Goal: Information Seeking & Learning: Learn about a topic

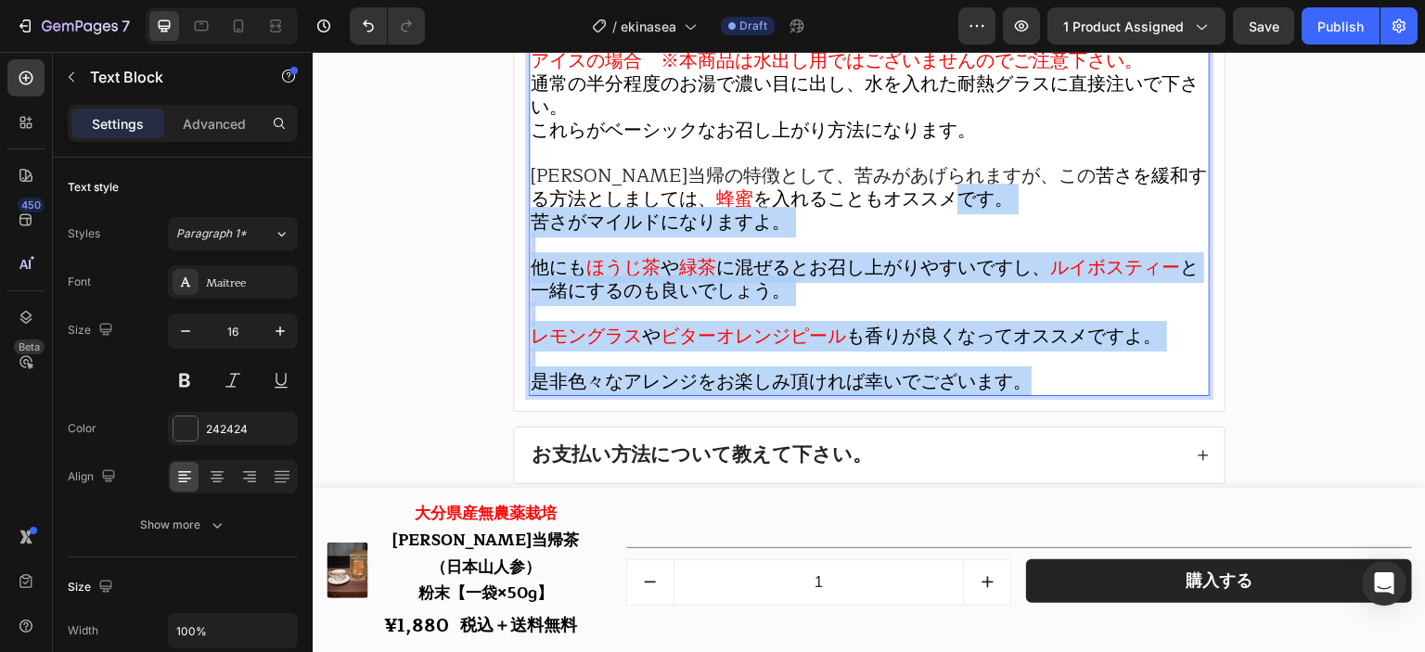
scroll to position [23354, 0]
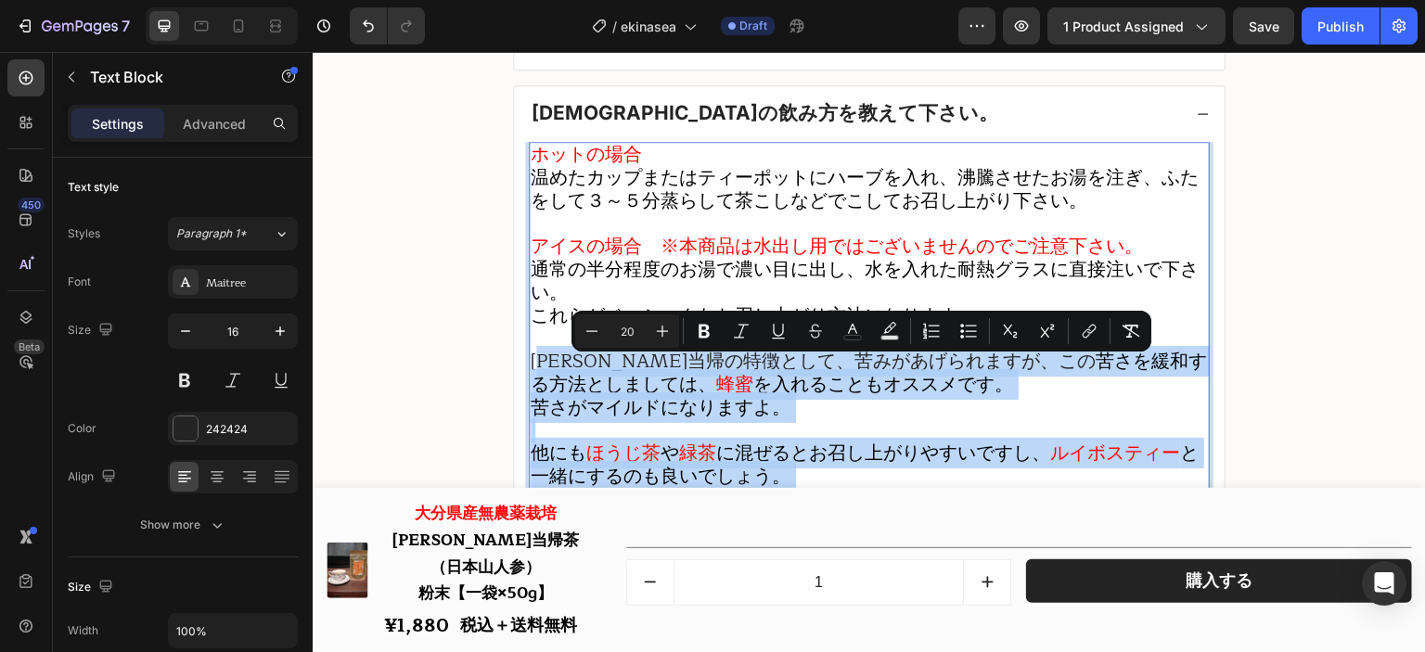
drag, startPoint x: 1039, startPoint y: 392, endPoint x: 543, endPoint y: 378, distance: 496.6
click at [543, 378] on div "ホットの場合 温めたカップまたはティーポットにハーブを入れ、沸騰させたお湯を注ぎ、ふたをして３～５分蒸らして茶こしなどでこしてお召し上がり下さい。 アイスの場…" at bounding box center [869, 362] width 681 height 440
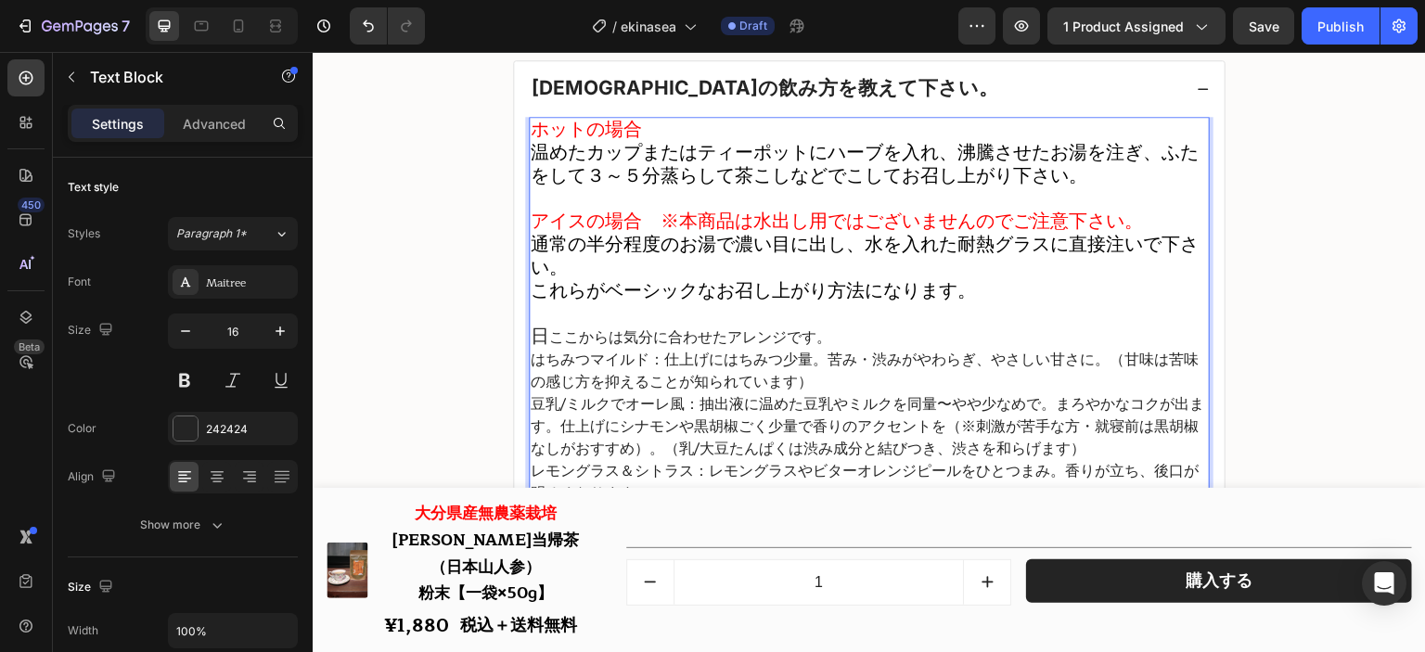
scroll to position [23487, 0]
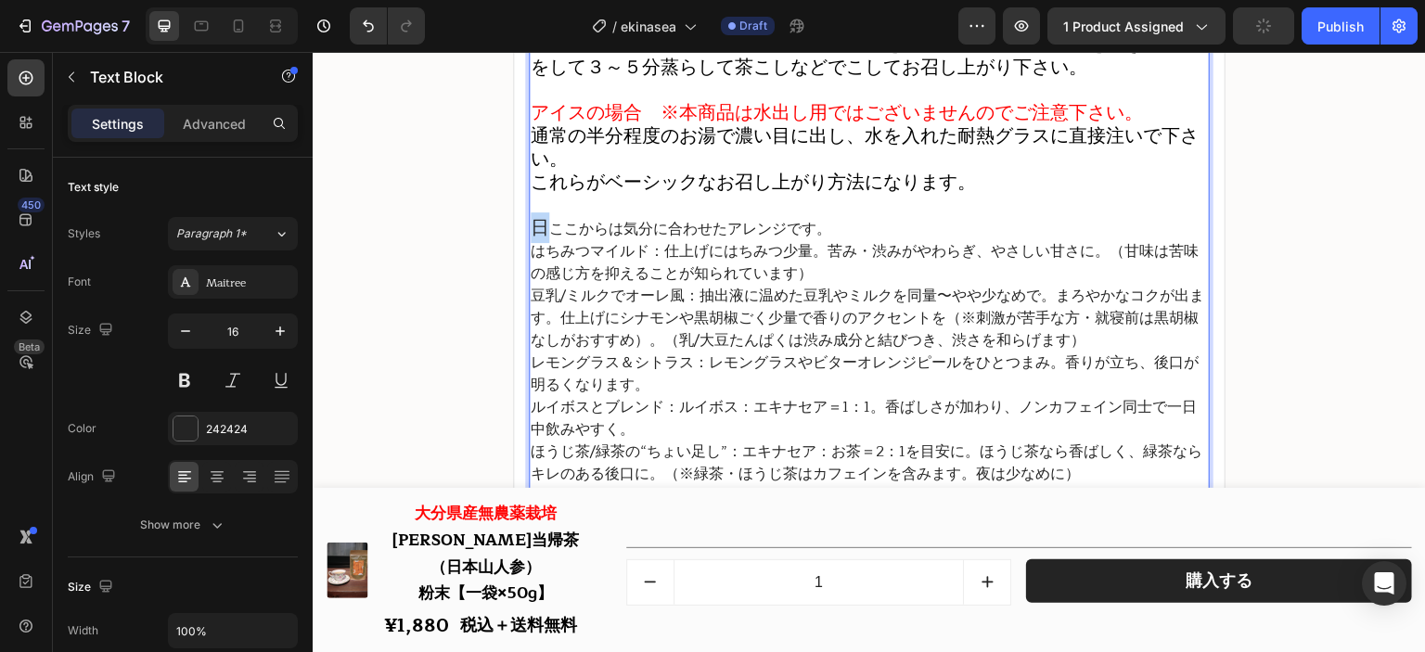
drag, startPoint x: 543, startPoint y: 239, endPoint x: 520, endPoint y: 242, distance: 23.4
click at [520, 242] on div "ホットの場合 温めたカップまたはティーポットにハーブを入れ、沸騰させたお湯を注ぎ、ふたをして３～５分蒸らして茶こしなどでこしてお召し上がり下さい。 アイスの場…" at bounding box center [869, 321] width 711 height 627
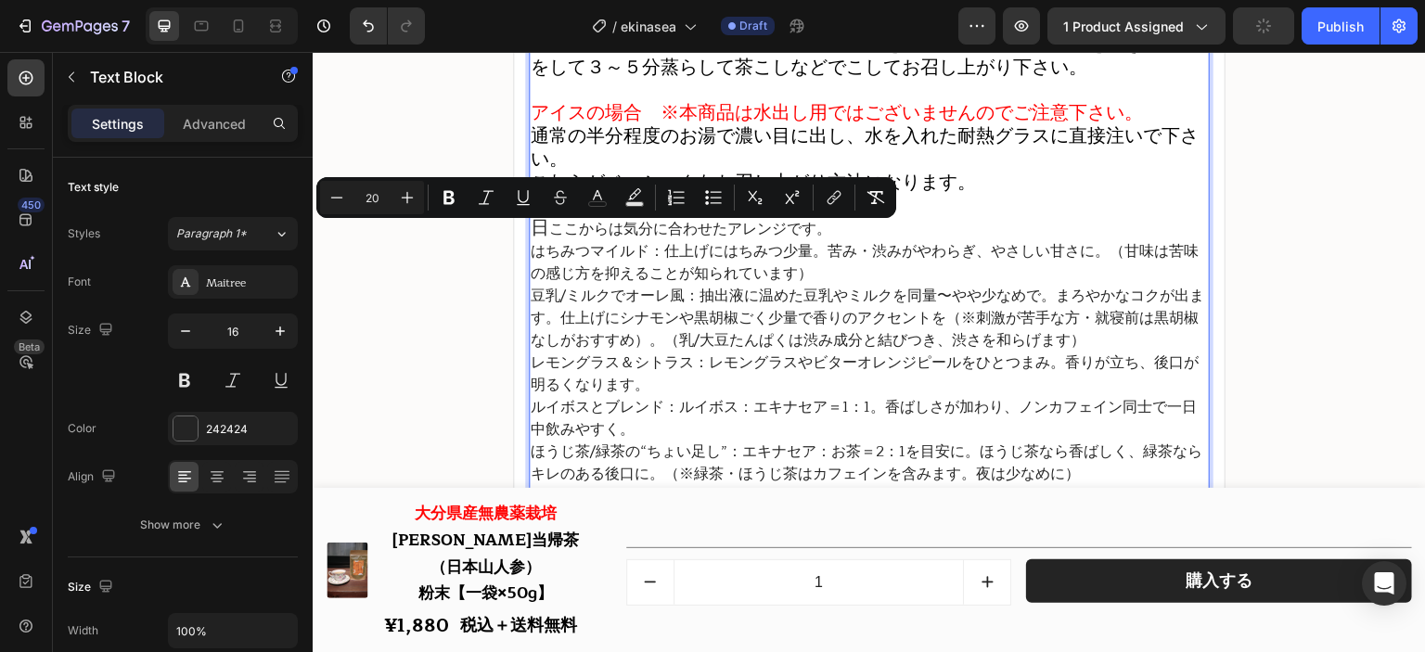
click at [546, 240] on p "日 ここからは気分に合わせたアレンジです。" at bounding box center [869, 228] width 677 height 23
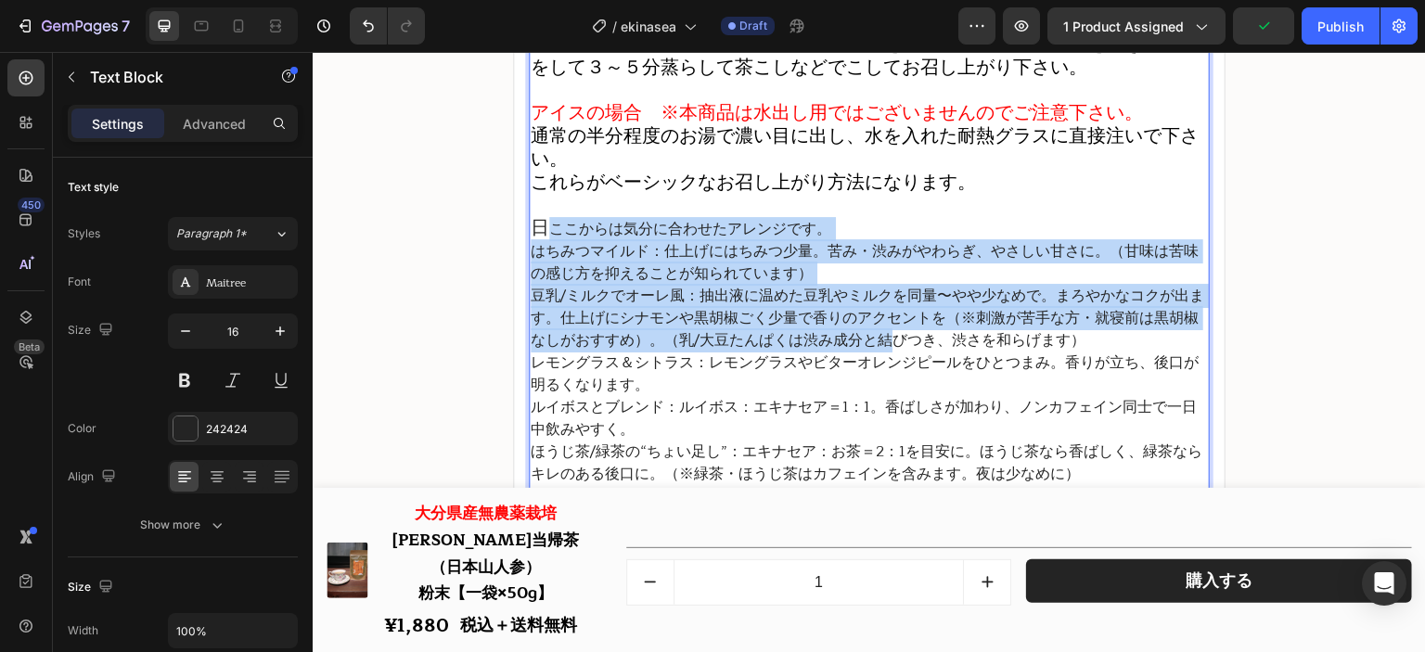
scroll to position [23766, 0]
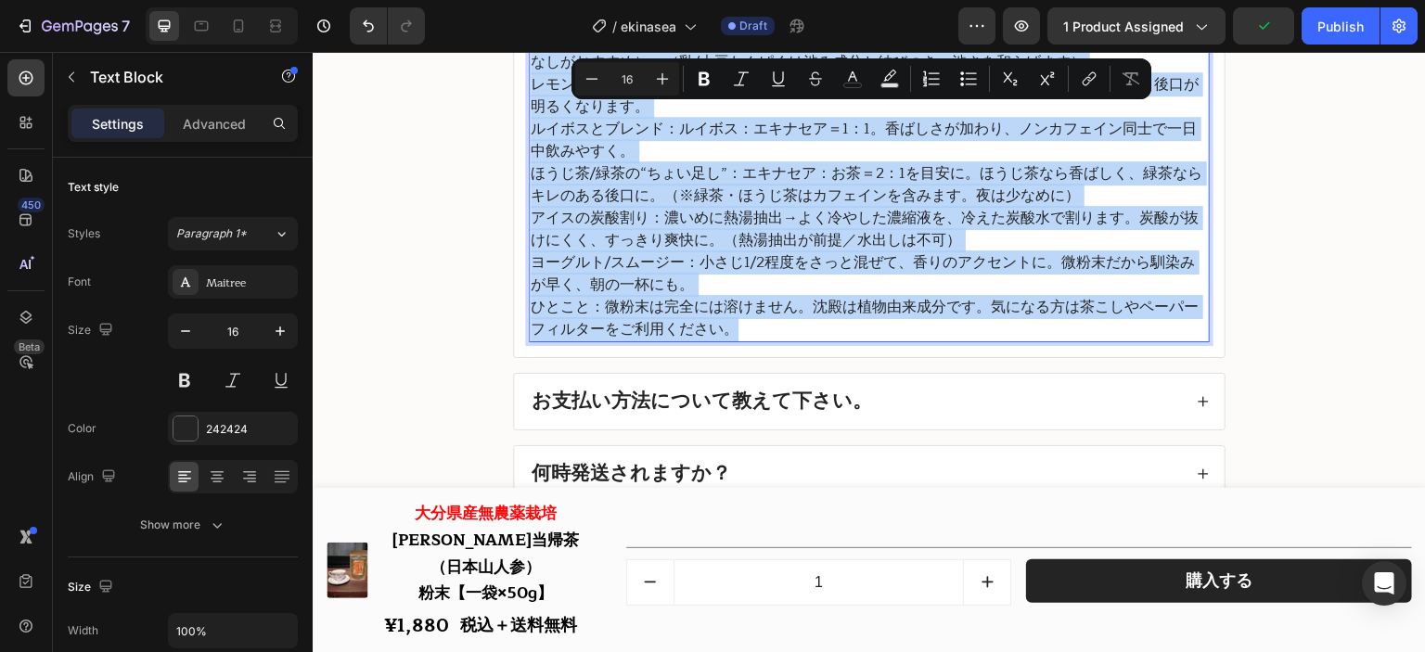
drag, startPoint x: 546, startPoint y: 244, endPoint x: 938, endPoint y: 334, distance: 401.7
click at [938, 334] on div "ホットの場合 温めたカップまたはティーポットにハーブを入れ、沸騰させたお湯を注ぎ、ふたをして３～５分蒸らして茶こしなどでこしてお召し上がり下さい。 アイスの場…" at bounding box center [869, 36] width 681 height 612
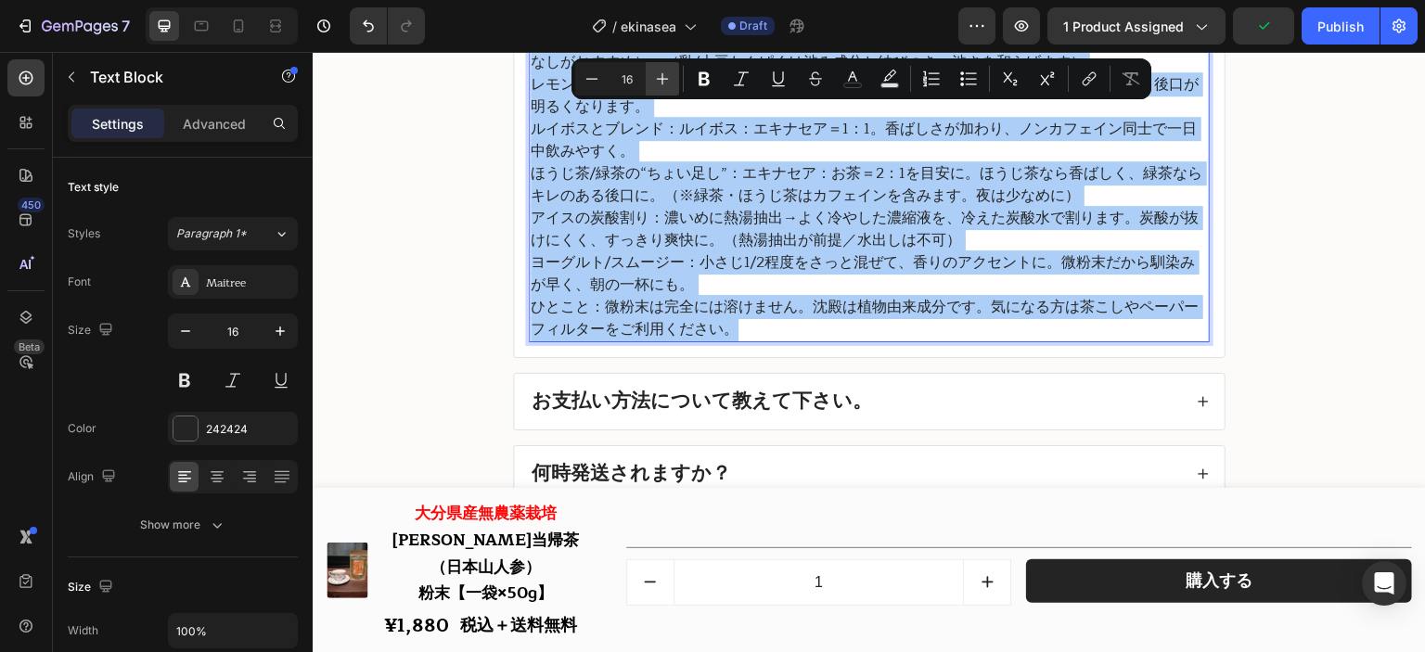
click at [678, 73] on button "Plus" at bounding box center [662, 78] width 33 height 33
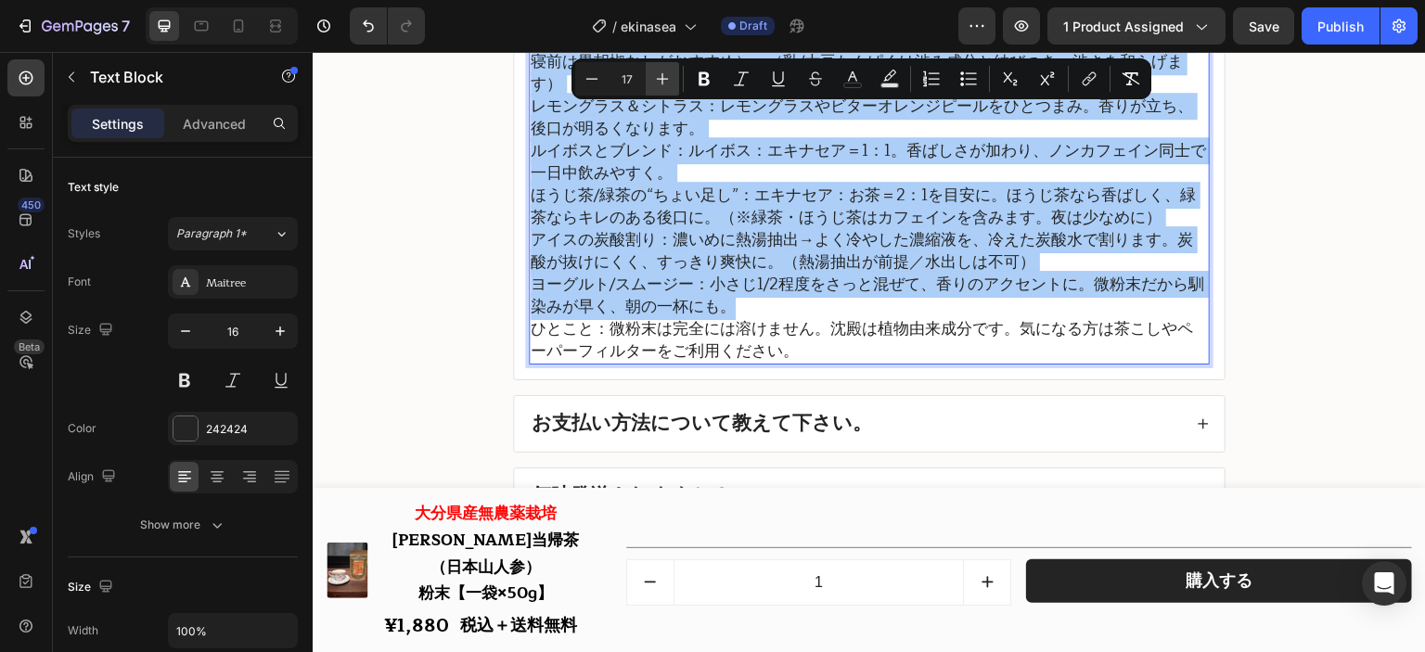
click at [676, 73] on button "Plus" at bounding box center [662, 78] width 33 height 33
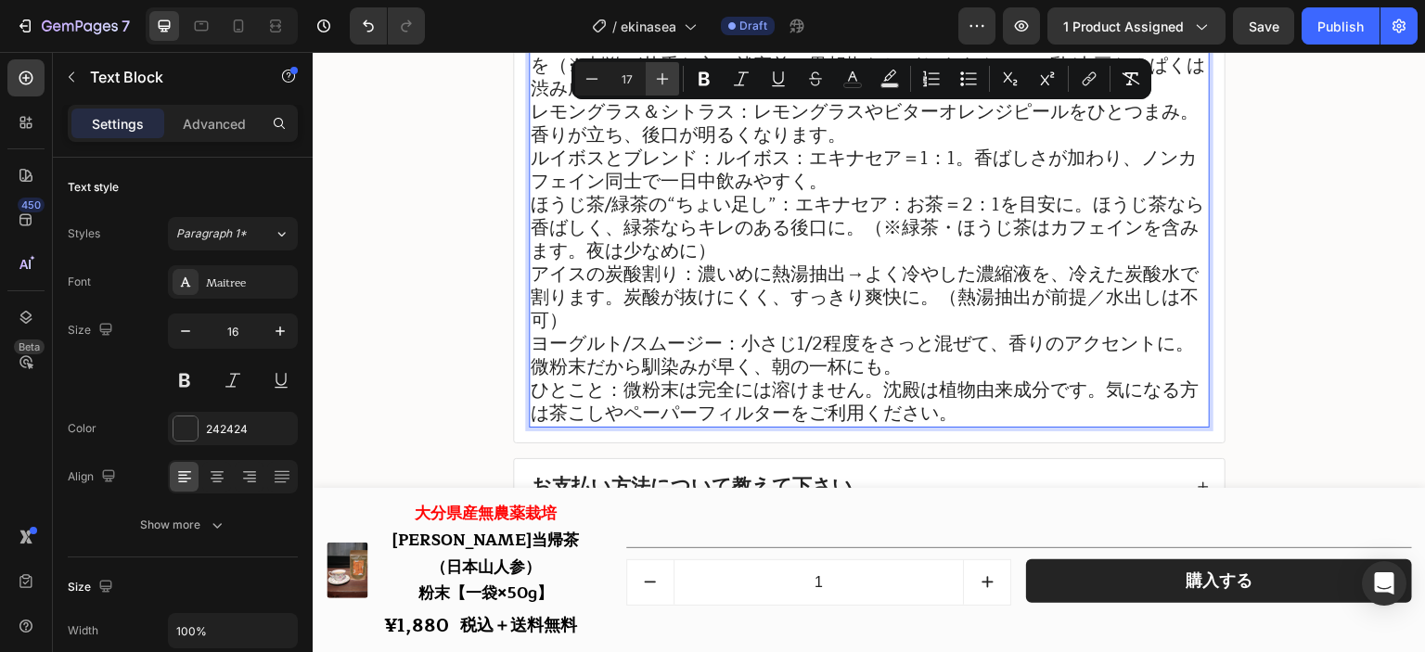
type input "20"
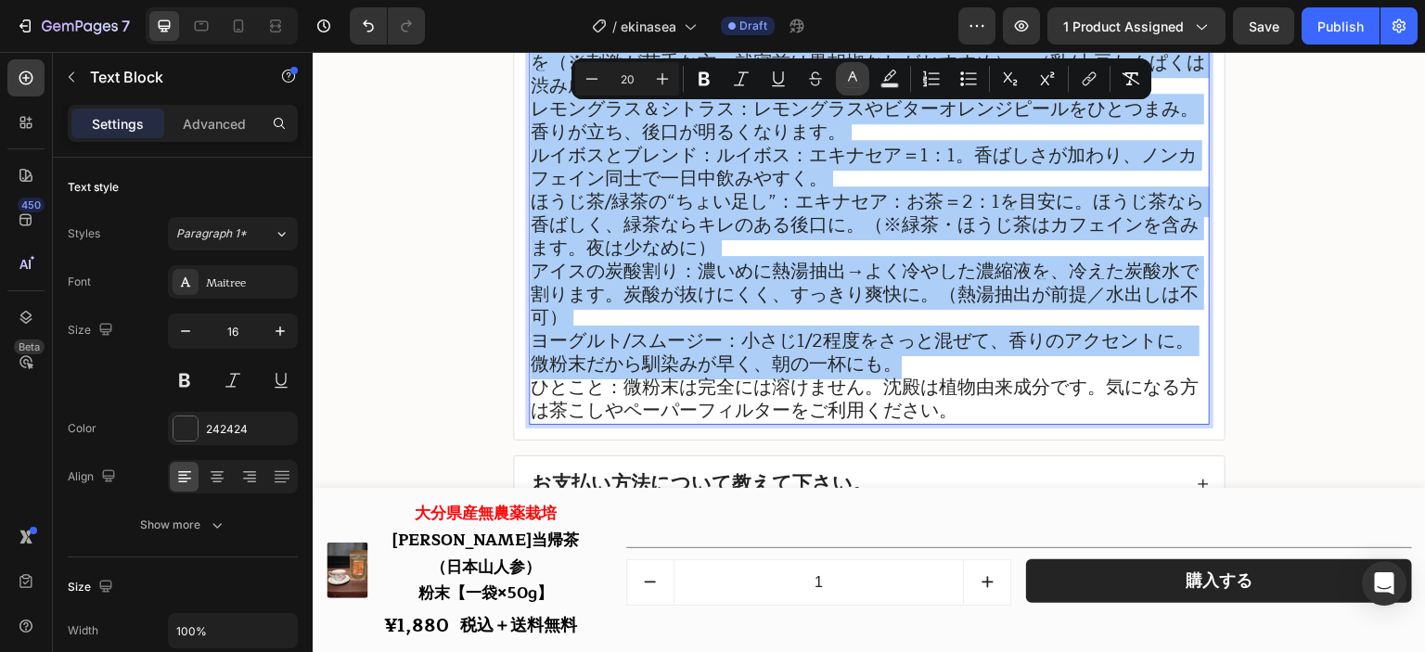
click at [856, 77] on icon "Editor contextual toolbar" at bounding box center [852, 79] width 19 height 19
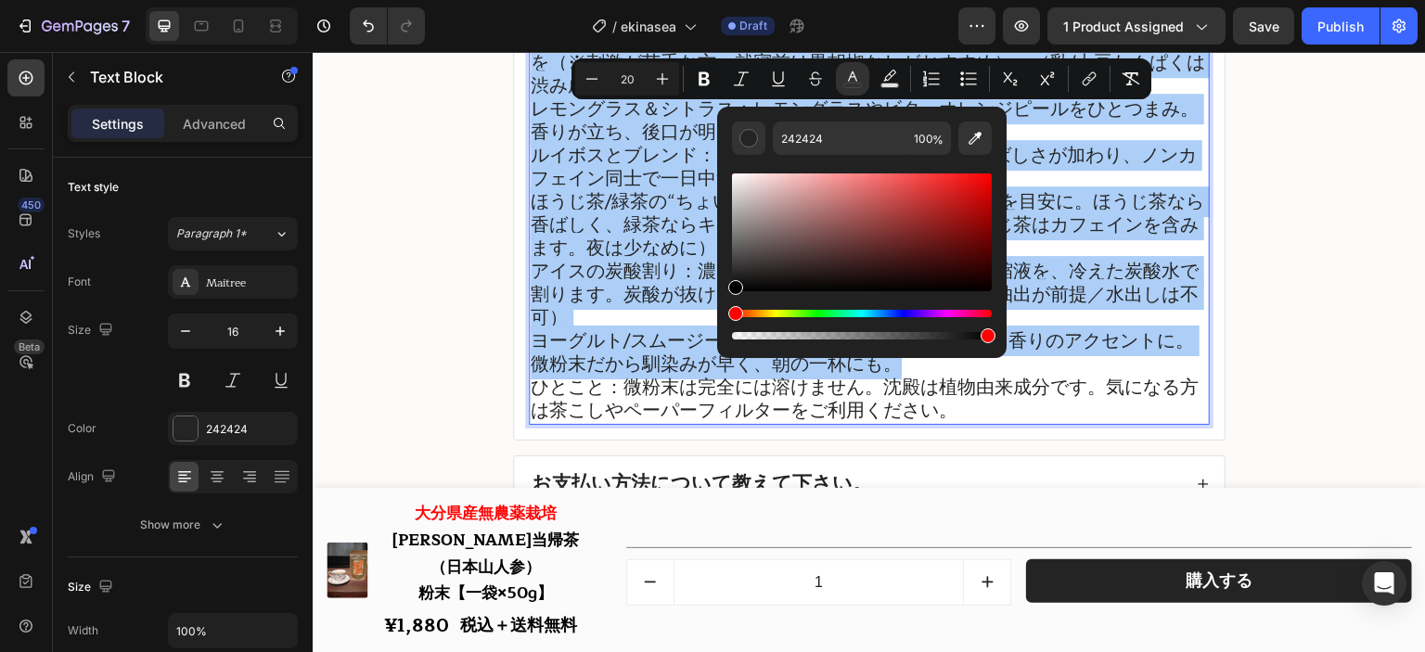
drag, startPoint x: 788, startPoint y: 267, endPoint x: 727, endPoint y: 311, distance: 74.4
click at [725, 318] on div "242424 100 %" at bounding box center [861, 225] width 289 height 237
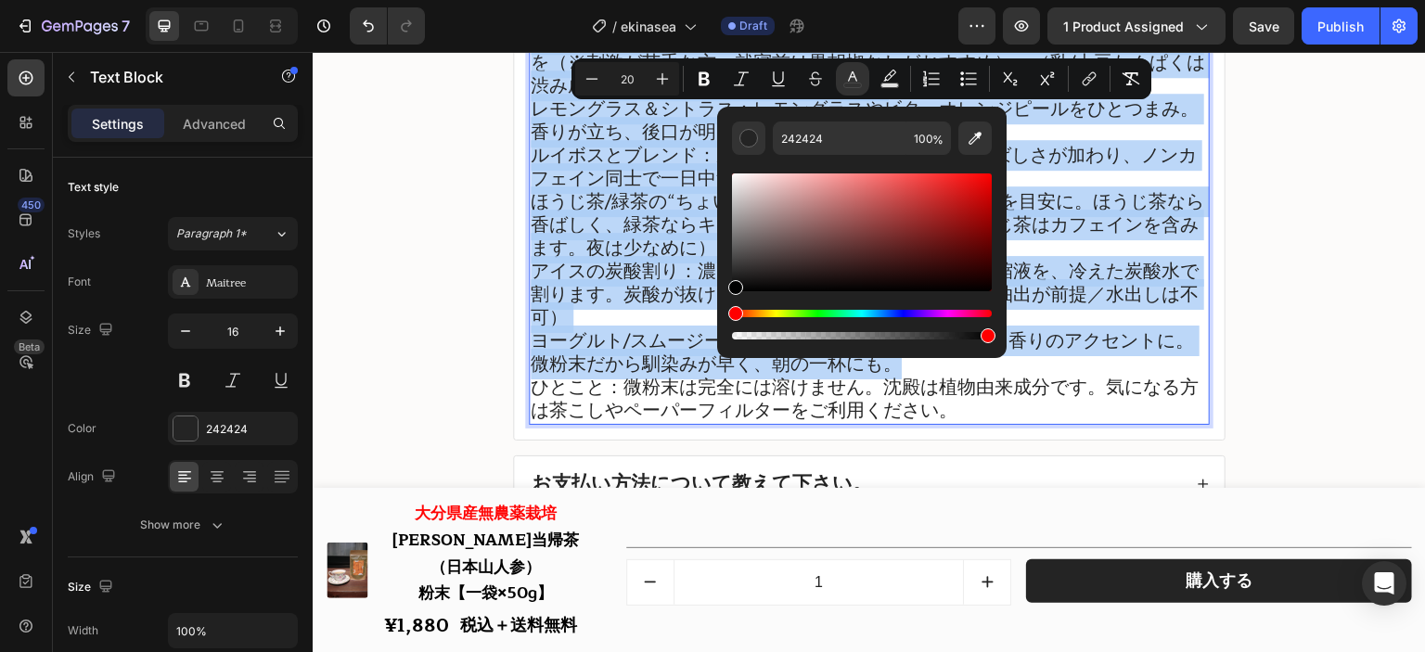
type input "000000"
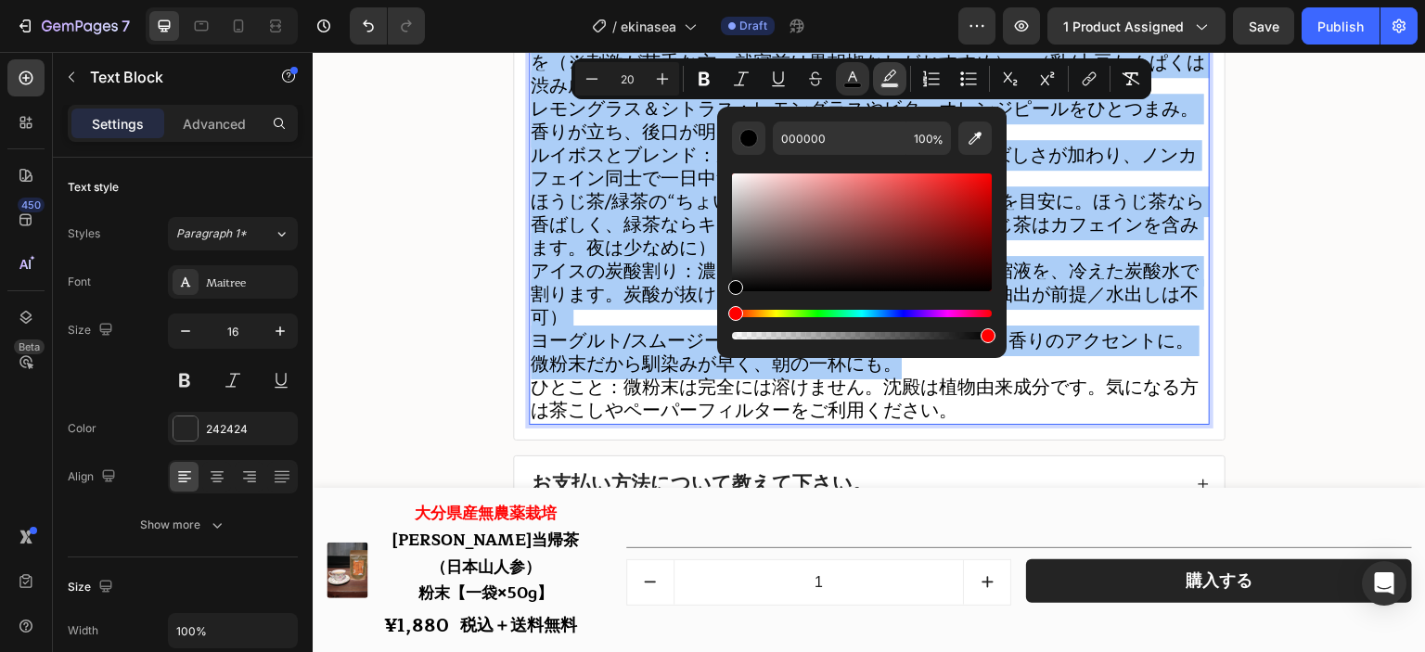
click at [892, 72] on icon "Editor contextual toolbar" at bounding box center [889, 79] width 19 height 19
drag, startPoint x: 1066, startPoint y: 268, endPoint x: 708, endPoint y: 142, distance: 379.7
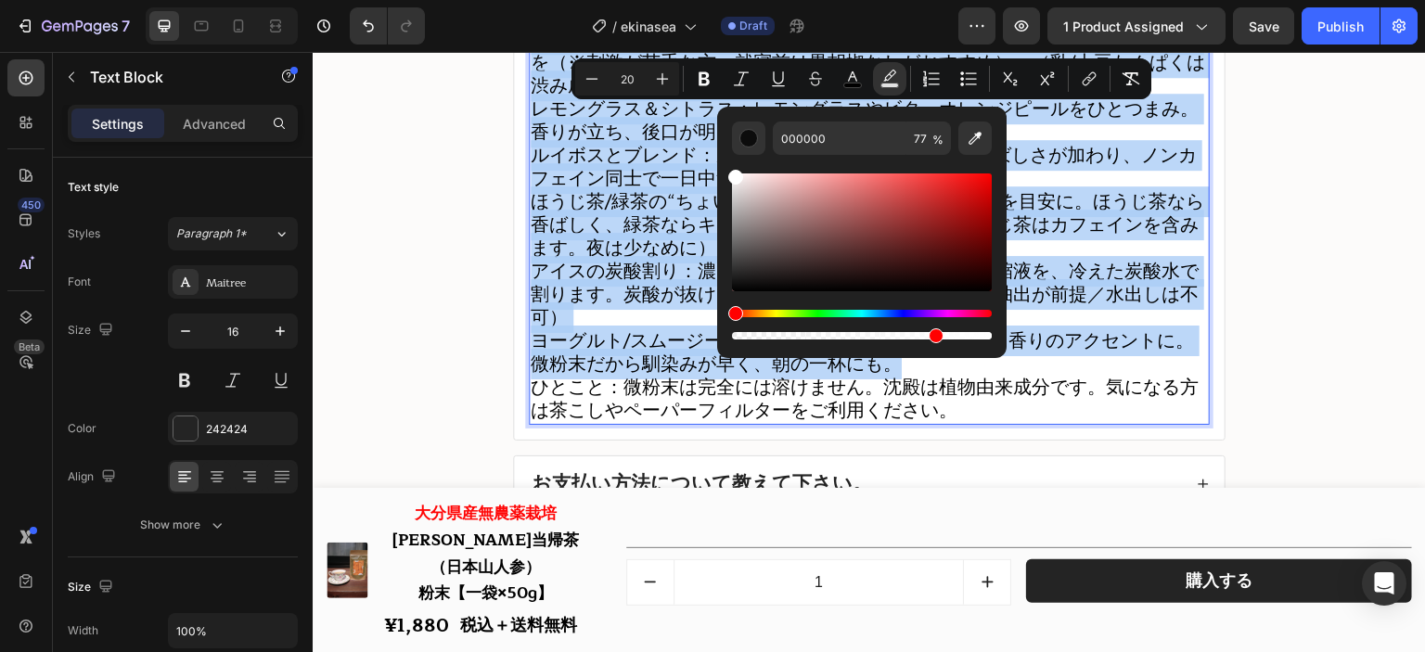
type input "FFFFFF"
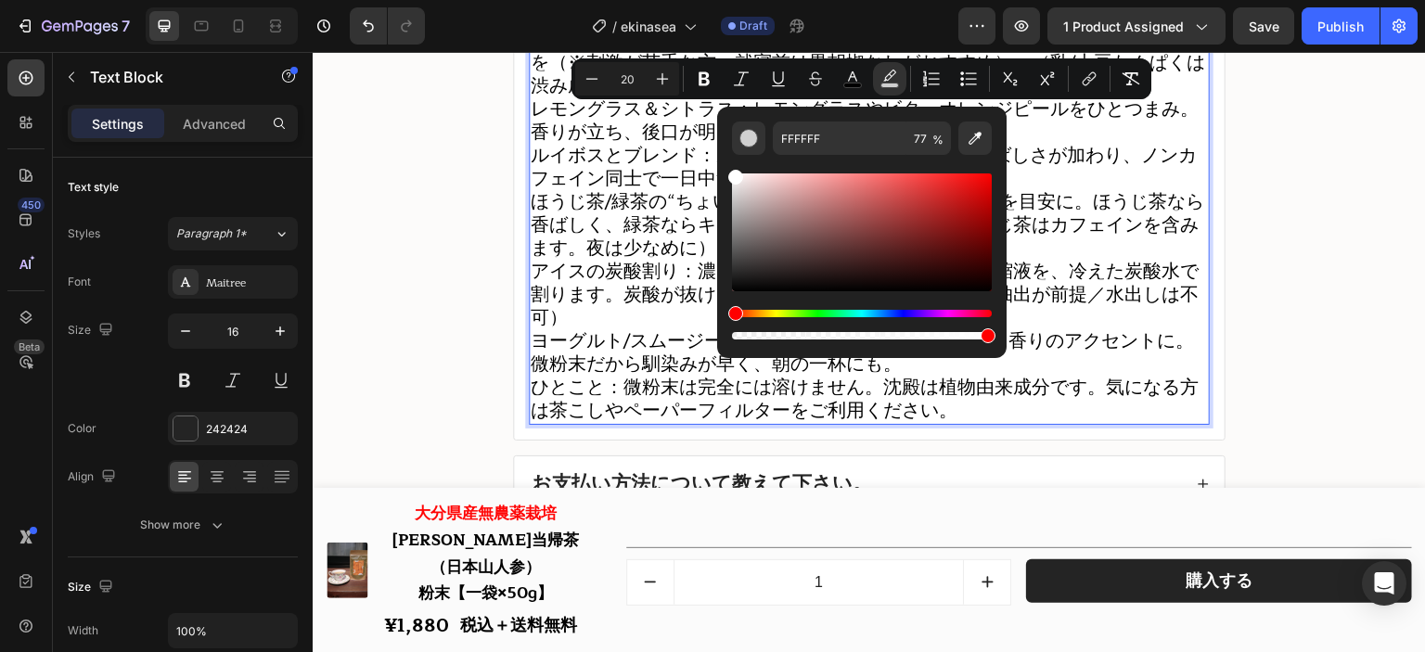
drag, startPoint x: 1253, startPoint y: 388, endPoint x: 1036, endPoint y: 336, distance: 223.2
type input "100"
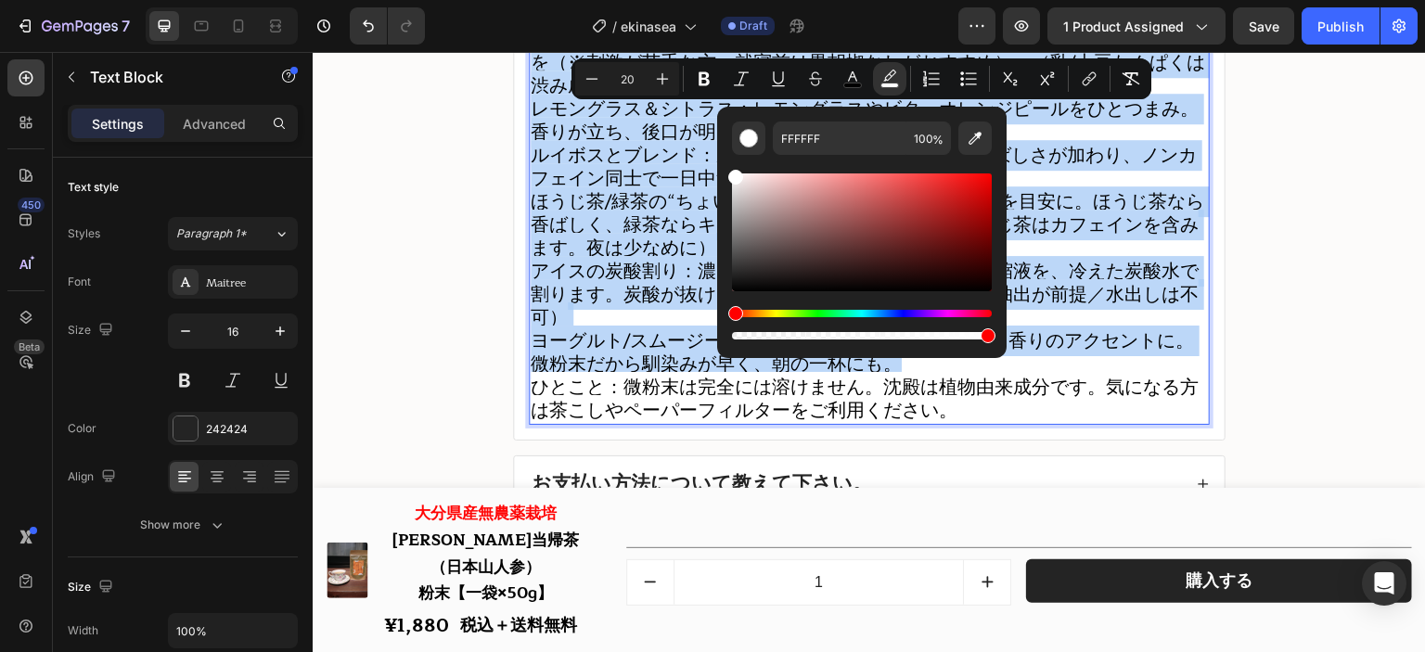
click at [623, 179] on span "ルイボスとブレンド：ルイボス：エキナセア＝1：1。香ばしさが加わり、ノンカフェイン同士で一日中飲みやすく。" at bounding box center [864, 167] width 666 height 54
click at [644, 160] on span "ルイボスとブレンド：ルイボス：エキナセア＝1：1。香ばしさが加わり、ノンカフェイン同士で一日中飲みやすく。" at bounding box center [864, 167] width 666 height 54
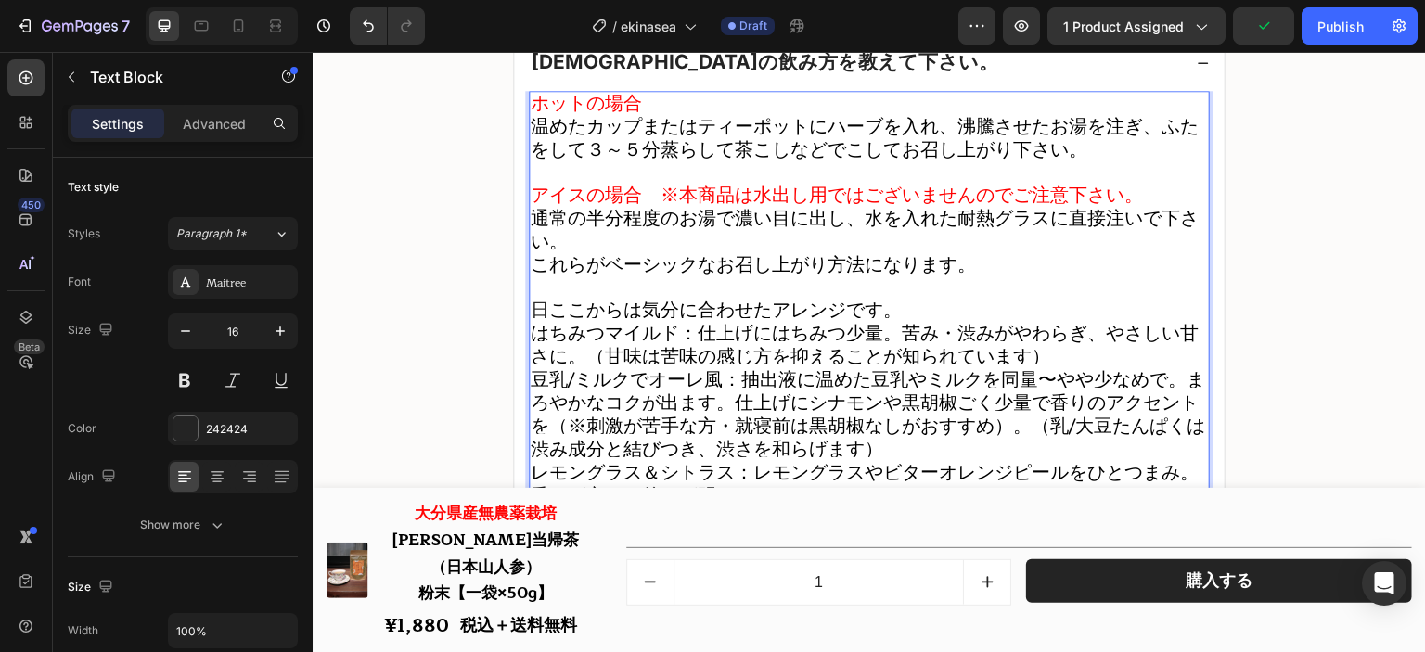
scroll to position [23397, 0]
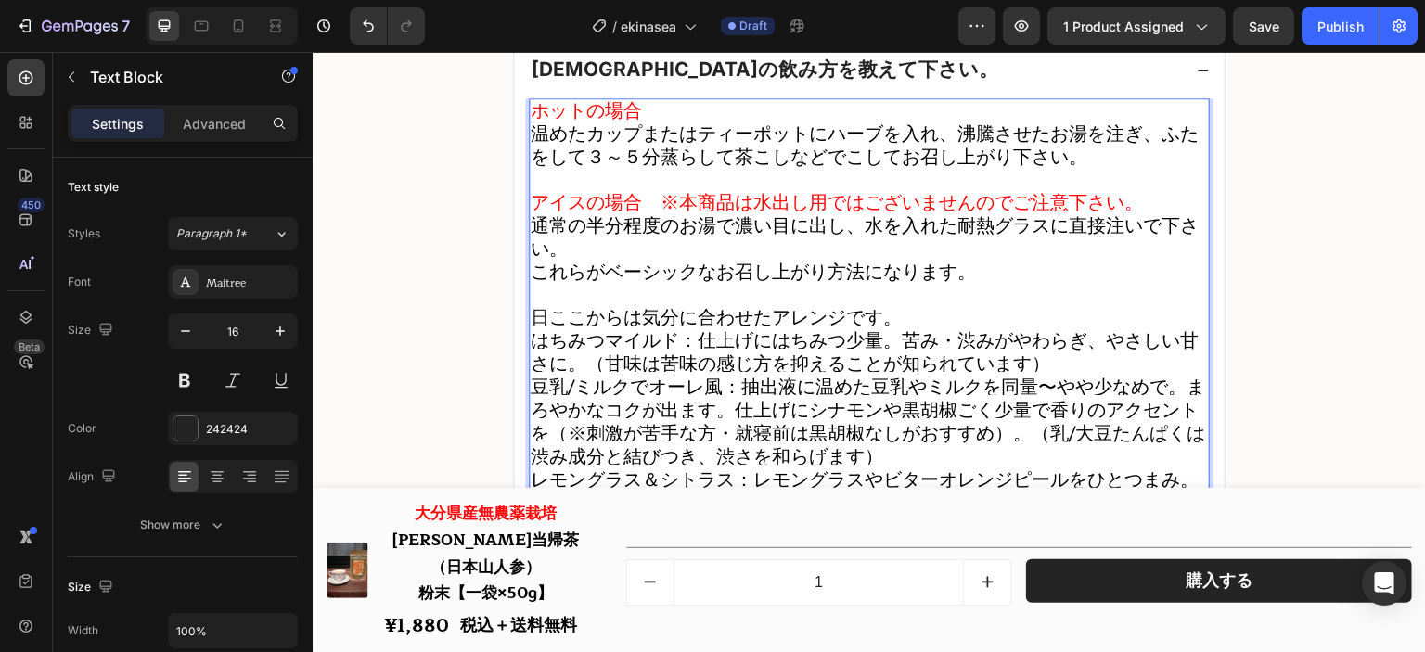
click at [540, 328] on span "日" at bounding box center [540, 317] width 19 height 31
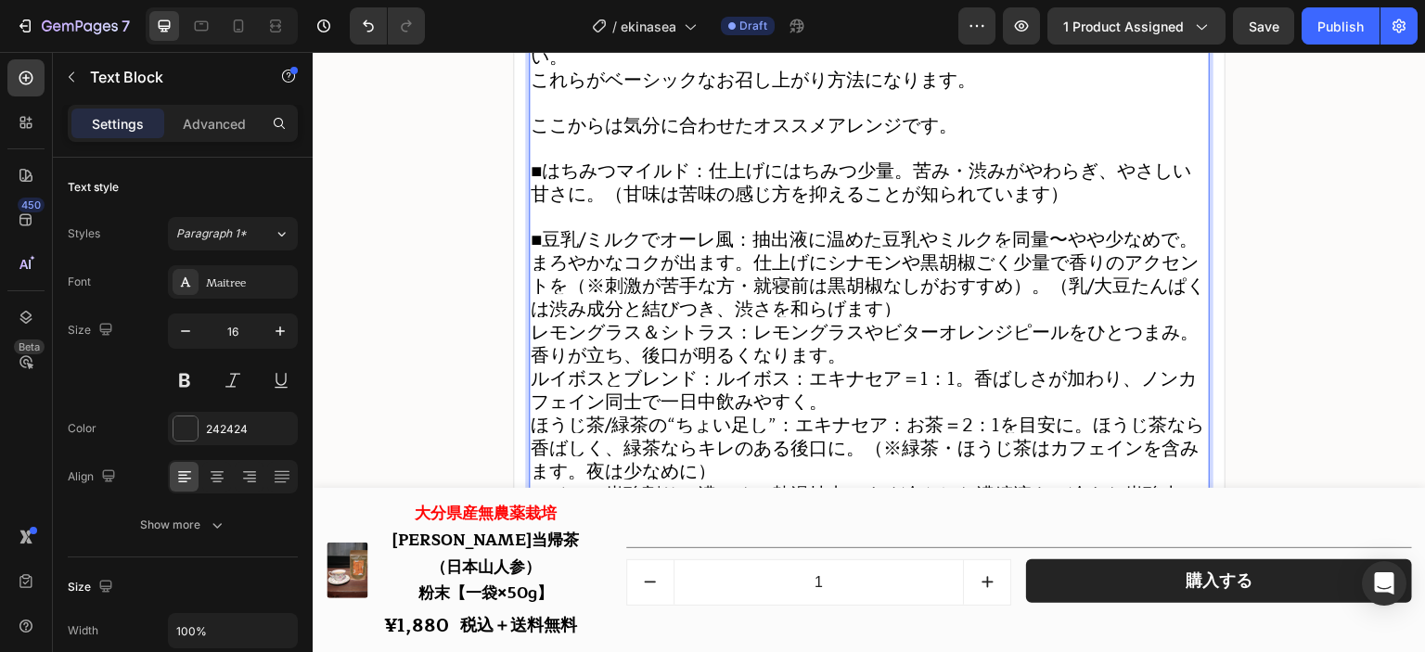
scroll to position [23676, 0]
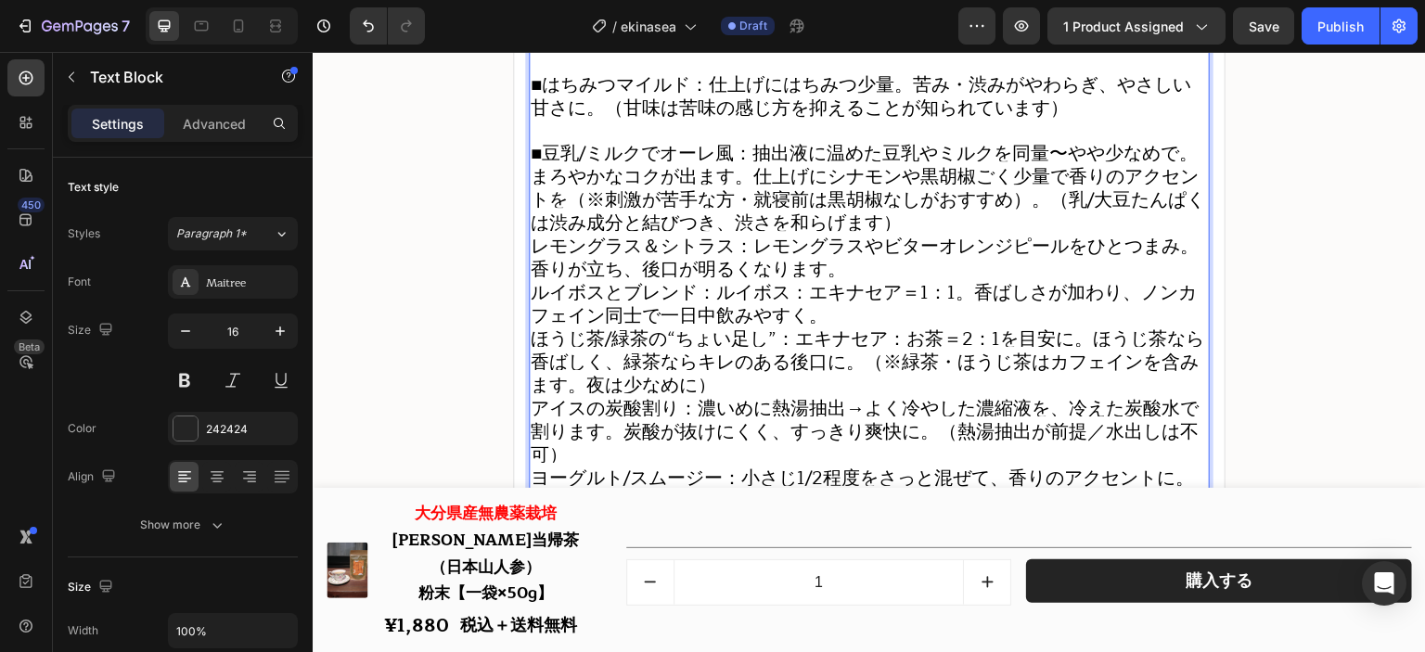
click at [1048, 181] on span "■豆乳/ミルクでオーレ風：抽出液に温めた豆乳やミルクを同量〜やや少なめで。まろやかなコクが出ます。仕上げにシナモンや黒胡椒ごく少量で香りのアクセントを（※刺激…" at bounding box center [868, 188] width 674 height 100
click at [944, 236] on p "■豆乳/ミルクでオーレ風：抽出液に温めた豆乳やミルクを同量〜やや少なめで。まろやかなコクが出ます。仕上げにシナモンや黒胡椒ごく少量で香りのアクセントを（※刺激…" at bounding box center [869, 189] width 677 height 93
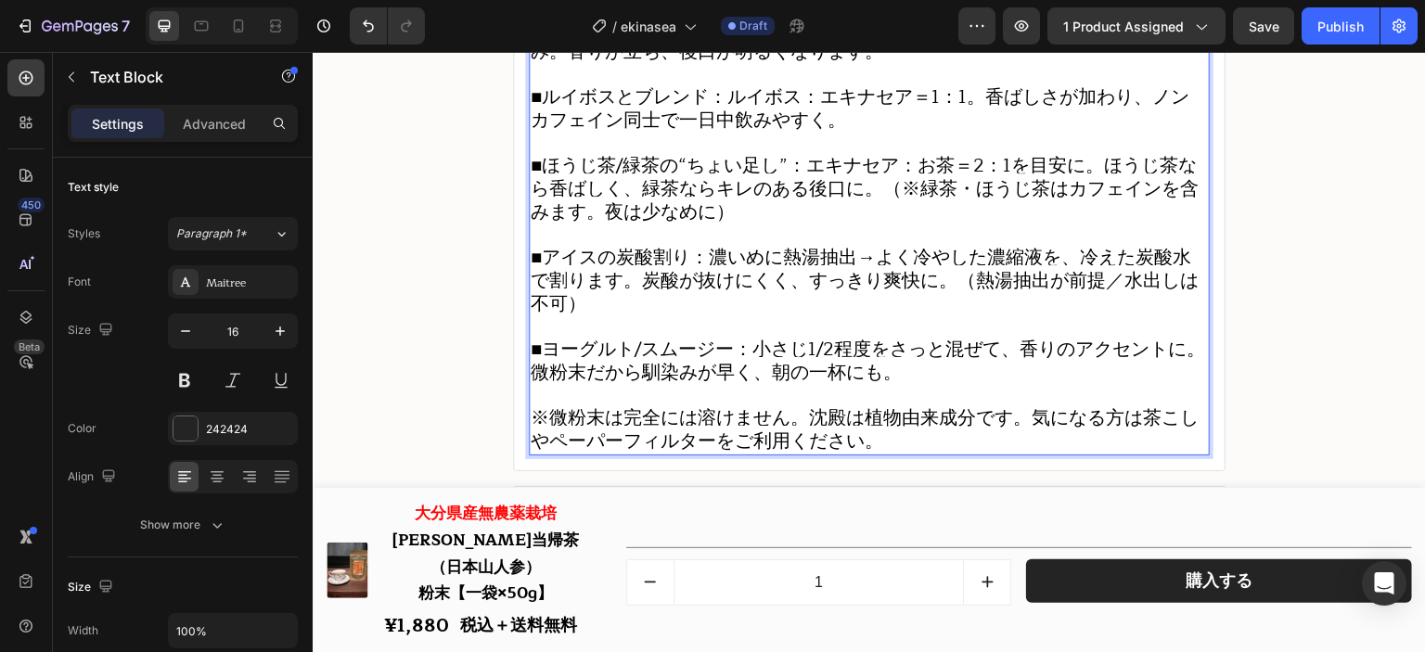
scroll to position [23918, 0]
click at [600, 437] on span "※微粉末は完全には溶けません。沈殿は植物由来成分です。気になる方は茶こしやペーパーフィルターをご利用ください。" at bounding box center [865, 428] width 668 height 54
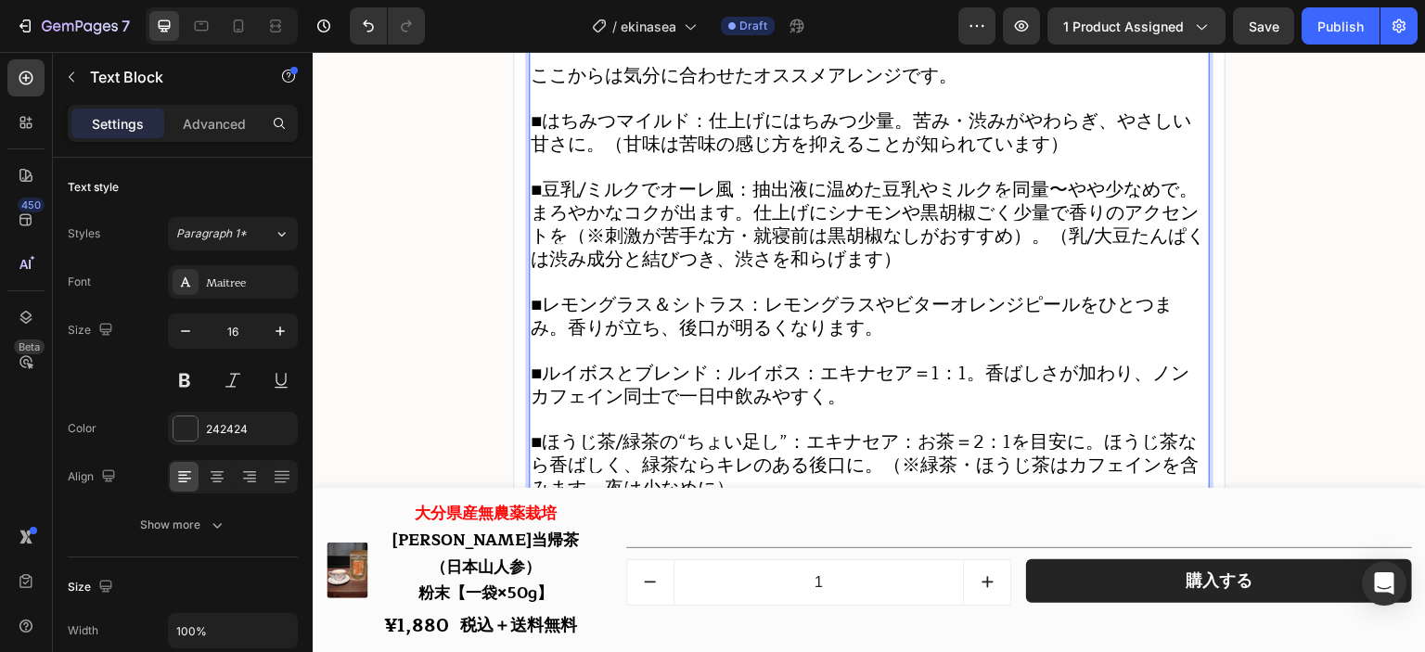
scroll to position [23361, 0]
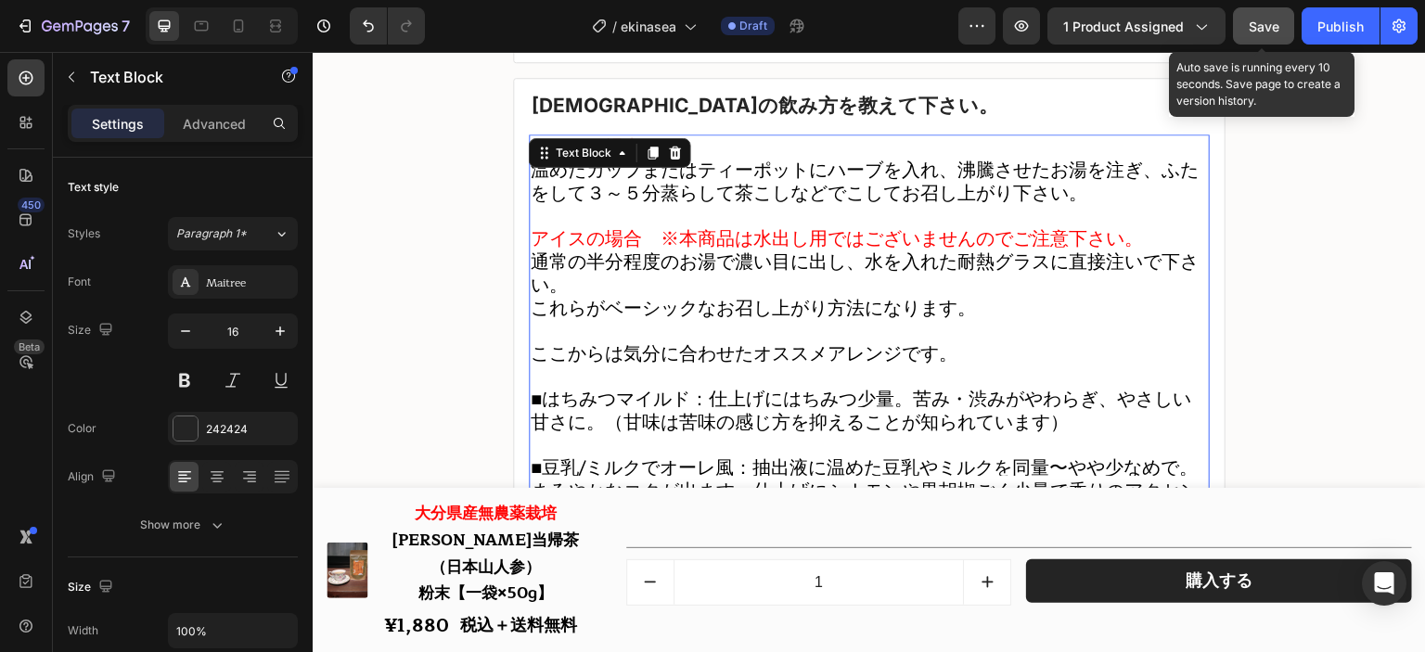
click at [1254, 35] on div "Save" at bounding box center [1264, 26] width 31 height 19
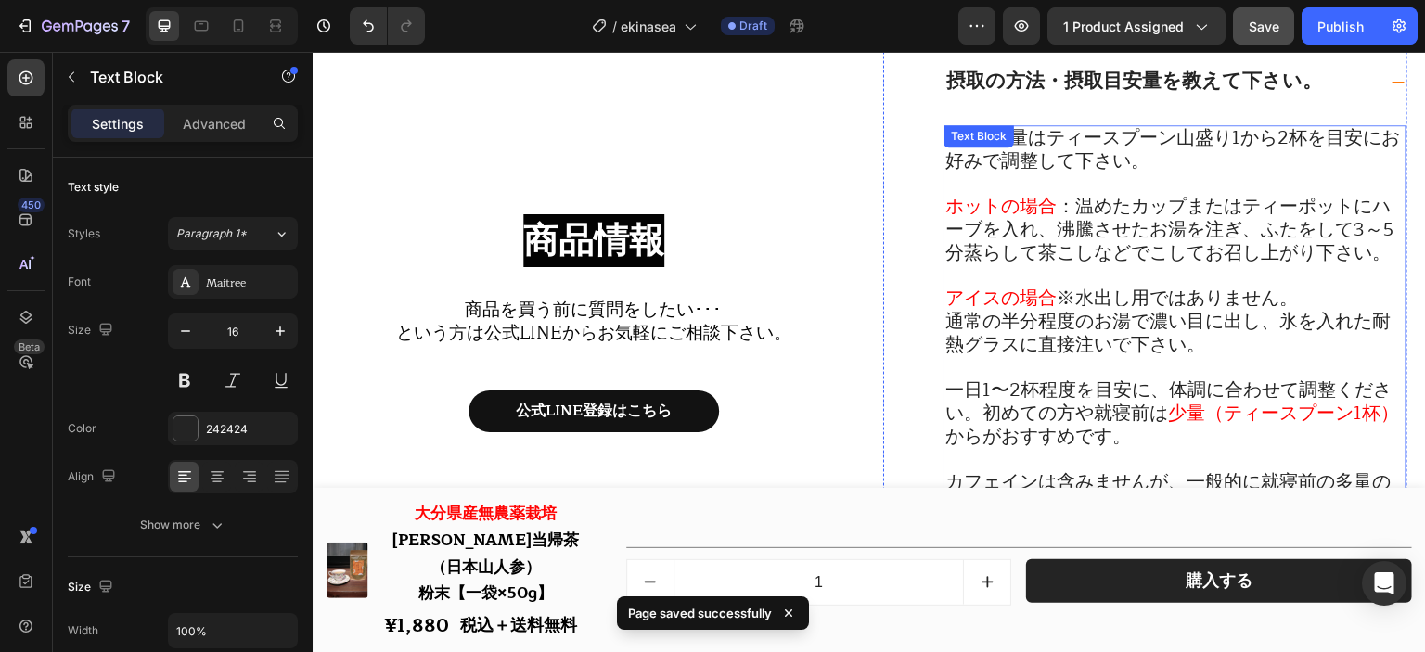
scroll to position [21970, 0]
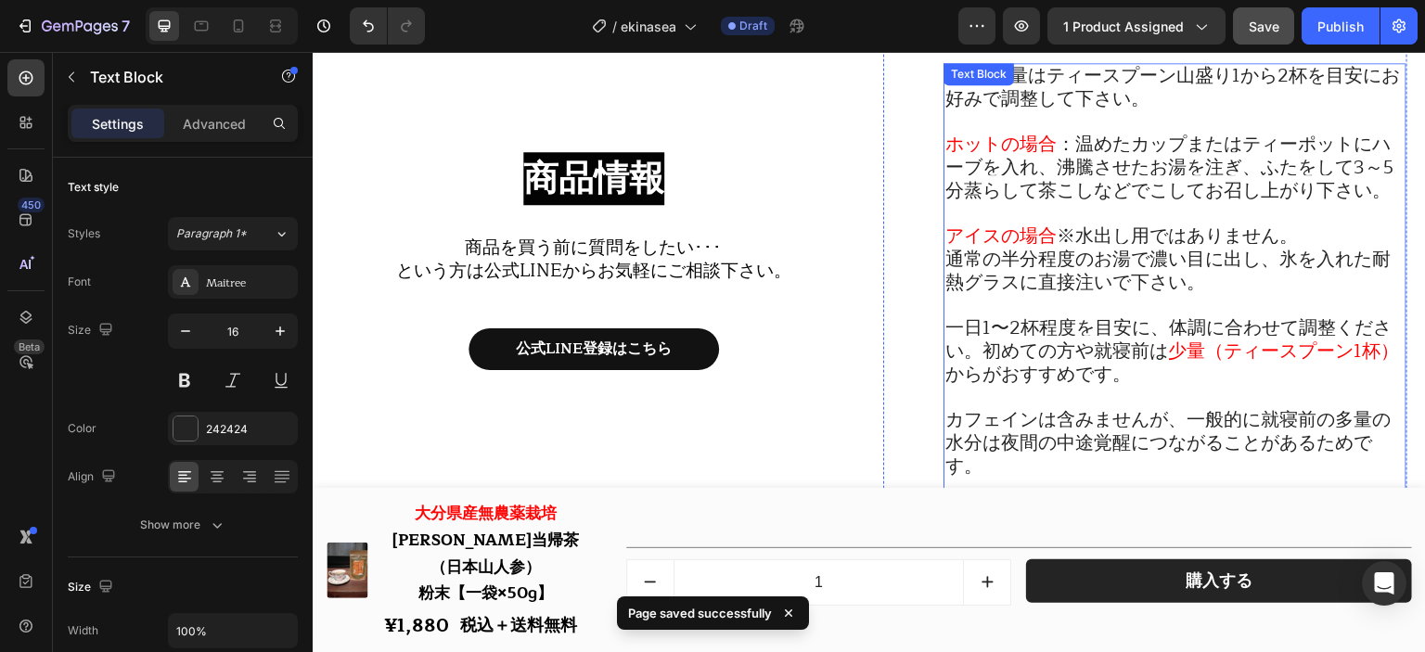
click at [1172, 266] on span "通常の半分程度のお湯で濃い目に出し、氷を入れた耐熱グラスに直接注いで下さい。" at bounding box center [1167, 271] width 445 height 54
click at [1212, 288] on p "通常の半分程度のお湯で濃い目に出し、氷を入れた耐熱グラスに直接注いで下さい。" at bounding box center [1174, 272] width 459 height 46
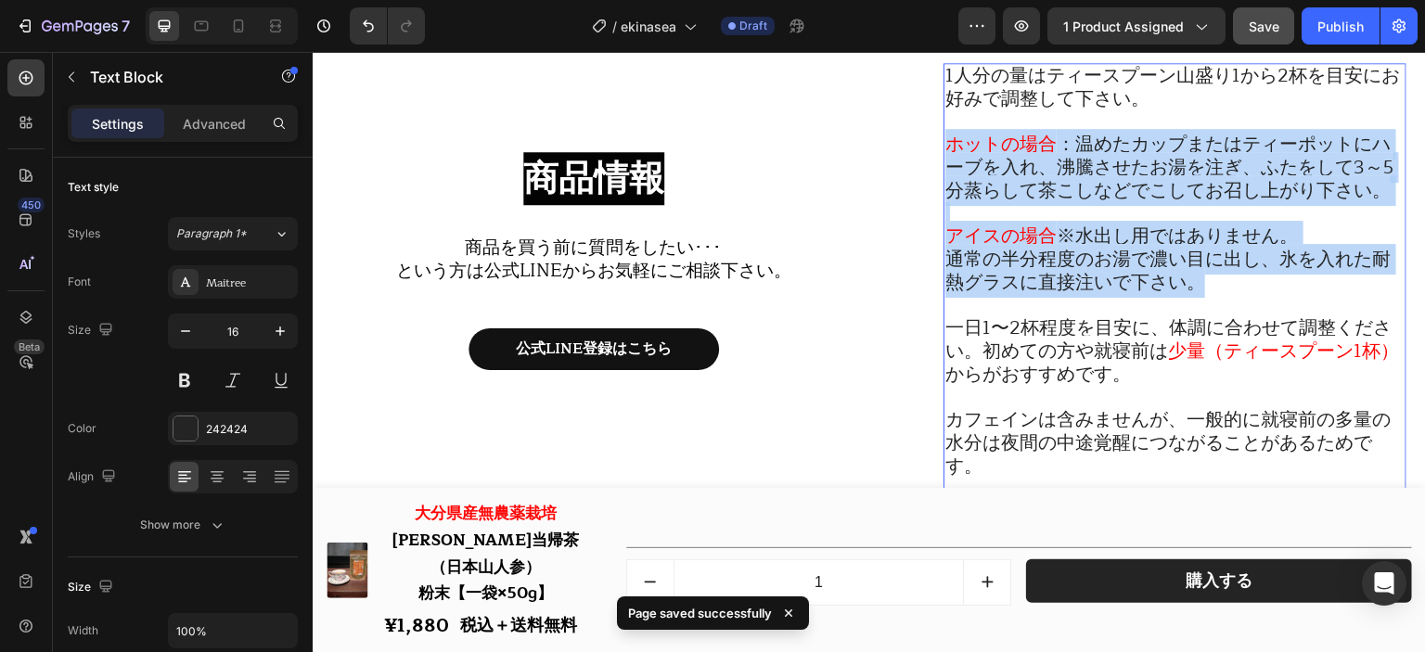
drag, startPoint x: 1234, startPoint y: 280, endPoint x: 940, endPoint y: 148, distance: 322.6
click at [944, 148] on div "1人分の量はティースプーン山盛り1から2杯を目安にお好みで調整して下さい。 ホットの場合 ：温めたカップまたはティーポットにハーブを入れ、沸騰させたお湯を注ぎ…" at bounding box center [1175, 363] width 463 height 601
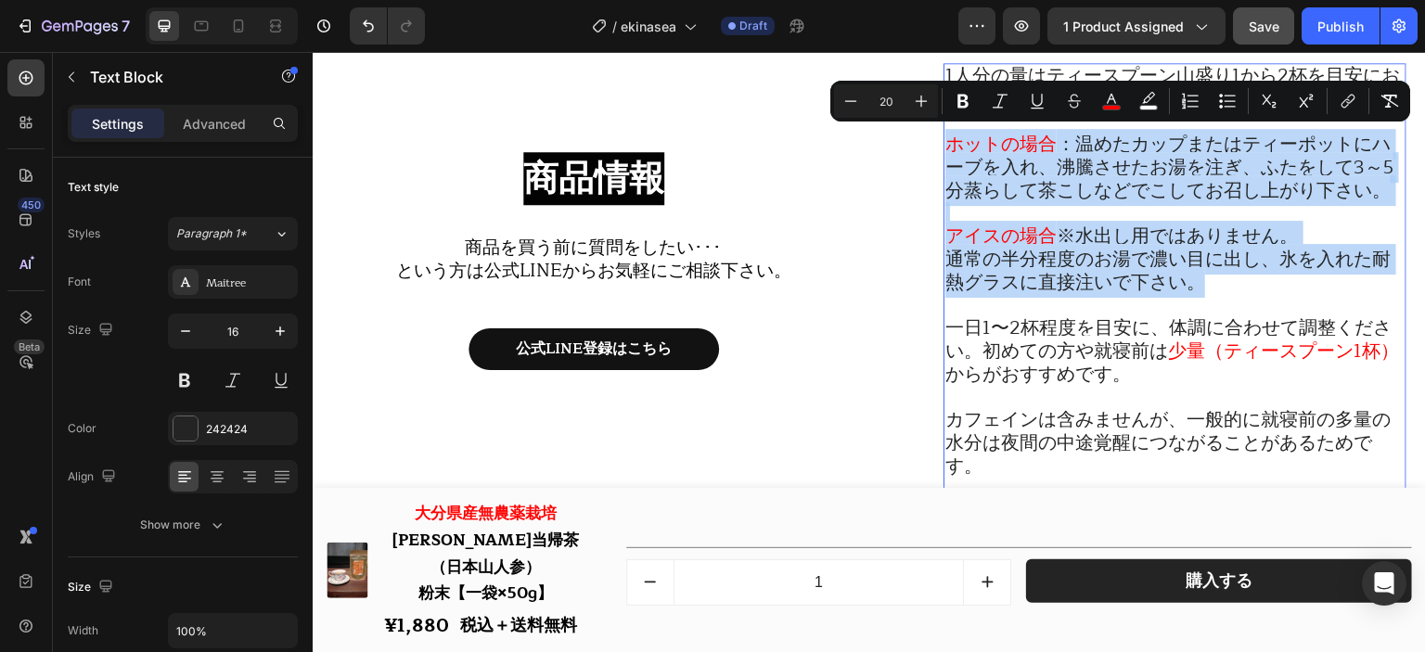
copy div "ホットの場合 ：温めたカップまたはティーポットにハーブを入れ、沸騰させたお湯を注ぎ、ふたをして3～5分蒸らして茶こしなどでこしてお召し上がり下さい。 アイスの…"
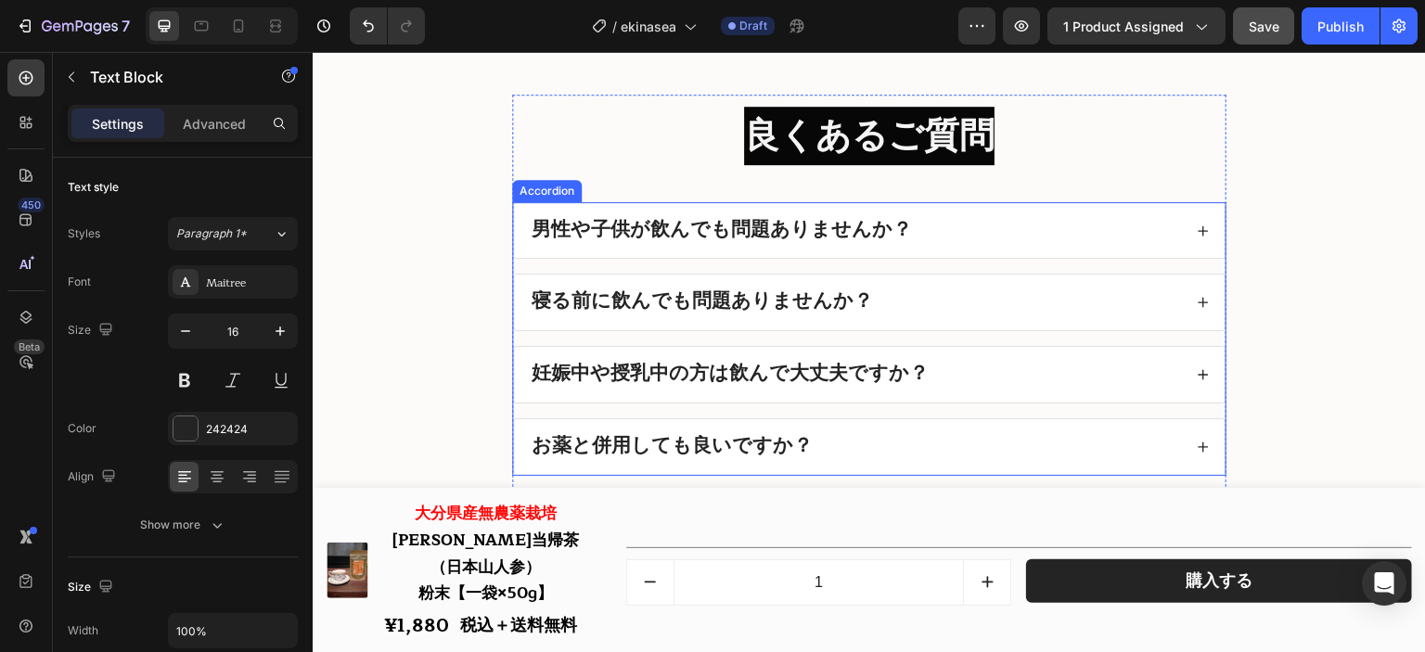
scroll to position [23269, 0]
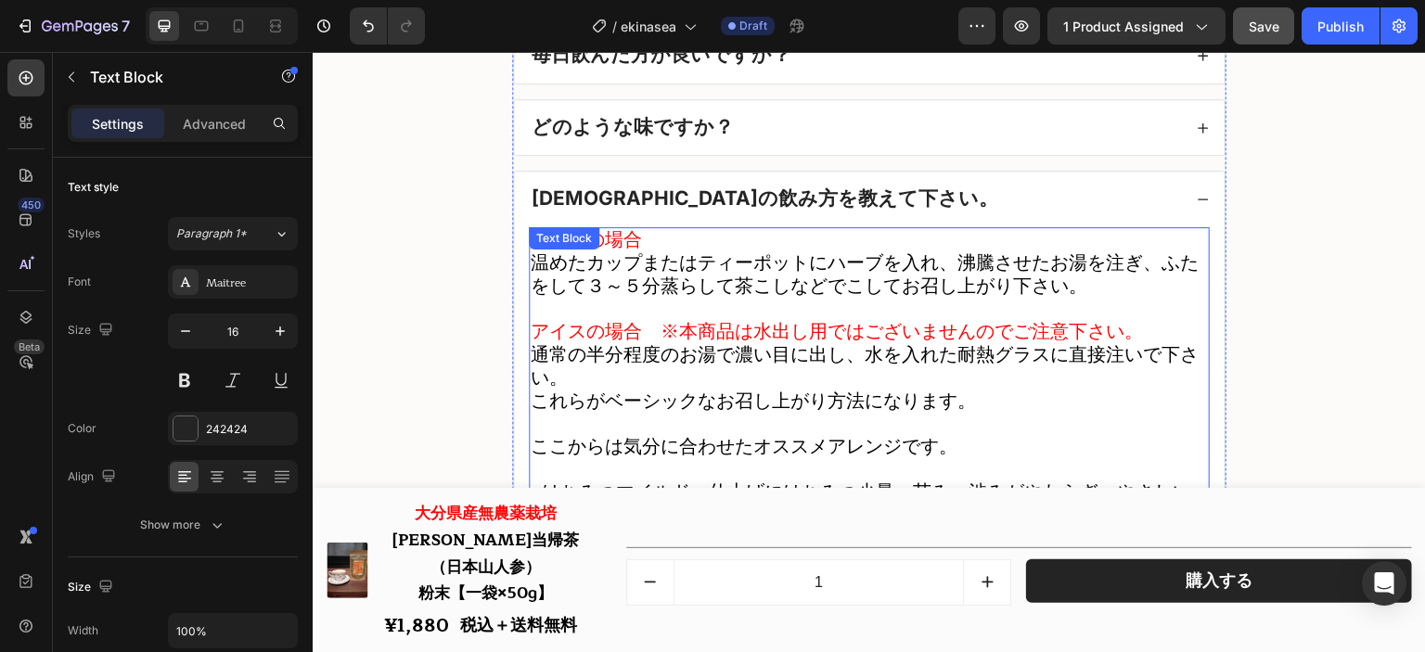
click at [870, 302] on span "温めたカップまたはティーポットにハーブを入れ、沸騰させたお湯を注ぎ、ふたをして３～５分蒸らして茶こしなどでこしてお召し上がり下さい。" at bounding box center [865, 275] width 668 height 54
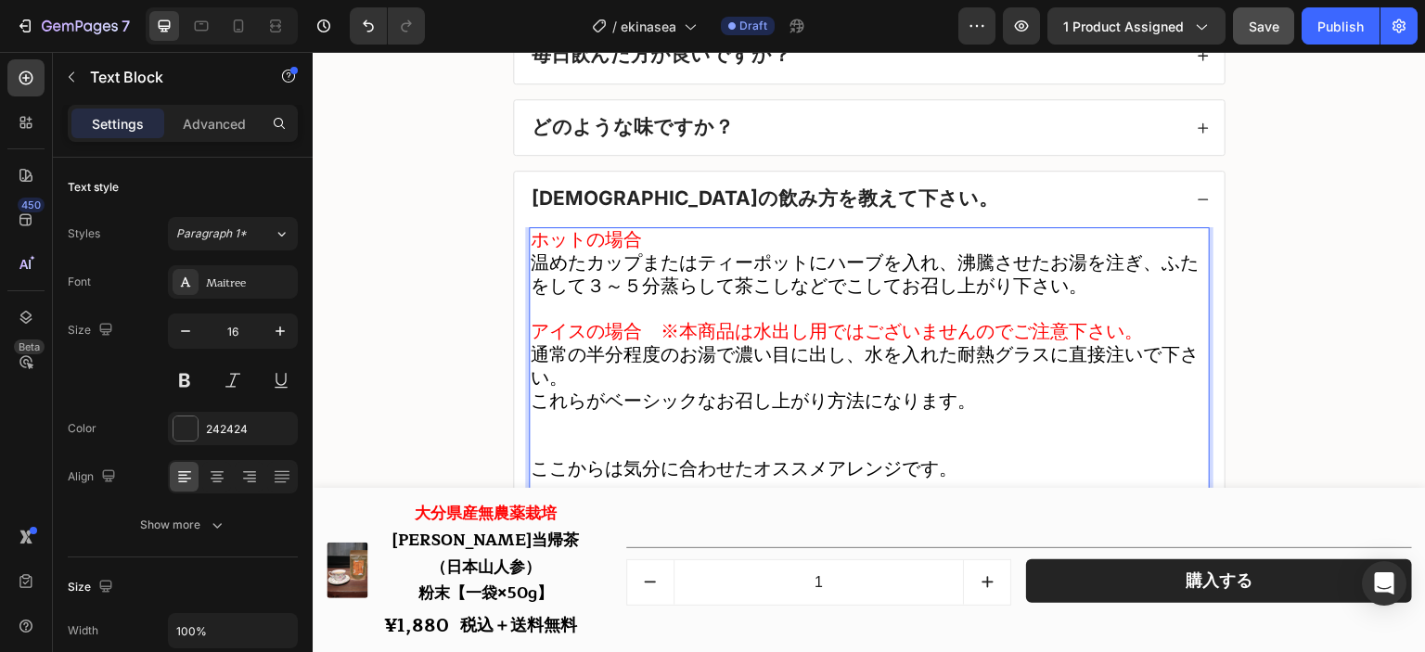
click at [870, 302] on span "温めたカップまたはティーポットにハーブを入れ、沸騰させたお湯を注ぎ、ふたをして３～５分蒸らして茶こしなどでこしてお召し上がり下さい。" at bounding box center [865, 275] width 668 height 54
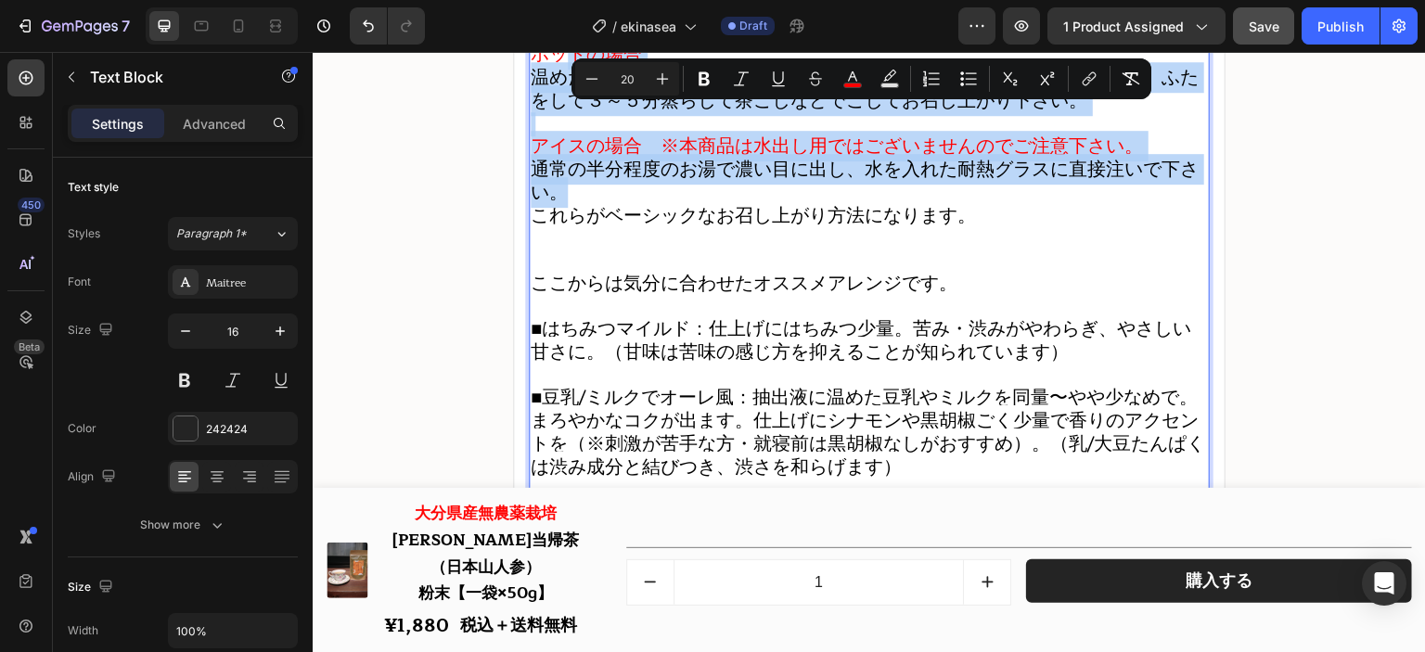
scroll to position [23449, 0]
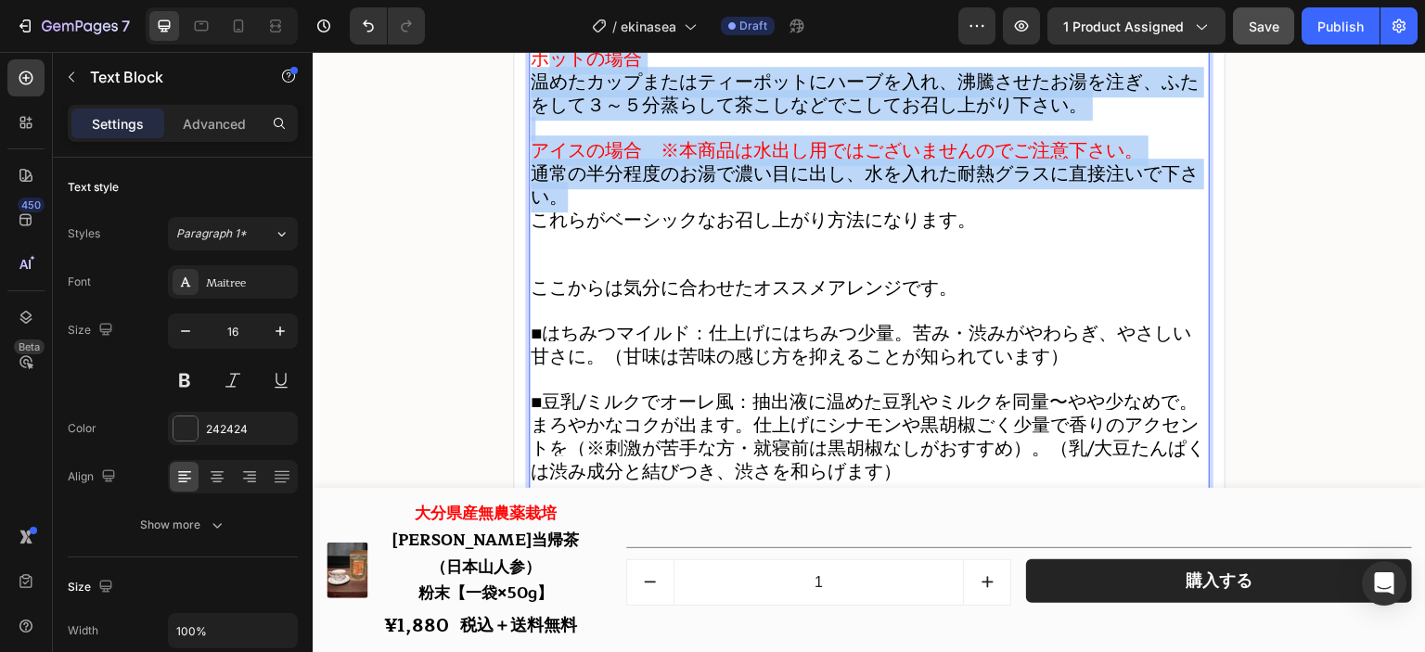
drag, startPoint x: 974, startPoint y: 198, endPoint x: 537, endPoint y: 71, distance: 454.8
click at [537, 71] on div "ホットの場合 温めたカップまたはティーポットにハーブを入れ、沸騰させたお湯を注ぎ、ふたをして３～５分蒸らして茶こしなどでこしてお召し上がり下さい。 アイスの場…" at bounding box center [869, 495] width 681 height 898
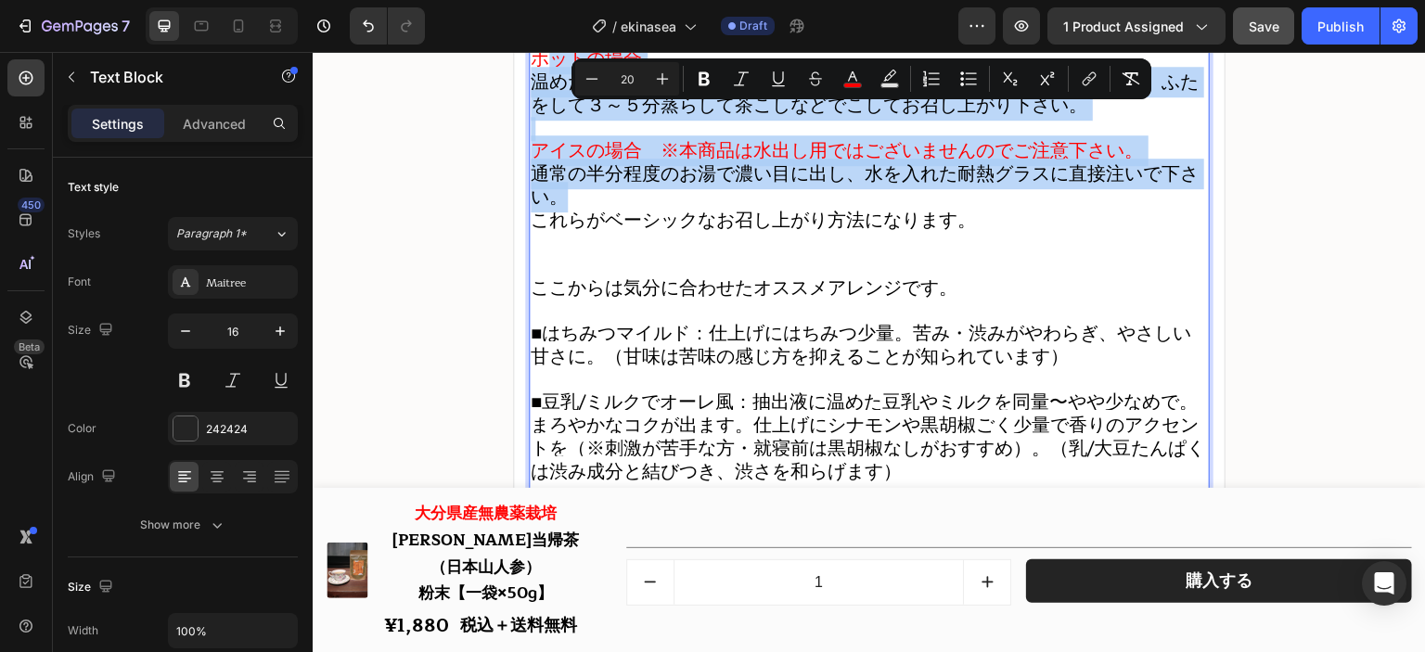
type input "16"
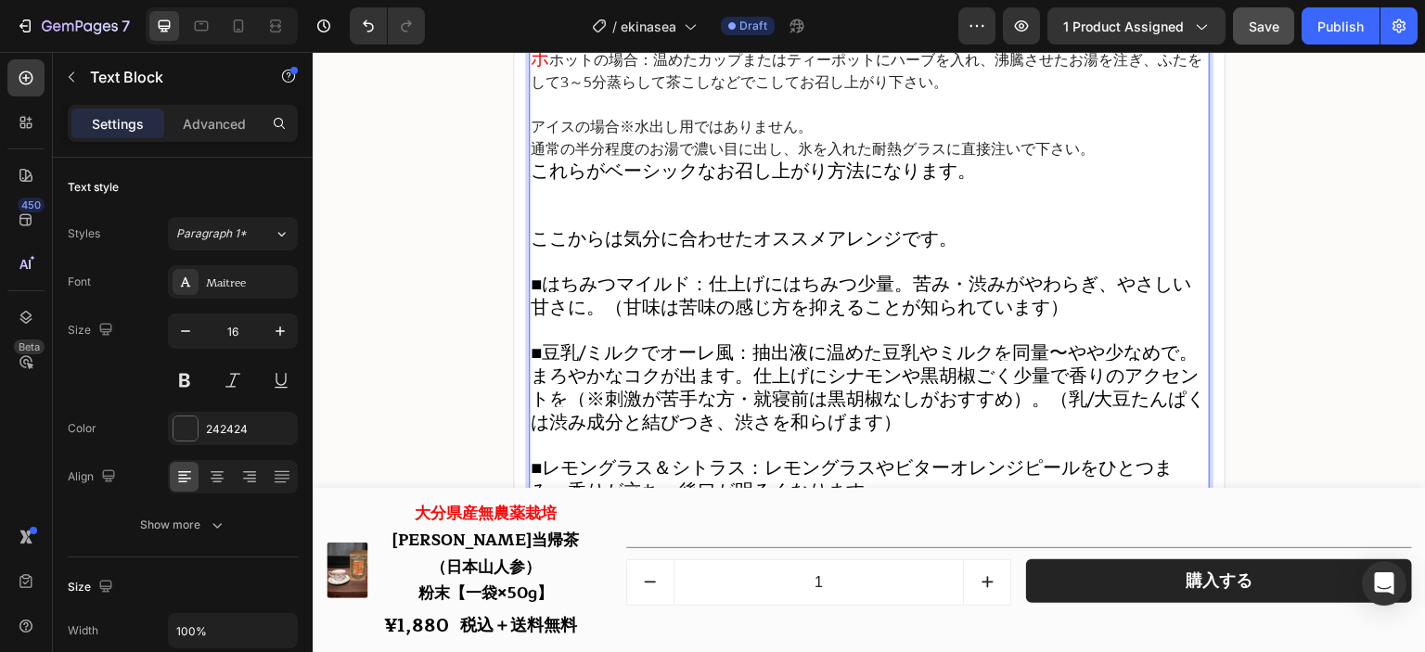
click at [1091, 150] on p "通常の半分程度のお湯で濃い目に出し、氷を入れた耐熱グラスに直接注いで下さい。" at bounding box center [869, 149] width 677 height 22
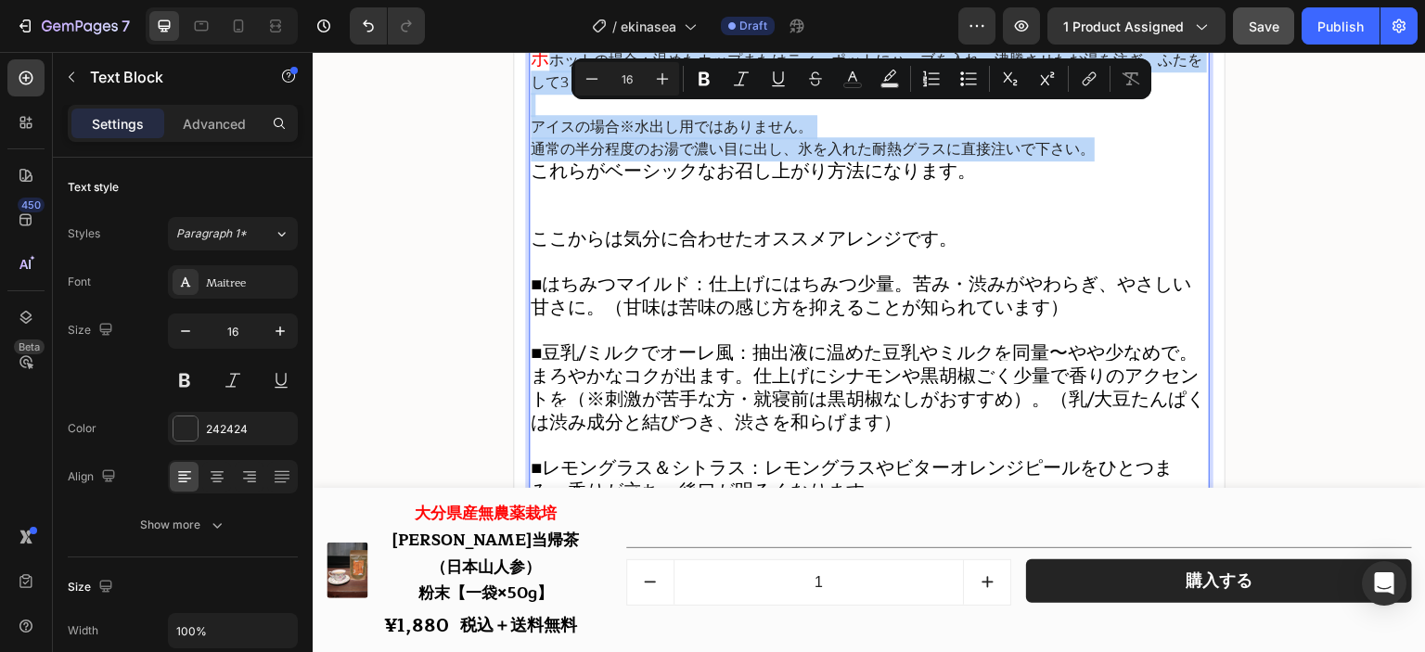
drag, startPoint x: 1090, startPoint y: 158, endPoint x: 550, endPoint y: 74, distance: 546.4
click at [543, 74] on div "ホ ホットの場合：温めたカップまたはティーポットにハーブを入れ、沸騰させたお湯を注ぎ、ふたをして3～5分蒸らして茶こしなどでこしてお召し上がり下さい。 アイス…" at bounding box center [869, 470] width 681 height 849
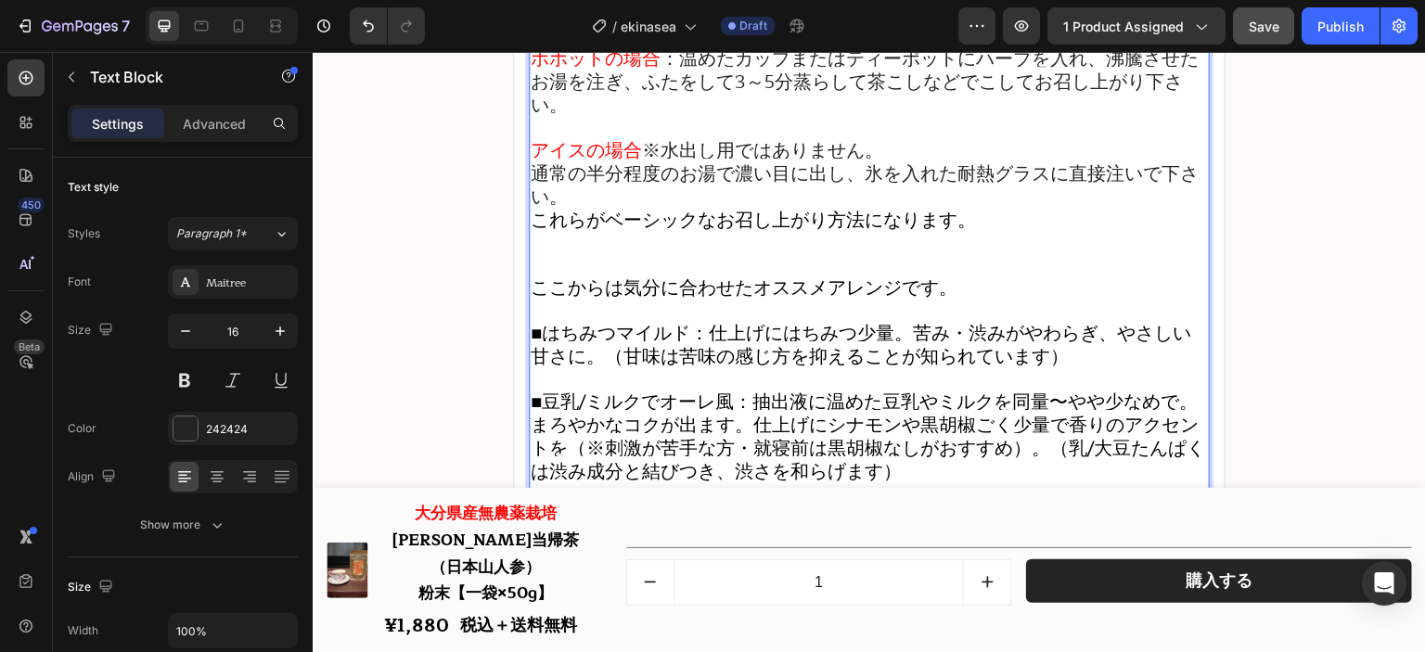
click at [537, 68] on span "ホ" at bounding box center [540, 59] width 19 height 31
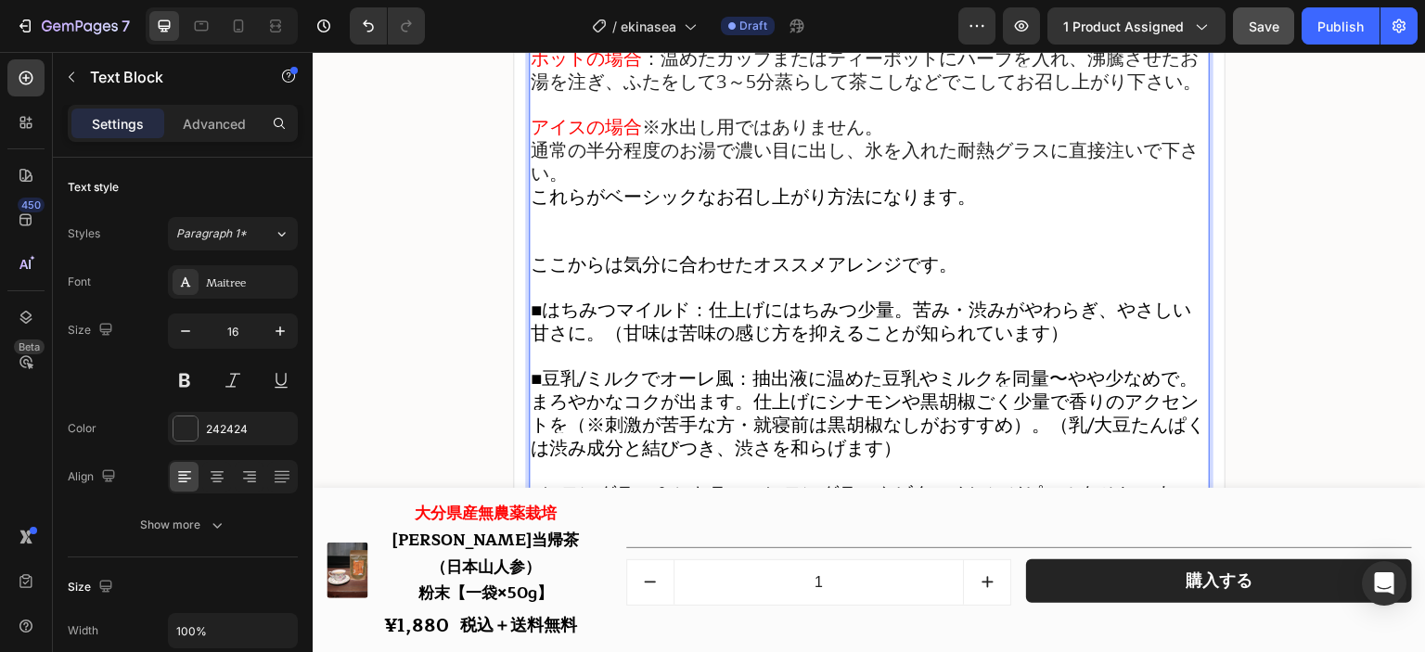
scroll to position [23433, 0]
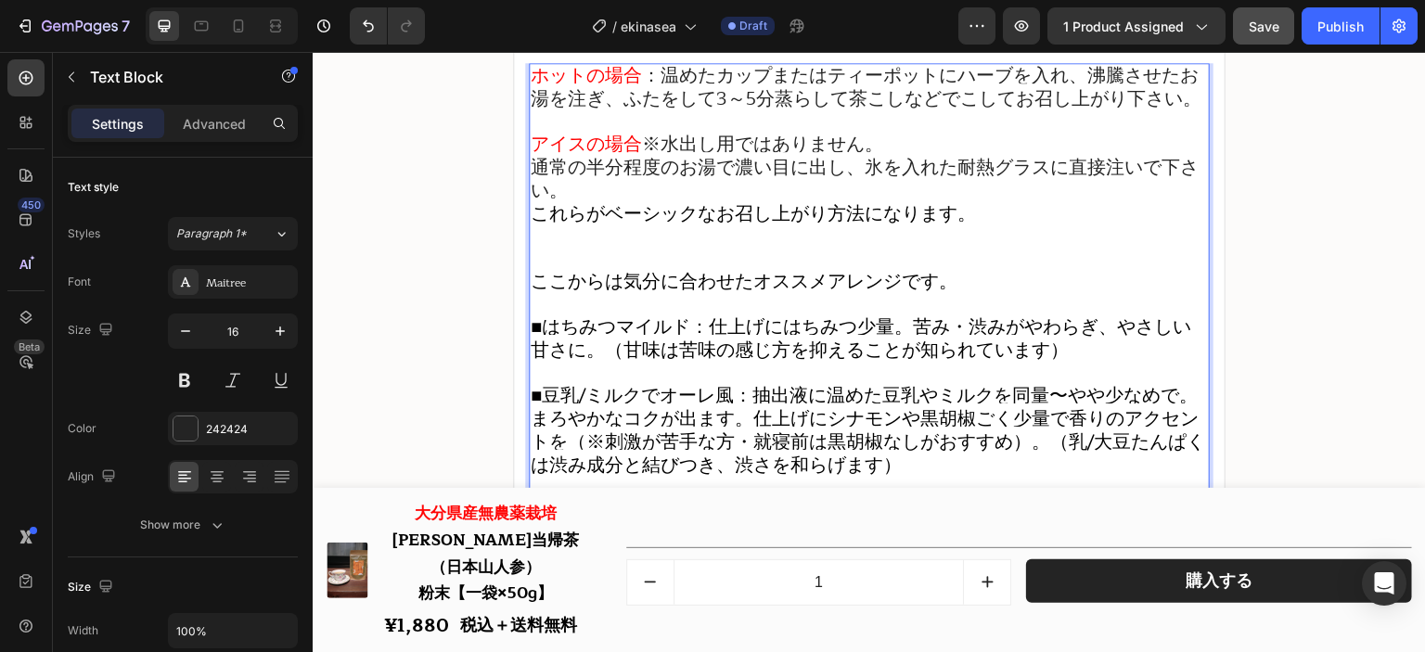
click at [759, 192] on span "通常の半分程度のお湯で濃い目に出し、氷を入れた耐熱グラスに直接注いで下さい。" at bounding box center [865, 179] width 668 height 54
click at [765, 128] on p "Rich Text Editor. Editing area: main" at bounding box center [869, 122] width 677 height 22
click at [735, 194] on span "通常の半分程度のお湯で濃い目に出し、氷を入れた耐熱グラスに直接注いで下さい。" at bounding box center [865, 179] width 668 height 54
click at [721, 271] on p "これらがベーシックなお召し上がり方法になります。" at bounding box center [869, 237] width 677 height 68
click at [725, 199] on p "通常の半分程度のお湯で濃い目に出し、氷を入れた耐熱グラスに直接注いで下さい。" at bounding box center [869, 180] width 677 height 46
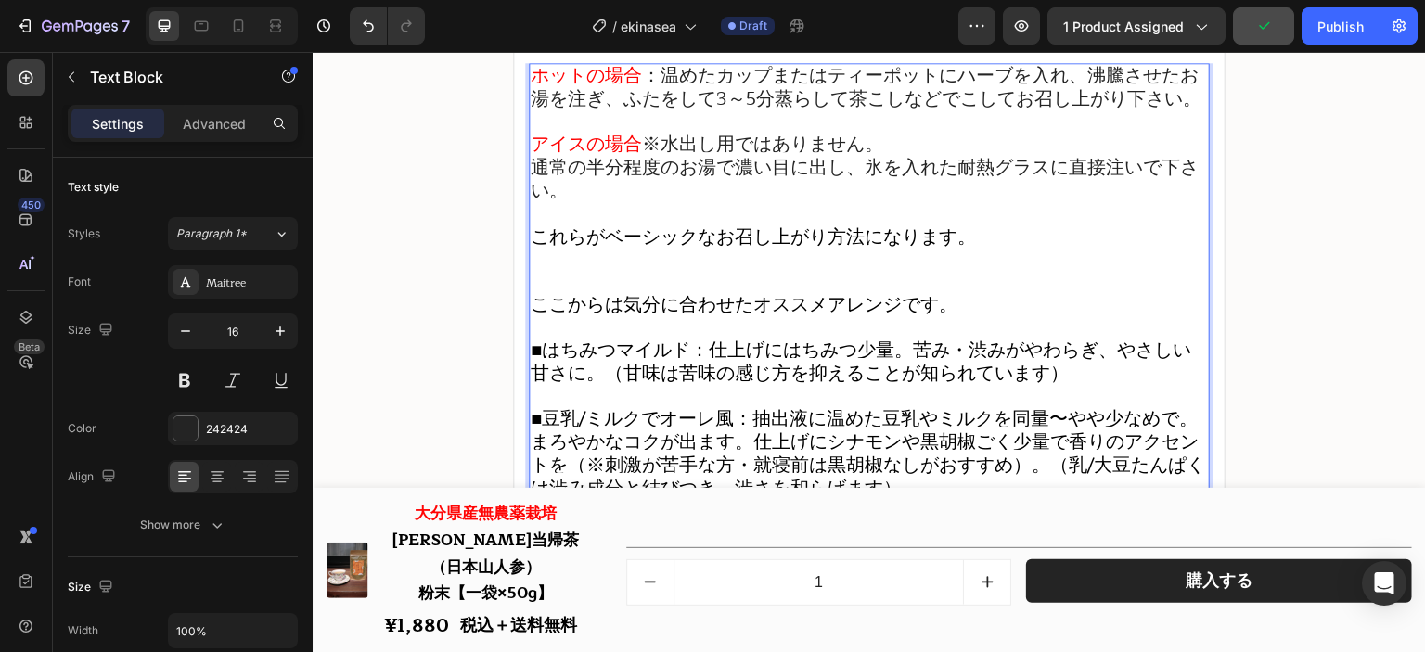
click at [673, 280] on p "これらがベーシックなお召し上がり方法になります。" at bounding box center [869, 260] width 677 height 68
click at [662, 293] on p "これらがベーシックなお召し上がり方法になります。 ⁠⁠⁠⁠⁠⁠⁠" at bounding box center [869, 259] width 677 height 68
drag, startPoint x: 684, startPoint y: 241, endPoint x: 751, endPoint y: 240, distance: 67.7
click at [751, 240] on span "これらがベーシックなお召し上がり方法になります。" at bounding box center [753, 236] width 445 height 31
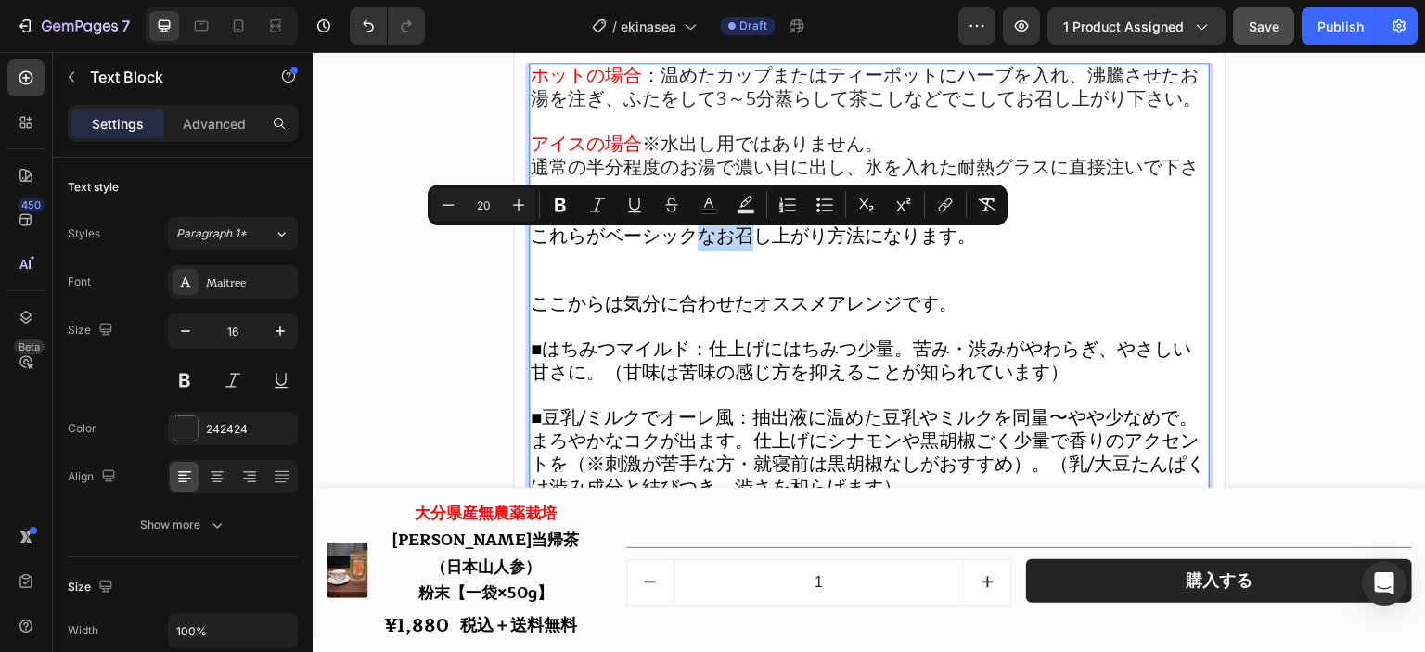
click at [737, 244] on span "これらがベーシックなお召し上がり方法になります。" at bounding box center [753, 236] width 445 height 31
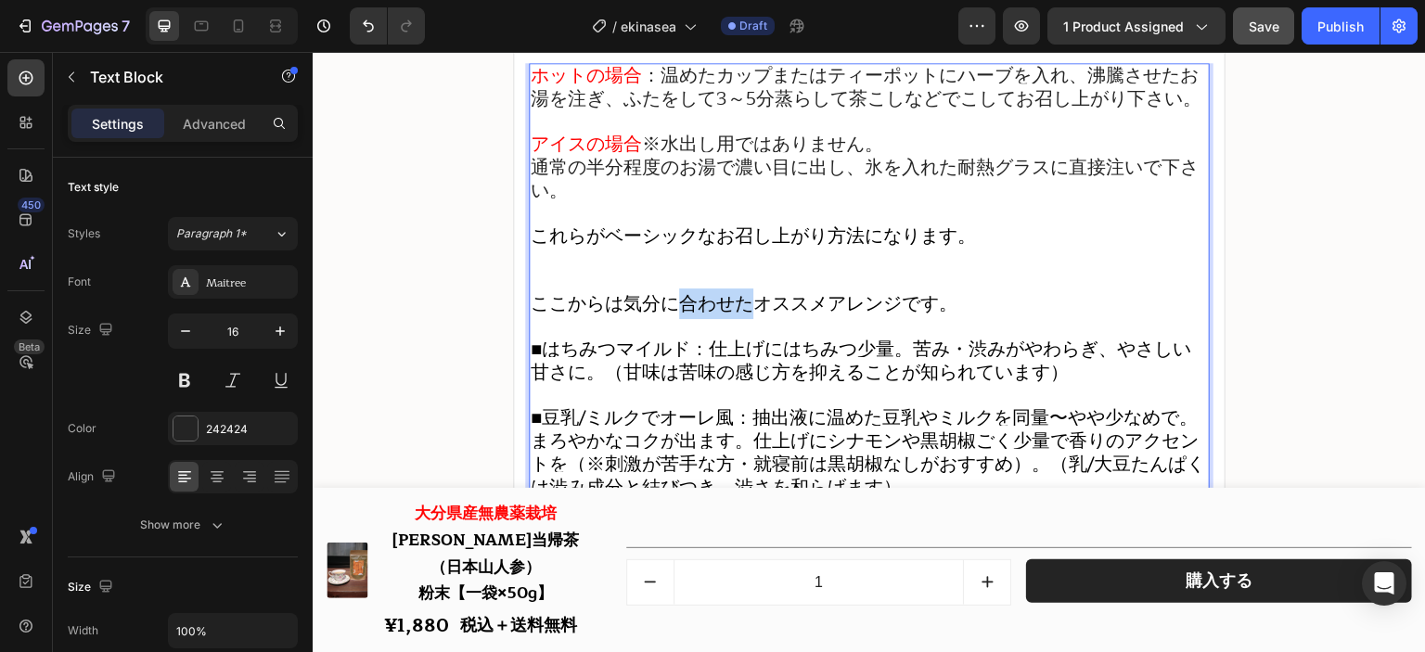
drag, startPoint x: 676, startPoint y: 326, endPoint x: 739, endPoint y: 315, distance: 63.9
click at [739, 315] on span "ここからは気分に合わせたオススメアレンジです。" at bounding box center [744, 304] width 427 height 31
drag, startPoint x: 626, startPoint y: 372, endPoint x: 714, endPoint y: 372, distance: 88.1
click at [714, 372] on span "■はちみつマイルド：仕上げにはちみつ少量。苦み・渋みがやわらぎ、やさしい甘さに。（甘味は苦味の感じ方を抑えることが知られています）" at bounding box center [861, 361] width 661 height 54
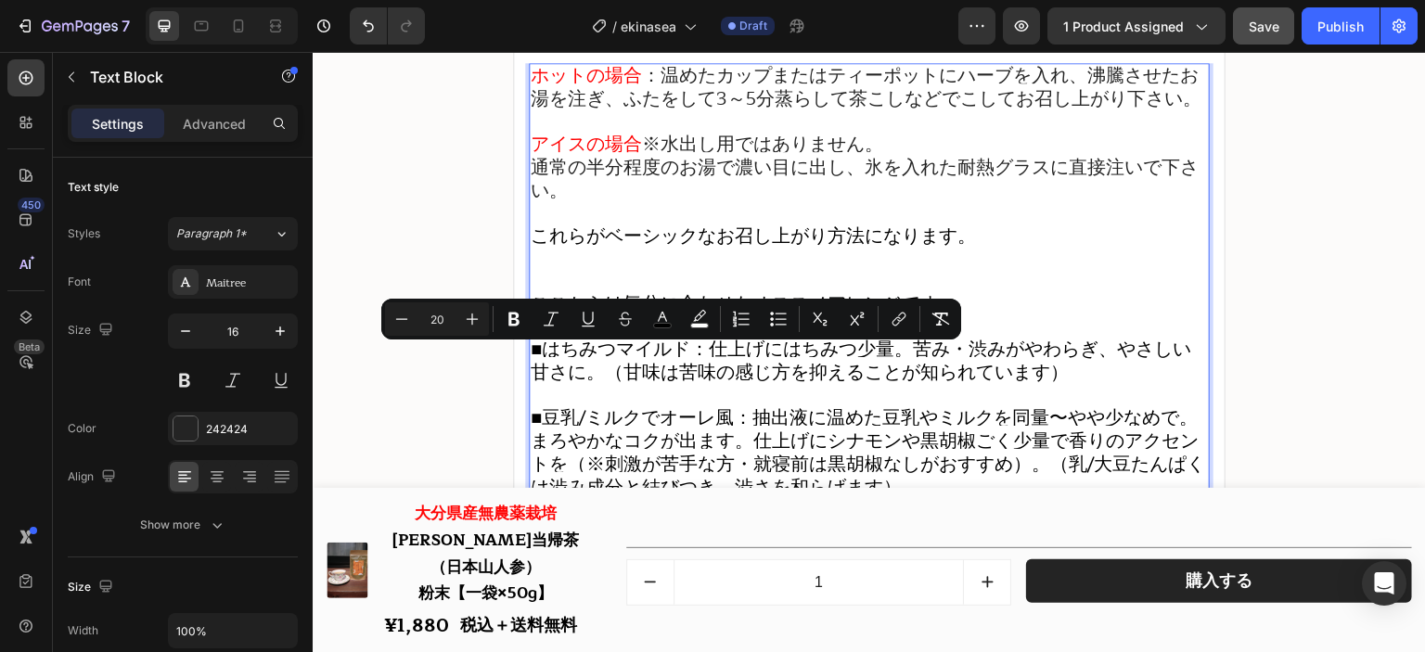
click at [669, 384] on span "■はちみつマイルド：仕上げにはちみつ少量。苦み・渋みがやわらぎ、やさしい甘さに。（甘味は苦味の感じ方を抑えることが知られています）" at bounding box center [861, 361] width 661 height 54
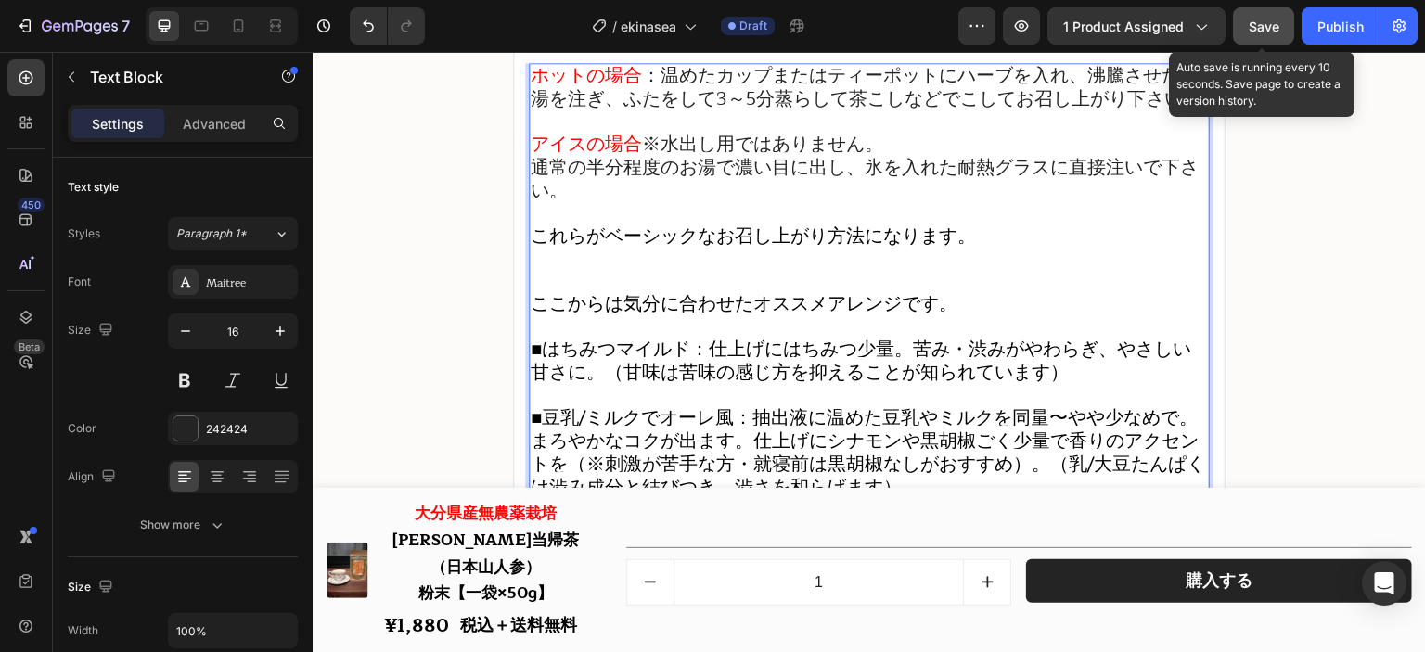
click at [1268, 33] on div "Save" at bounding box center [1264, 26] width 31 height 19
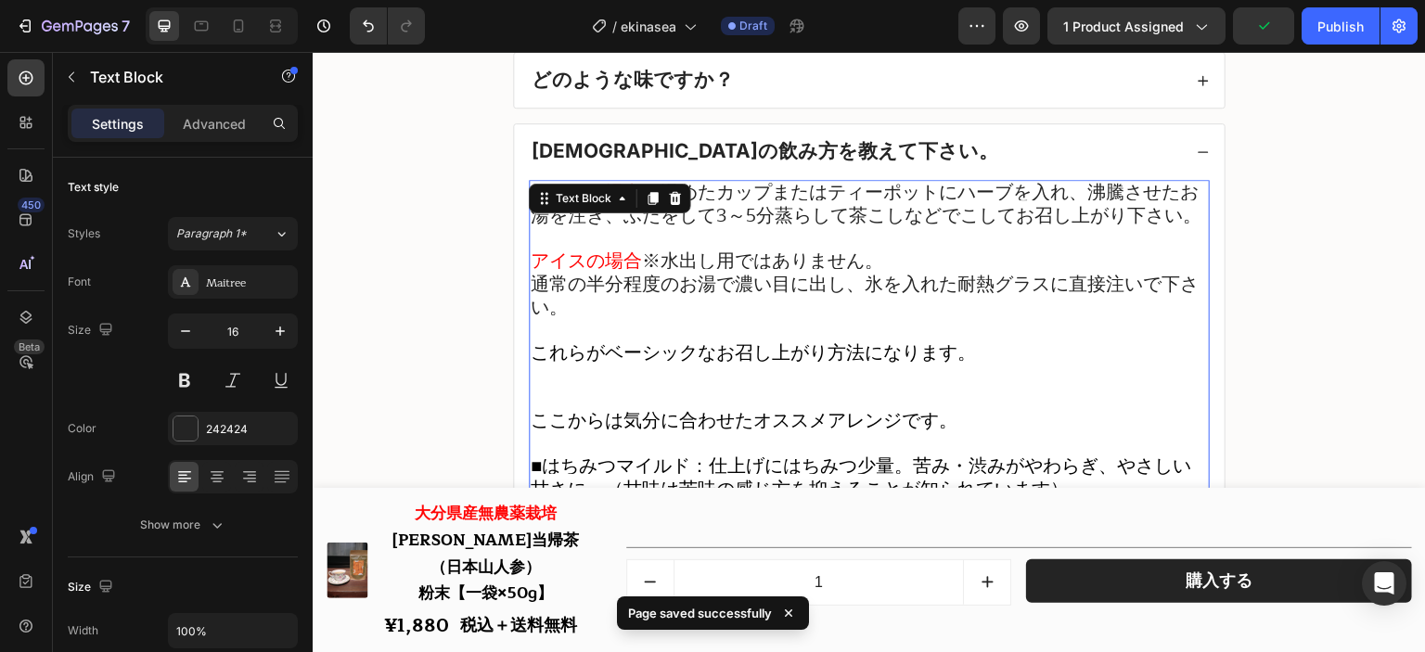
scroll to position [23247, 0]
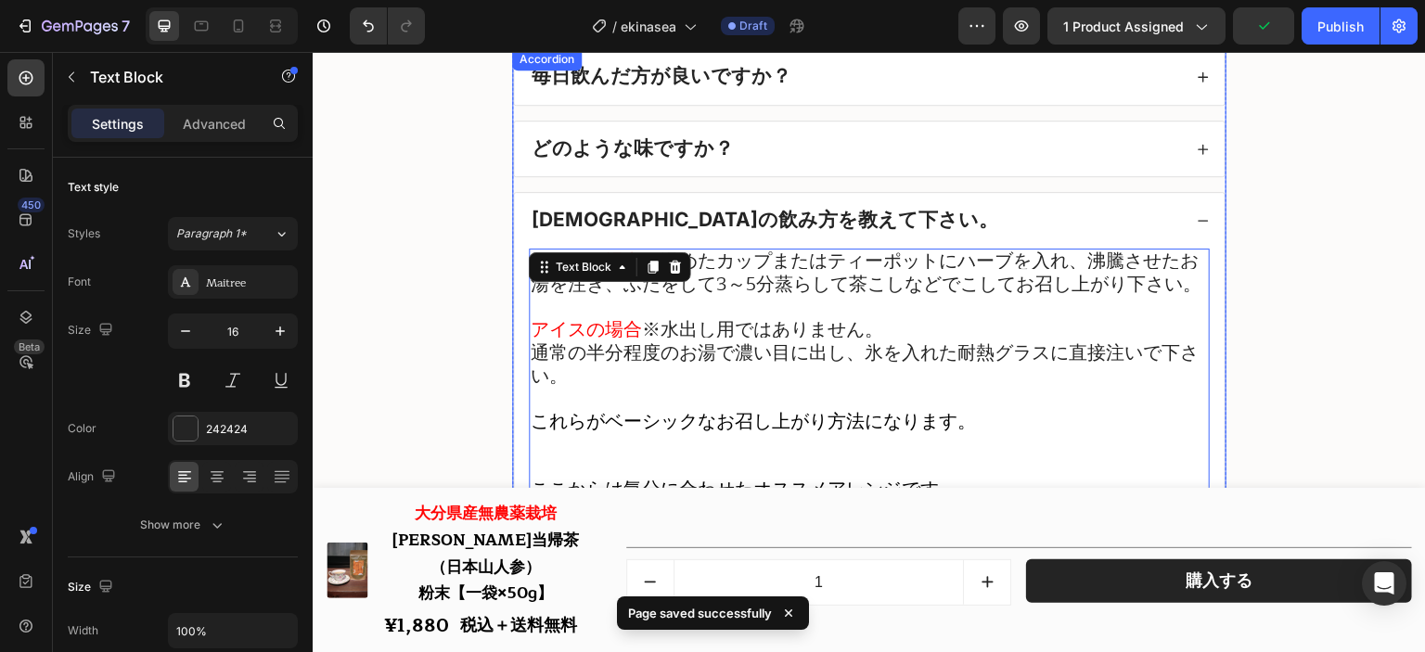
click at [878, 230] on div "[DEMOGRAPHIC_DATA]の飲み方を教えて下さい。" at bounding box center [855, 221] width 653 height 26
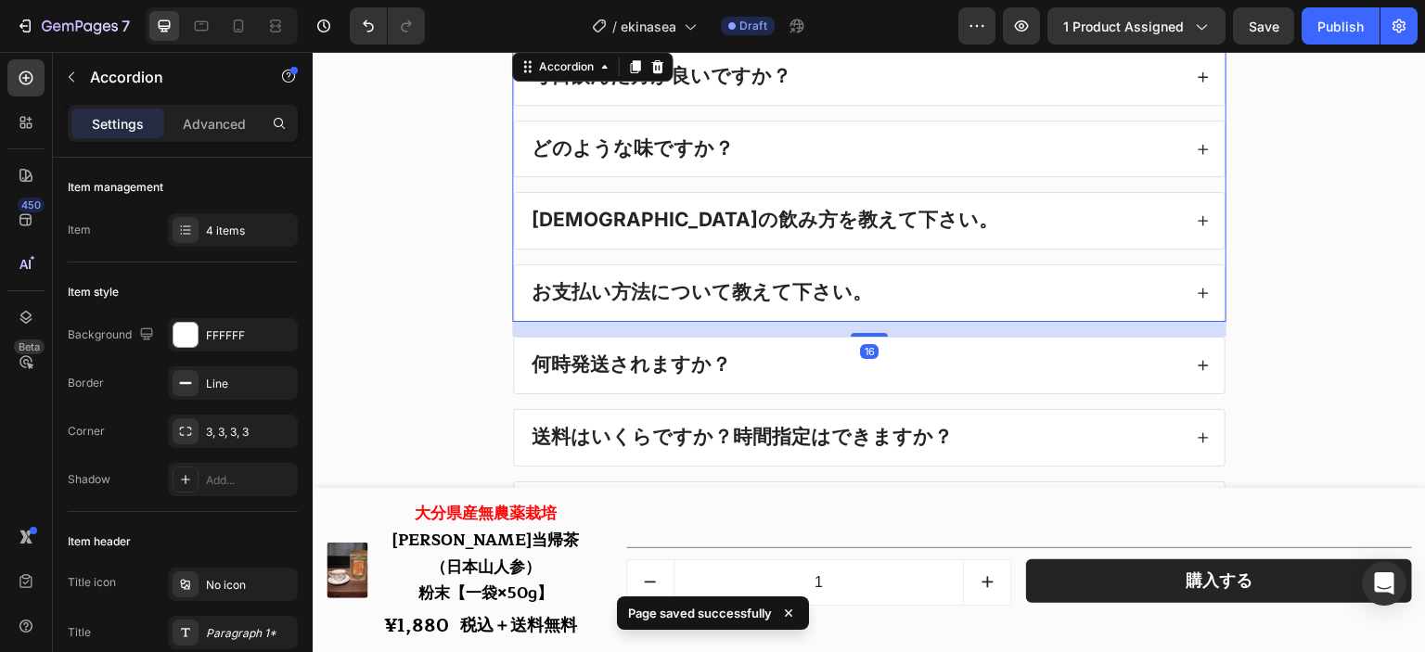
click at [878, 230] on div "[DEMOGRAPHIC_DATA]の飲み方を教えて下さい。" at bounding box center [855, 221] width 653 height 26
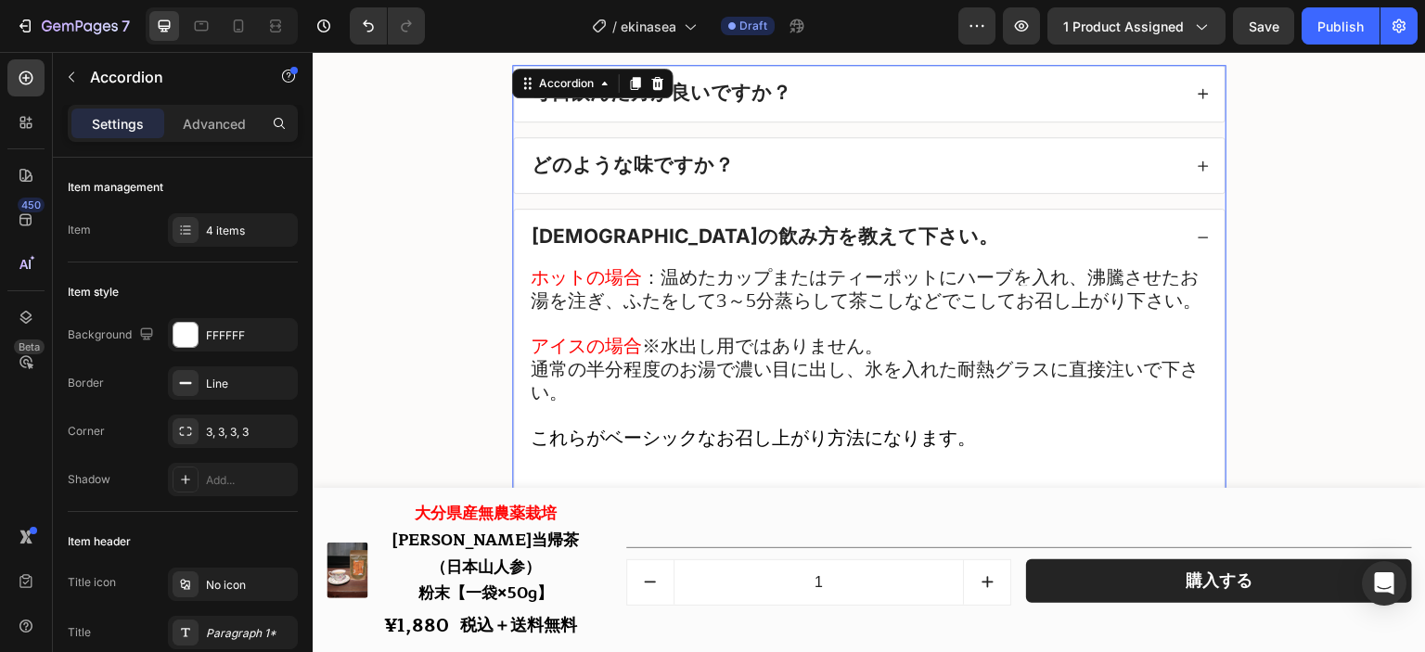
scroll to position [23154, 0]
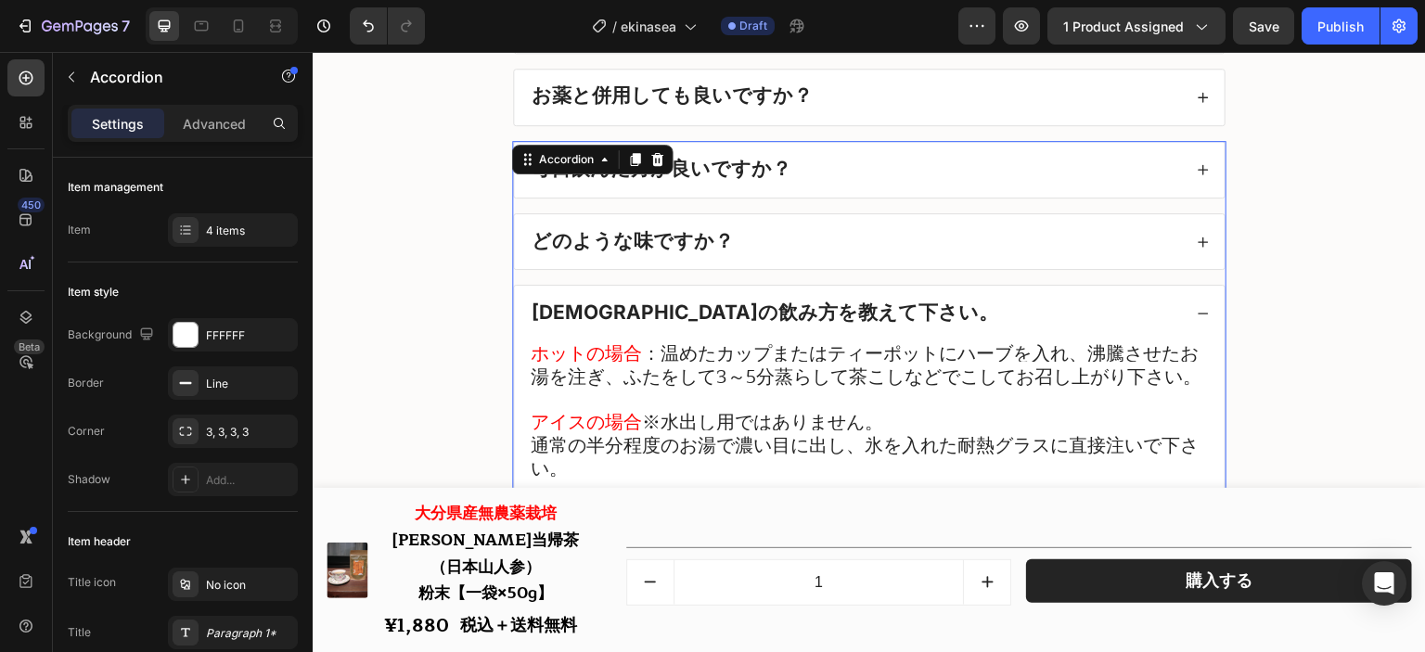
click at [885, 312] on div "[DEMOGRAPHIC_DATA]の飲み方を教えて下さい。" at bounding box center [855, 314] width 653 height 26
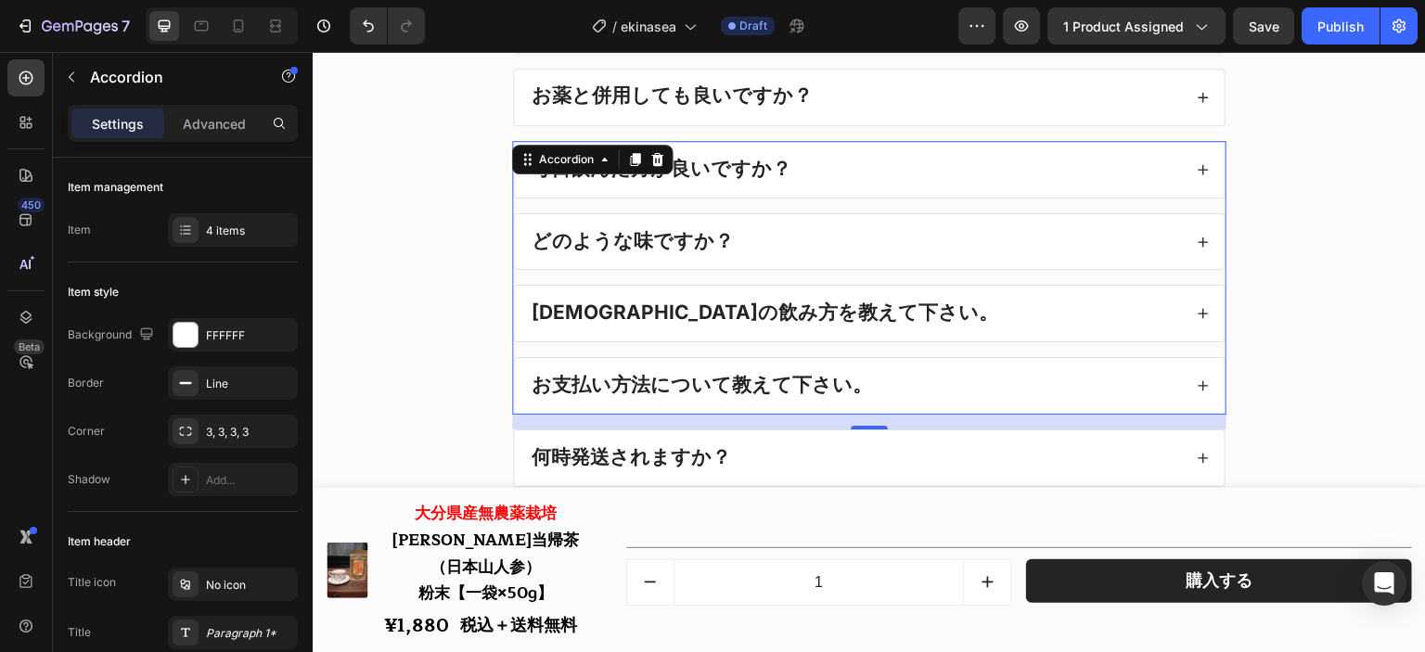
scroll to position [23340, 0]
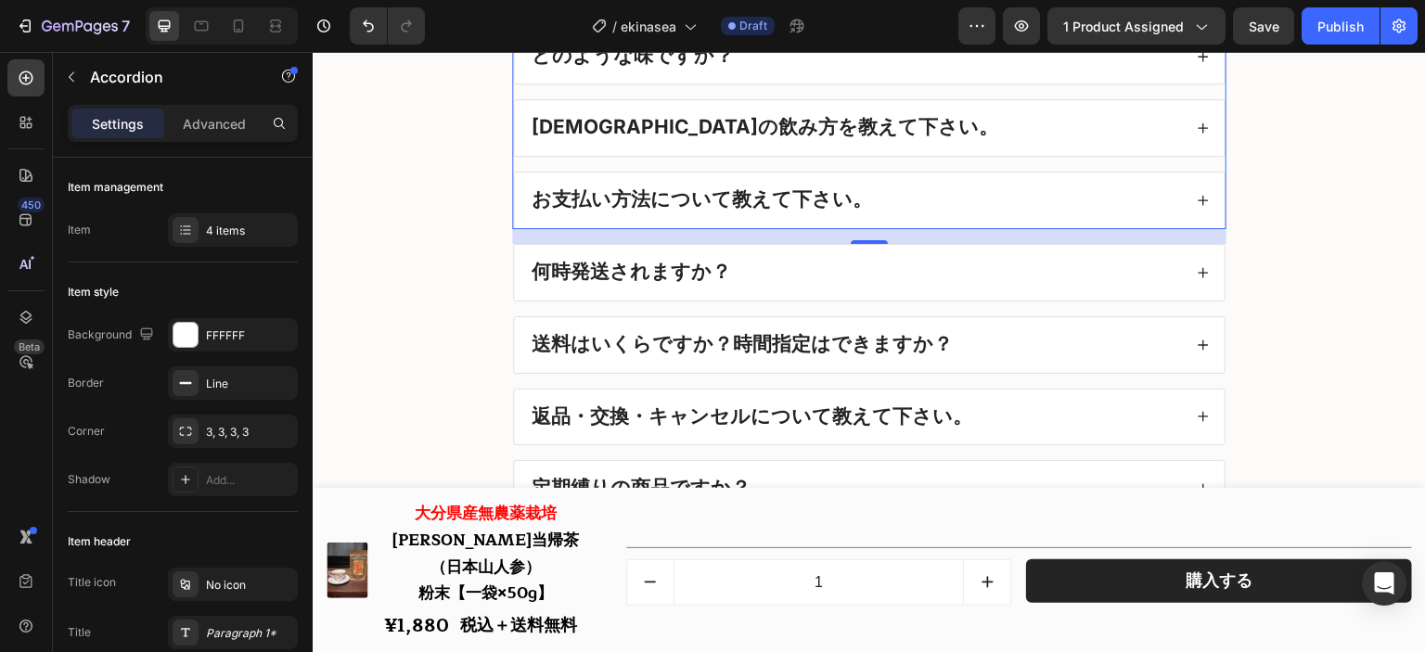
click at [900, 204] on div "お支払い方法について教えて下さい。" at bounding box center [855, 200] width 653 height 26
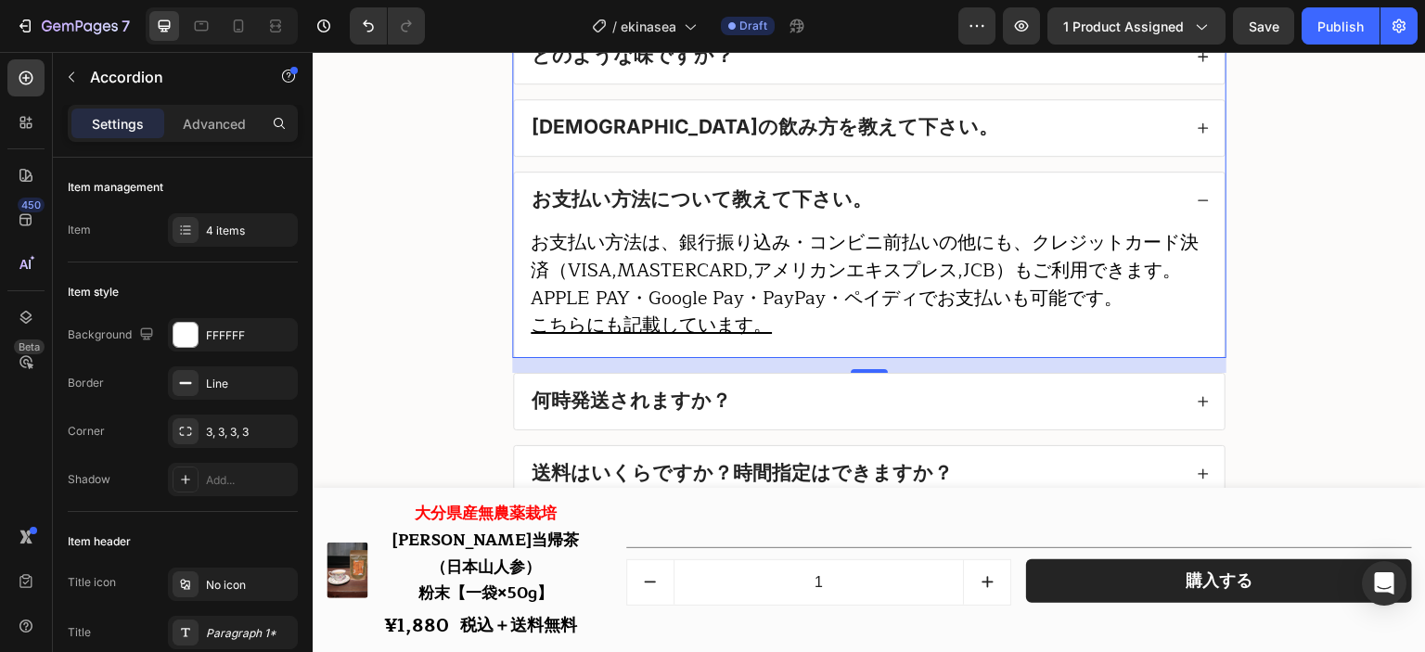
click at [900, 204] on div "お支払い方法について教えて下さい。" at bounding box center [855, 200] width 653 height 26
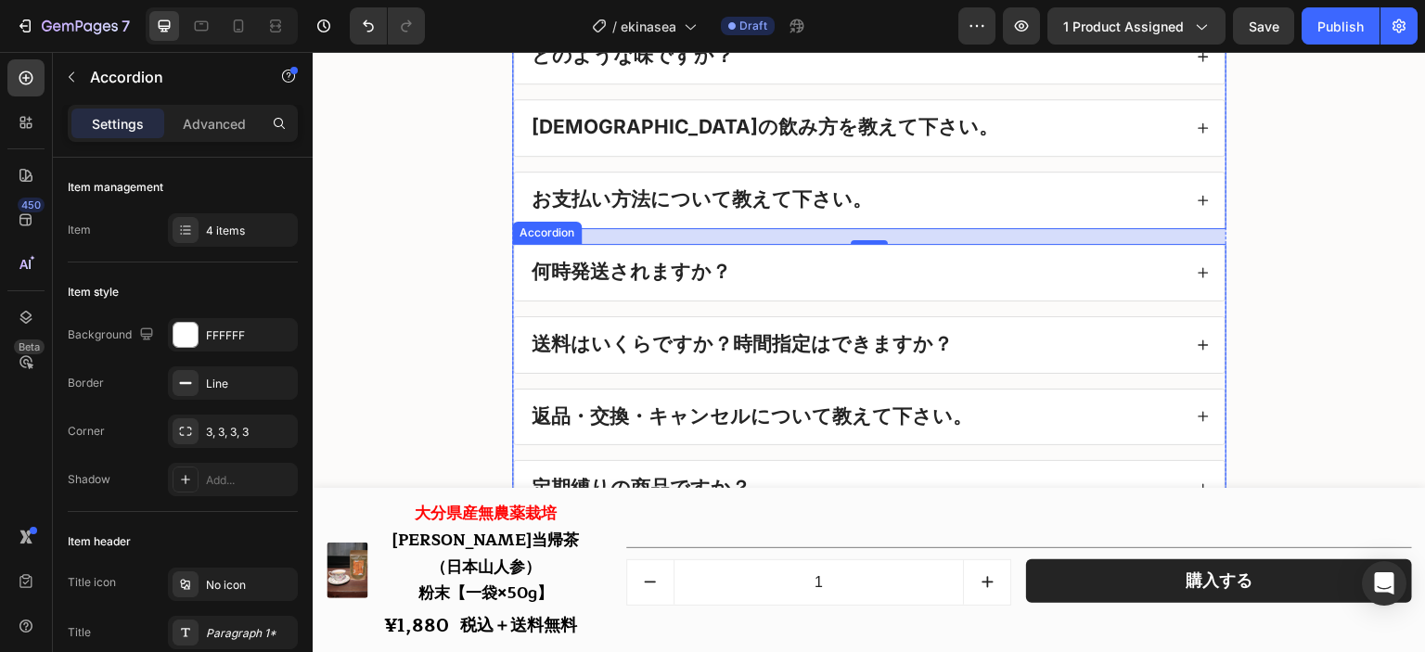
click at [885, 286] on div "何時発送されますか？" at bounding box center [855, 273] width 653 height 26
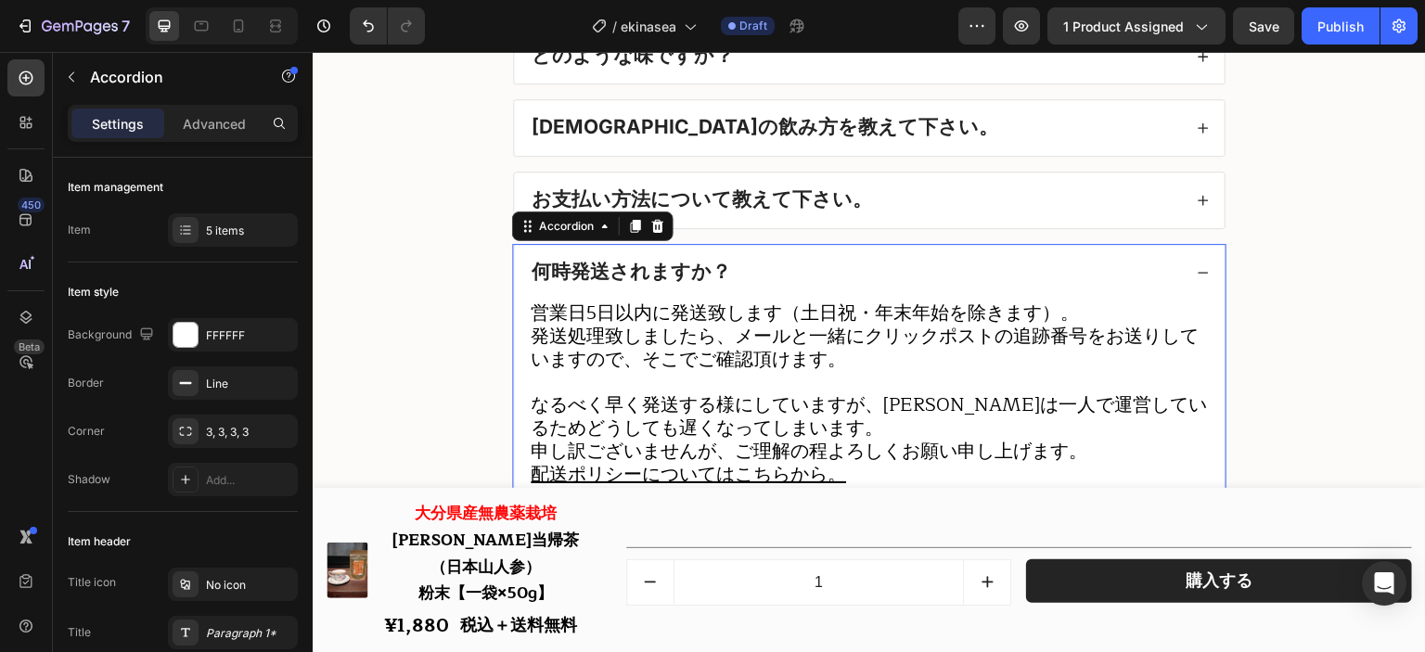
click at [885, 286] on div "何時発送されますか？" at bounding box center [855, 273] width 653 height 26
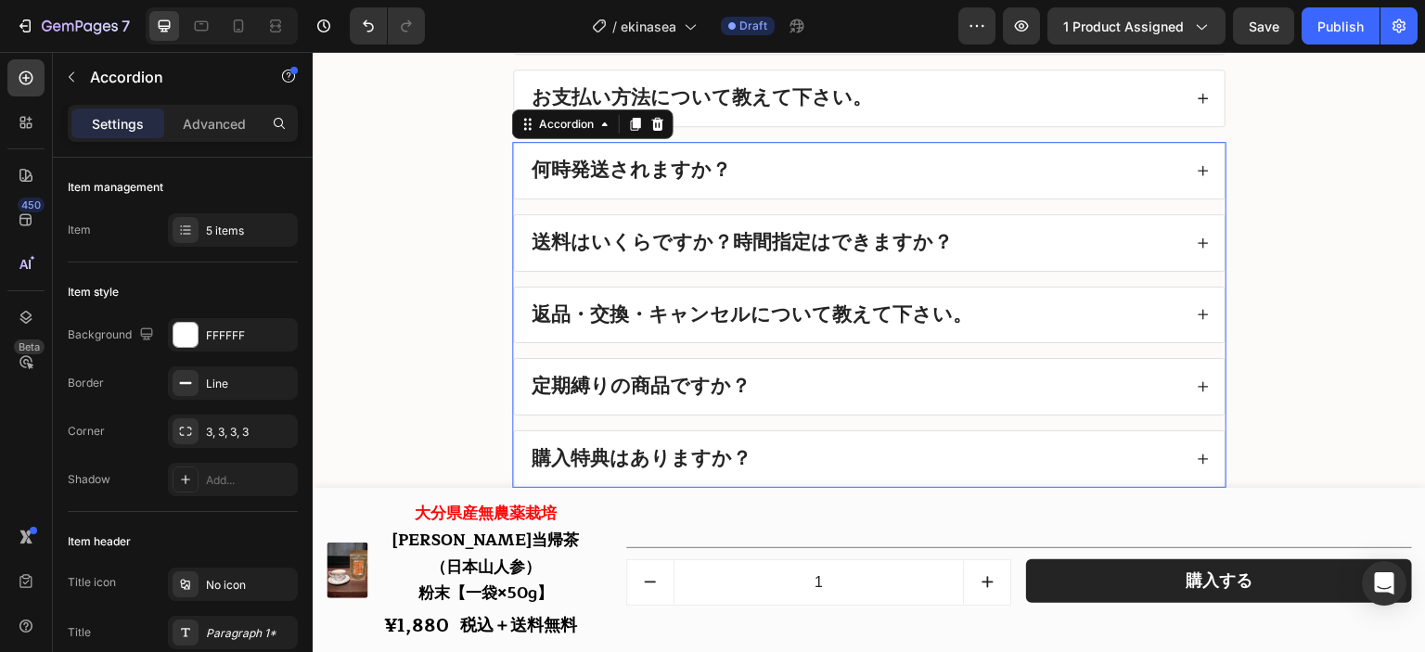
scroll to position [23525, 0]
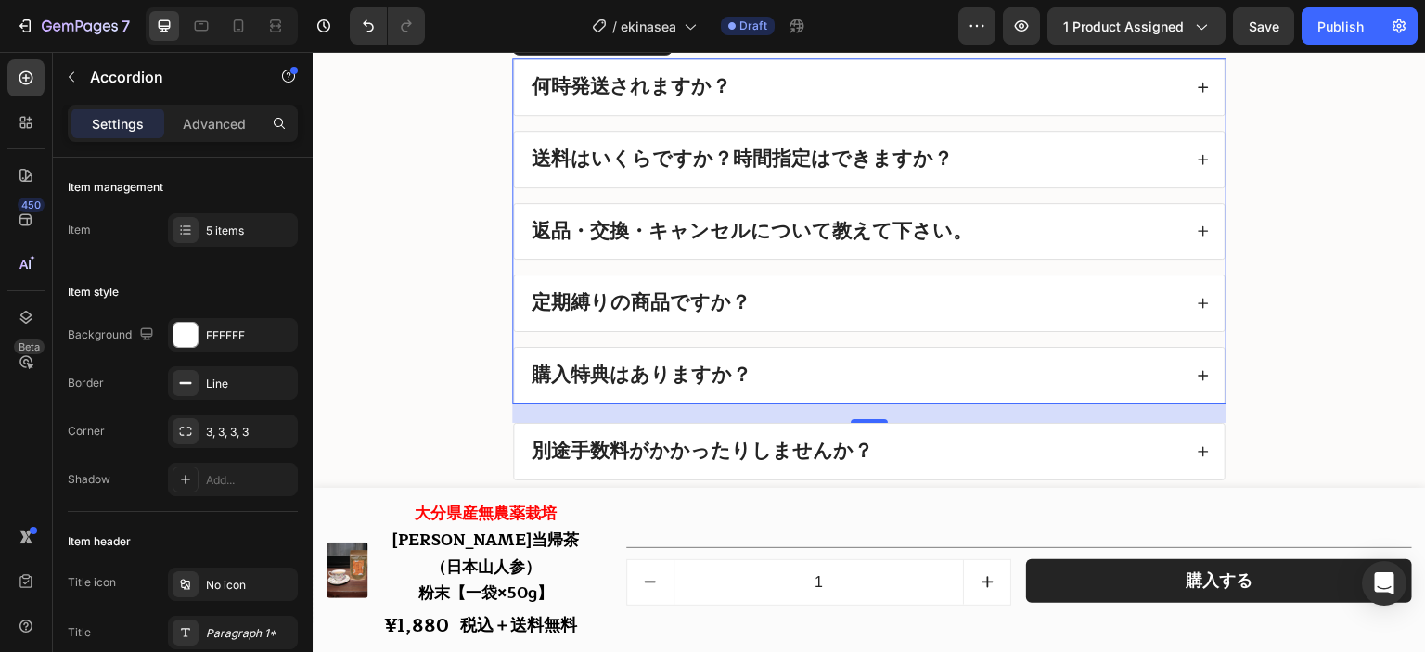
click at [885, 288] on div "定期縛りの商品ですか？" at bounding box center [869, 304] width 711 height 56
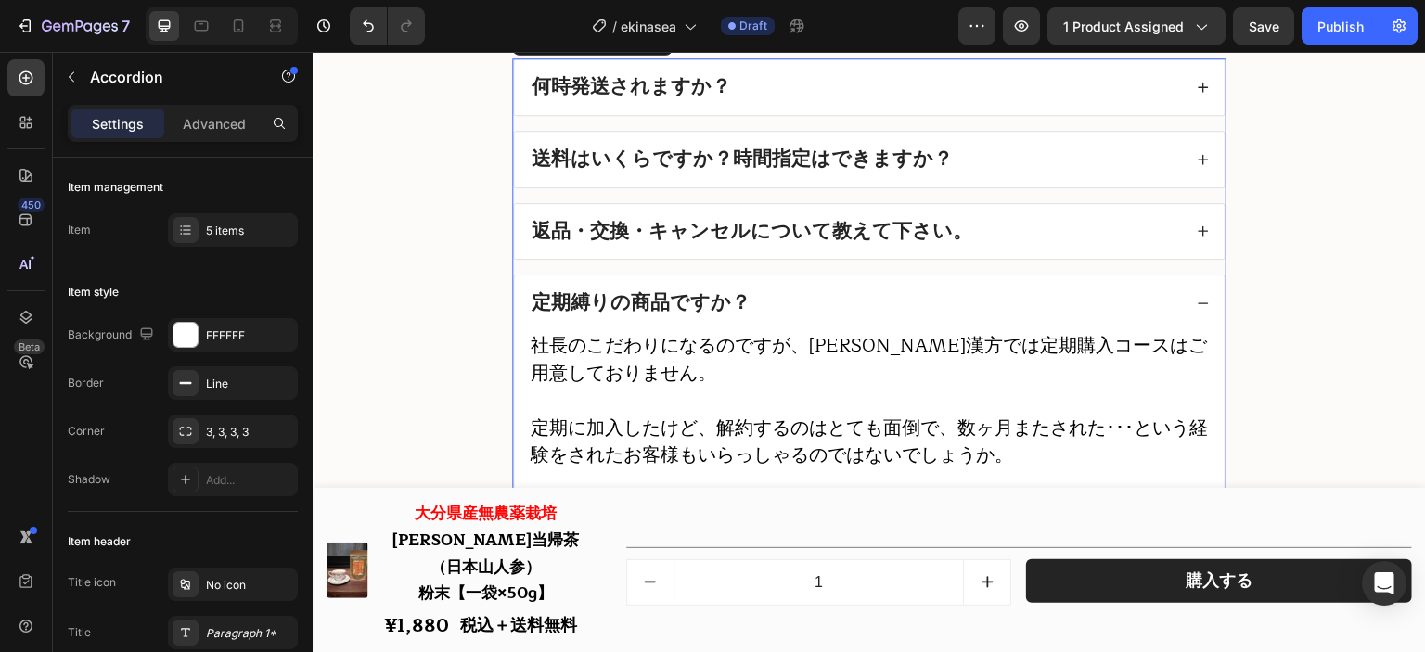
click at [885, 288] on div "定期縛りの商品ですか？" at bounding box center [869, 304] width 711 height 56
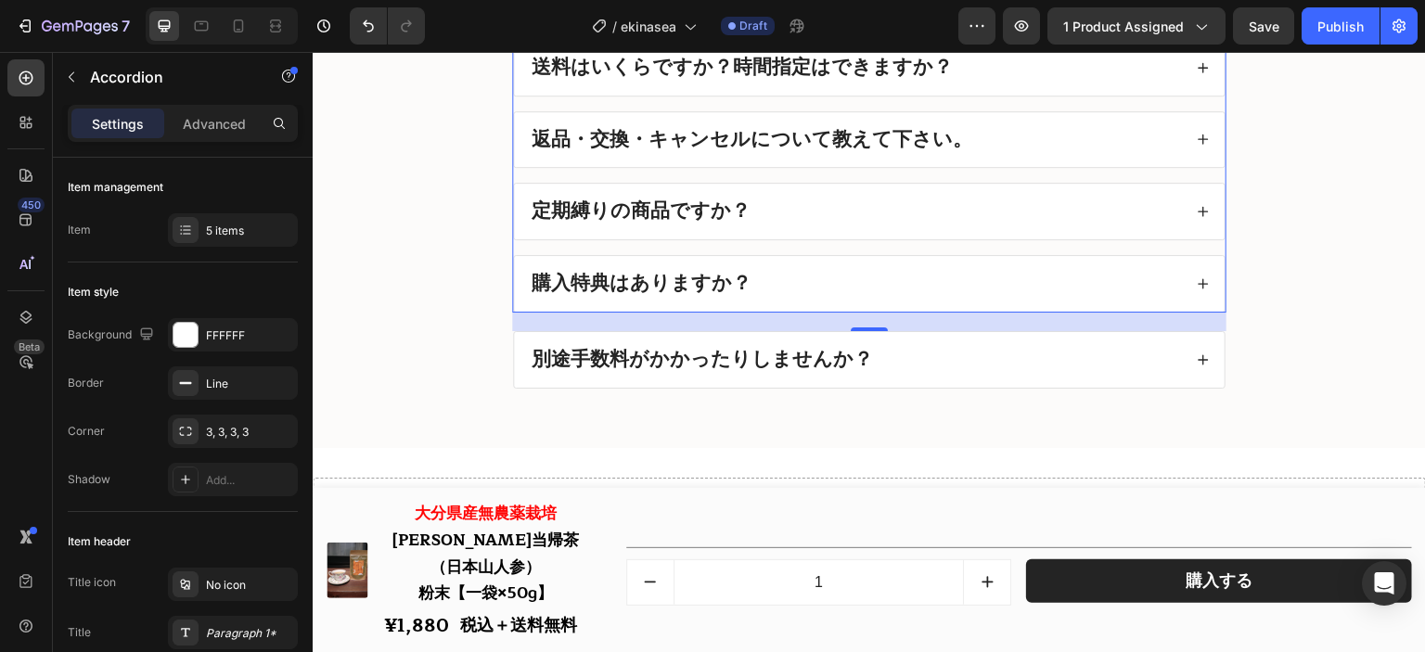
scroll to position [23618, 0]
click at [893, 274] on div "購入特典はありますか？" at bounding box center [869, 283] width 711 height 56
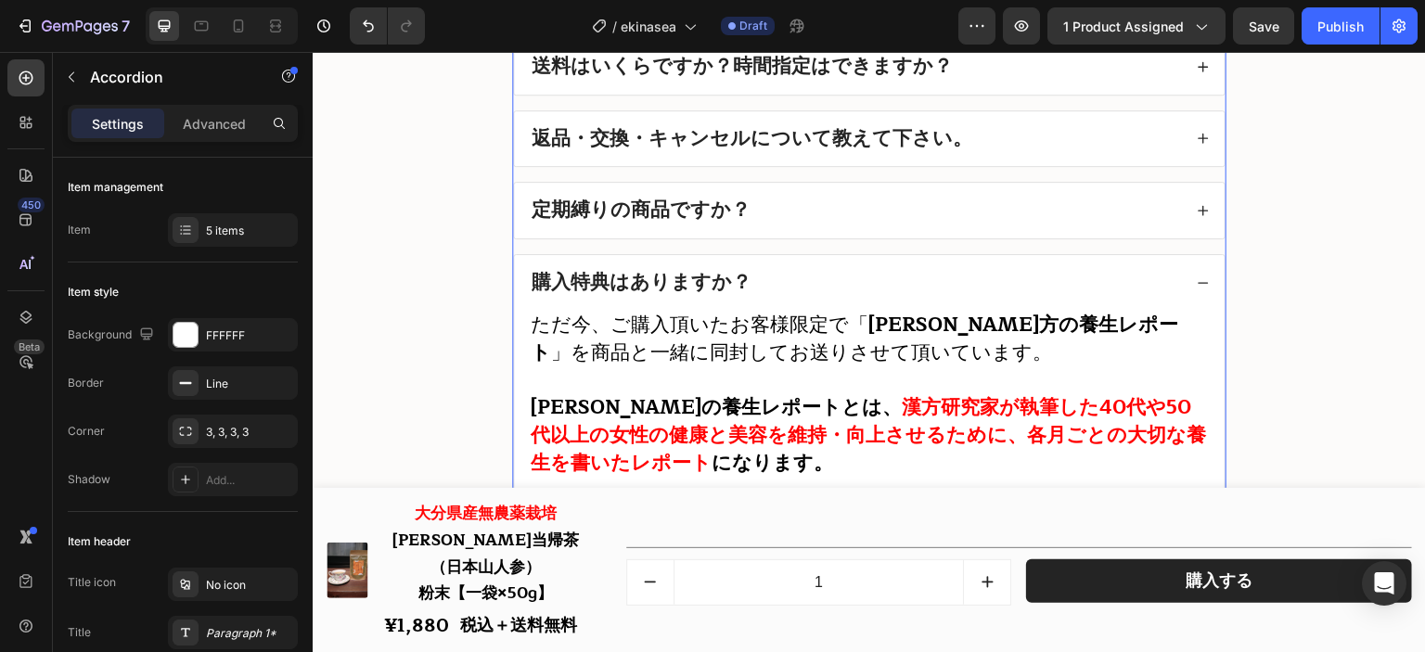
click at [893, 274] on div "購入特典はありますか？" at bounding box center [869, 283] width 711 height 56
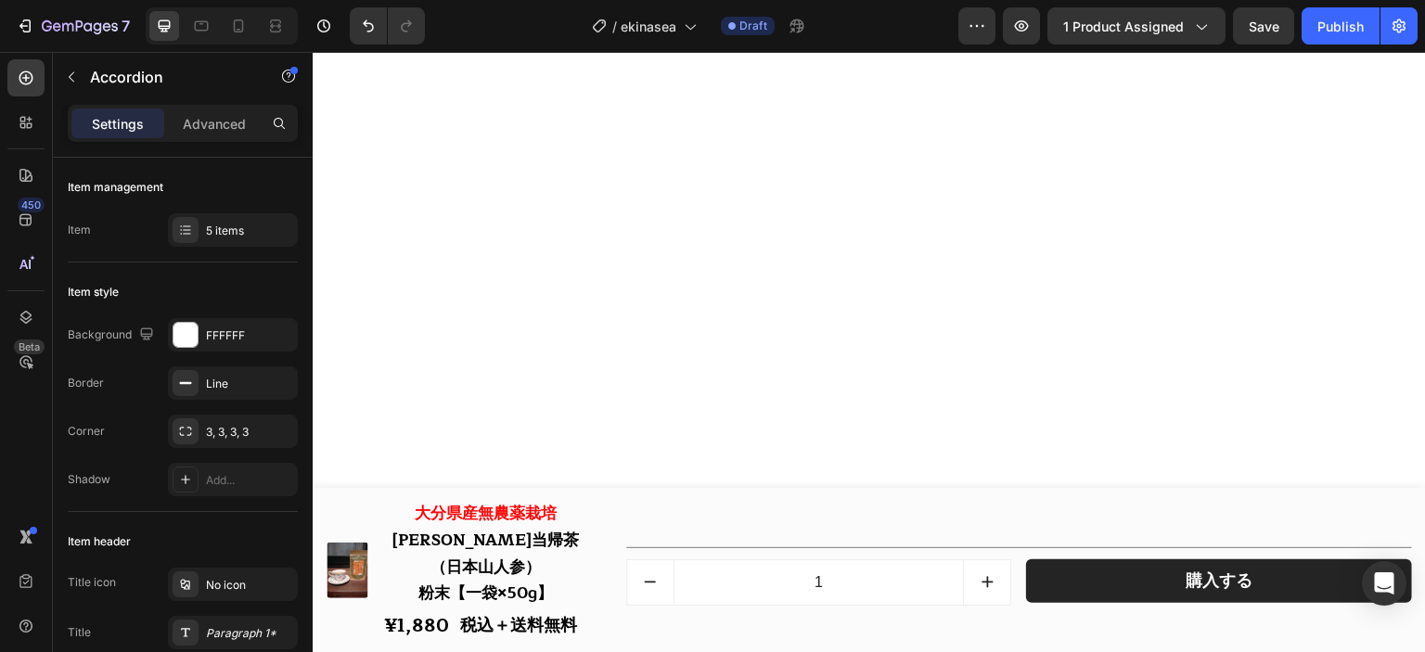
scroll to position [19907, 0]
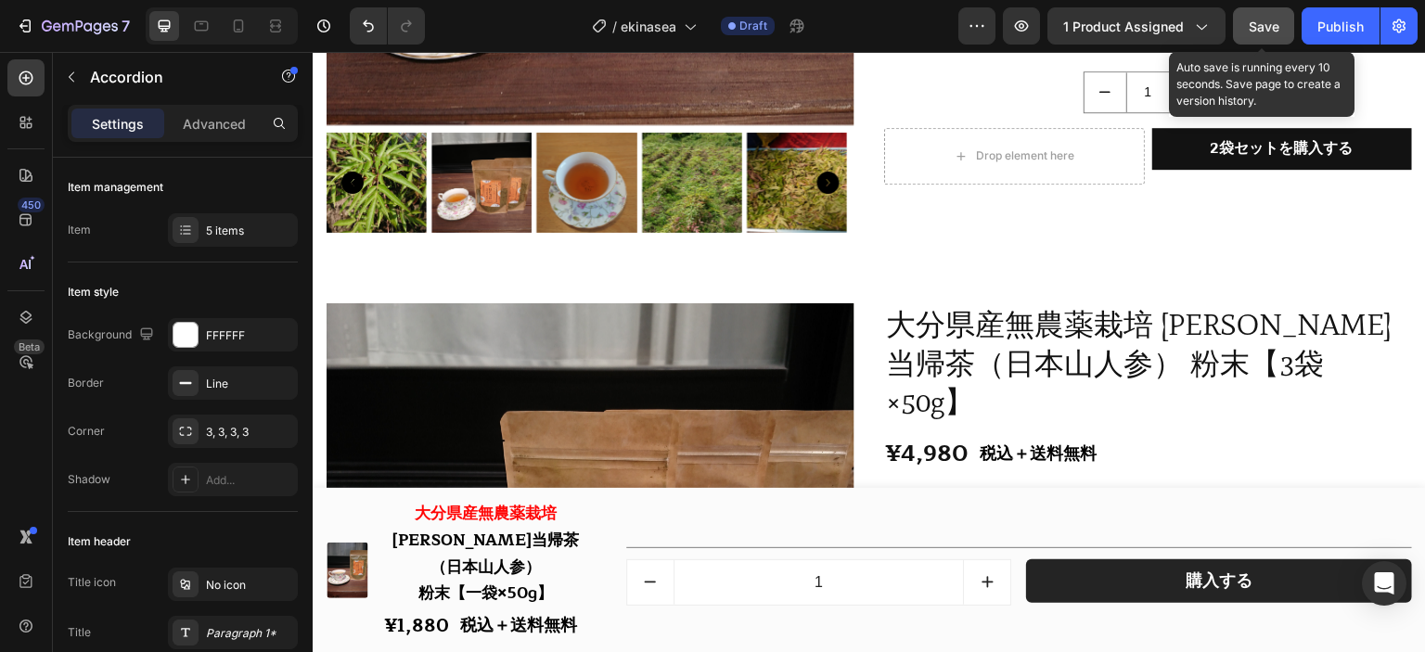
click at [1252, 22] on span "Save" at bounding box center [1264, 27] width 31 height 16
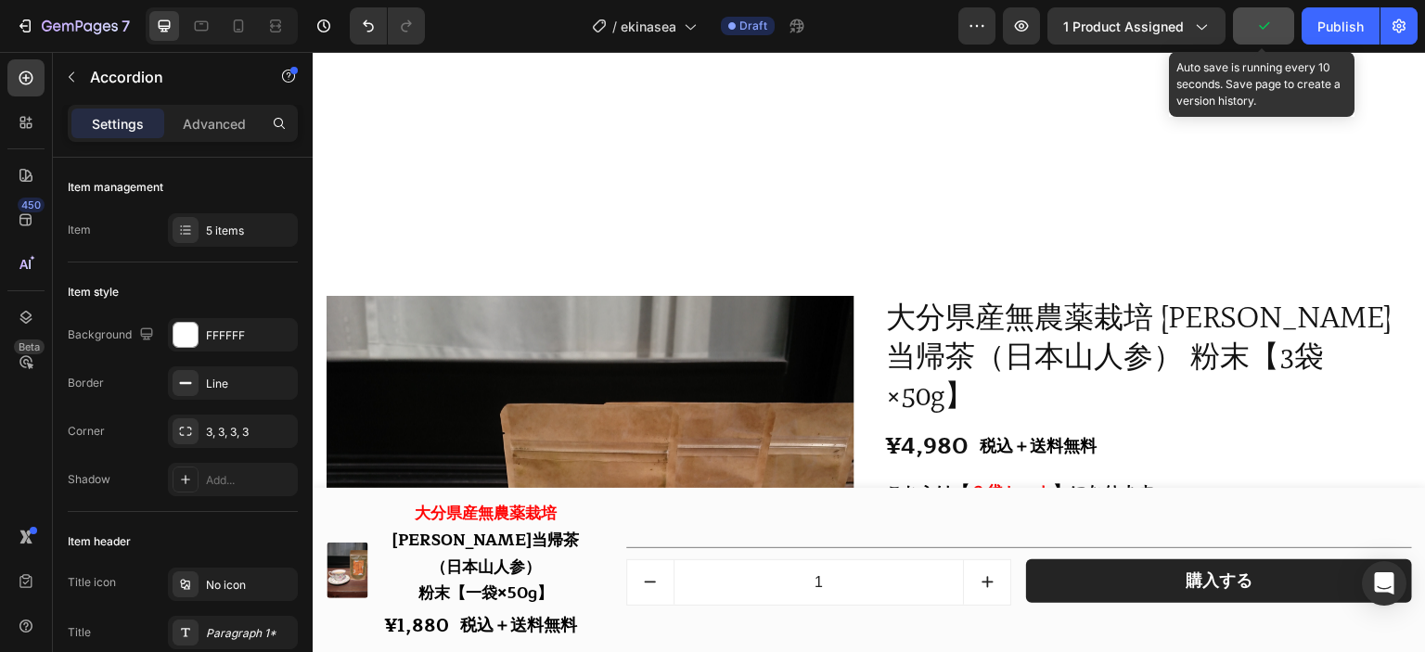
scroll to position [20278, 0]
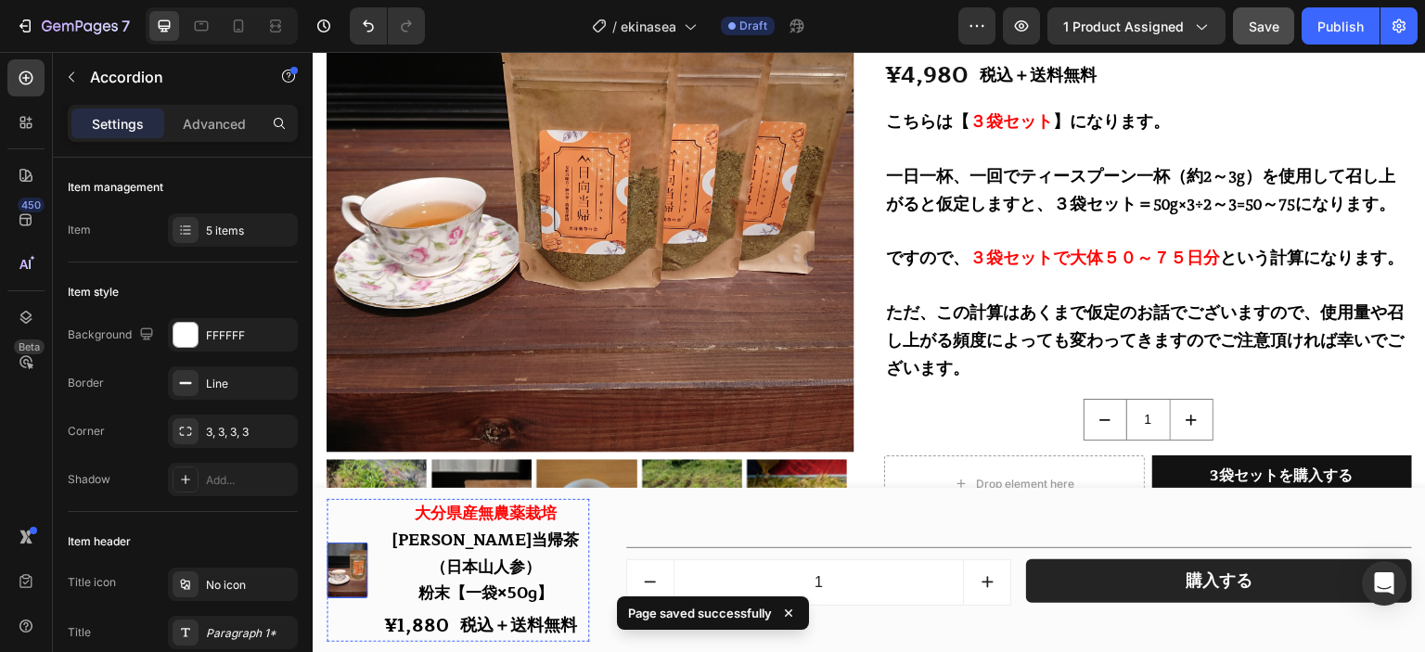
click at [345, 566] on img at bounding box center [347, 570] width 41 height 55
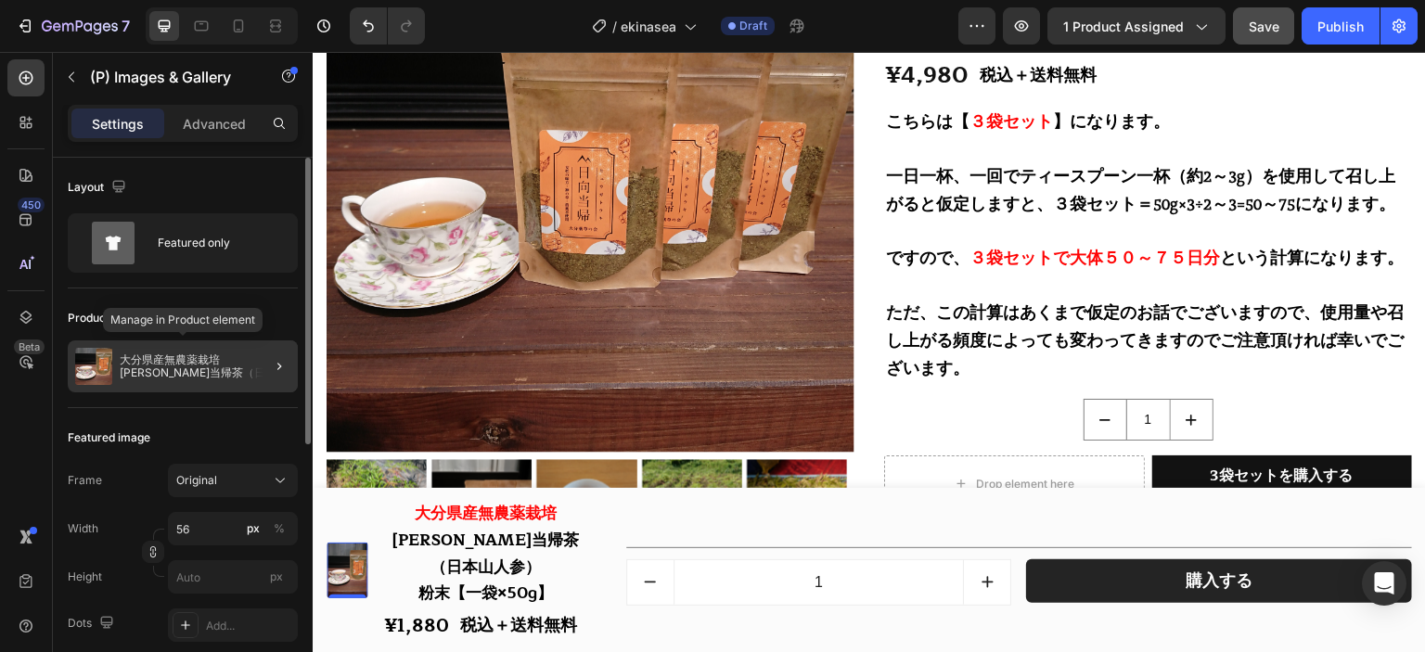
click at [174, 346] on div "大分県産無農薬栽培 [PERSON_NAME]当帰茶（日本山人参） 粉末【1袋×50g】" at bounding box center [183, 366] width 230 height 52
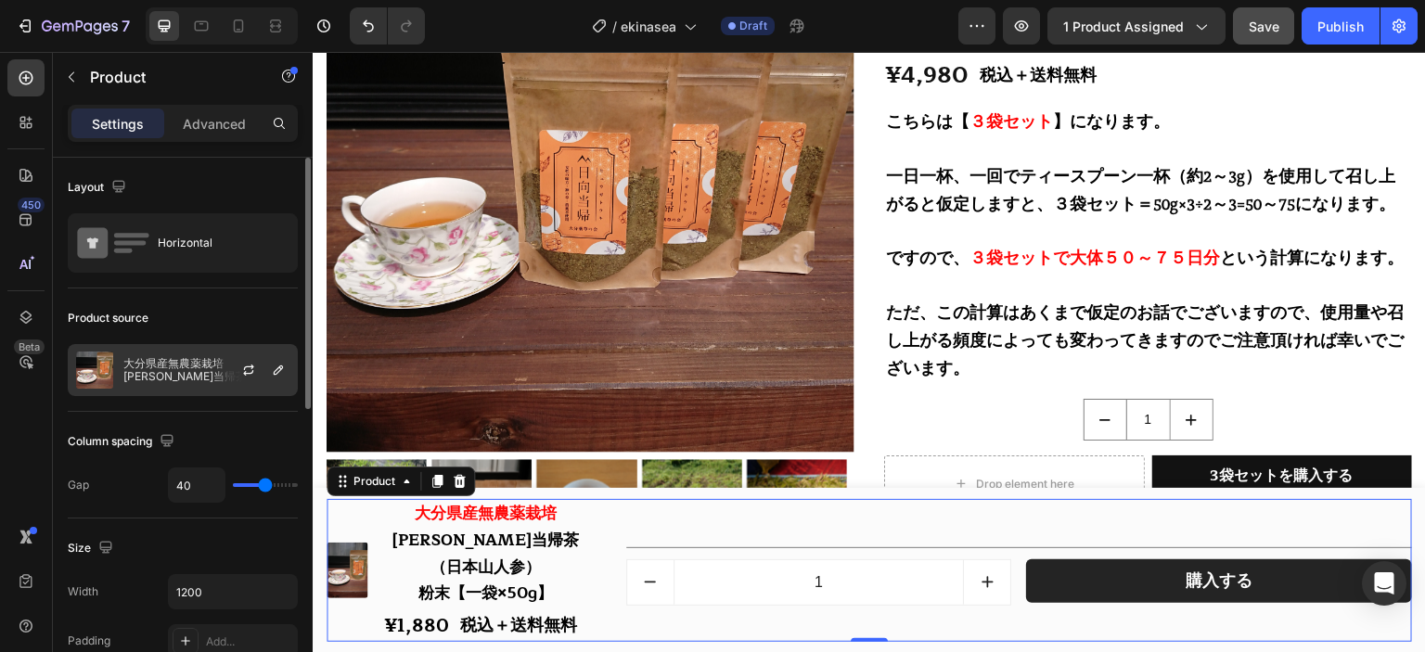
click at [179, 352] on div "大分県産無農薬栽培 [PERSON_NAME]当帰茶（日本山人参） 粉末【1袋×50g】" at bounding box center [183, 370] width 230 height 52
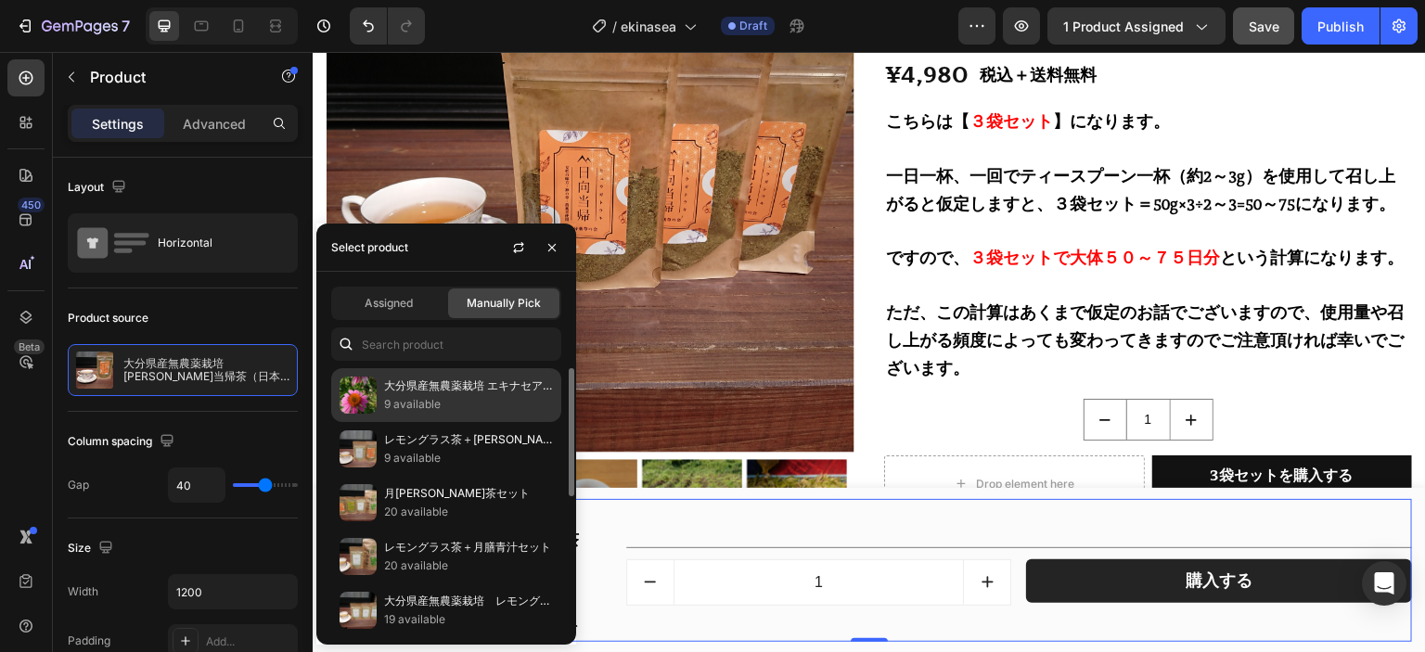
click at [430, 383] on p "大分県産無農薬栽培 エキナセア茶 粉末【1袋×50g】" at bounding box center [468, 386] width 169 height 19
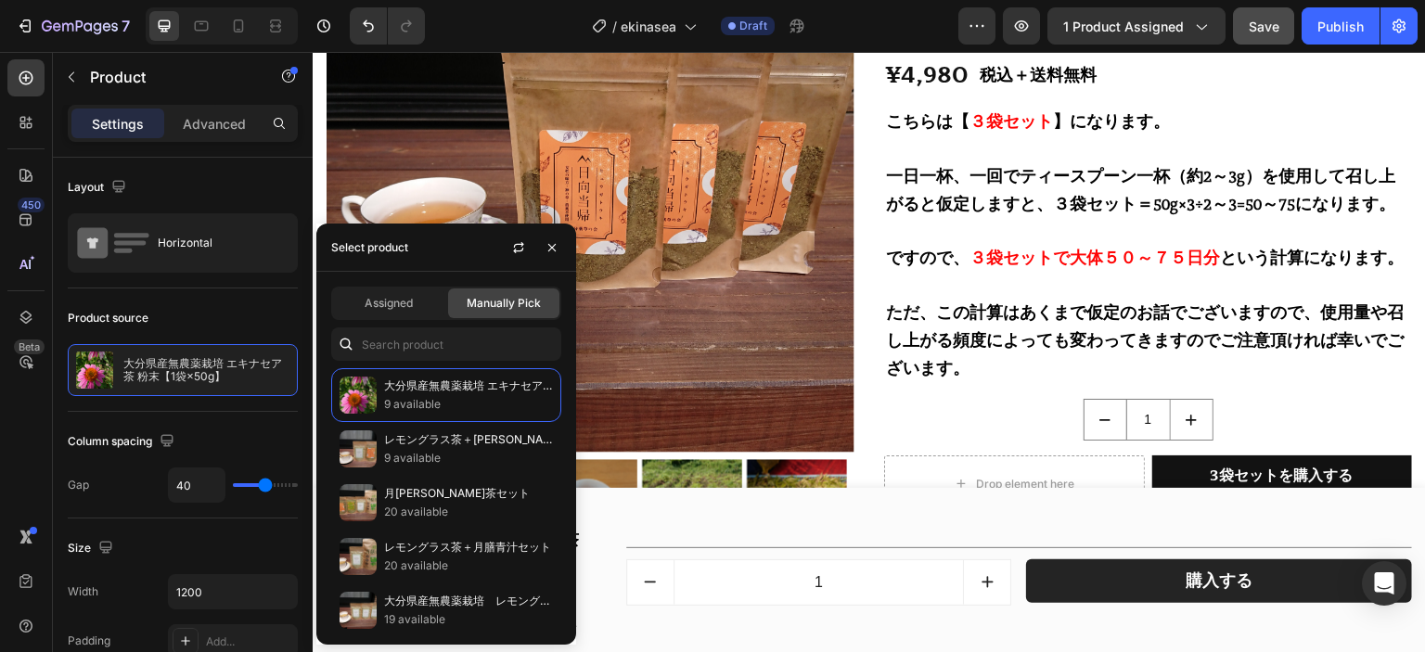
click at [660, 543] on div "Title Line 1 (P) Quantity 購入する (P) Cart Button Row Row" at bounding box center [1019, 570] width 787 height 143
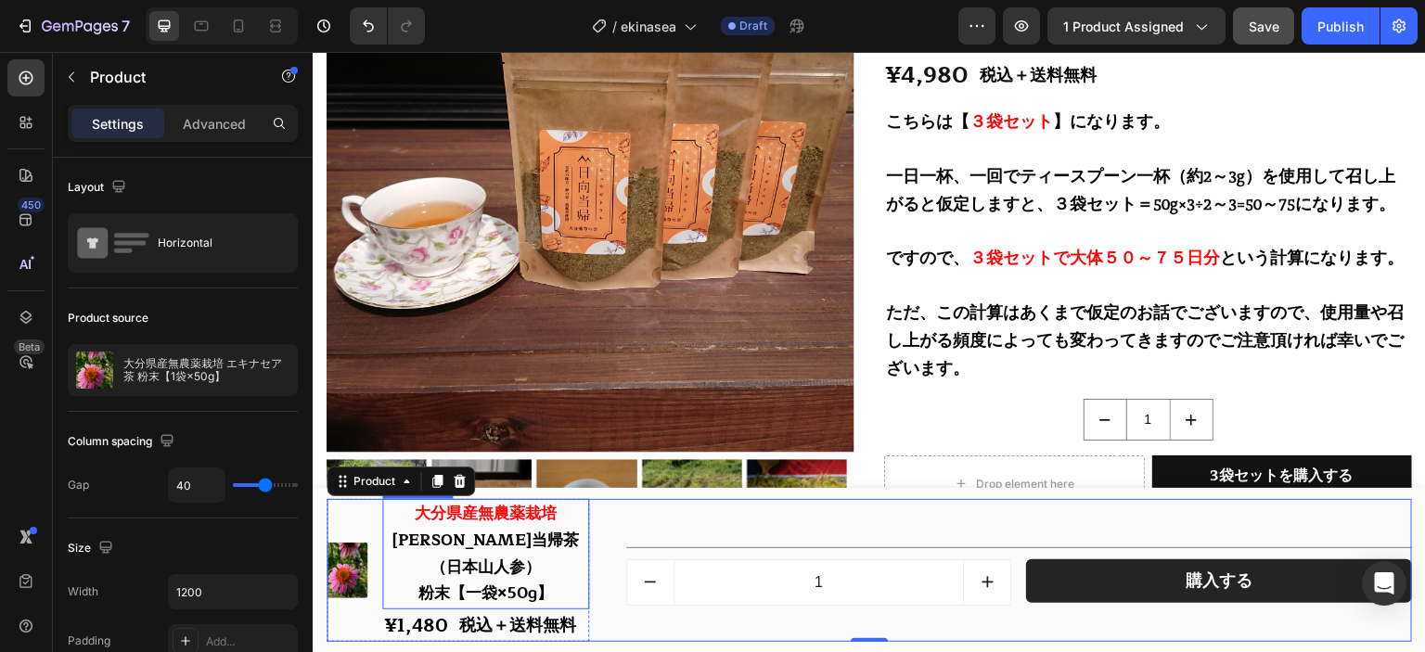
click at [497, 567] on strong "[PERSON_NAME]当帰茶（日本山人参）" at bounding box center [485, 554] width 186 height 54
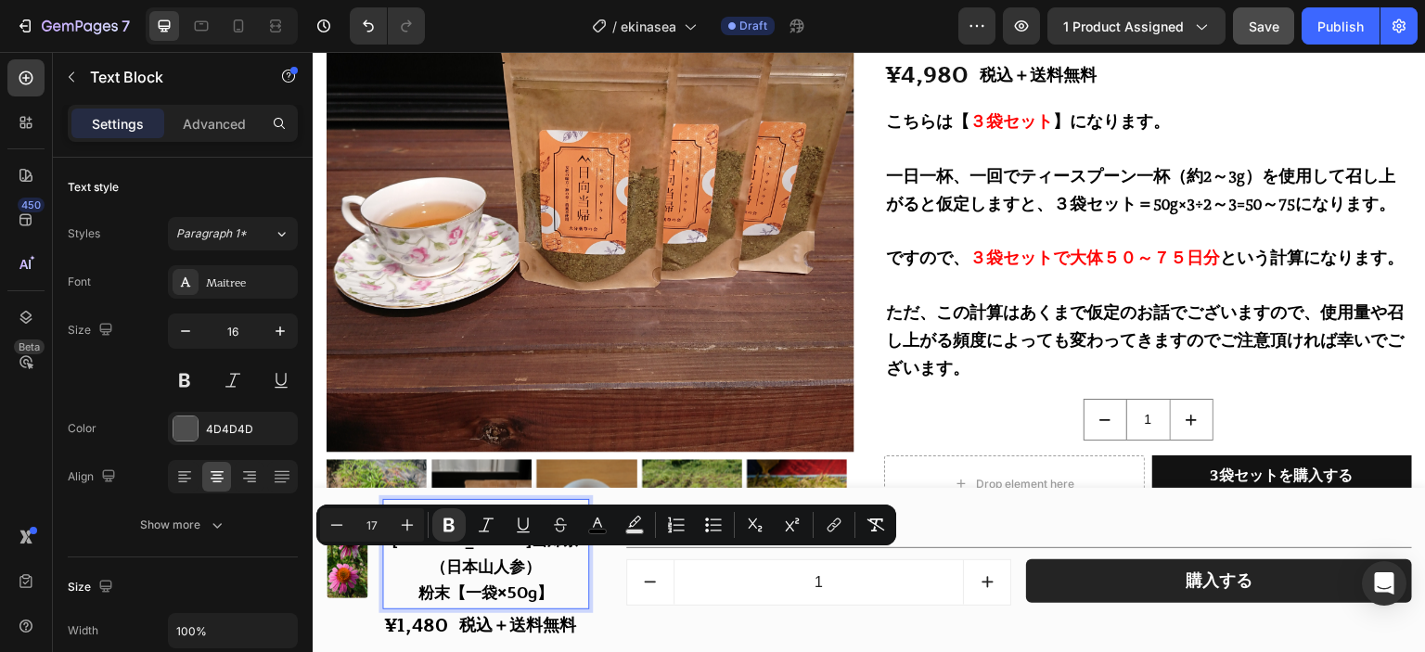
click at [433, 574] on strong "[PERSON_NAME]当帰茶（日本山人参）" at bounding box center [485, 554] width 186 height 54
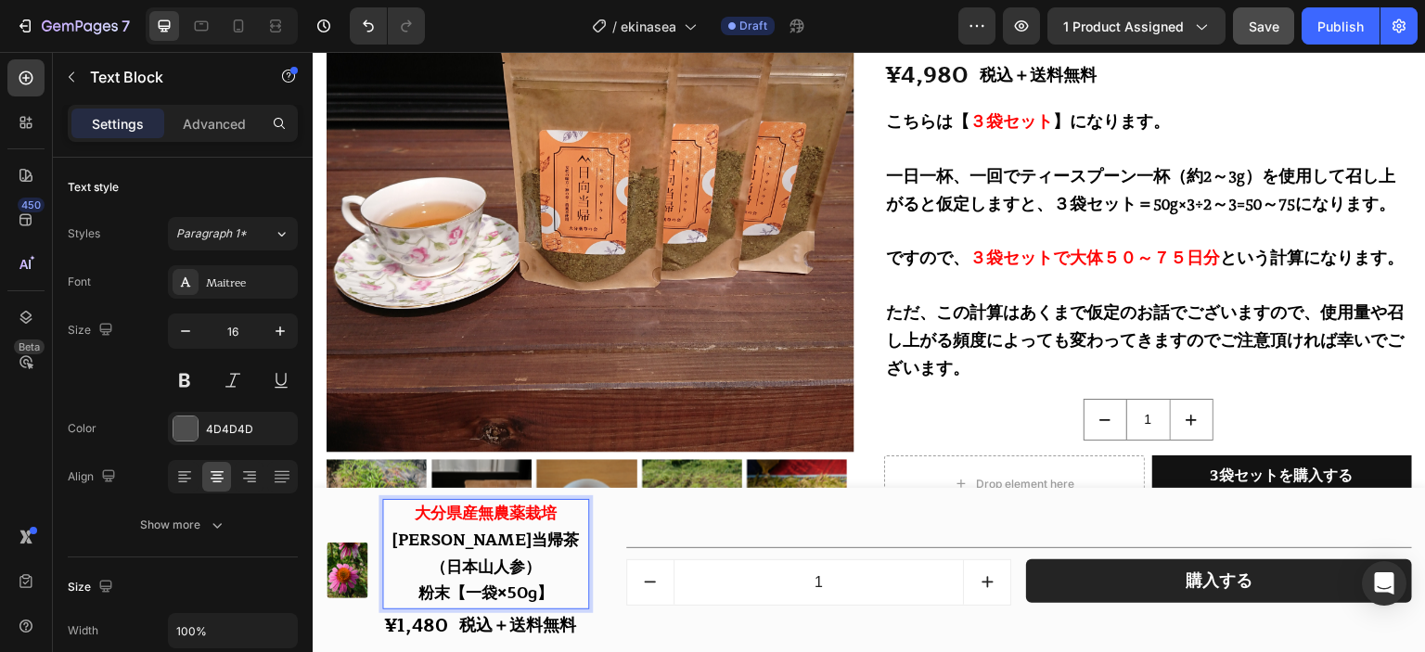
click at [397, 565] on strong "[PERSON_NAME]当帰茶（日本山人参）" at bounding box center [485, 554] width 186 height 54
drag, startPoint x: 386, startPoint y: 565, endPoint x: 571, endPoint y: 565, distance: 184.6
click at [571, 565] on strong "[PERSON_NAME]当帰茶（日本山人参）" at bounding box center [485, 554] width 186 height 54
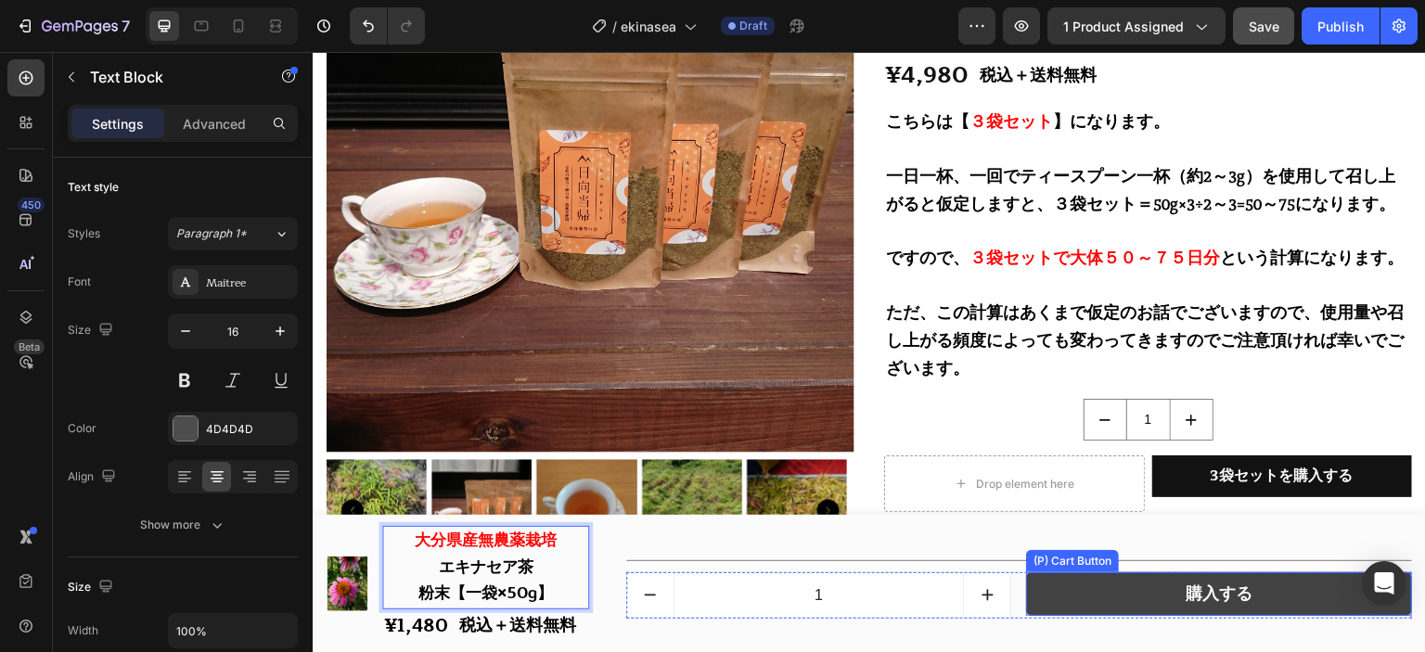
click at [1122, 593] on button "購入する" at bounding box center [1219, 594] width 386 height 44
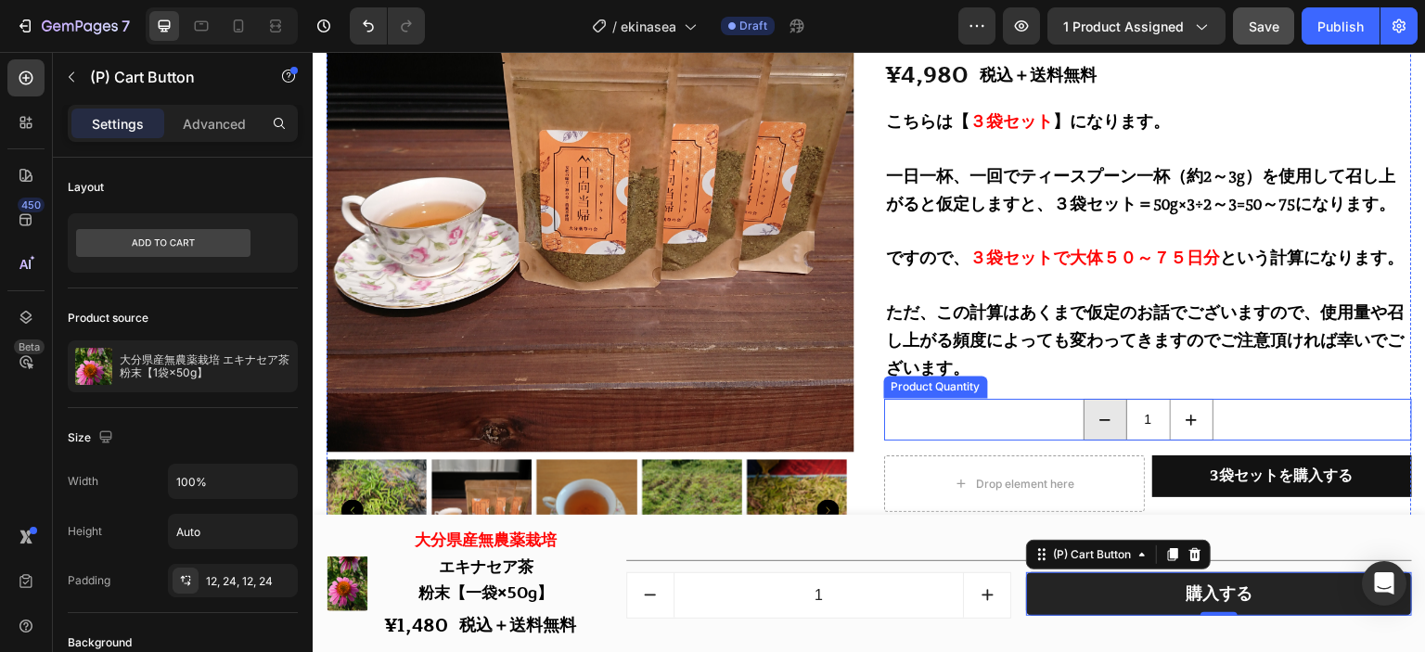
scroll to position [20557, 0]
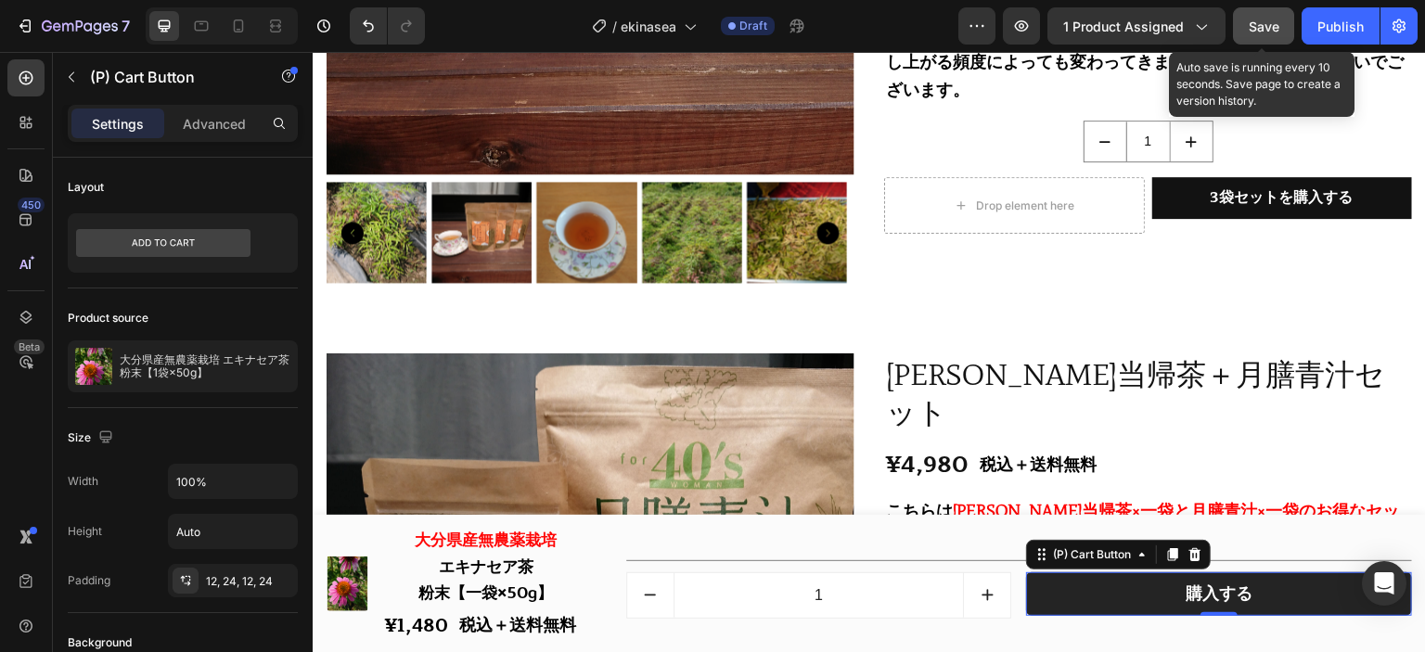
click at [1278, 21] on span "Save" at bounding box center [1264, 27] width 31 height 16
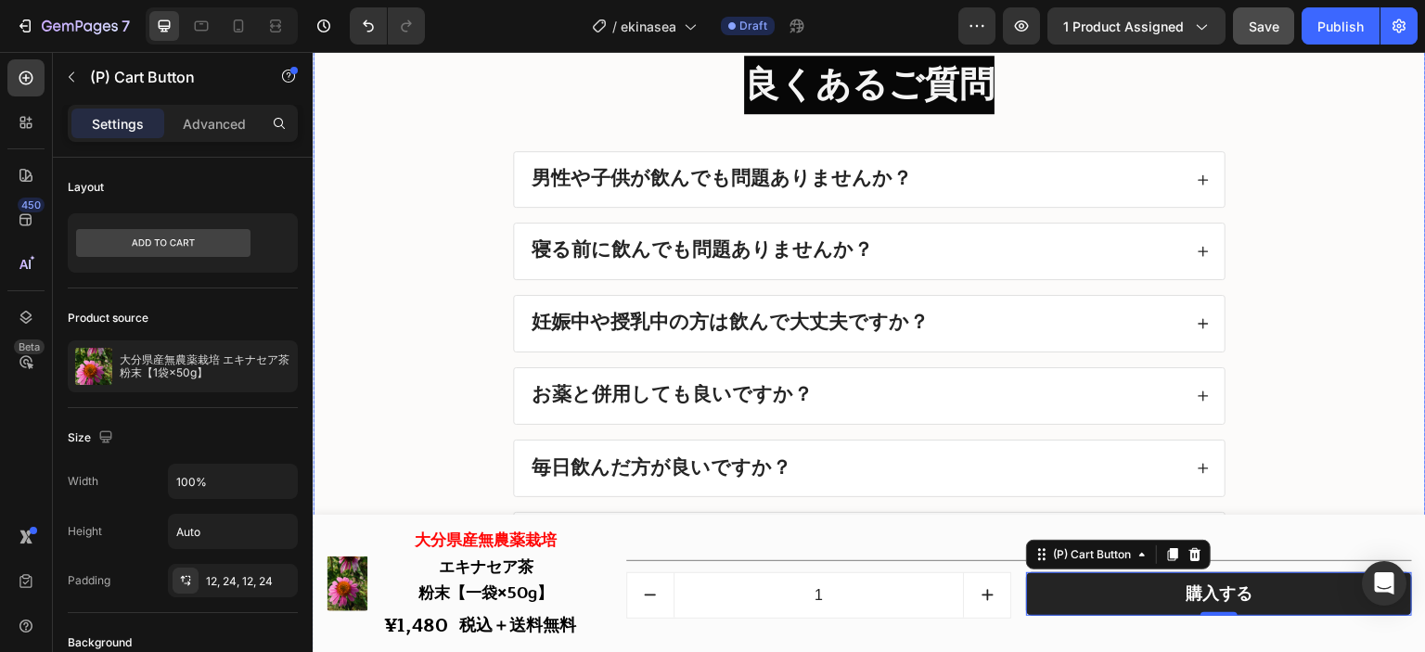
scroll to position [22227, 0]
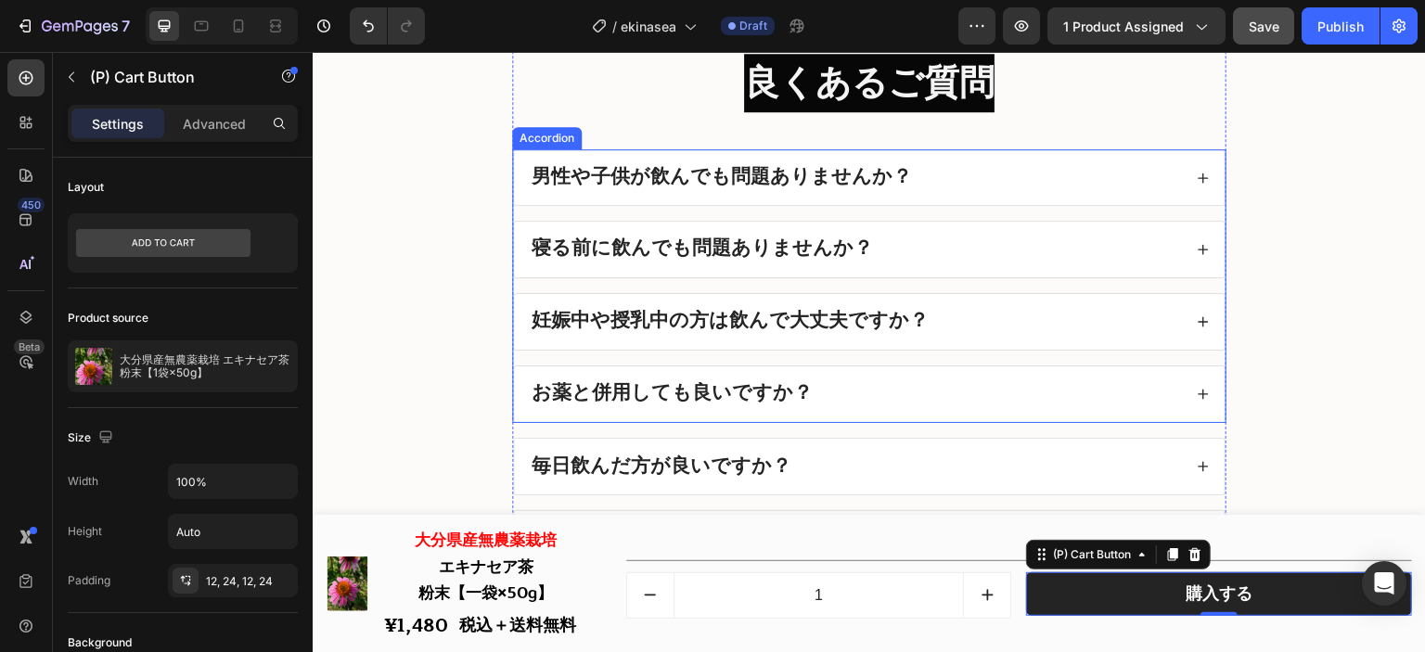
click at [913, 250] on div "寝る前に飲んでも問題ありませんか？" at bounding box center [855, 250] width 653 height 26
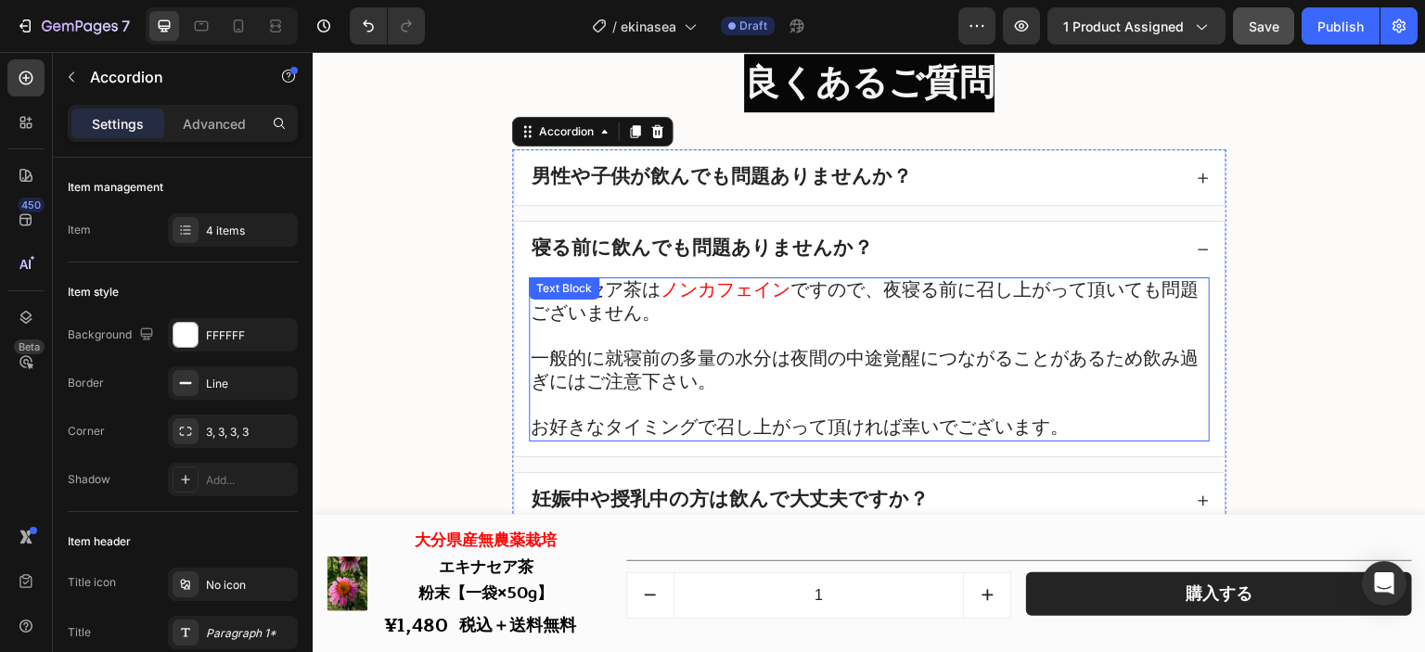
click at [768, 340] on p at bounding box center [869, 337] width 677 height 22
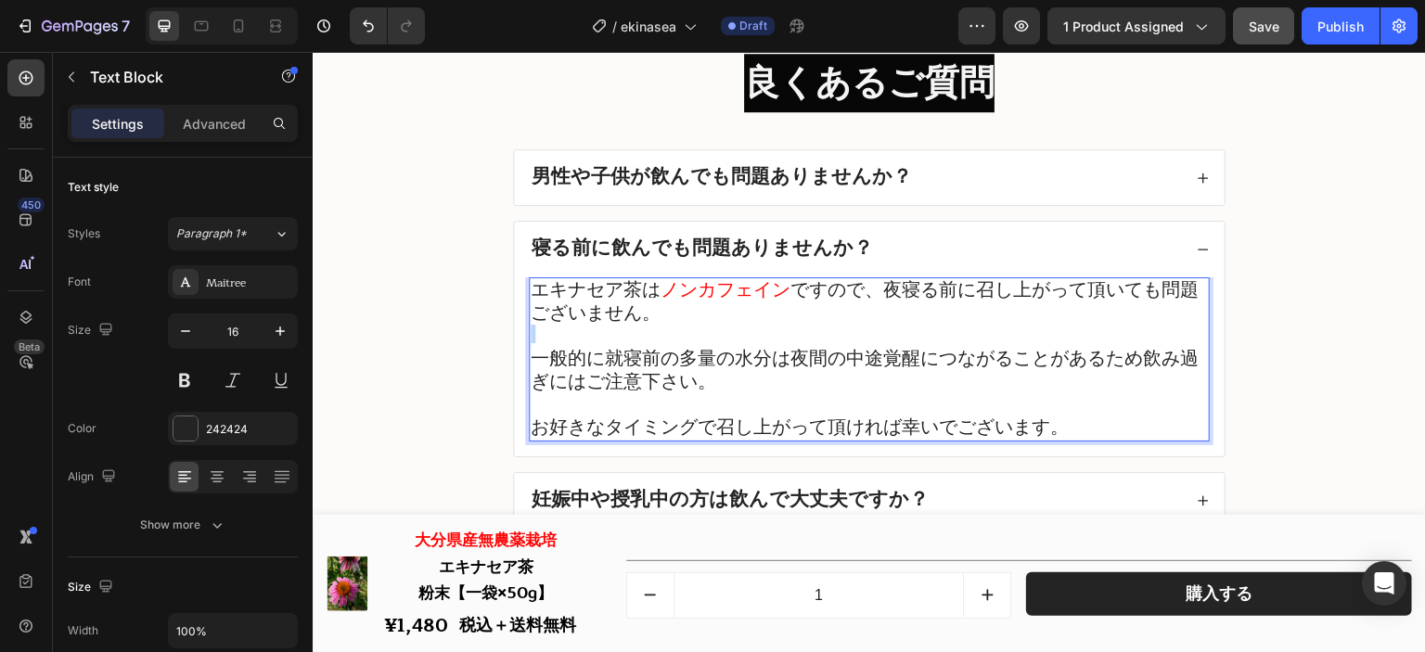
click at [926, 369] on span "一般的に就寝前の多量の水分は夜間の中途覚醒につながることがあるため飲み過ぎにはご注意下さい。" at bounding box center [865, 370] width 668 height 54
click at [1009, 385] on p "一般的に就寝前の多量の水分は夜間の中途覚醒につながることがあるため飲み過ぎにはご注意下さい。" at bounding box center [869, 371] width 677 height 46
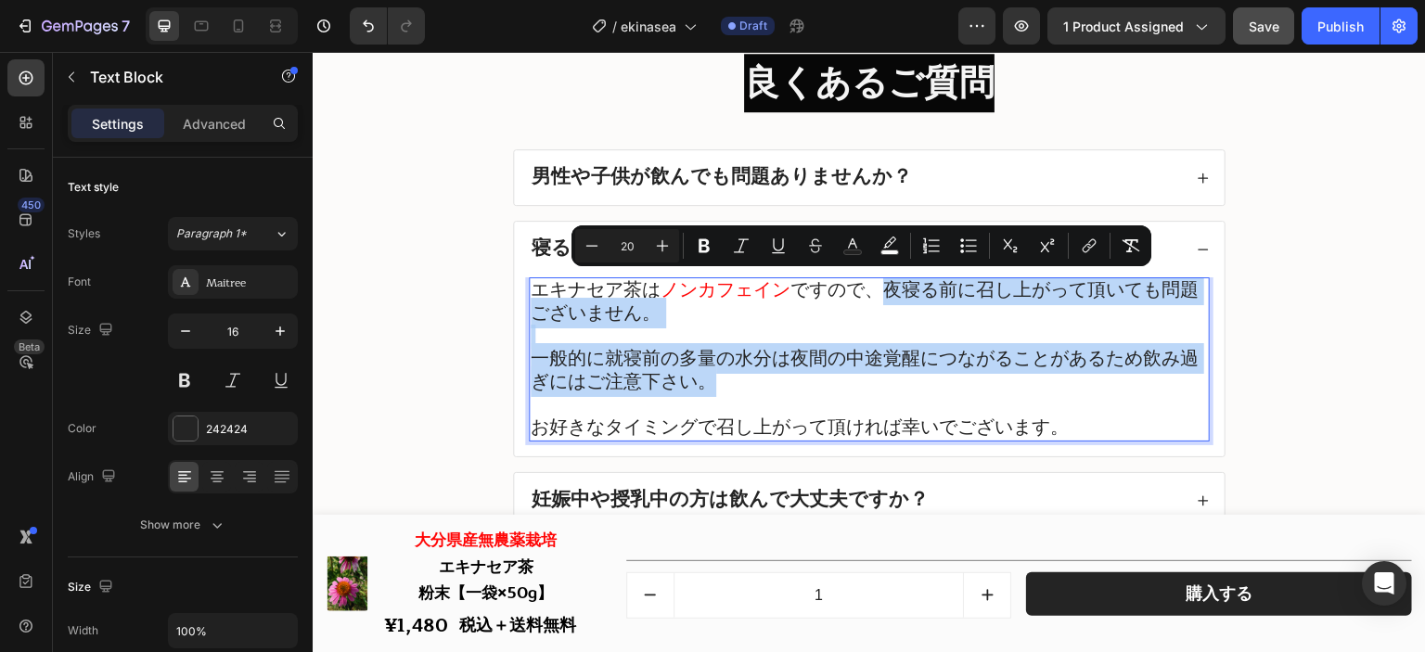
drag, startPoint x: 1000, startPoint y: 386, endPoint x: 881, endPoint y: 290, distance: 152.4
click at [881, 290] on div "エキナセア茶は ノンカフェイン ですので、夜寝る前に召し上がって頂いても問題ございません。　 一般的に就寝前の多量の水分は夜間の中途覚醒につながることがあるた…" at bounding box center [869, 359] width 681 height 164
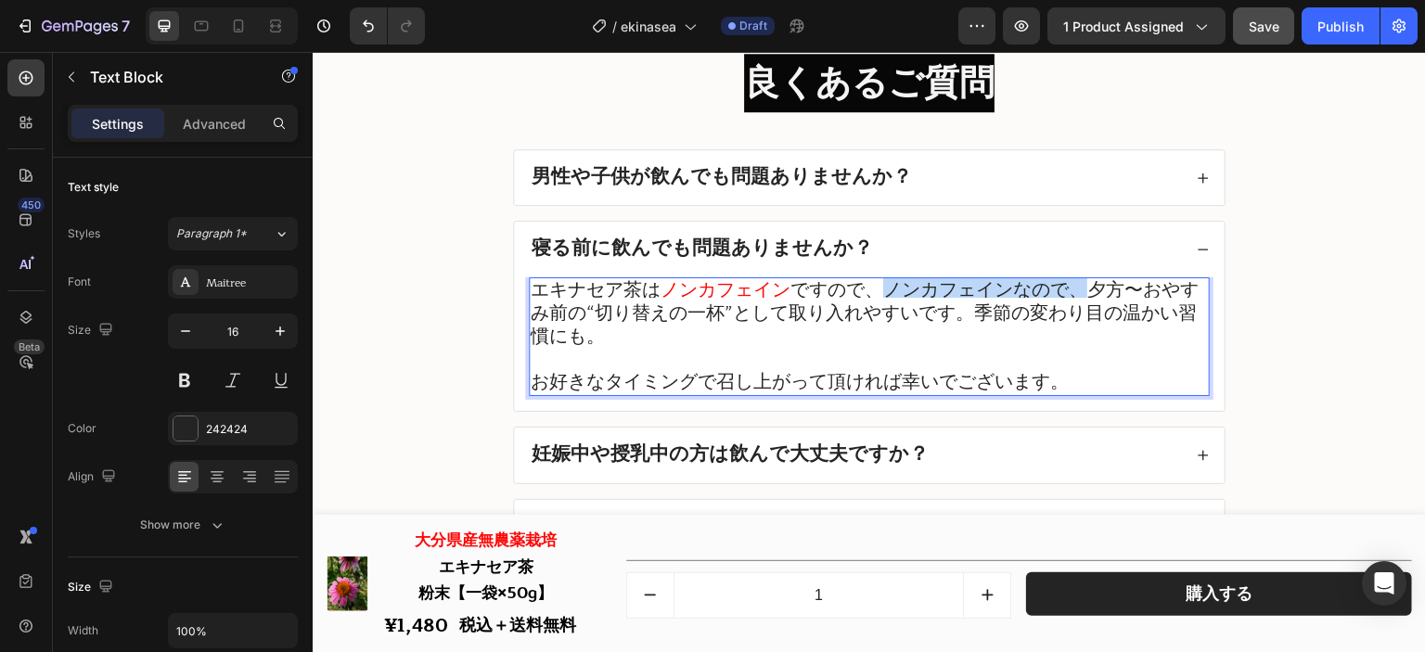
drag, startPoint x: 872, startPoint y: 291, endPoint x: 1077, endPoint y: 292, distance: 205.0
click at [1077, 292] on span "ですので、ノンカフェインなので、夕方〜おやすみ前の“切り替えの一杯”として取り入れやすいです。季節の変わり目の温かい習慣にも。" at bounding box center [865, 313] width 668 height 77
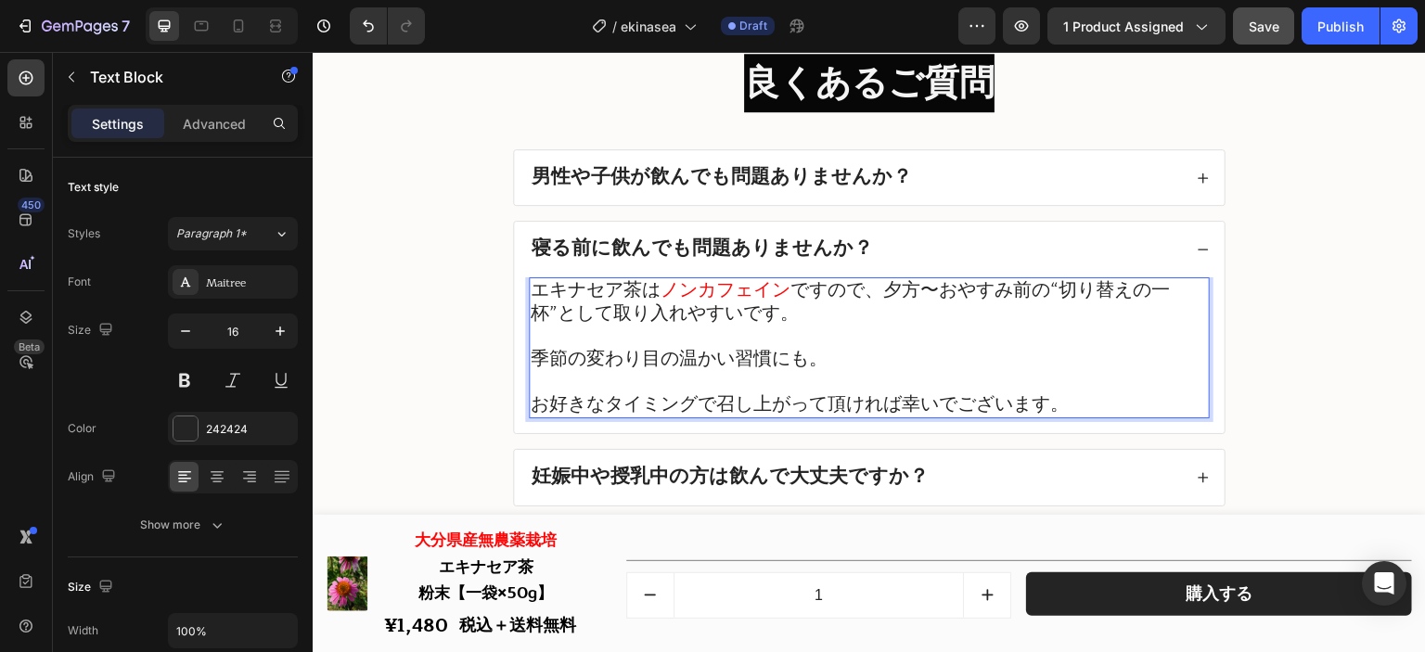
click at [1075, 293] on span "ですので、夕方〜おやすみ前の“切り替えの一杯”として取り入れやすいです。" at bounding box center [850, 302] width 639 height 54
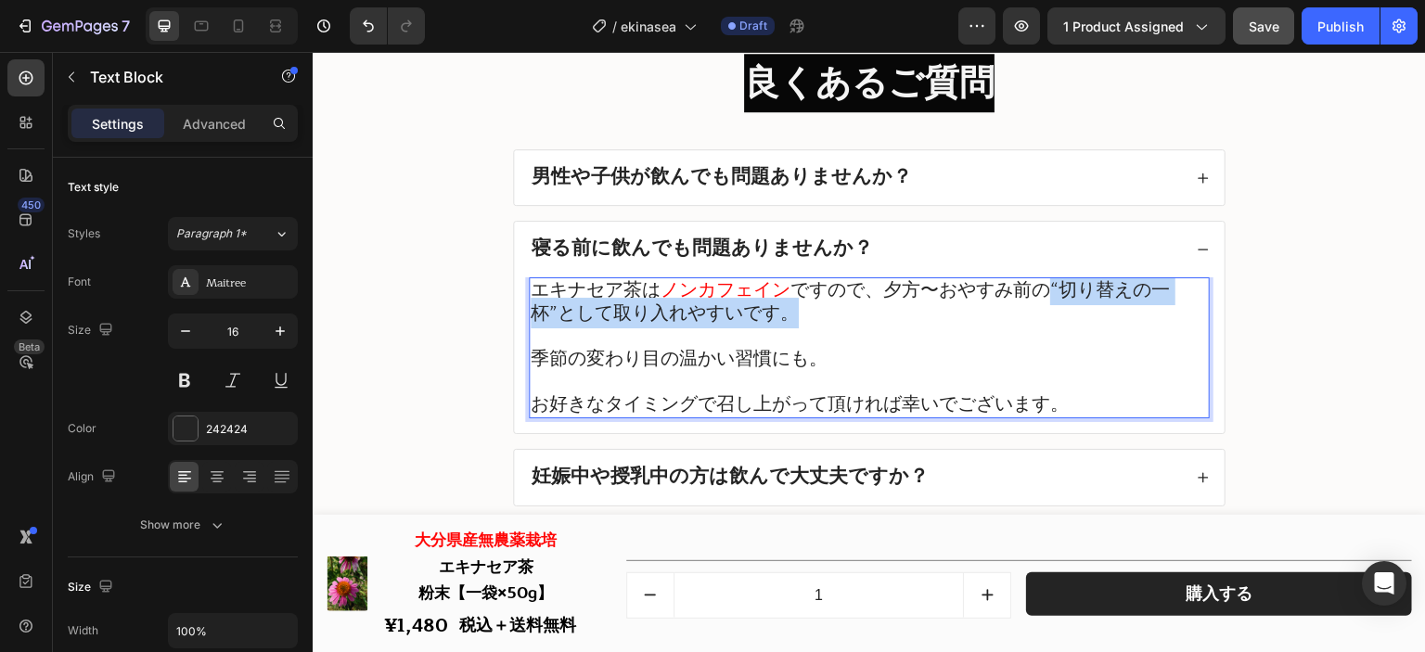
drag, startPoint x: 1068, startPoint y: 307, endPoint x: 1044, endPoint y: 289, distance: 29.9
click at [1044, 289] on p "エキナセア茶は ノンカフェイン ですので、夕方〜おやすみ前の“切り替えの一杯”として取り入れやすいです。" at bounding box center [869, 302] width 677 height 46
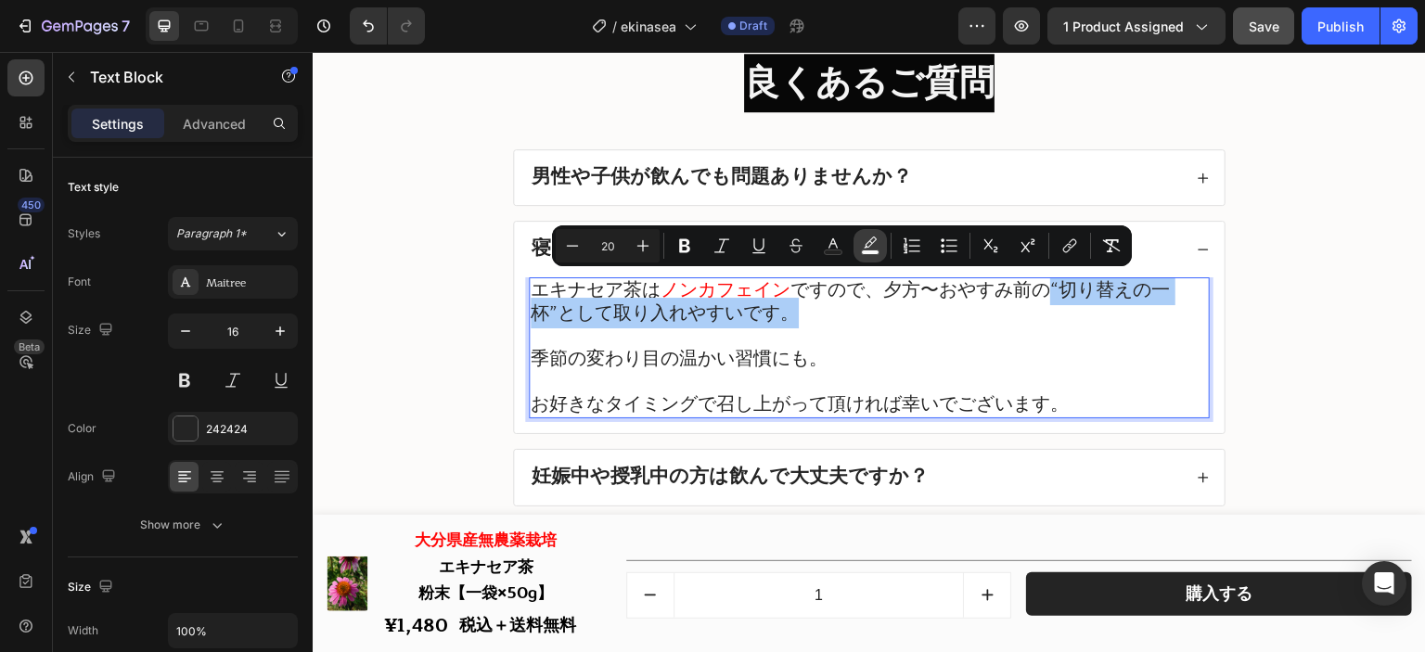
click at [874, 257] on button "color" at bounding box center [870, 245] width 33 height 33
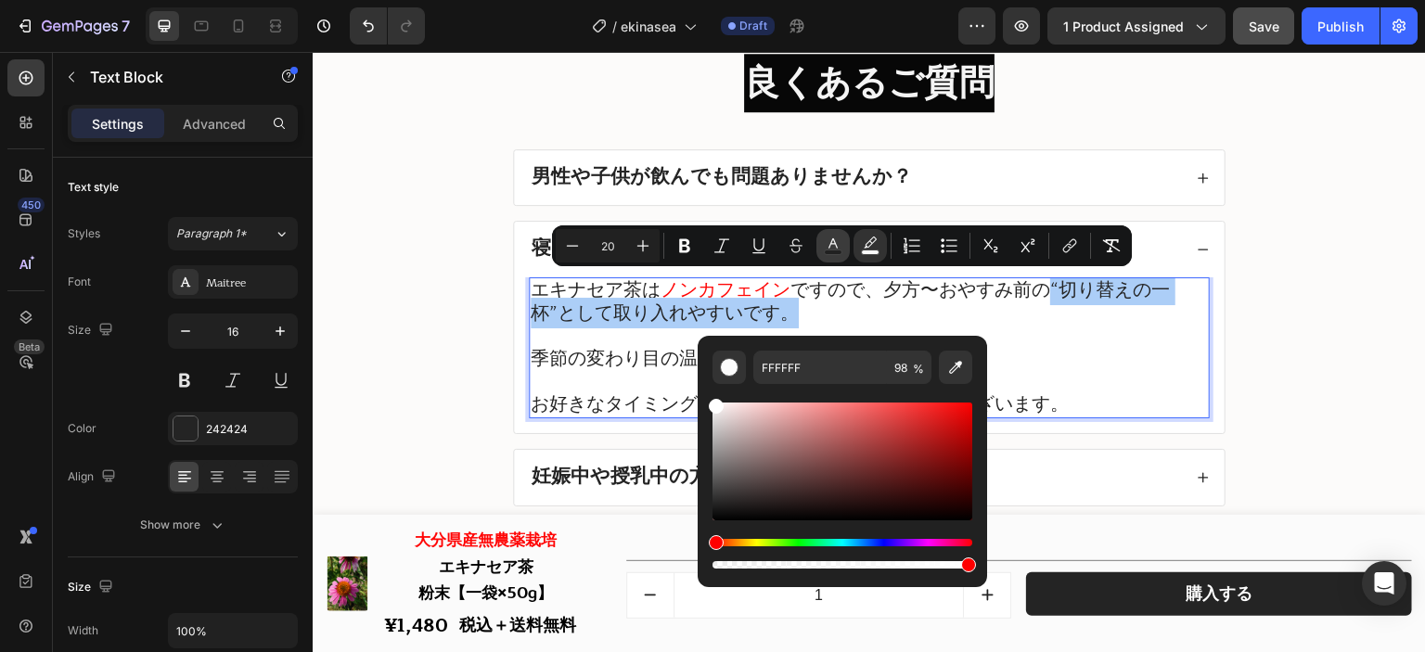
click at [841, 245] on icon "Editor contextual toolbar" at bounding box center [833, 246] width 19 height 19
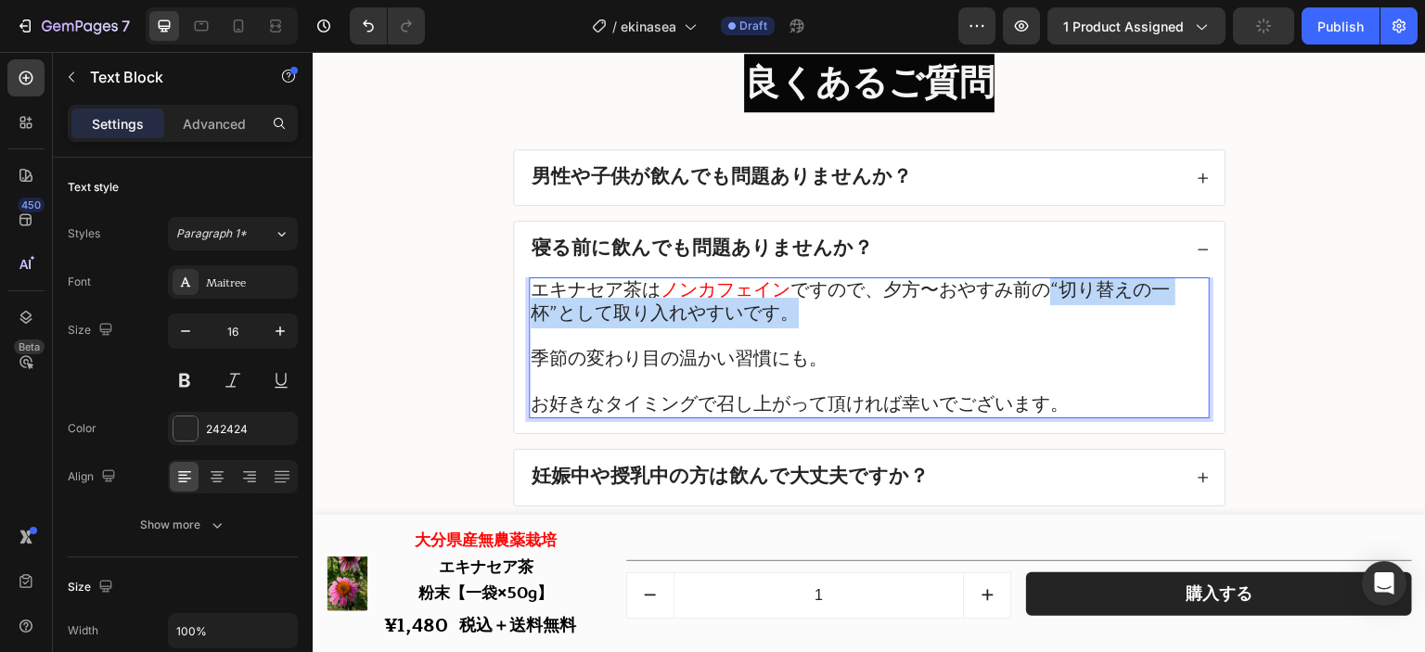
click at [1023, 327] on p "Rich Text Editor. Editing area: main" at bounding box center [869, 337] width 677 height 22
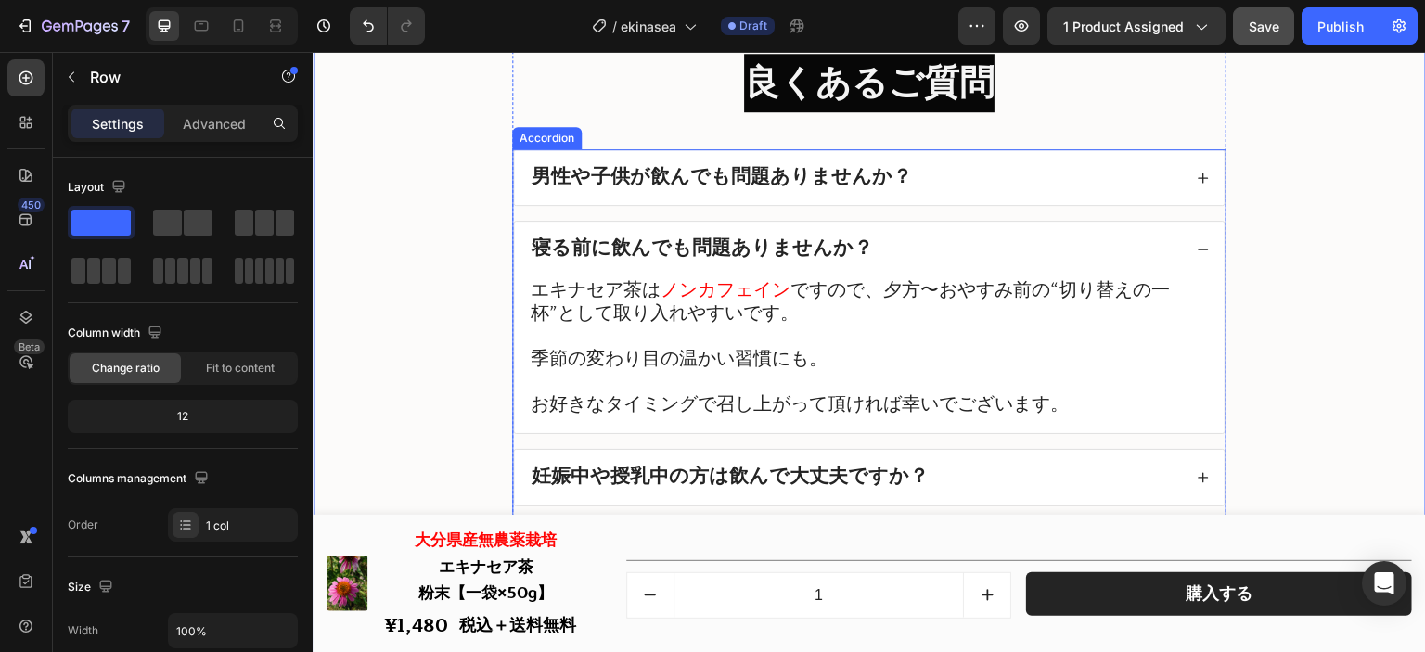
click at [926, 186] on div "男性や子供が飲んでも問題ありませんか？" at bounding box center [855, 178] width 653 height 26
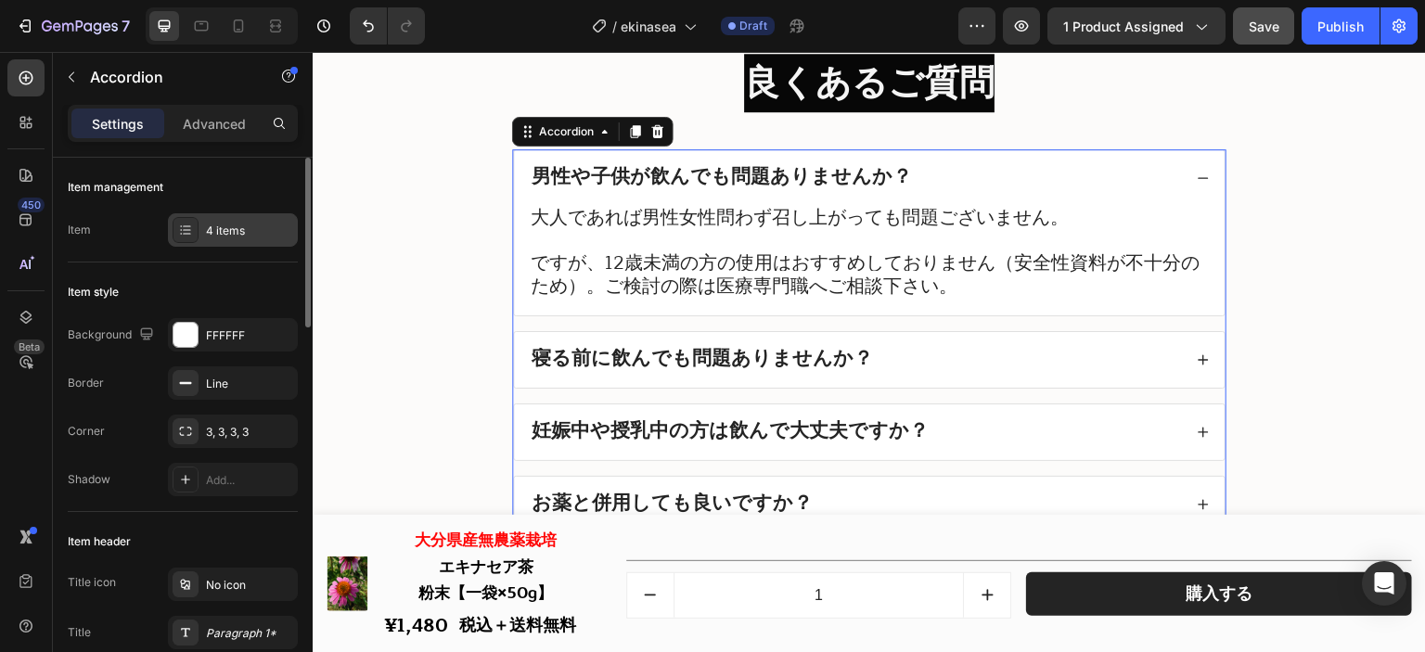
click at [241, 235] on div "4 items" at bounding box center [249, 231] width 87 height 17
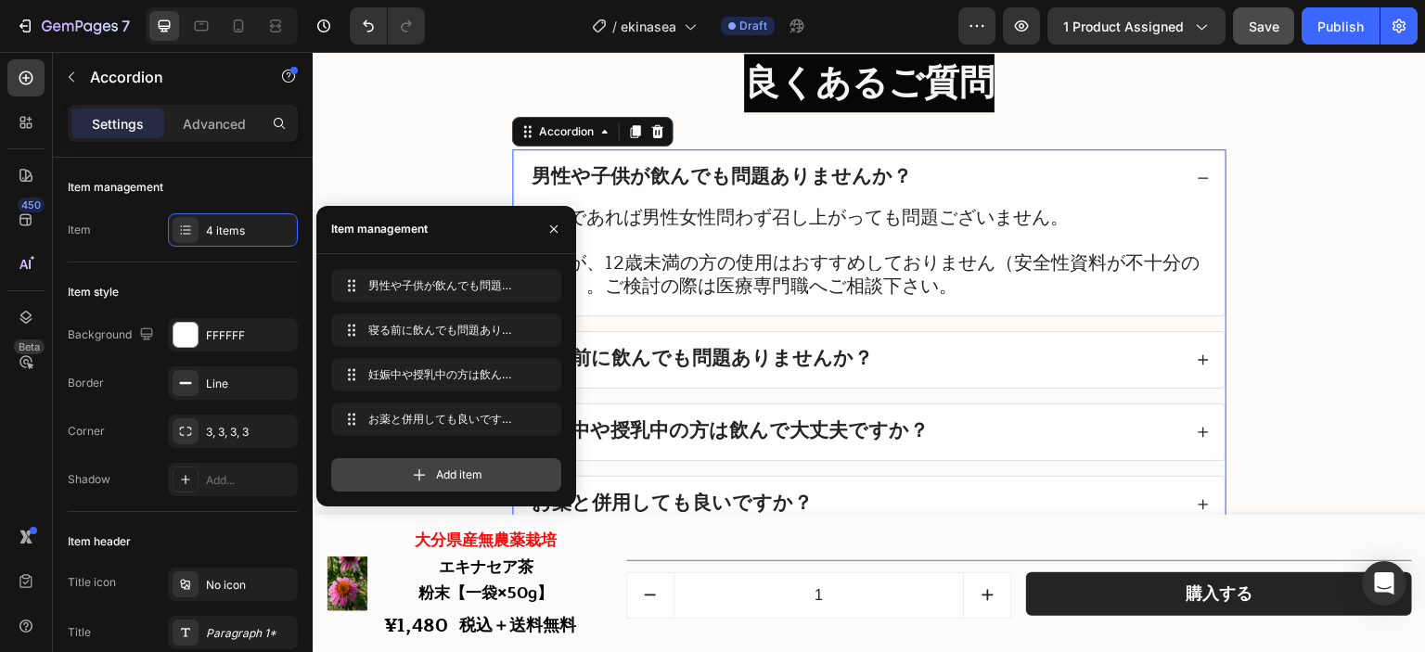
click at [461, 486] on div "Add item" at bounding box center [446, 474] width 230 height 33
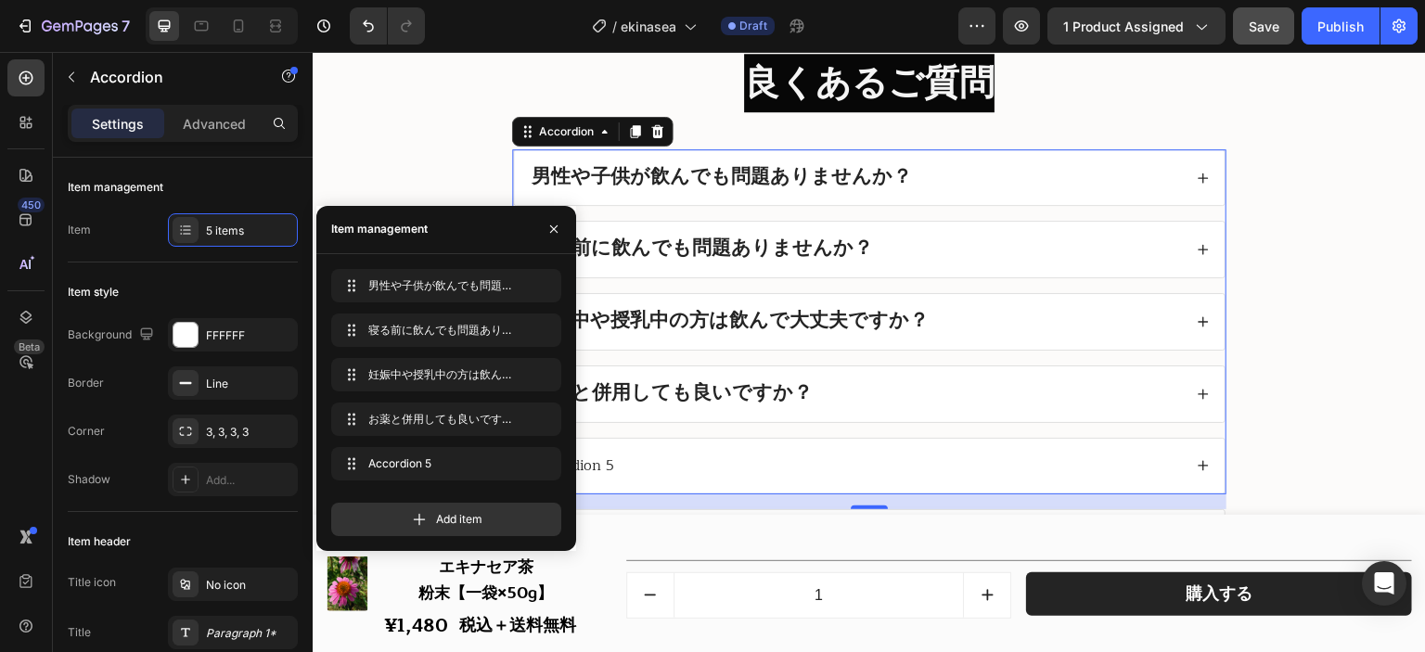
click at [589, 468] on div "Accordion 5" at bounding box center [573, 466] width 88 height 25
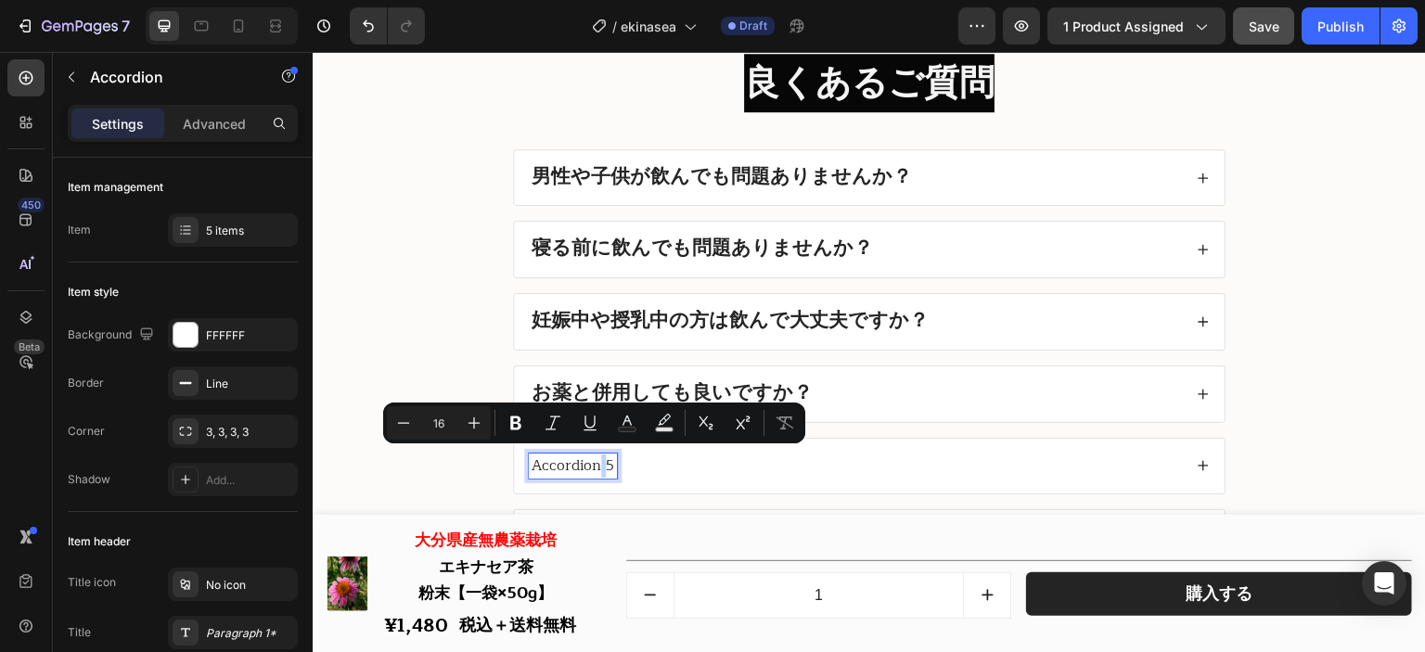
click at [589, 468] on p "Accordion 5" at bounding box center [573, 465] width 83 height 19
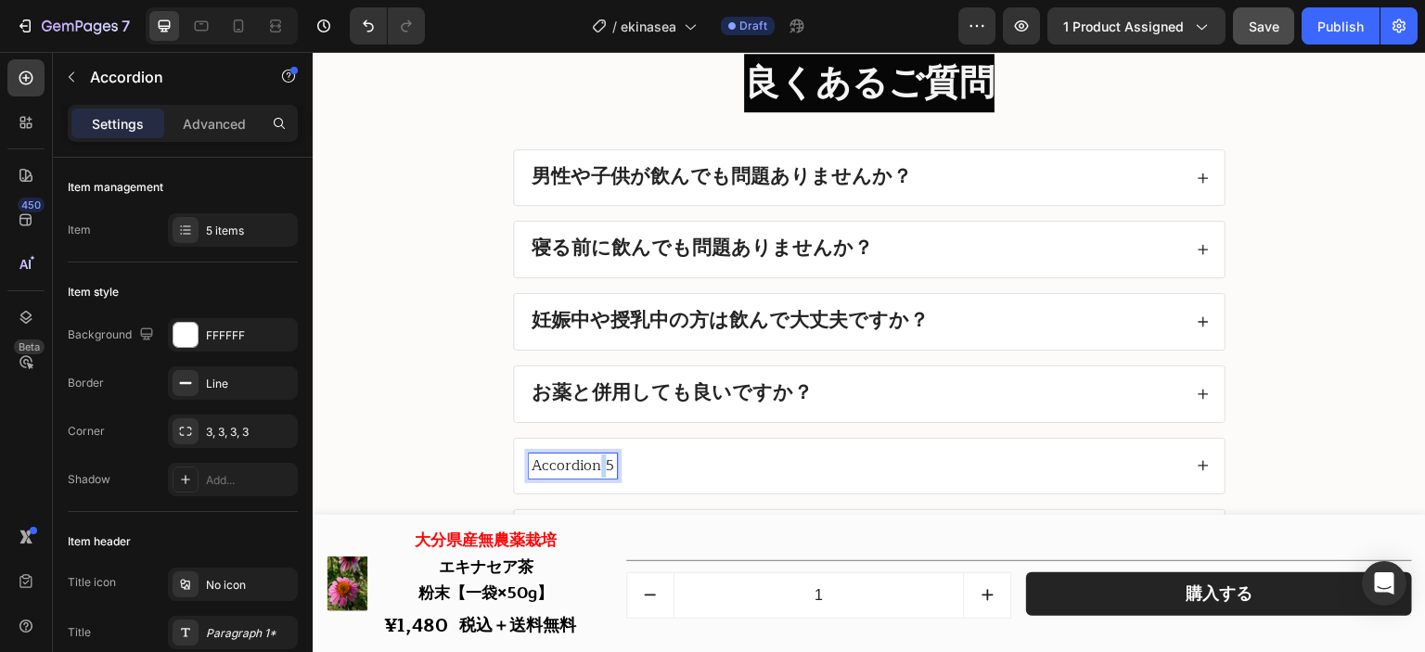
click at [589, 468] on p "Accordion 5" at bounding box center [573, 465] width 83 height 19
click at [707, 391] on strong "お薬と併用しても良いですか？" at bounding box center [672, 393] width 281 height 32
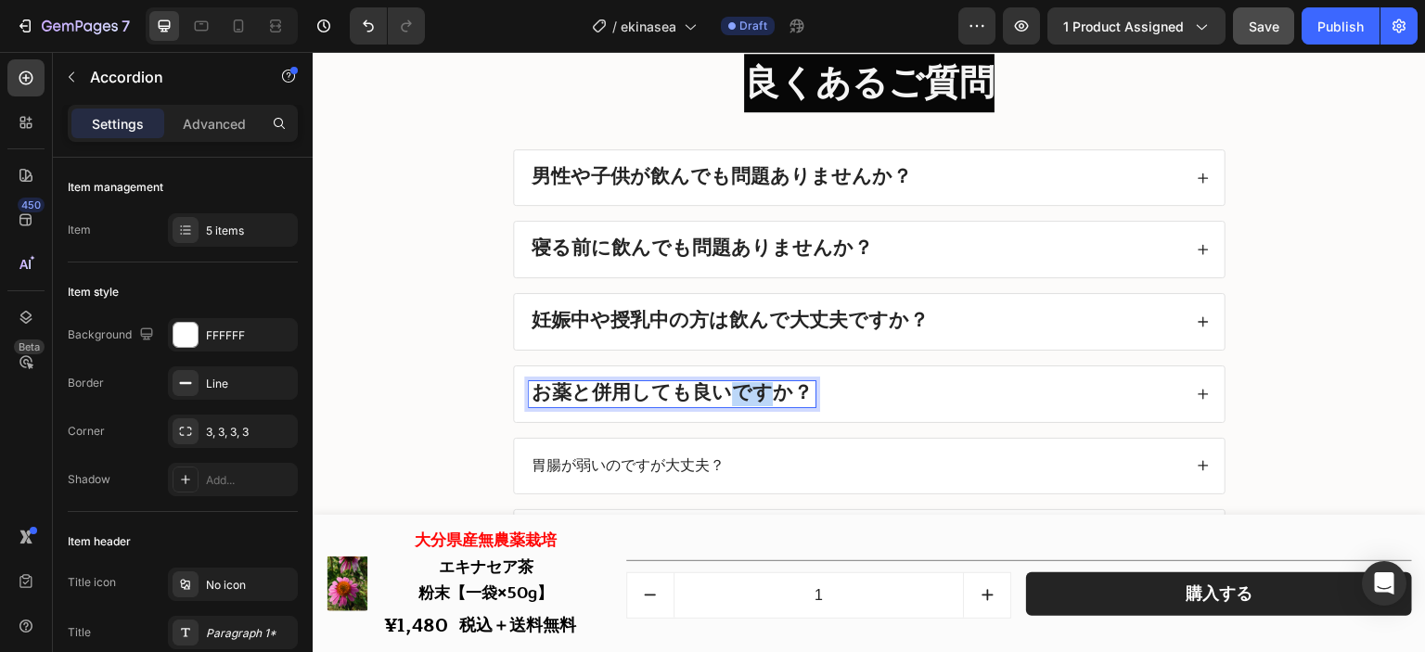
click at [707, 391] on strong "お薬と併用しても良いですか？" at bounding box center [672, 393] width 281 height 32
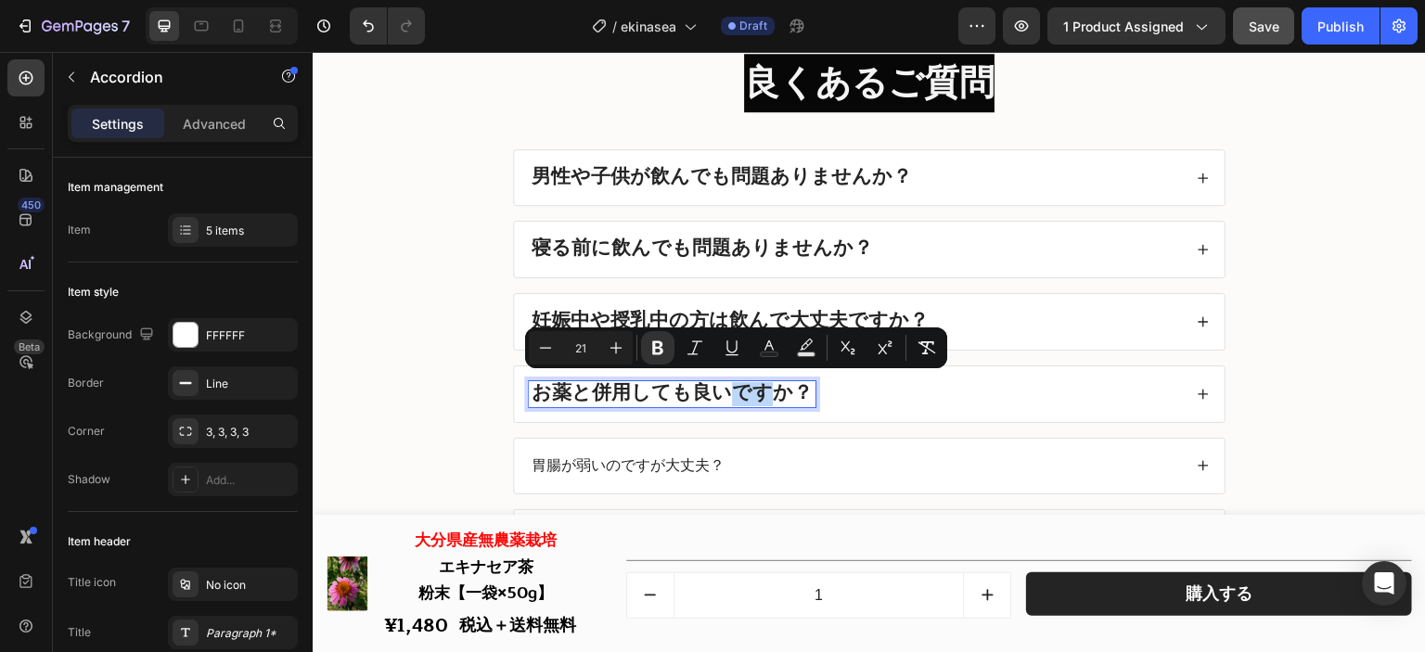
click at [707, 391] on strong "お薬と併用しても良いですか？" at bounding box center [672, 393] width 281 height 32
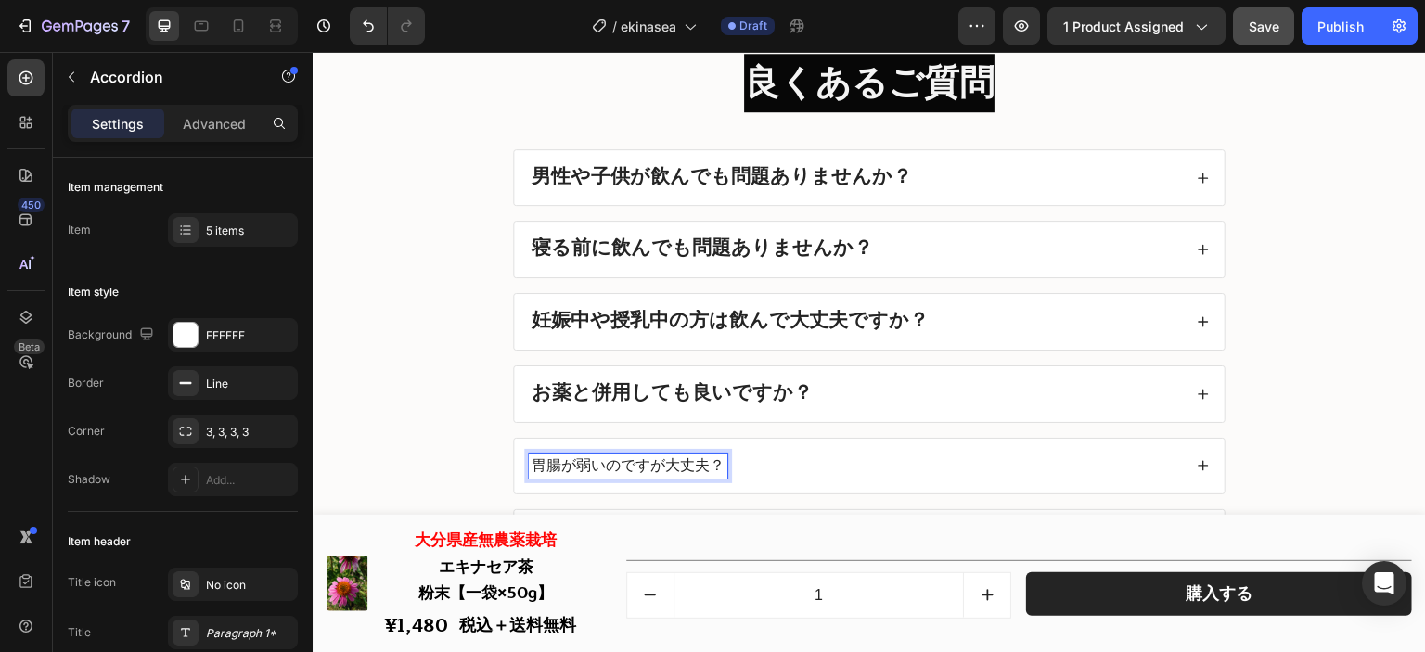
click at [650, 463] on p "胃腸が弱いのですが大丈夫？" at bounding box center [628, 465] width 193 height 19
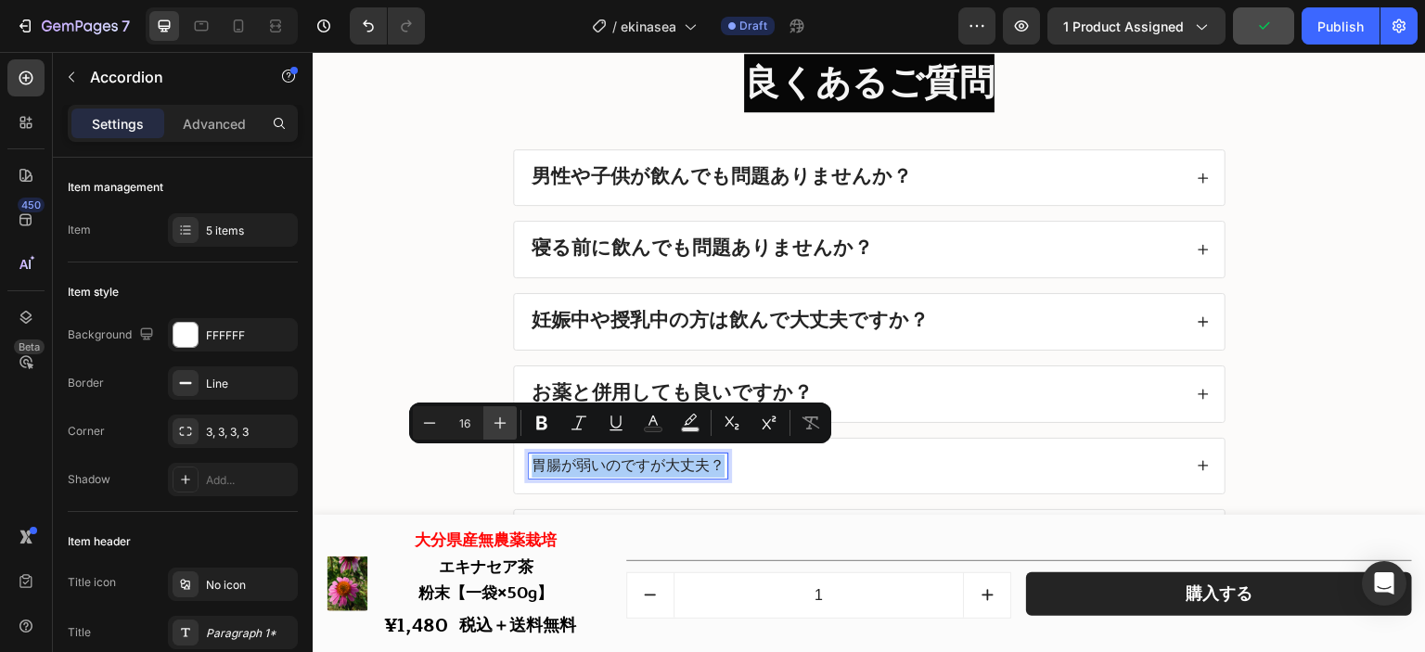
click at [487, 430] on button "Plus" at bounding box center [499, 422] width 33 height 33
click at [490, 430] on button "Plus" at bounding box center [499, 422] width 33 height 33
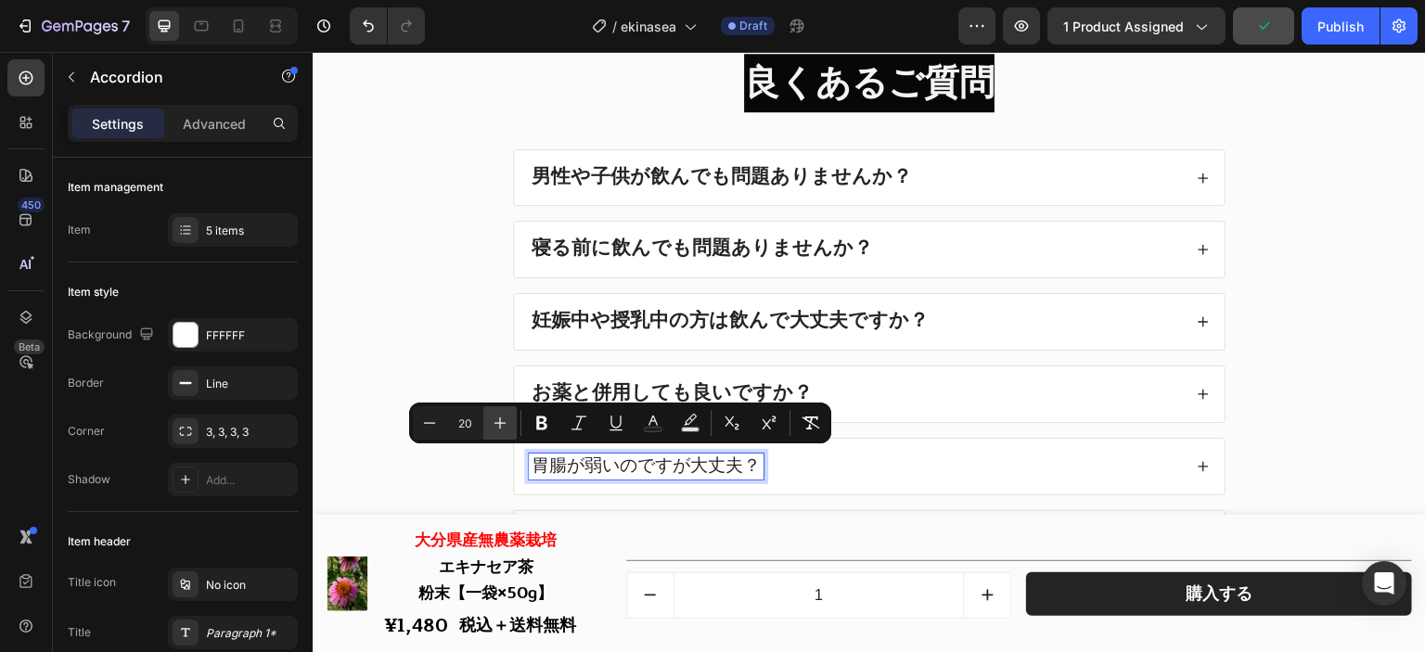
type input "21"
click at [555, 426] on button "Bold" at bounding box center [541, 422] width 33 height 33
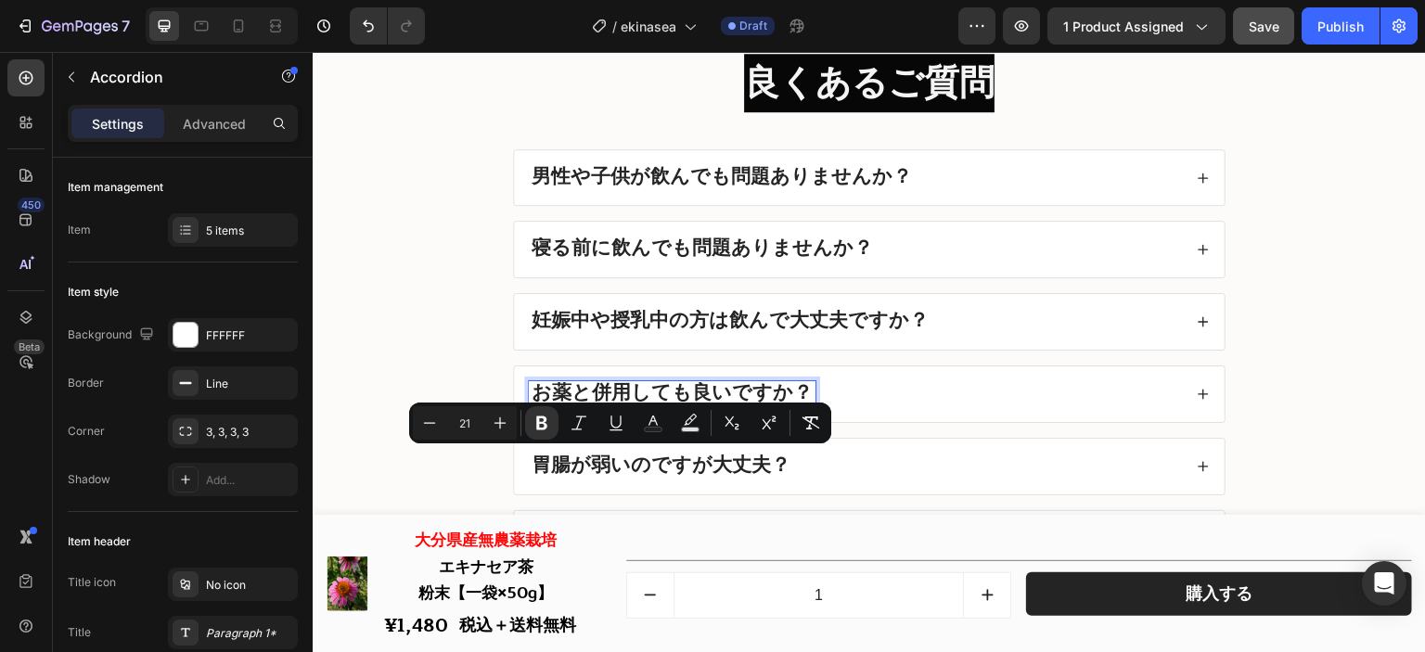
click at [665, 381] on strong "お薬と併用しても良いですか？" at bounding box center [672, 393] width 281 height 32
click at [665, 390] on strong "お薬と併用しても良いですか？" at bounding box center [672, 393] width 281 height 32
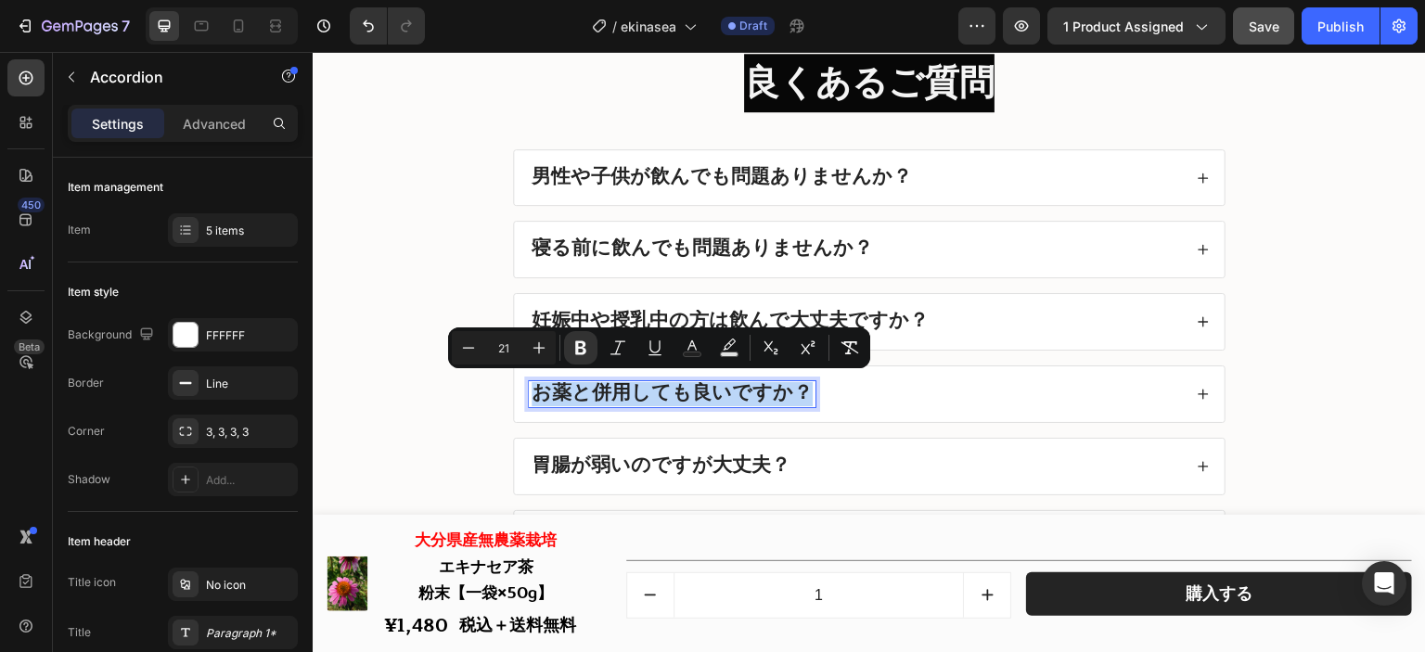
click at [802, 458] on div "胃腸が弱いのですが大丈夫？" at bounding box center [855, 467] width 653 height 26
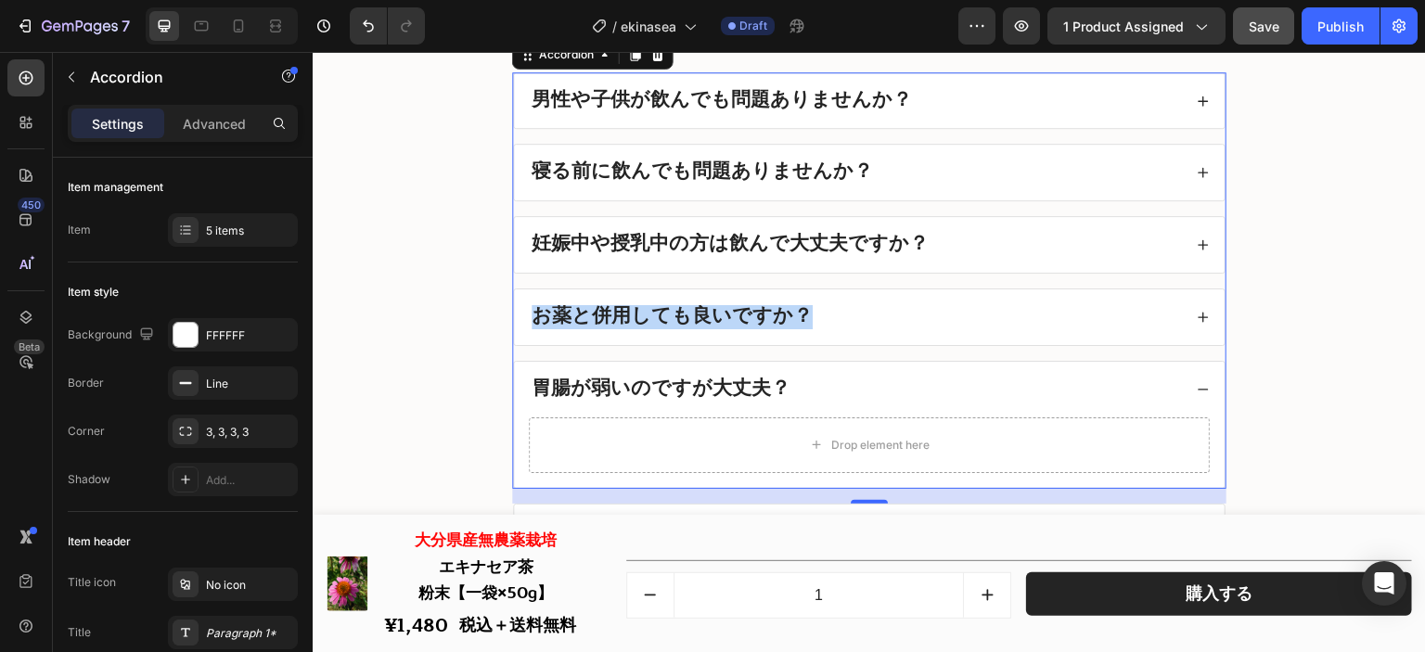
scroll to position [22319, 0]
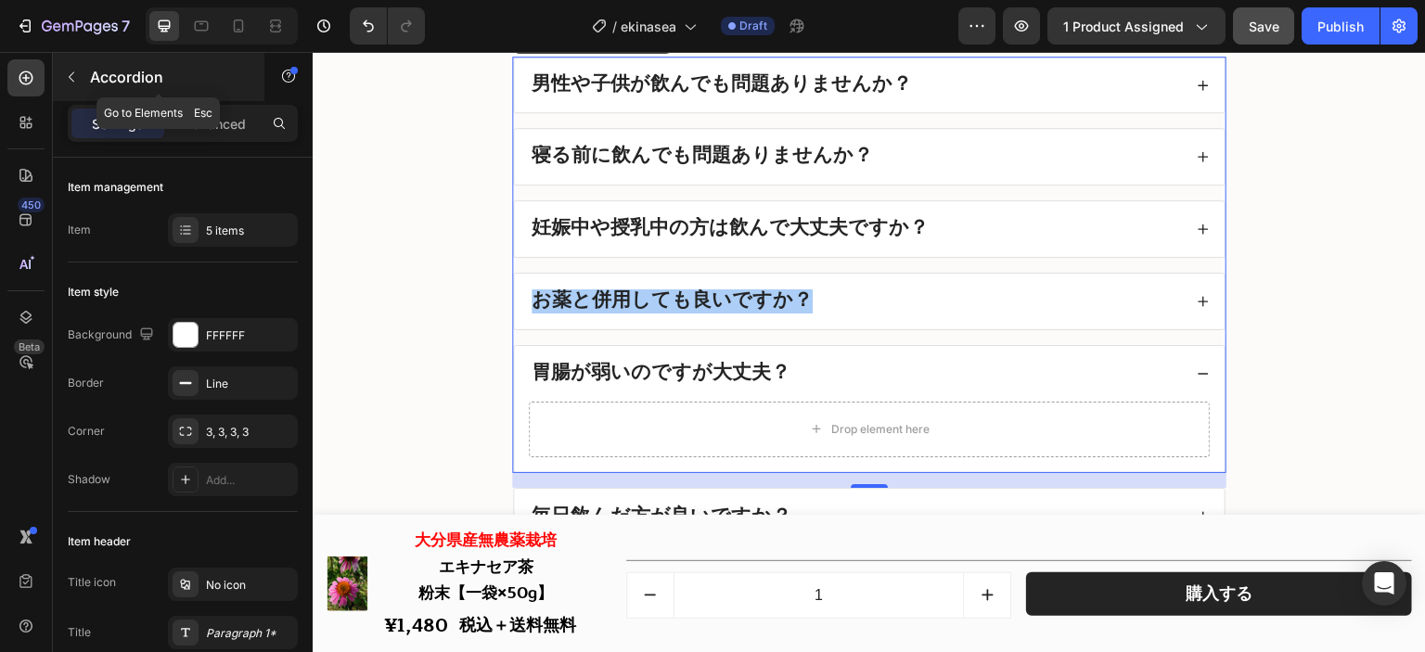
click at [68, 77] on icon "button" at bounding box center [71, 77] width 15 height 15
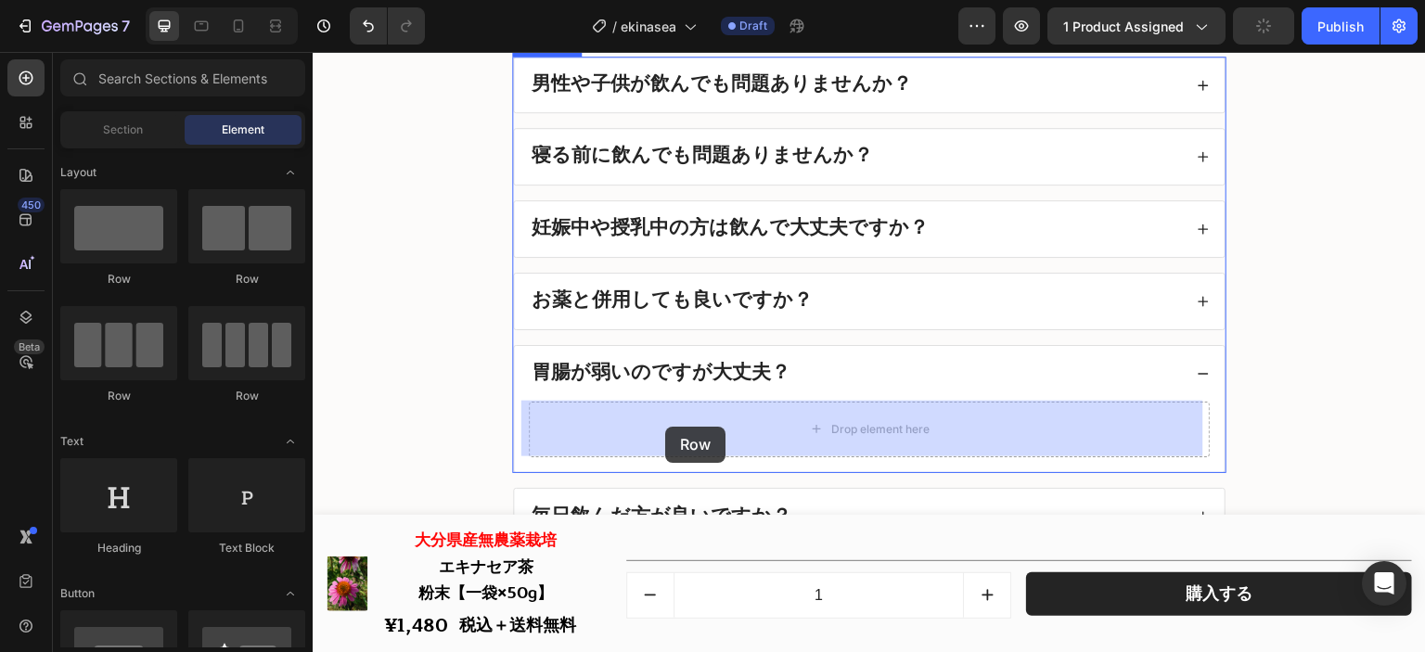
drag, startPoint x: 453, startPoint y: 277, endPoint x: 665, endPoint y: 427, distance: 259.7
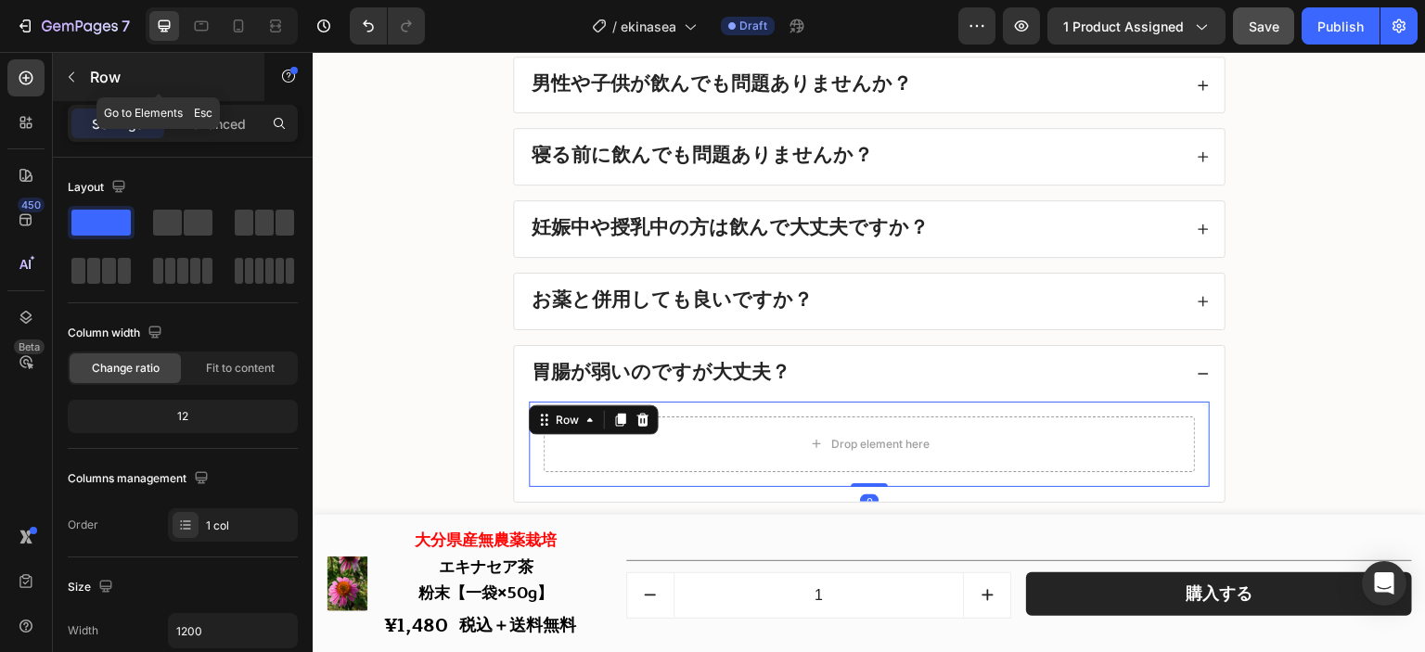
click at [78, 79] on icon "button" at bounding box center [71, 77] width 15 height 15
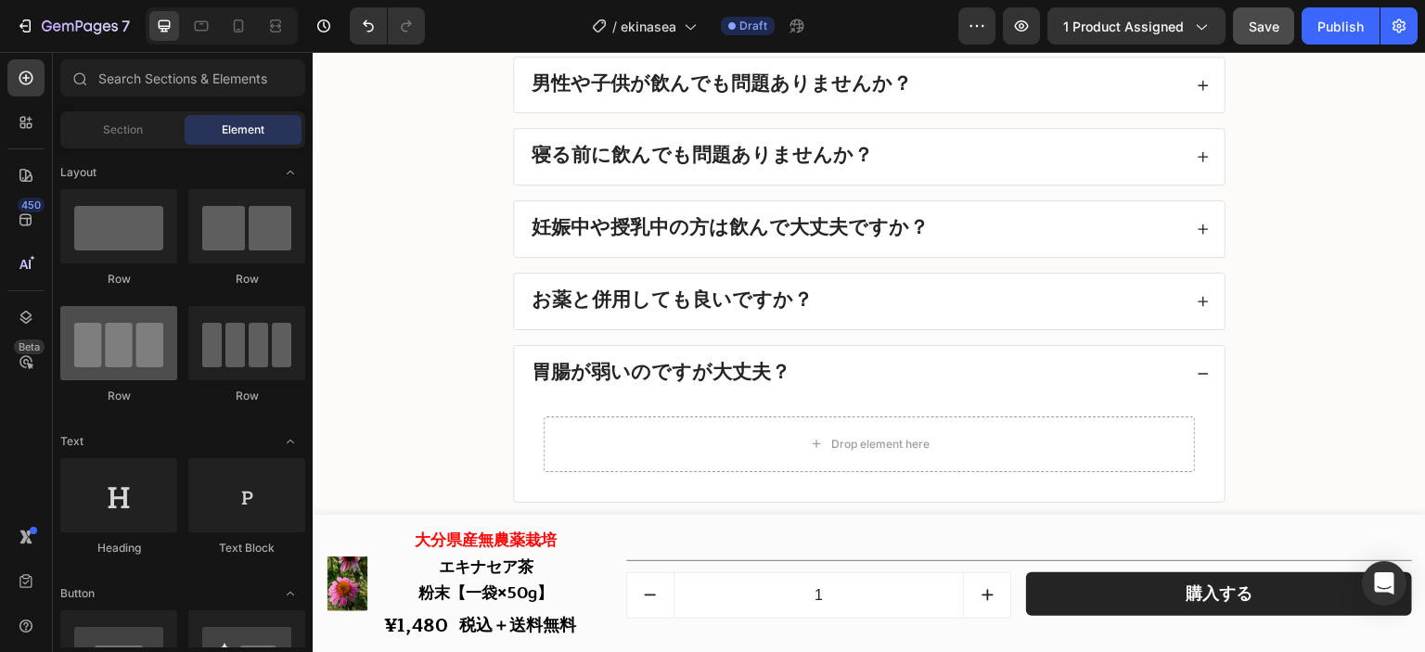
scroll to position [186, 0]
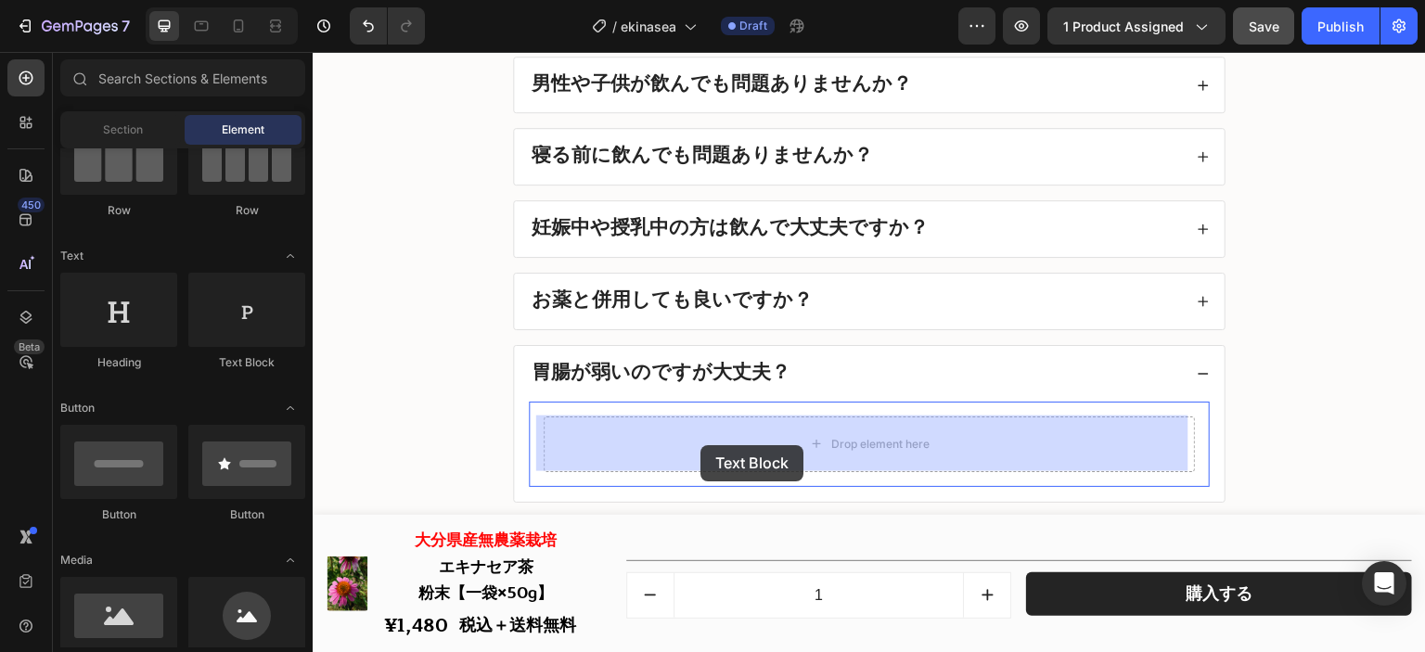
drag, startPoint x: 583, startPoint y: 375, endPoint x: 700, endPoint y: 445, distance: 137.3
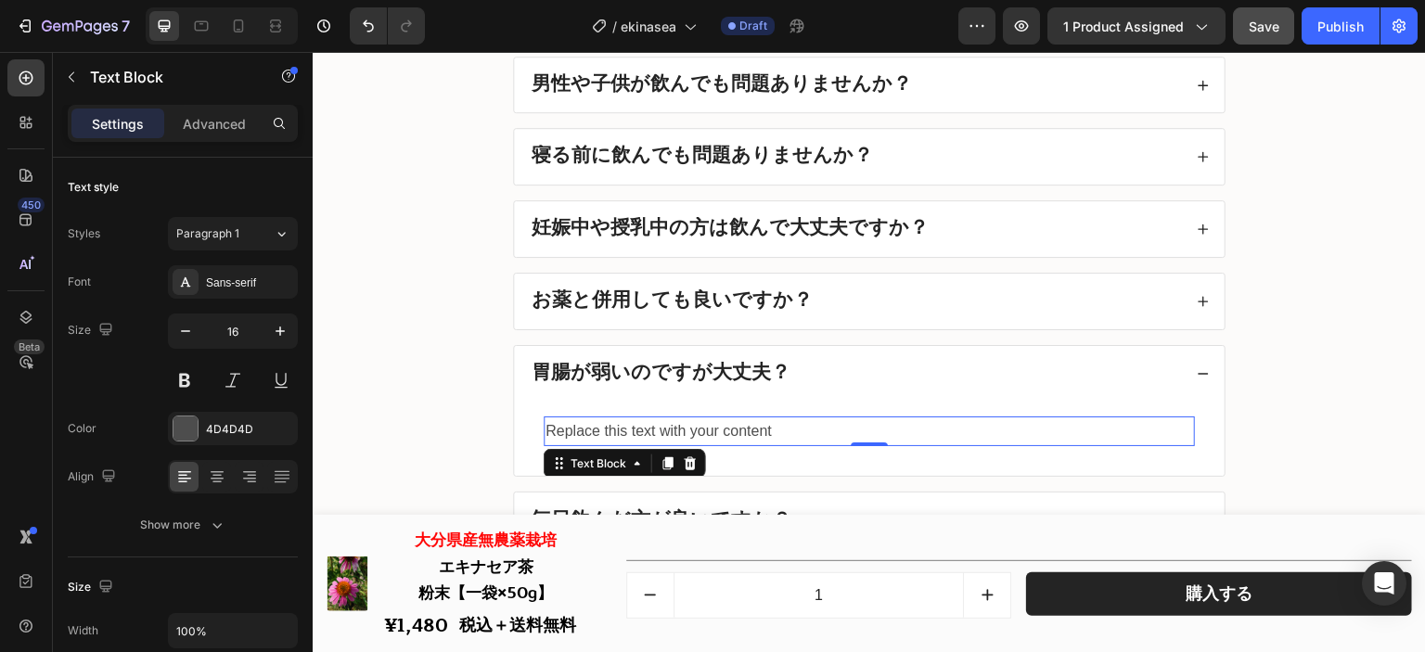
click at [753, 425] on div "Replace this text with your content" at bounding box center [869, 432] width 651 height 31
click at [753, 425] on p "Replace this text with your content" at bounding box center [870, 431] width 648 height 27
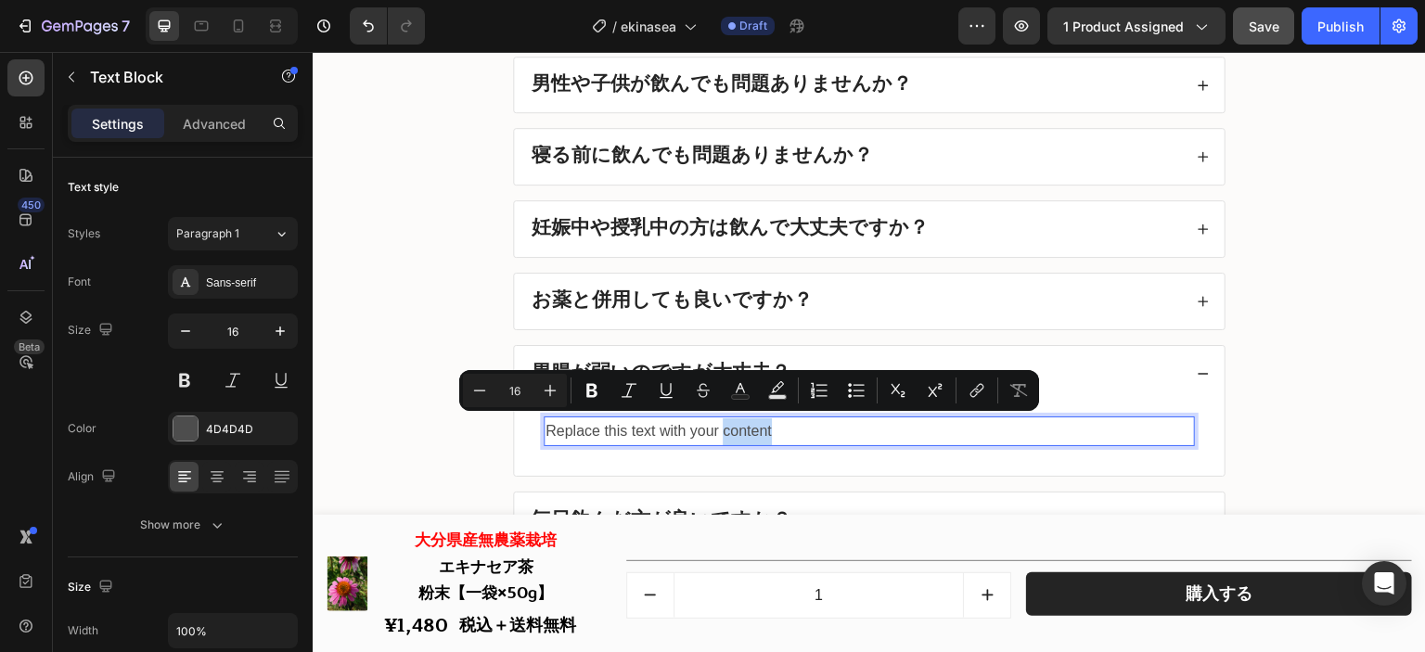
click at [785, 429] on p "Replace this text with your content" at bounding box center [870, 431] width 648 height 27
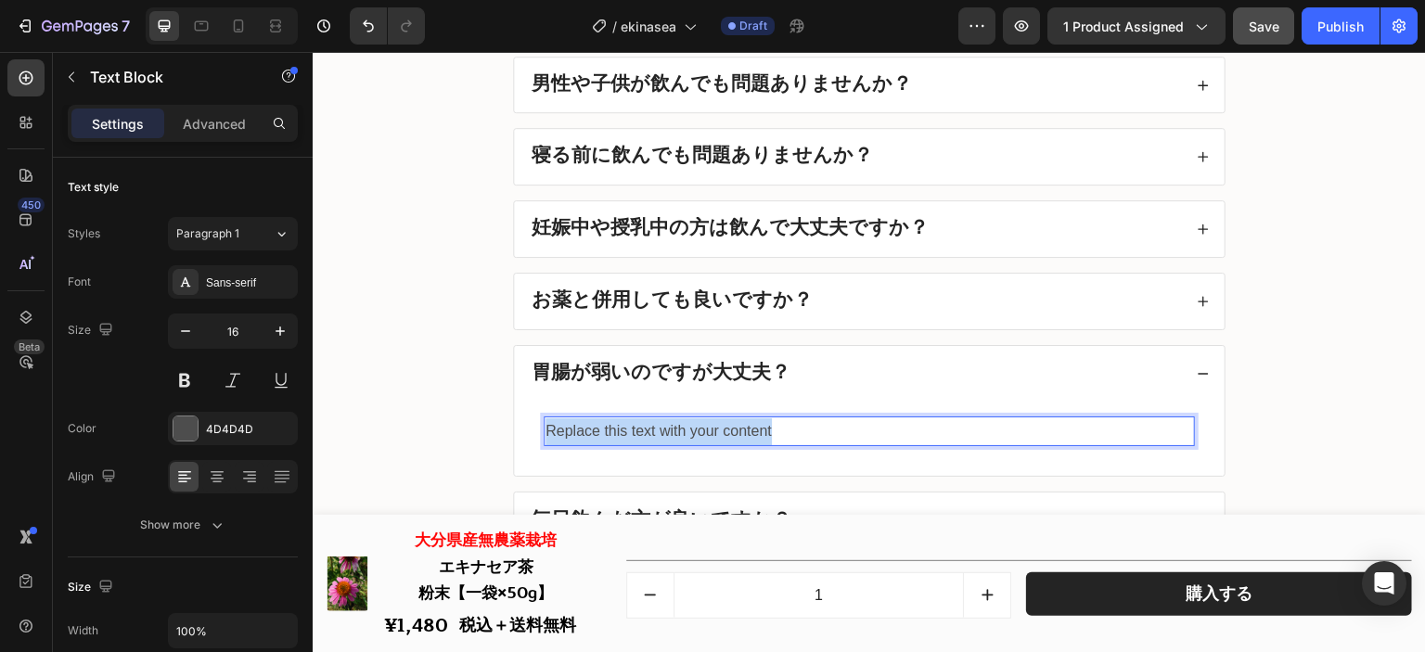
drag, startPoint x: 793, startPoint y: 429, endPoint x: 536, endPoint y: 432, distance: 257.0
click at [544, 432] on div "Replace this text with your content" at bounding box center [869, 432] width 651 height 31
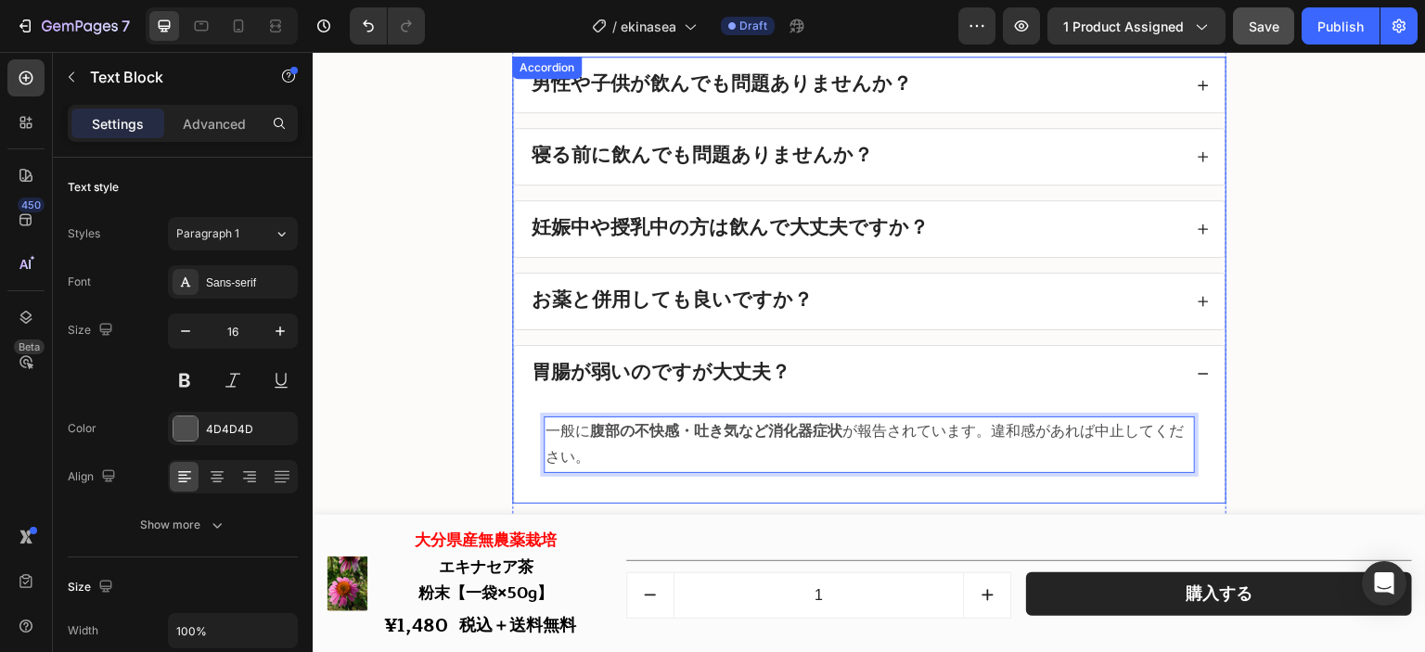
click at [853, 292] on div "お薬と併用しても良いですか？" at bounding box center [855, 302] width 653 height 26
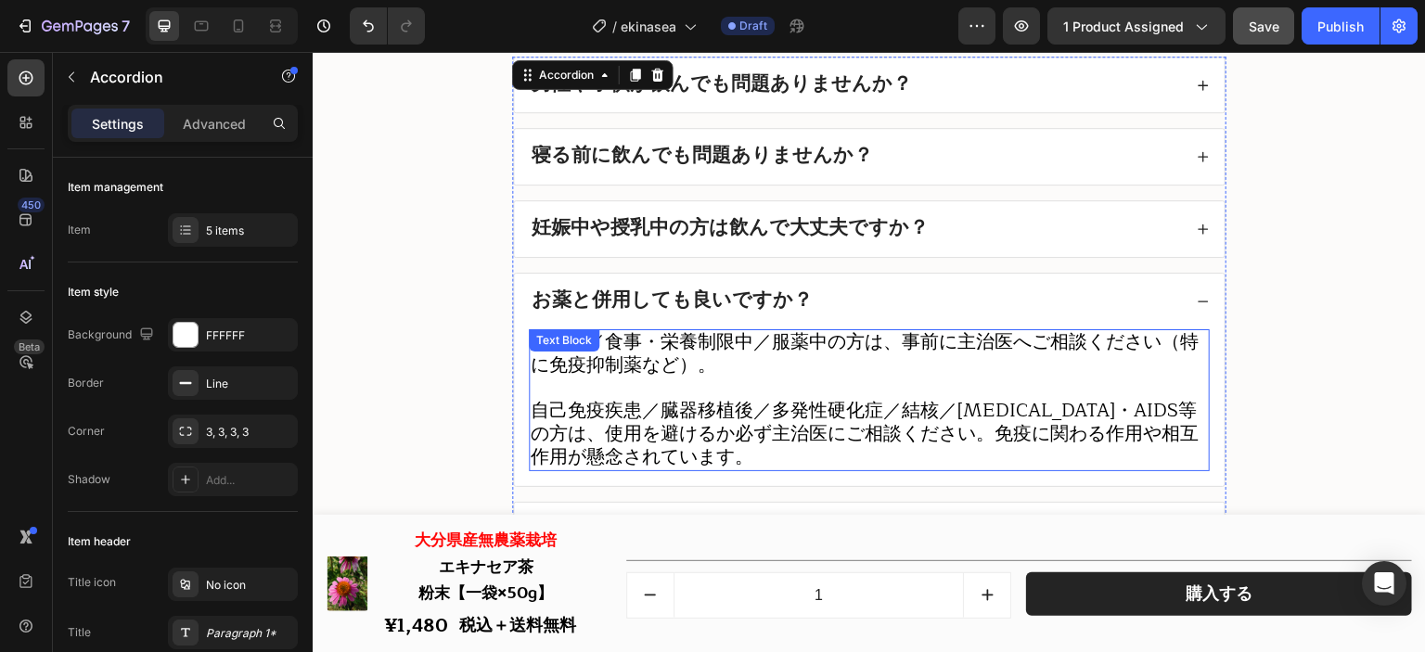
click at [798, 339] on span "通院中／食事・栄養制限中／服薬中の方は、事前に主治医へご相談ください（特に免疫抑制薬など）。" at bounding box center [865, 354] width 668 height 54
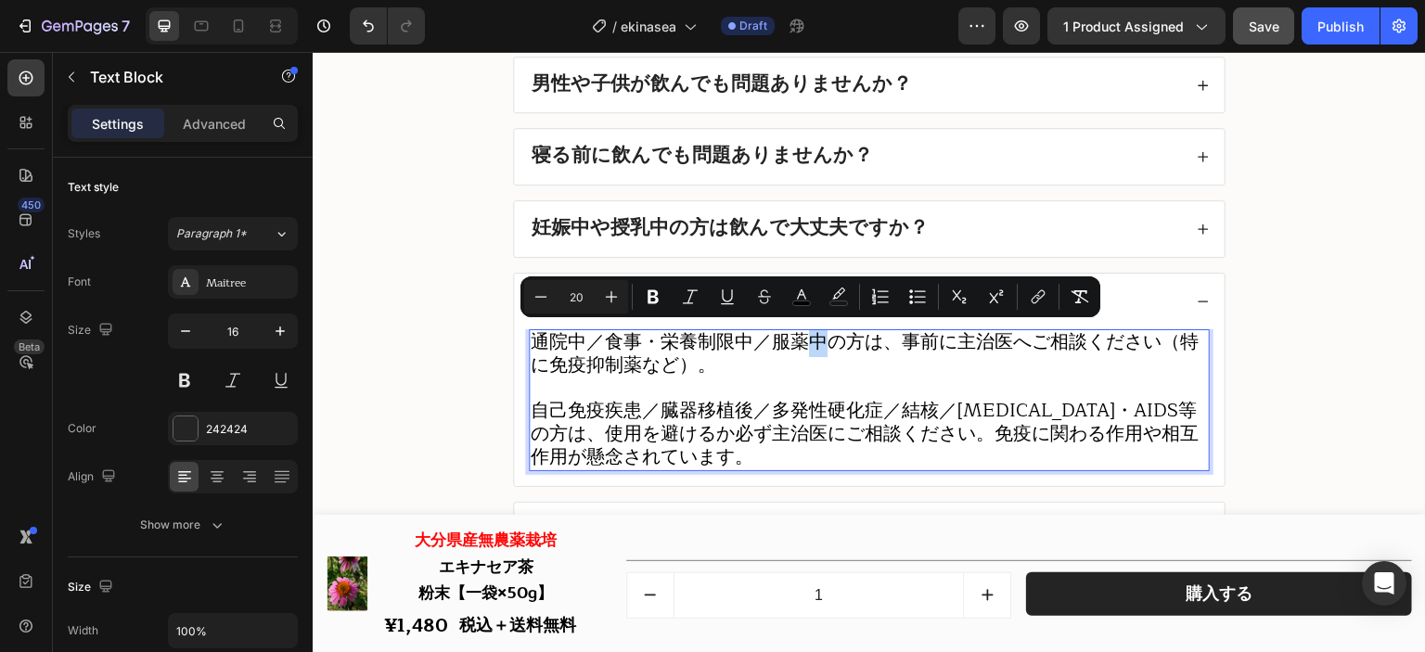
click at [797, 340] on span "通院中／食事・栄養制限中／服薬中の方は、事前に主治医へご相談ください（特に免疫抑制薬など）。" at bounding box center [865, 354] width 668 height 54
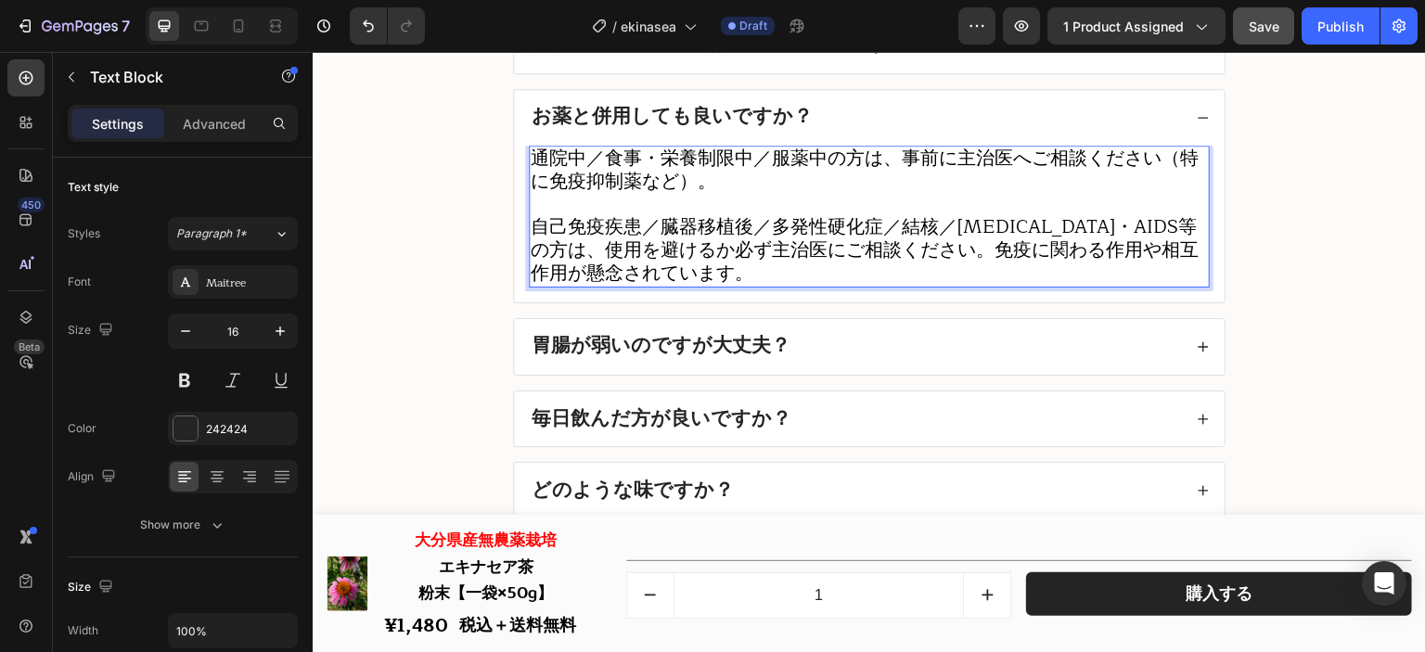
scroll to position [22598, 0]
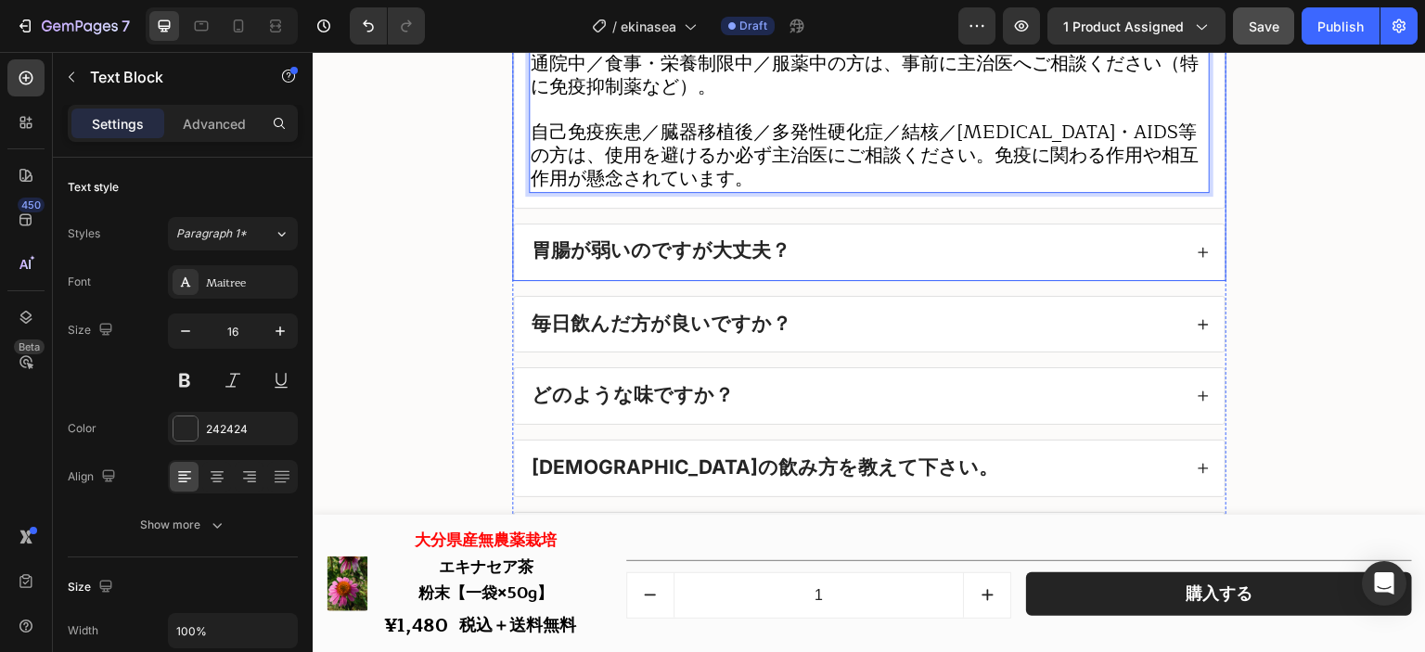
click at [855, 255] on div "胃腸が弱いのですが大丈夫？" at bounding box center [855, 252] width 653 height 26
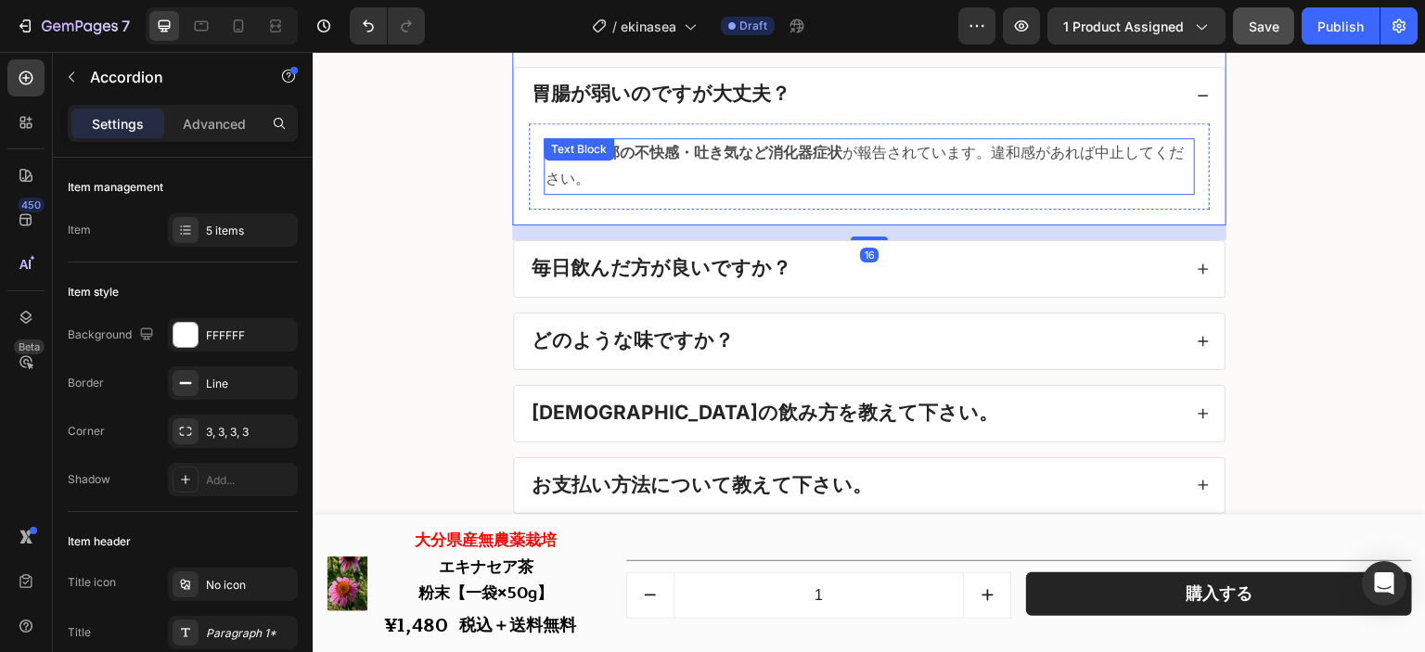
click at [753, 162] on p "一般に 腹部の不快感・吐き気など消化器症状 が報告されています。違和感があれば中止してください。" at bounding box center [870, 167] width 648 height 54
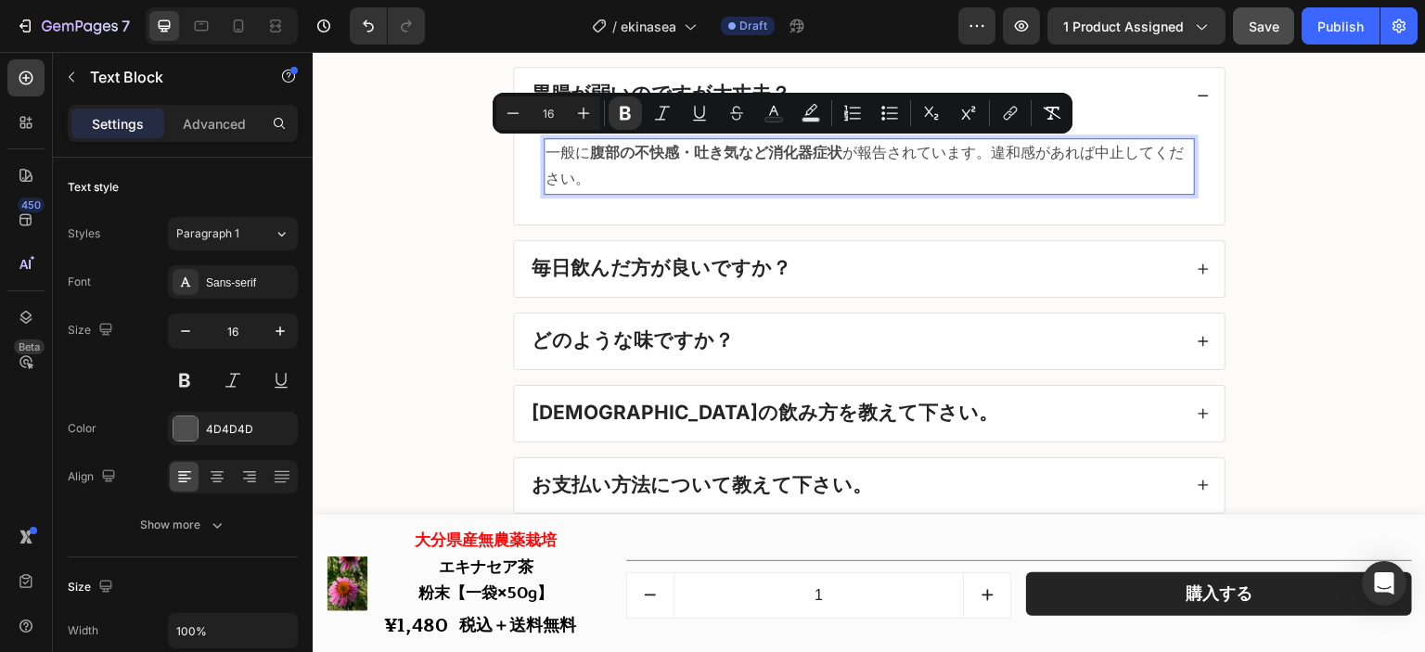
click at [736, 173] on p "一般に 腹部の不快感・吐き気など消化器症状 が報告されています。違和感があれば中止してください。" at bounding box center [870, 167] width 648 height 54
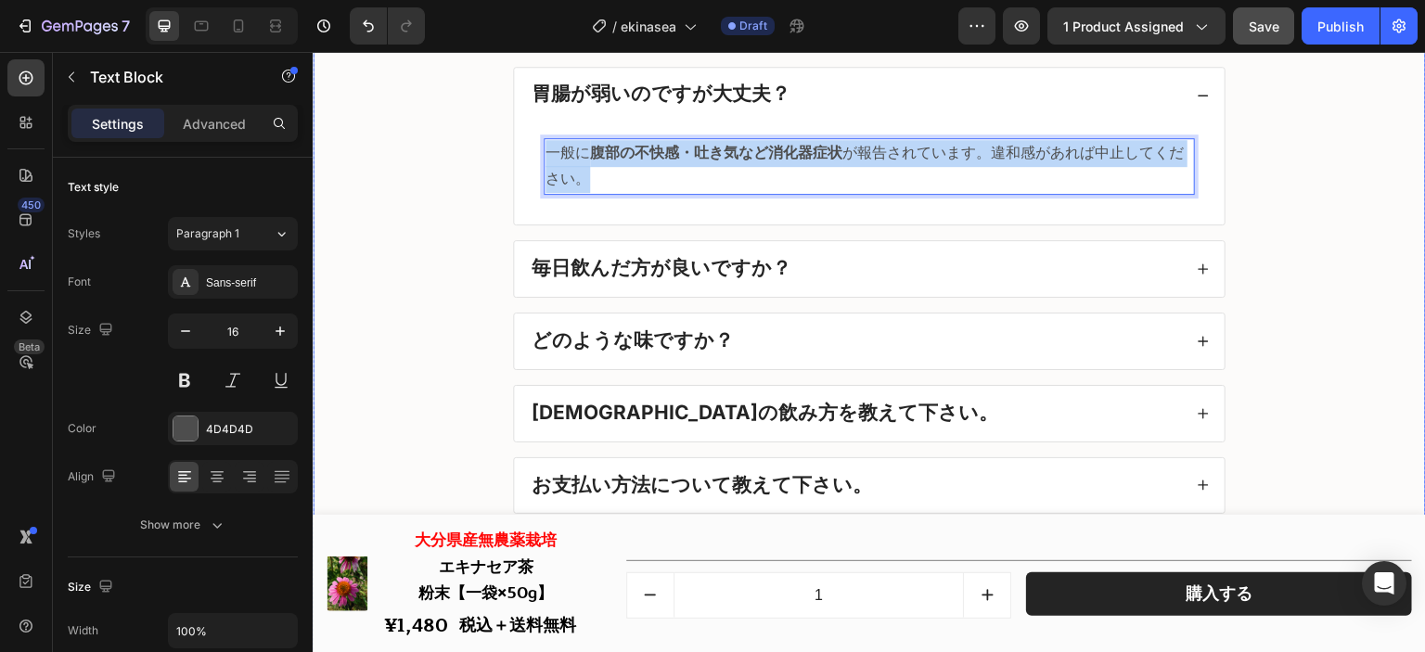
drag, startPoint x: 730, startPoint y: 173, endPoint x: 565, endPoint y: 140, distance: 168.5
click at [459, 141] on div "良くあるご質問 Heading 男性や子供が飲んでも問題ありませんか？ 寝る前に飲んでも問題ありませんか？ 妊娠中や授乳中の方は飲んで大丈夫ですか？ お薬と併…" at bounding box center [869, 319] width 1076 height 1296
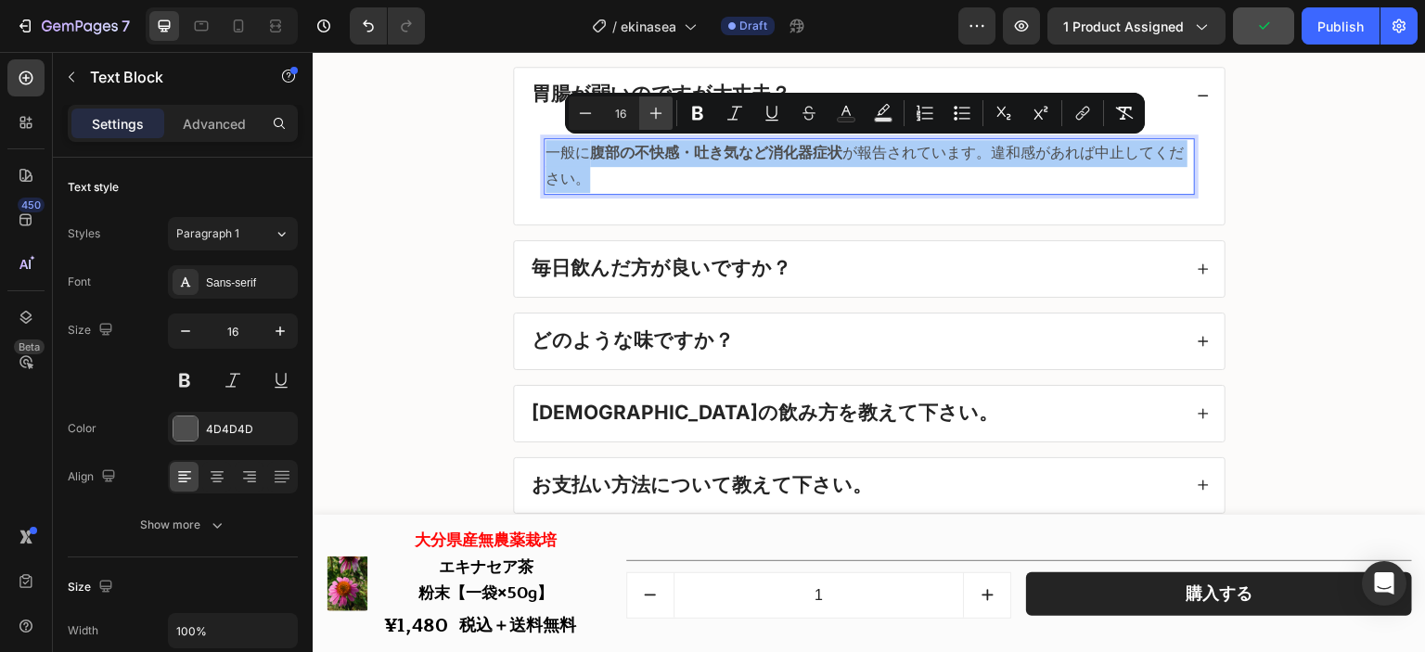
click at [648, 125] on button "Plus" at bounding box center [655, 112] width 33 height 33
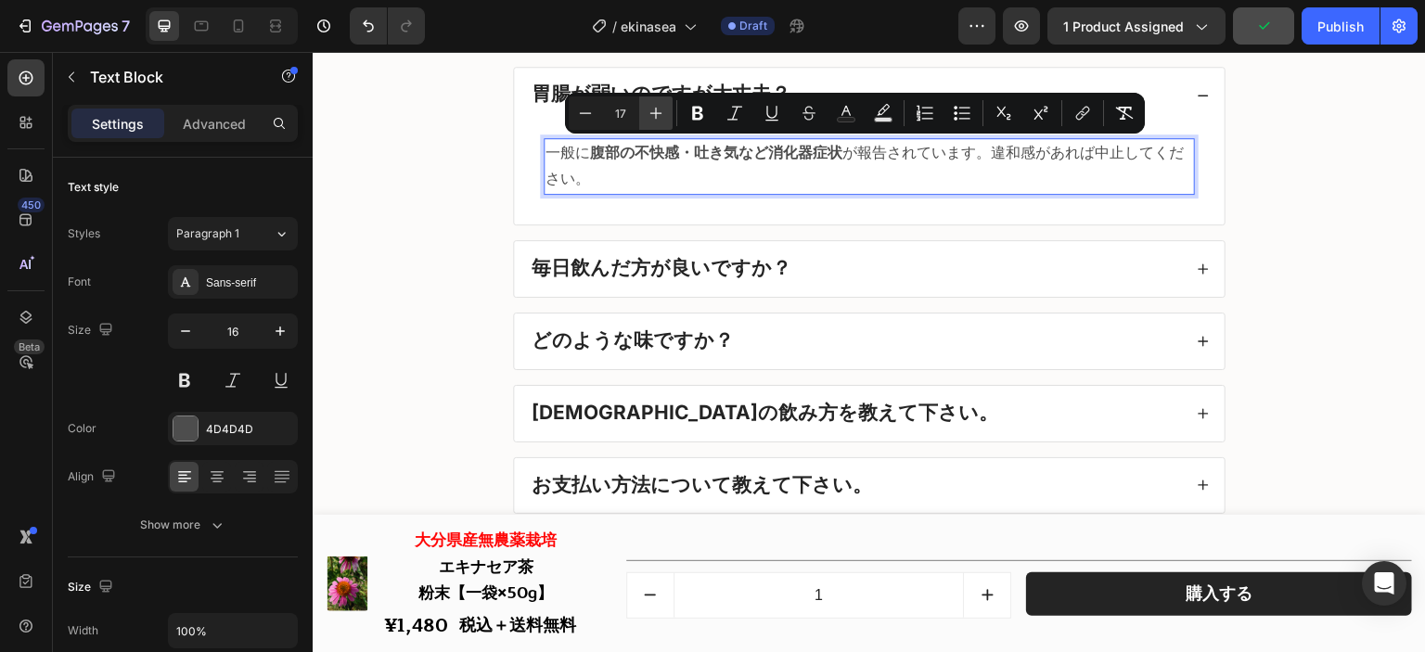
click at [648, 125] on button "Plus" at bounding box center [655, 112] width 33 height 33
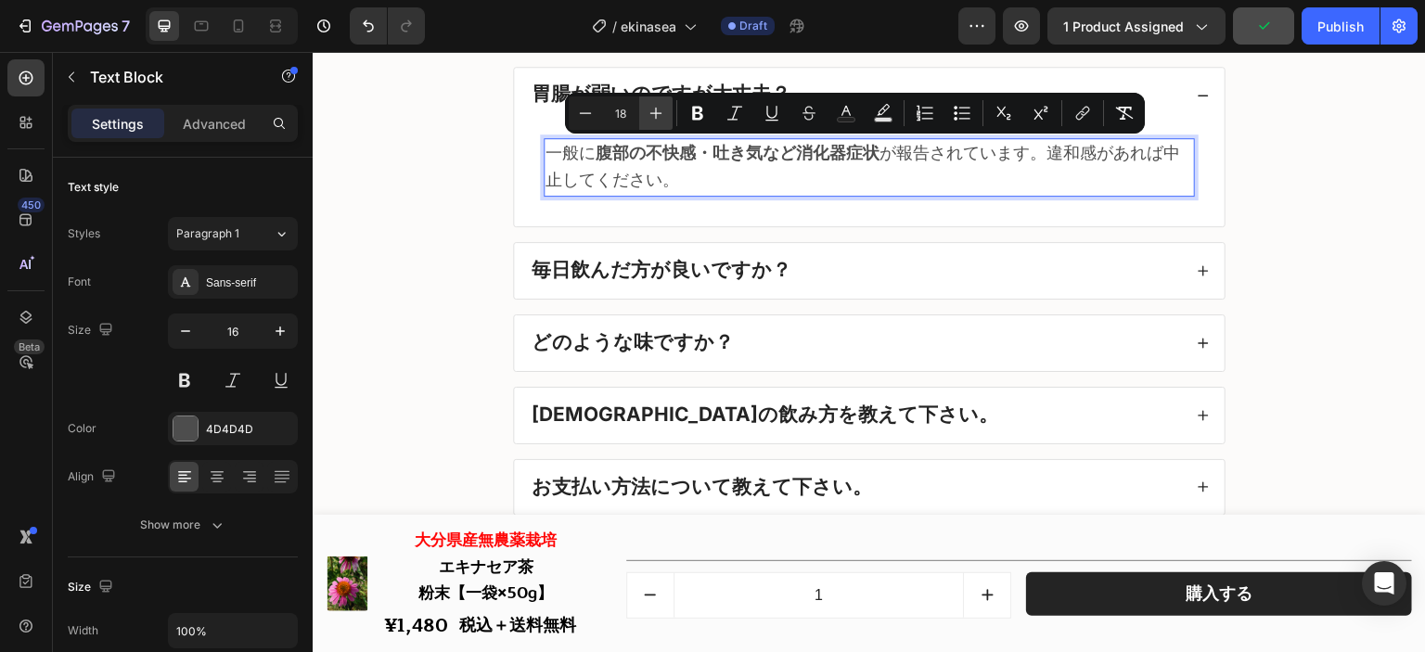
click at [648, 125] on button "Plus" at bounding box center [655, 112] width 33 height 33
type input "20"
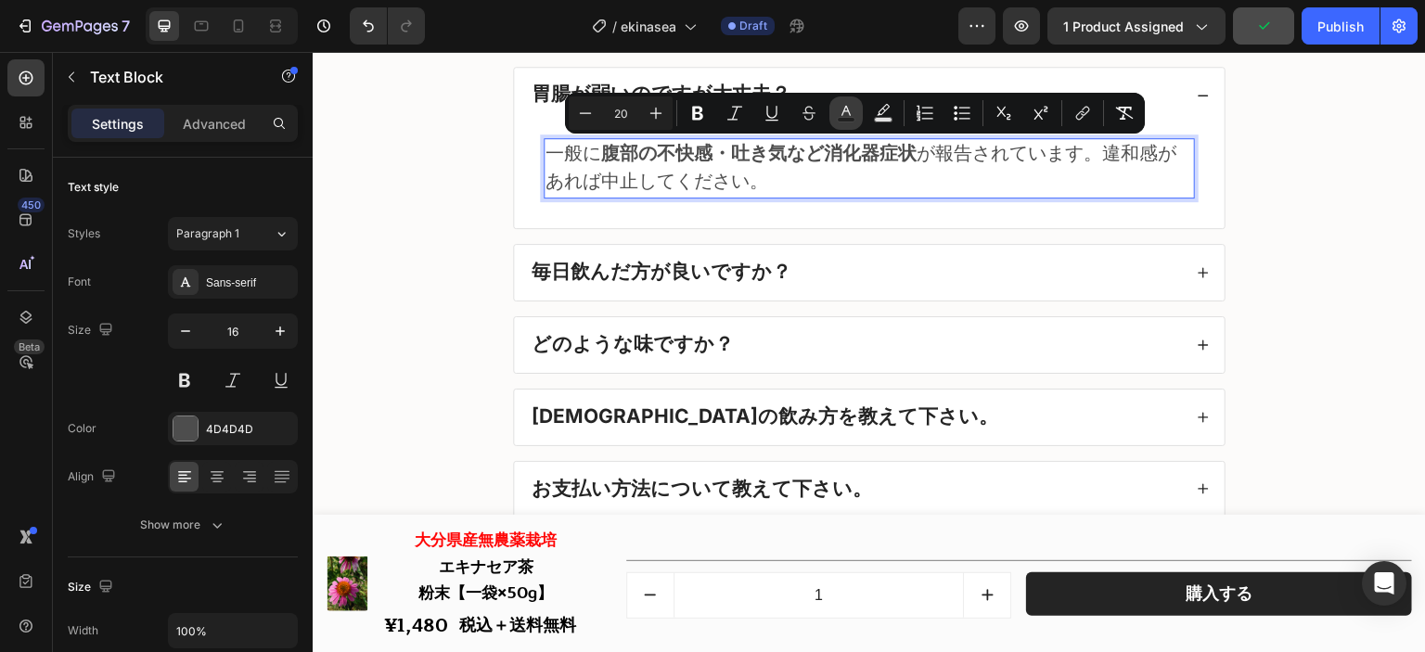
click at [843, 114] on icon "Editor contextual toolbar" at bounding box center [846, 113] width 19 height 19
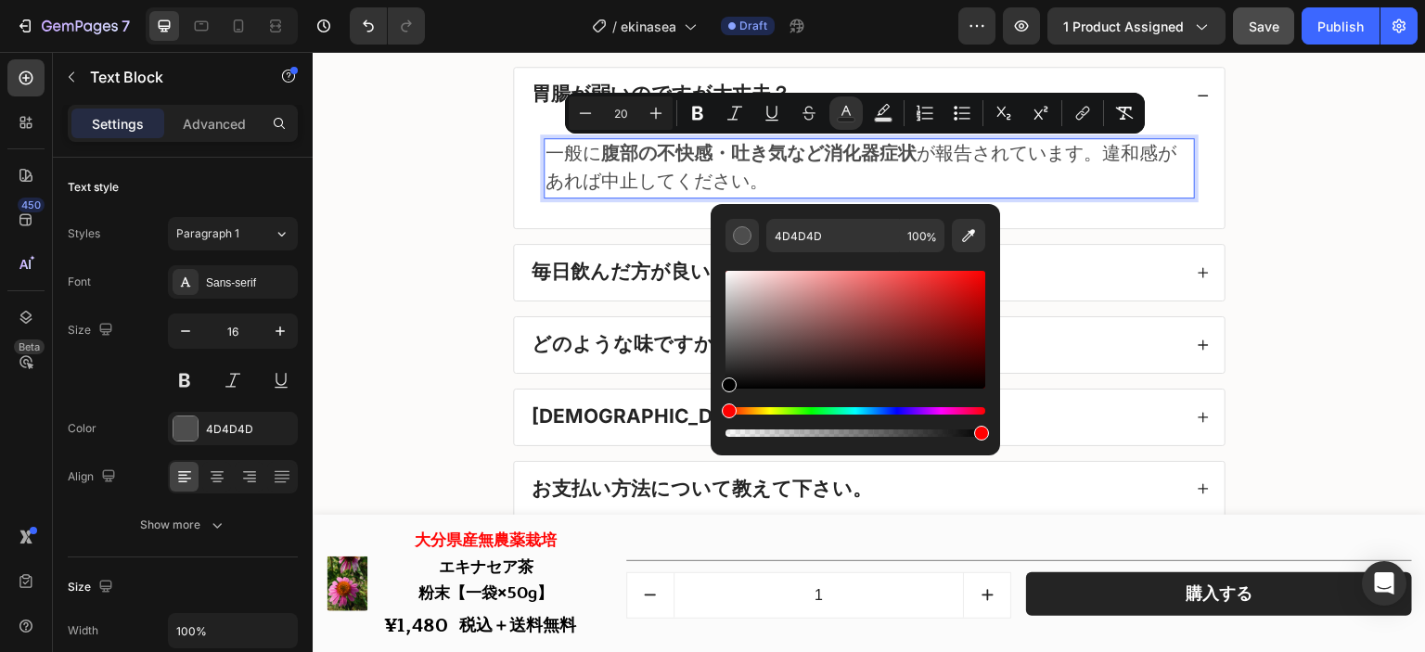
drag, startPoint x: 1088, startPoint y: 406, endPoint x: 693, endPoint y: 405, distance: 395.2
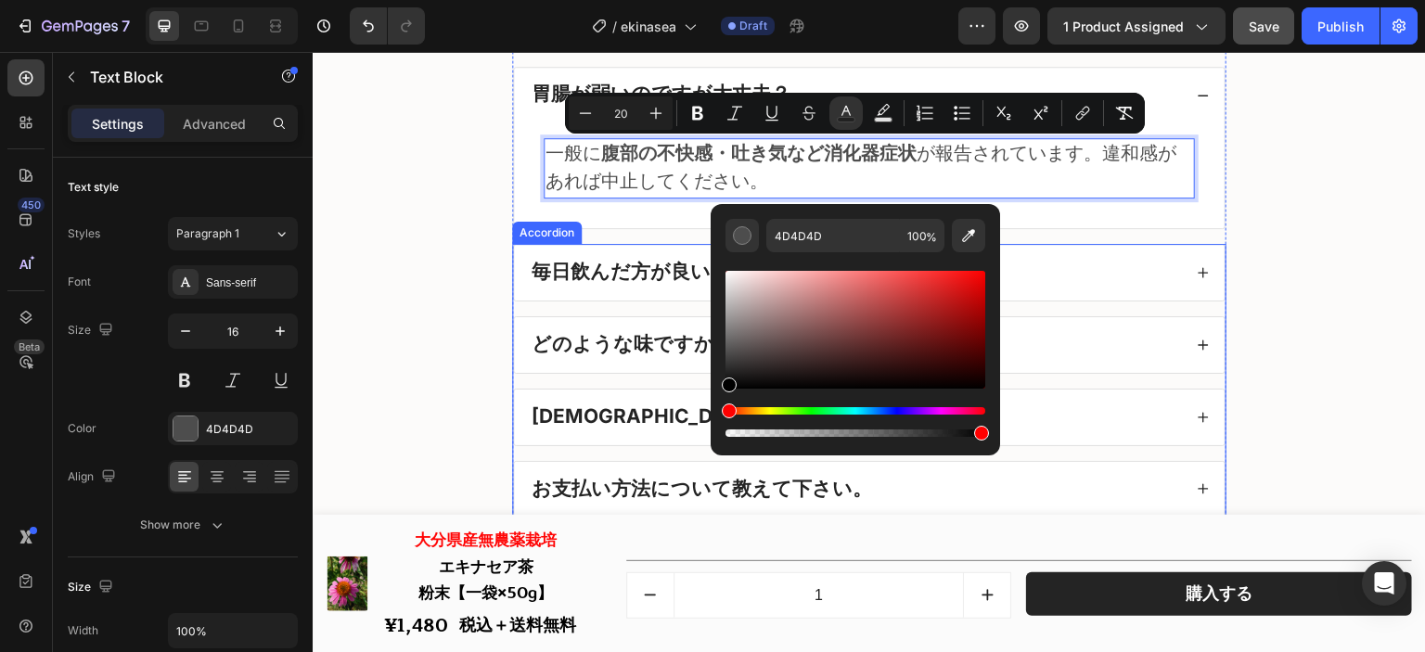
type input "000000"
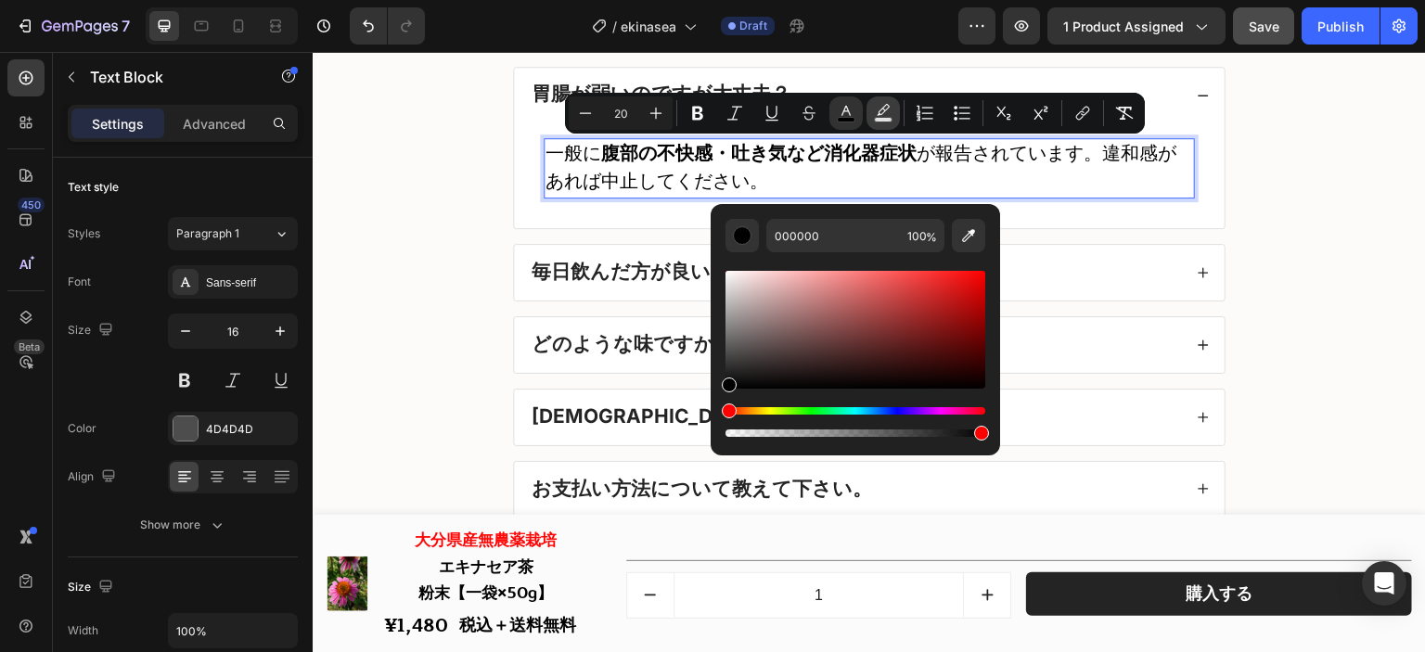
click at [880, 111] on icon "Editor contextual toolbar" at bounding box center [883, 113] width 19 height 19
drag, startPoint x: 1098, startPoint y: 357, endPoint x: 709, endPoint y: 260, distance: 400.7
type input "FFFFFF"
click at [939, 432] on div "Editor contextual toolbar" at bounding box center [855, 433] width 260 height 7
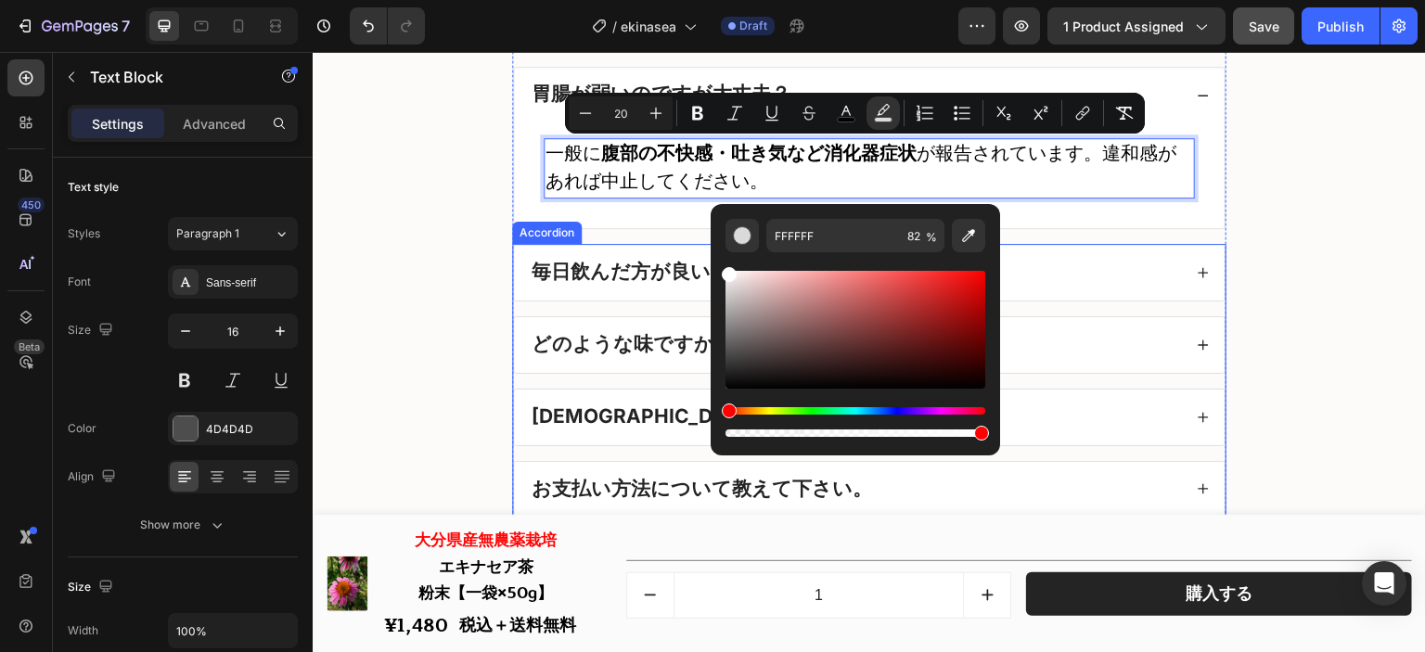
drag, startPoint x: 1237, startPoint y: 485, endPoint x: 1016, endPoint y: 303, distance: 286.0
type input "100"
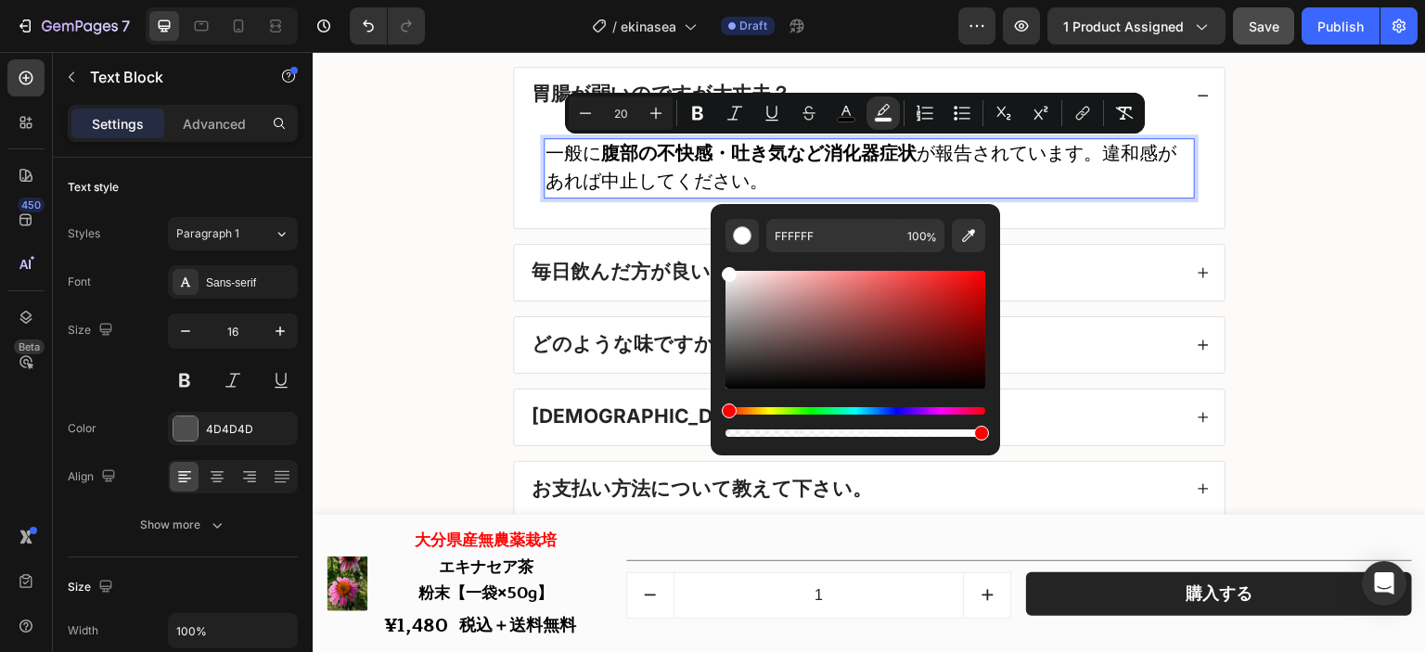
click at [1001, 149] on span "一般に 腹部の不快感・吐き気など消化器症状 が報告されています。違和感があれば中止してください。" at bounding box center [861, 167] width 631 height 49
click at [1012, 148] on span "一般に 腹部の不快感・吐き気など消化器症状 が報告されています。違和感があれば中止してください。" at bounding box center [861, 167] width 631 height 49
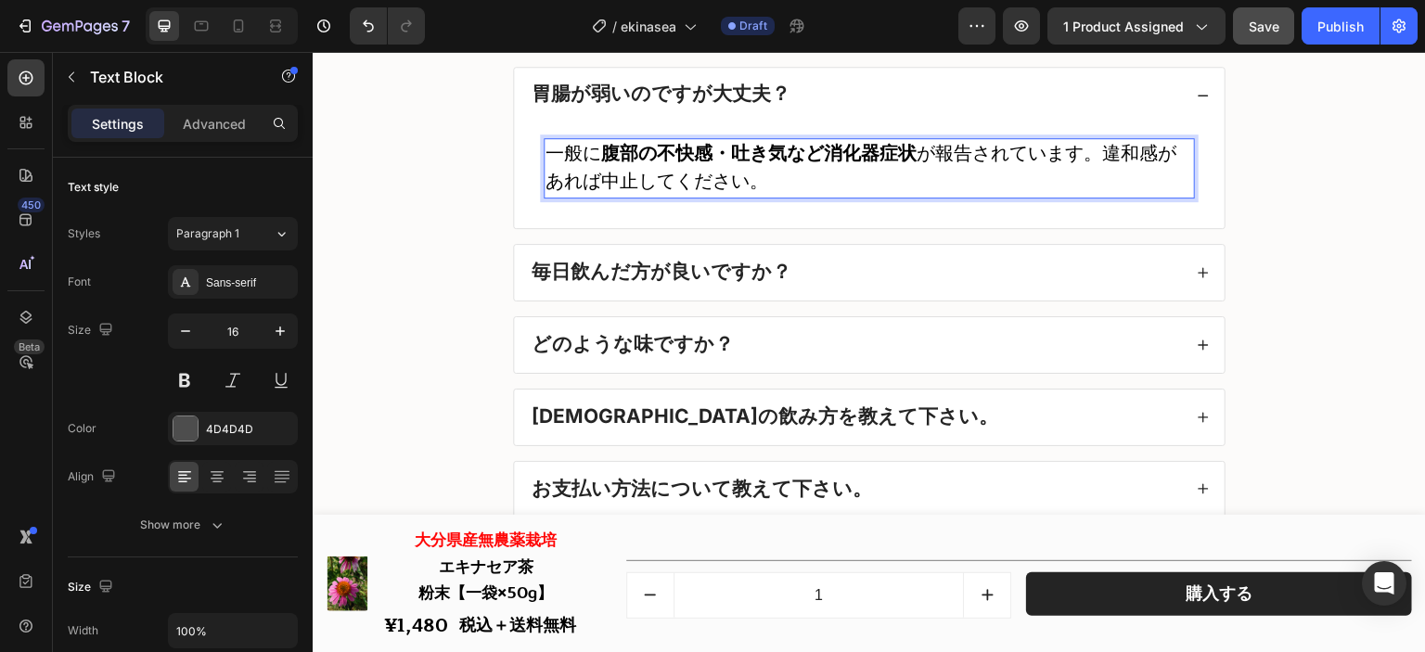
scroll to position [22505, 0]
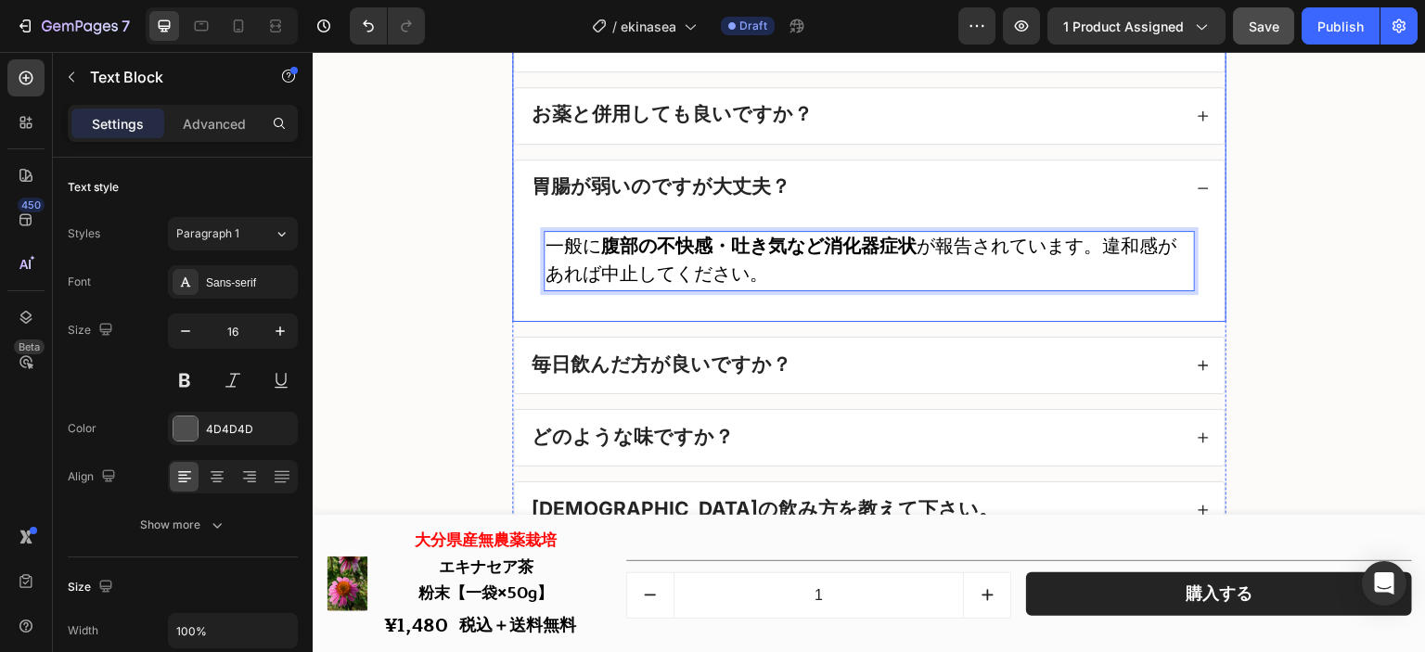
click at [988, 194] on div "胃腸が弱いのですが大丈夫？" at bounding box center [855, 188] width 653 height 26
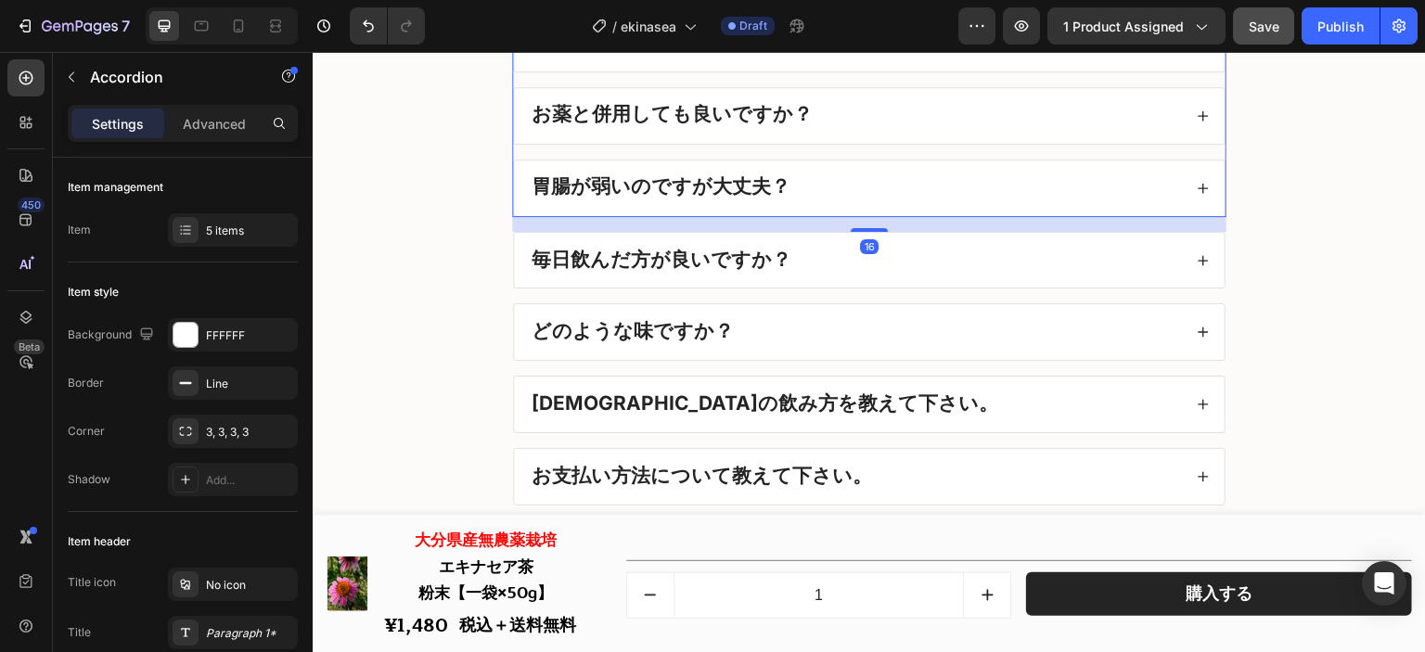
click at [988, 194] on div "胃腸が弱いのですが大丈夫？" at bounding box center [855, 188] width 653 height 26
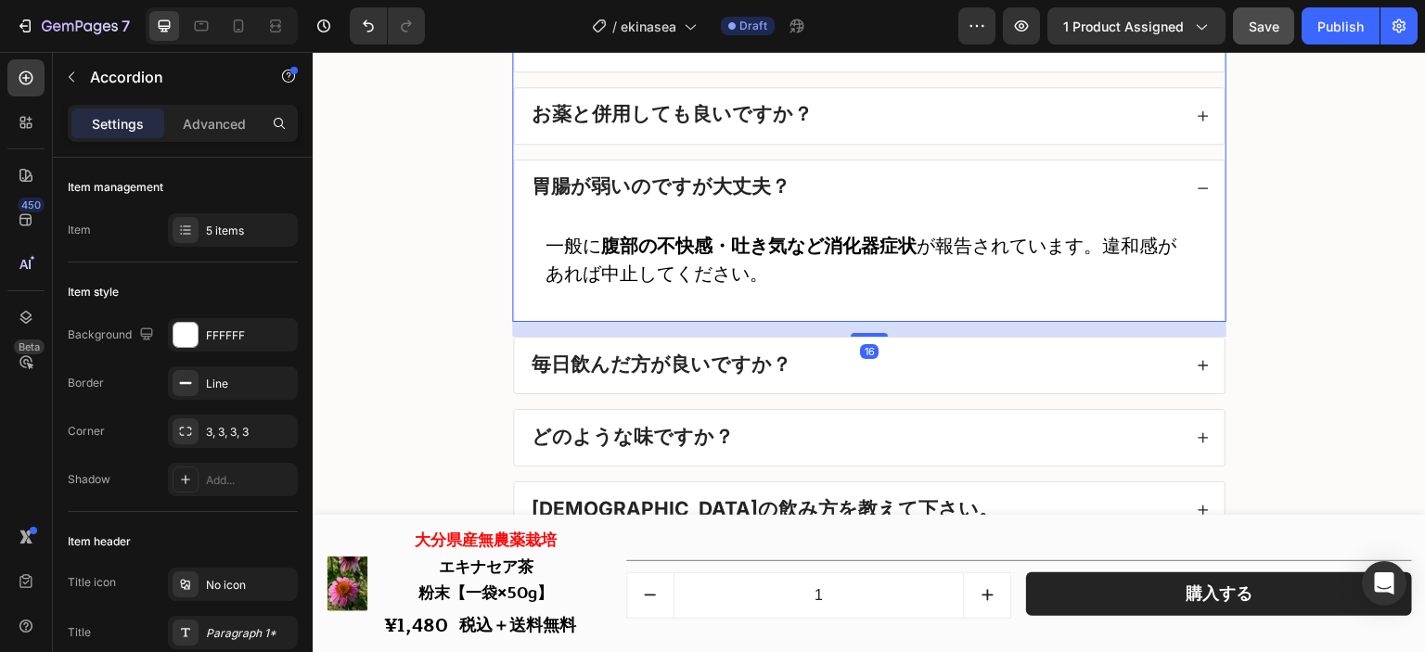
click at [998, 193] on div "胃腸が弱いのですが大丈夫？" at bounding box center [855, 188] width 653 height 26
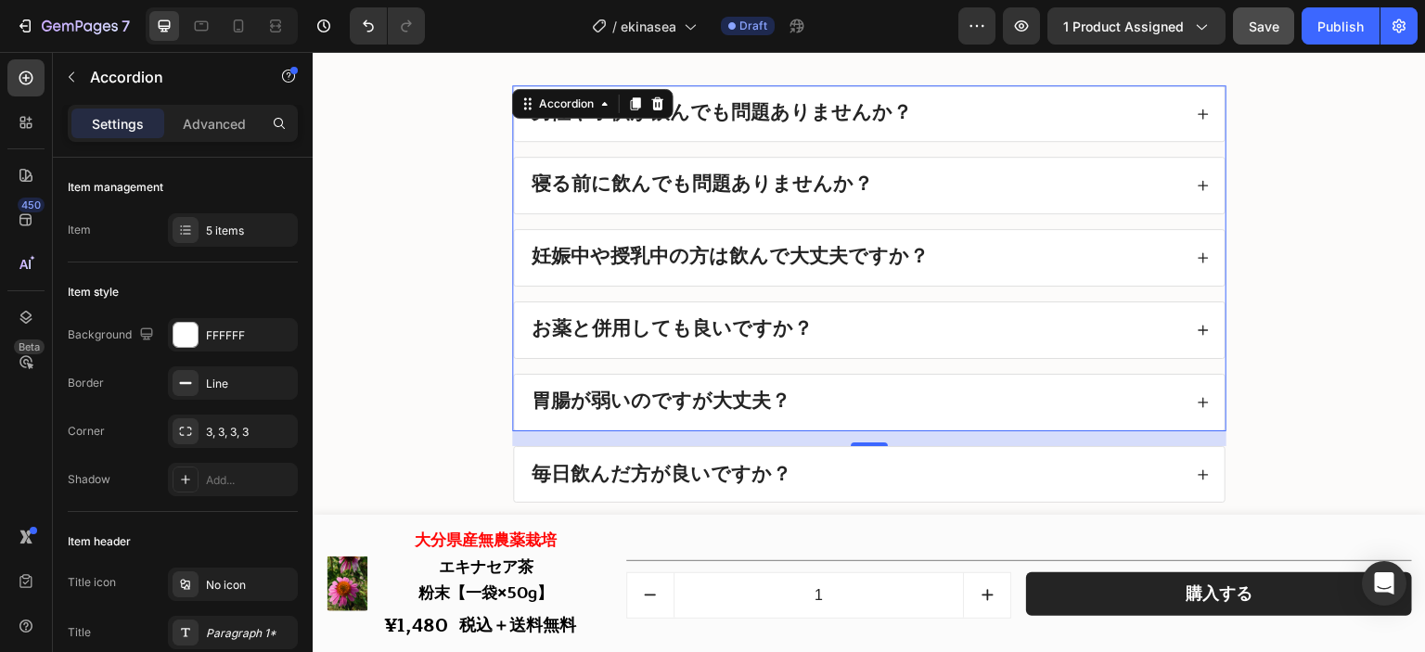
scroll to position [22412, 0]
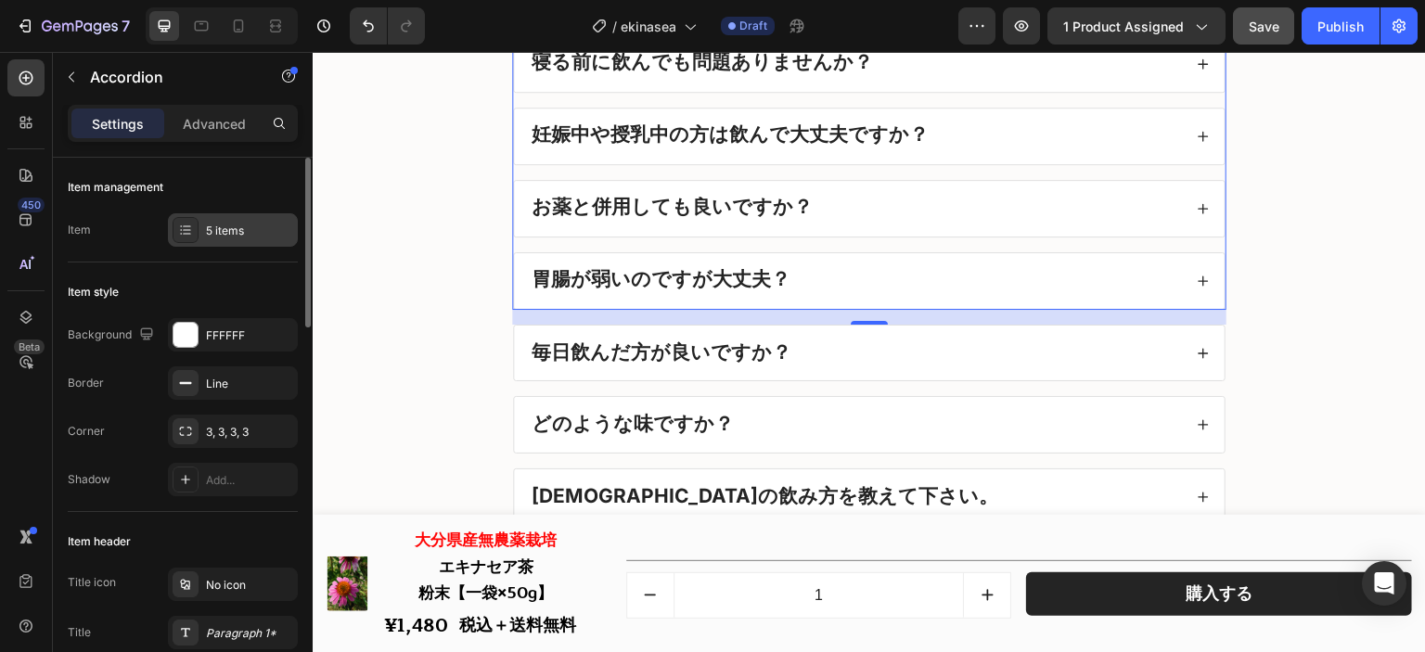
click at [237, 227] on div "5 items" at bounding box center [249, 231] width 87 height 17
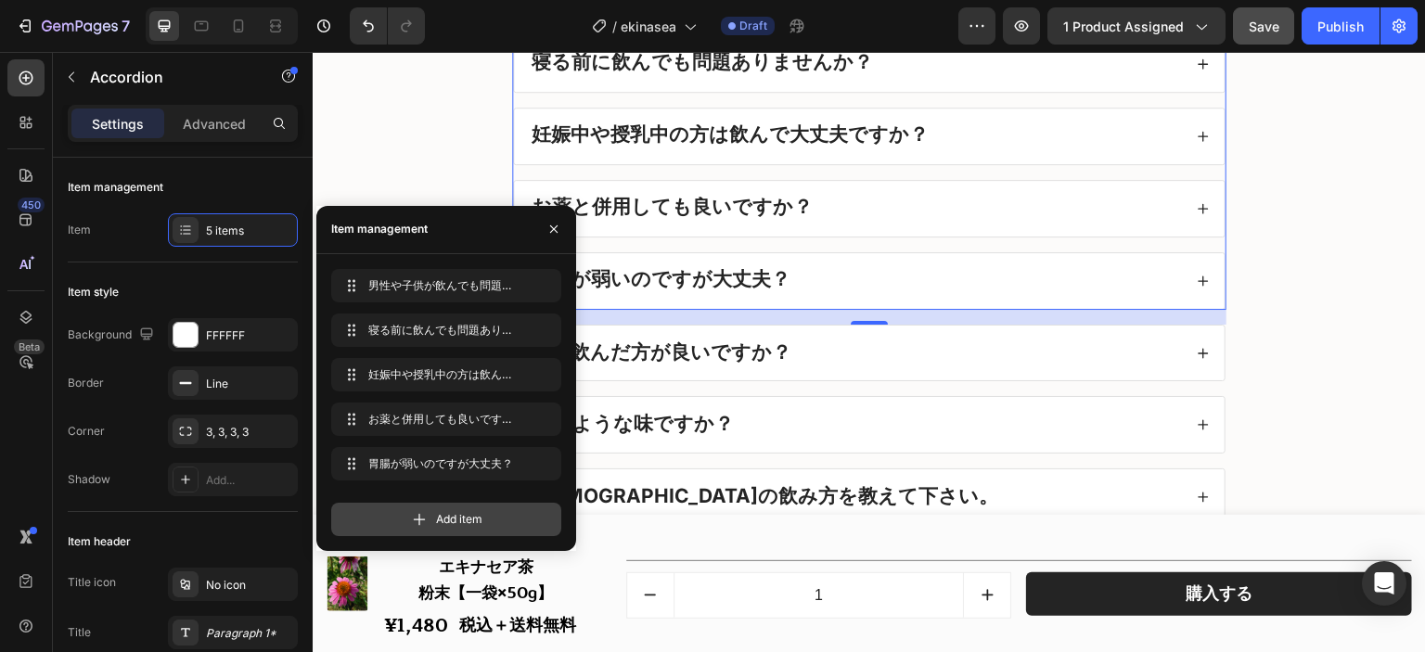
click at [479, 514] on span "Add item" at bounding box center [459, 519] width 46 height 17
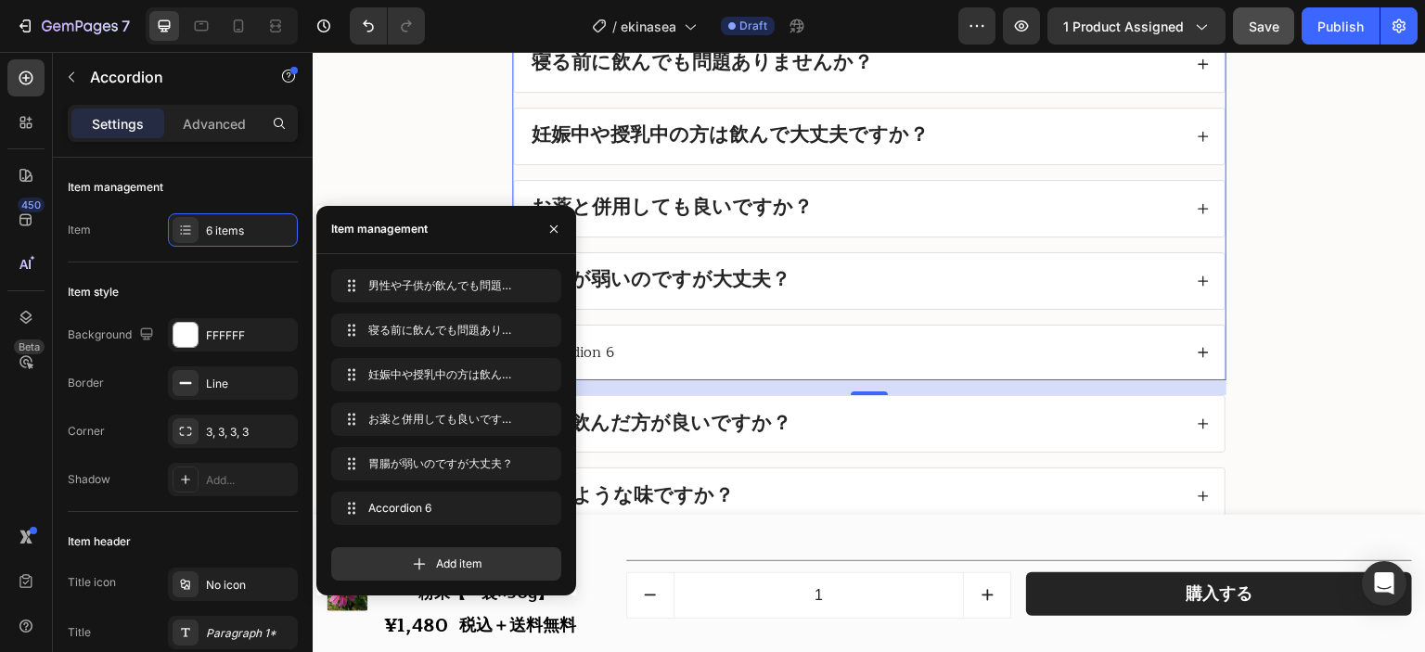
click at [601, 354] on div "Accordion 6" at bounding box center [573, 352] width 88 height 25
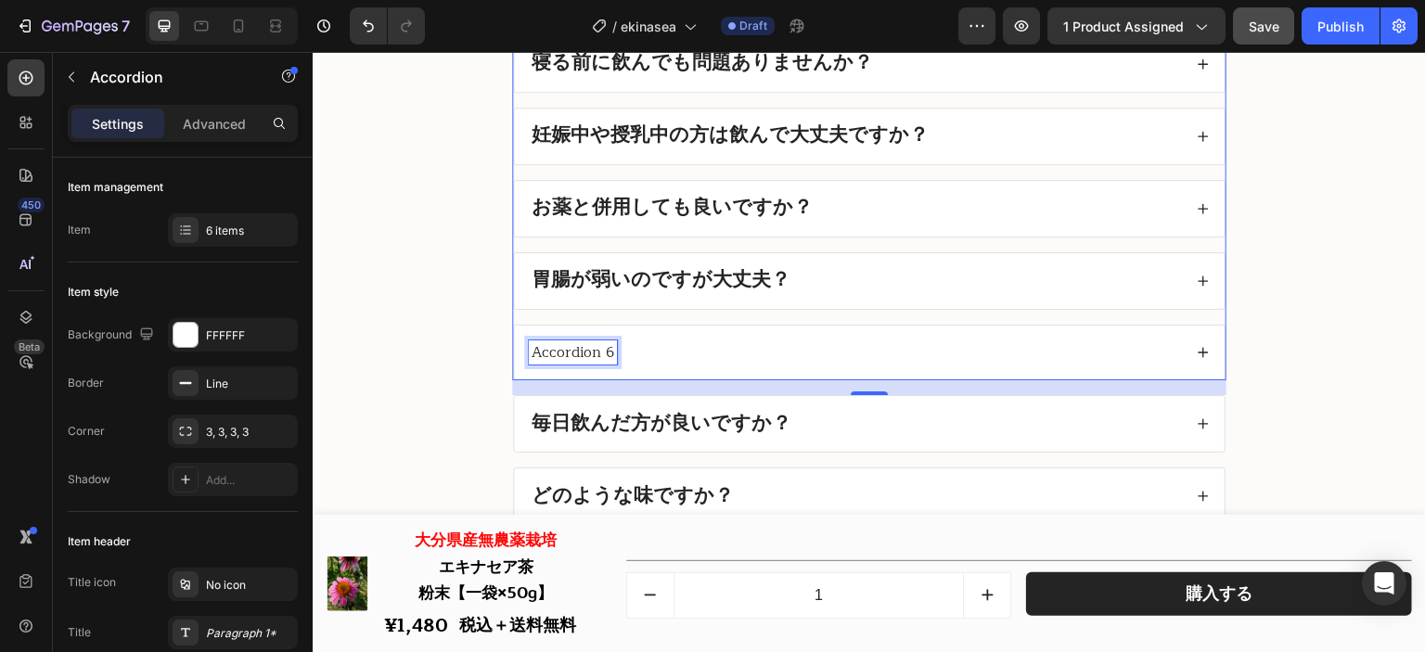
click at [601, 354] on p "Accordion 6" at bounding box center [573, 352] width 83 height 19
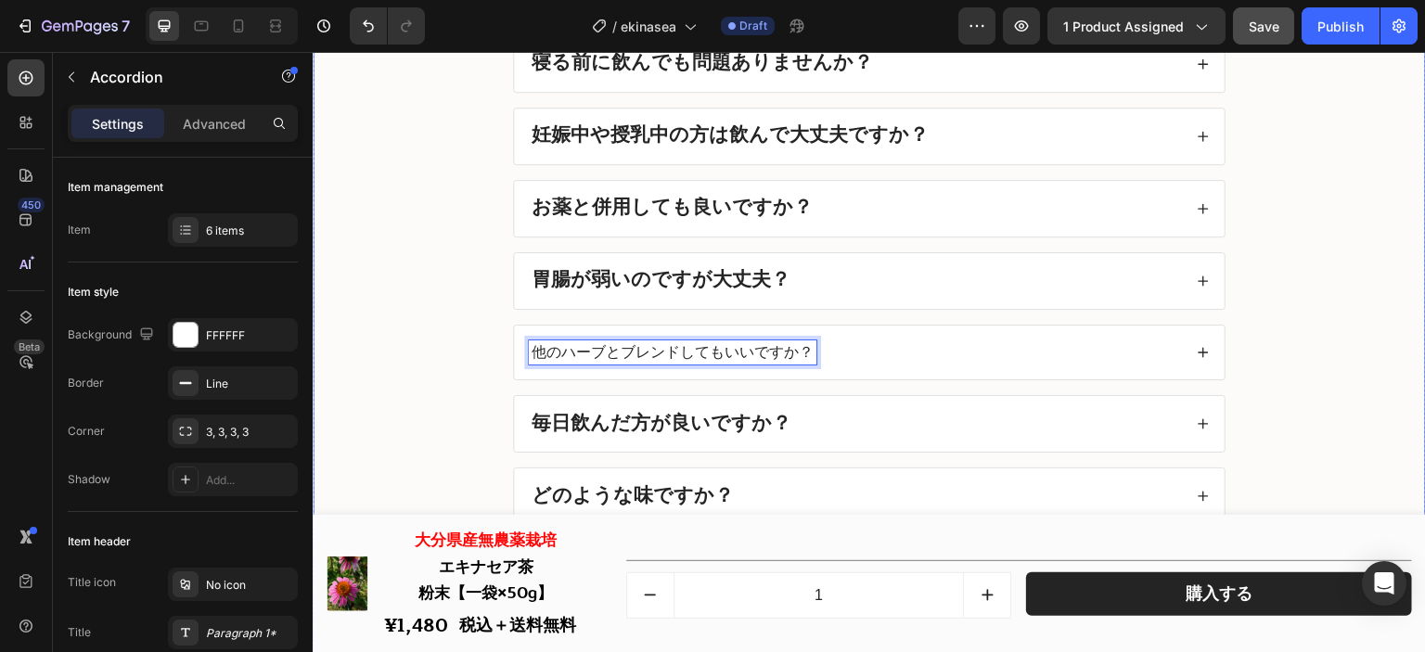
click at [464, 363] on div "良くあるご質問 Heading 男性や子供が飲んでも問題ありませんか？ 寝る前に飲んでも問題ありませんか？ 妊娠中や授乳中の方は飲んで大丈夫ですか？ お薬と併…" at bounding box center [869, 488] width 1076 height 1265
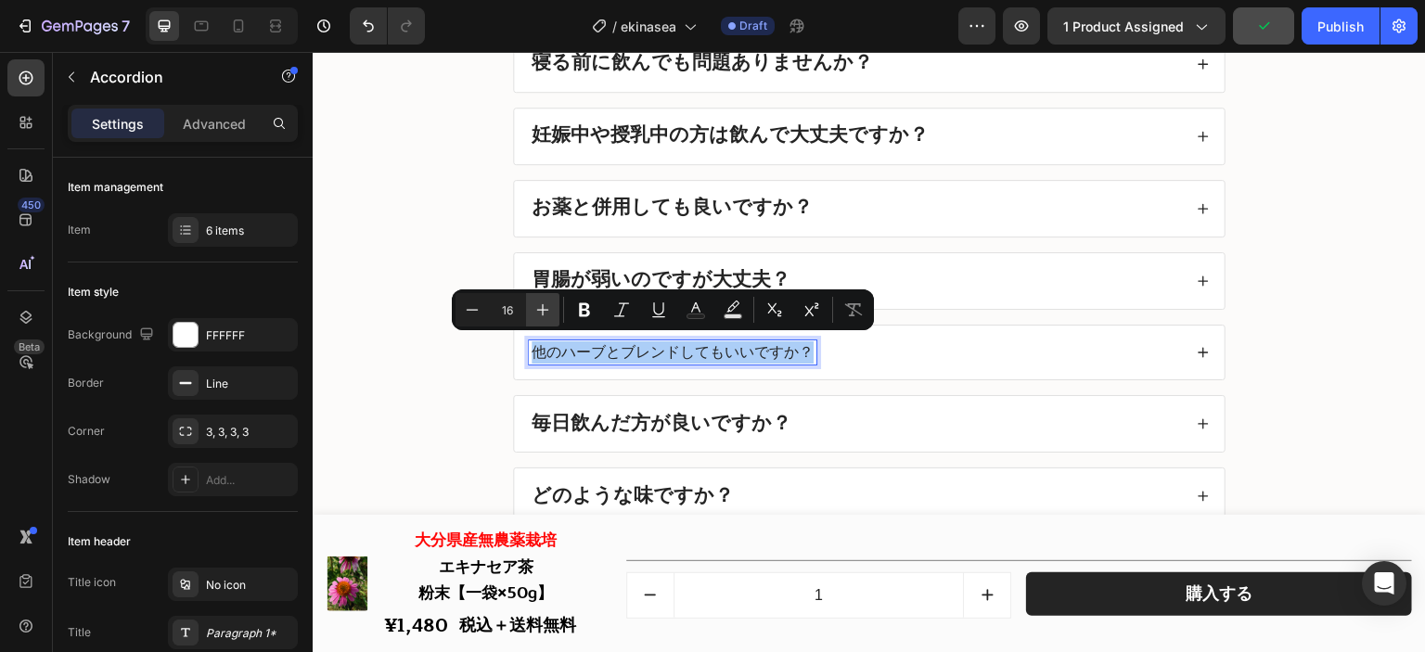
click at [541, 317] on icon "Editor contextual toolbar" at bounding box center [542, 310] width 19 height 19
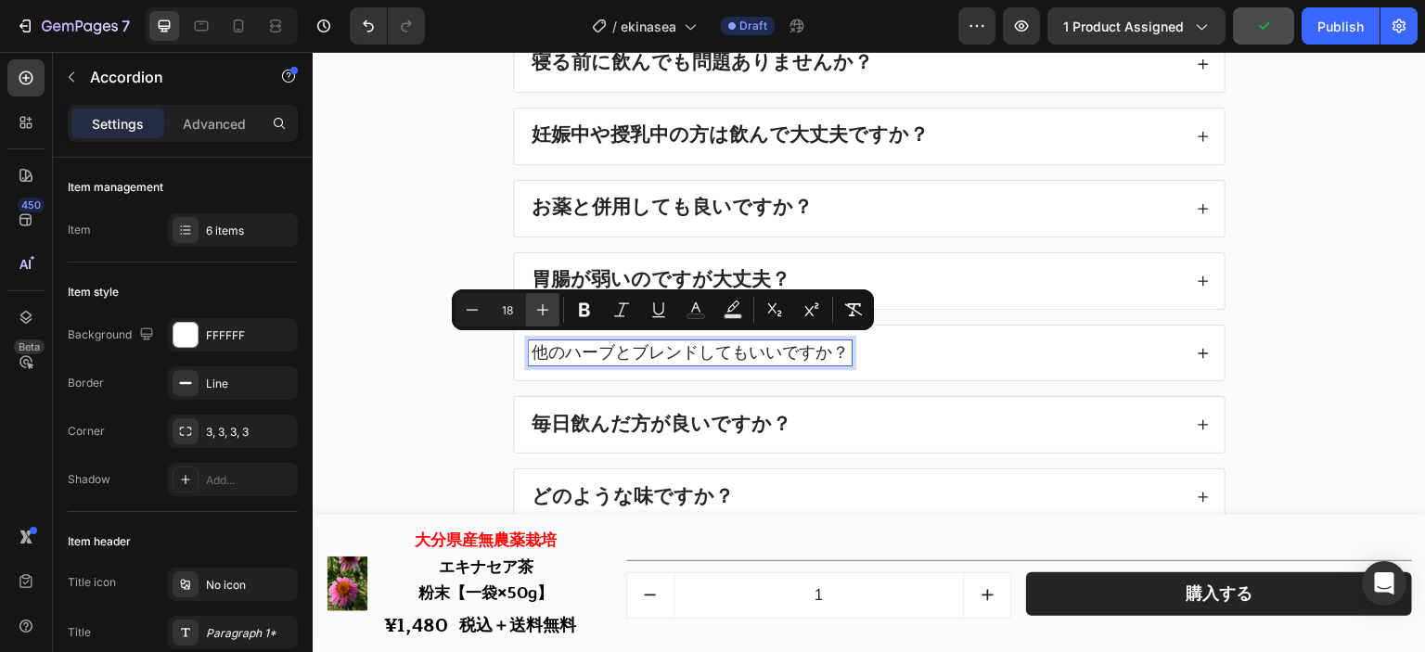
click at [541, 317] on icon "Editor contextual toolbar" at bounding box center [542, 310] width 19 height 19
type input "21"
click at [693, 310] on icon "Editor contextual toolbar" at bounding box center [696, 310] width 19 height 19
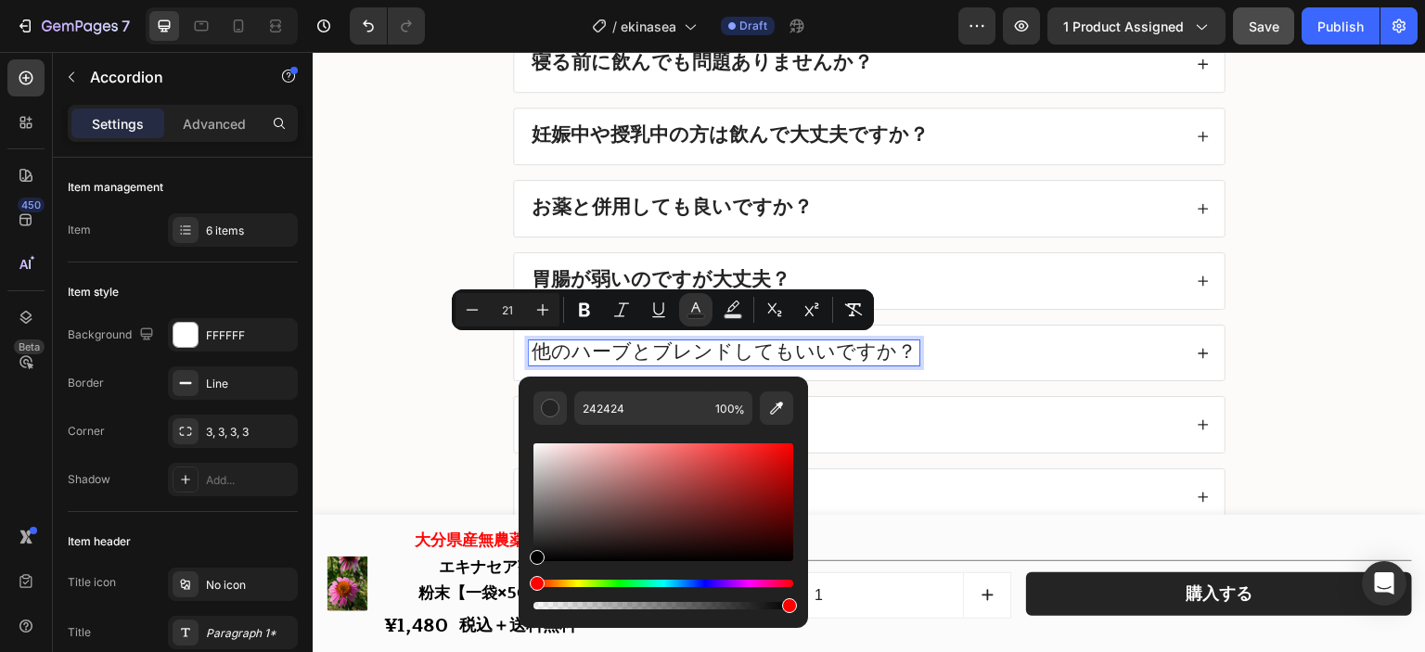
drag, startPoint x: 879, startPoint y: 580, endPoint x: 517, endPoint y: 599, distance: 363.3
type input "000000"
click at [997, 341] on div "他のハーブとブレンドしてもいいですか？" at bounding box center [855, 353] width 653 height 26
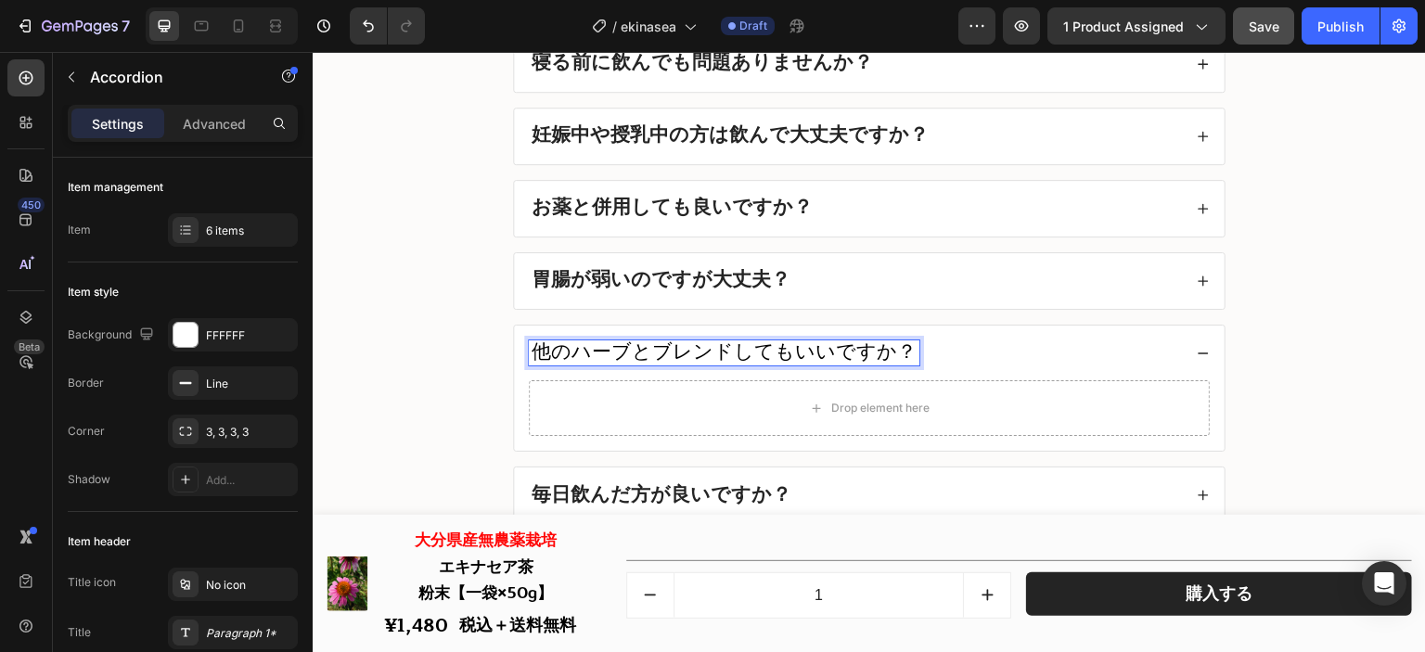
click at [852, 349] on span "他のハーブとブレンドしてもいいですか？" at bounding box center [724, 352] width 385 height 32
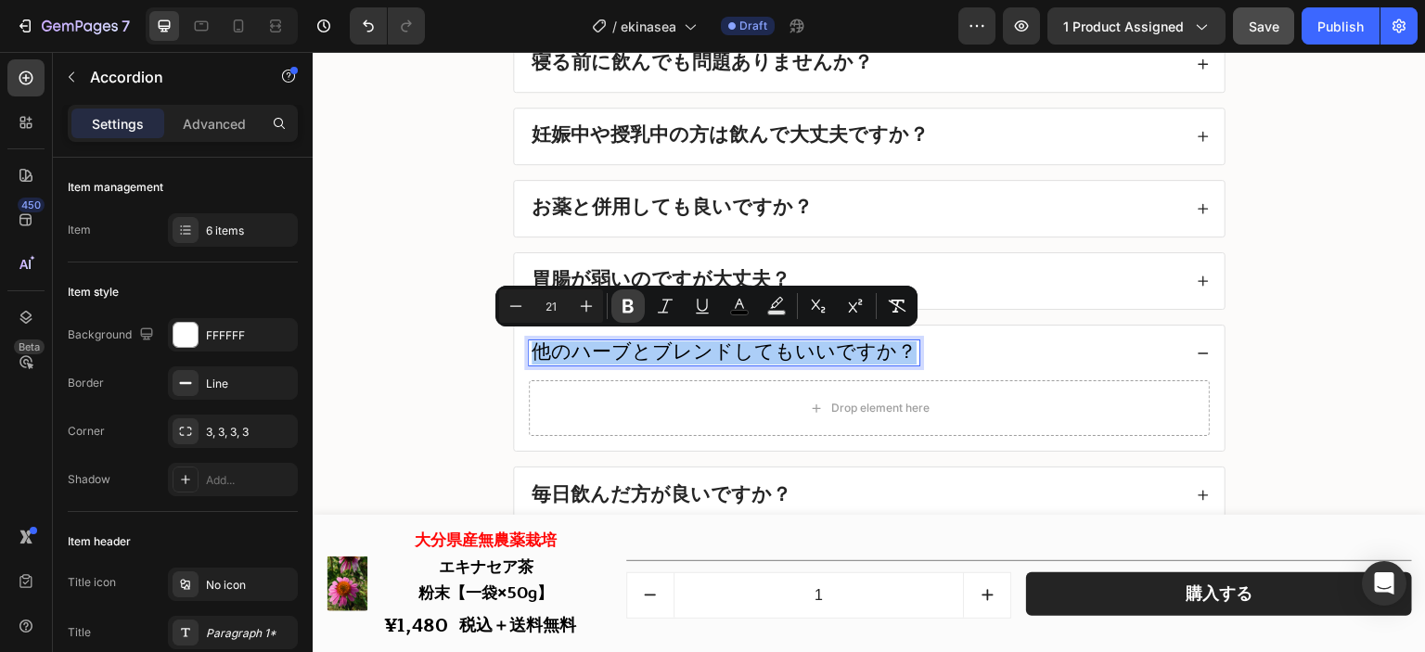
click at [636, 310] on icon "Editor contextual toolbar" at bounding box center [628, 306] width 19 height 19
click at [939, 366] on div "他のハーブとブレンドしてもいいですか？" at bounding box center [869, 354] width 711 height 56
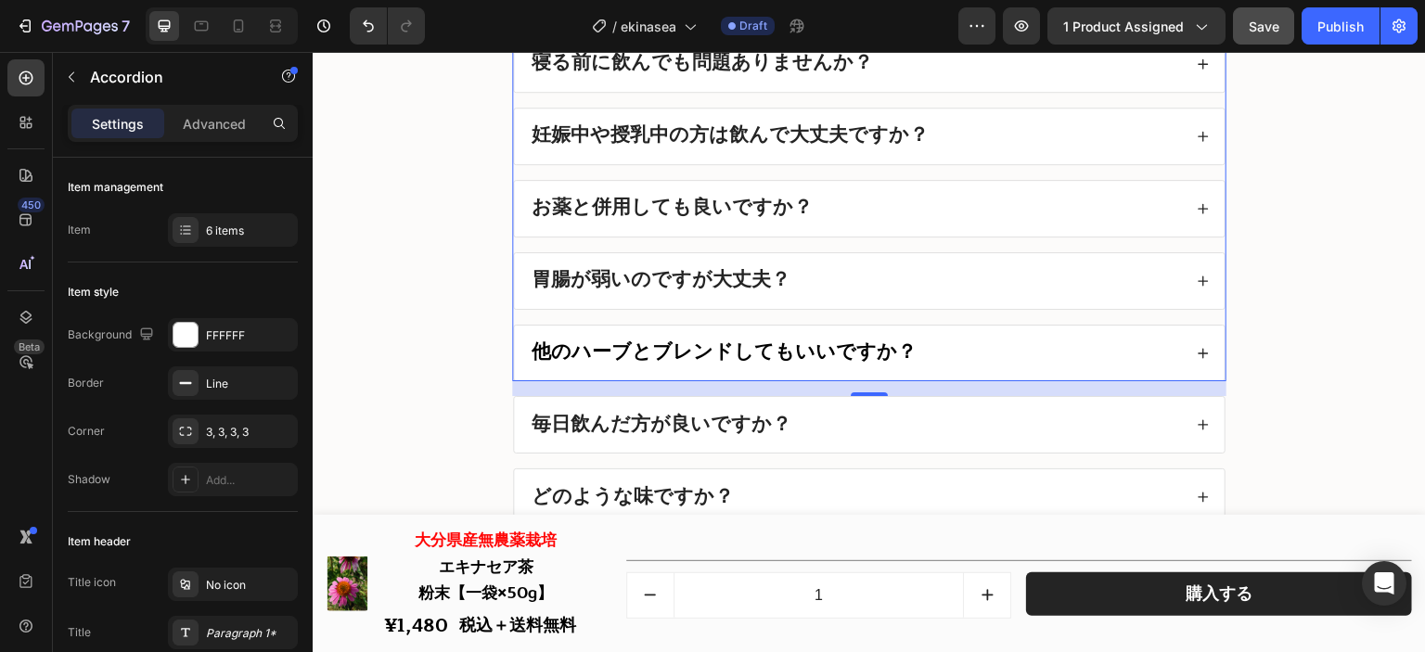
click at [971, 353] on div "他のハーブとブレンドしてもいいですか？" at bounding box center [855, 353] width 653 height 26
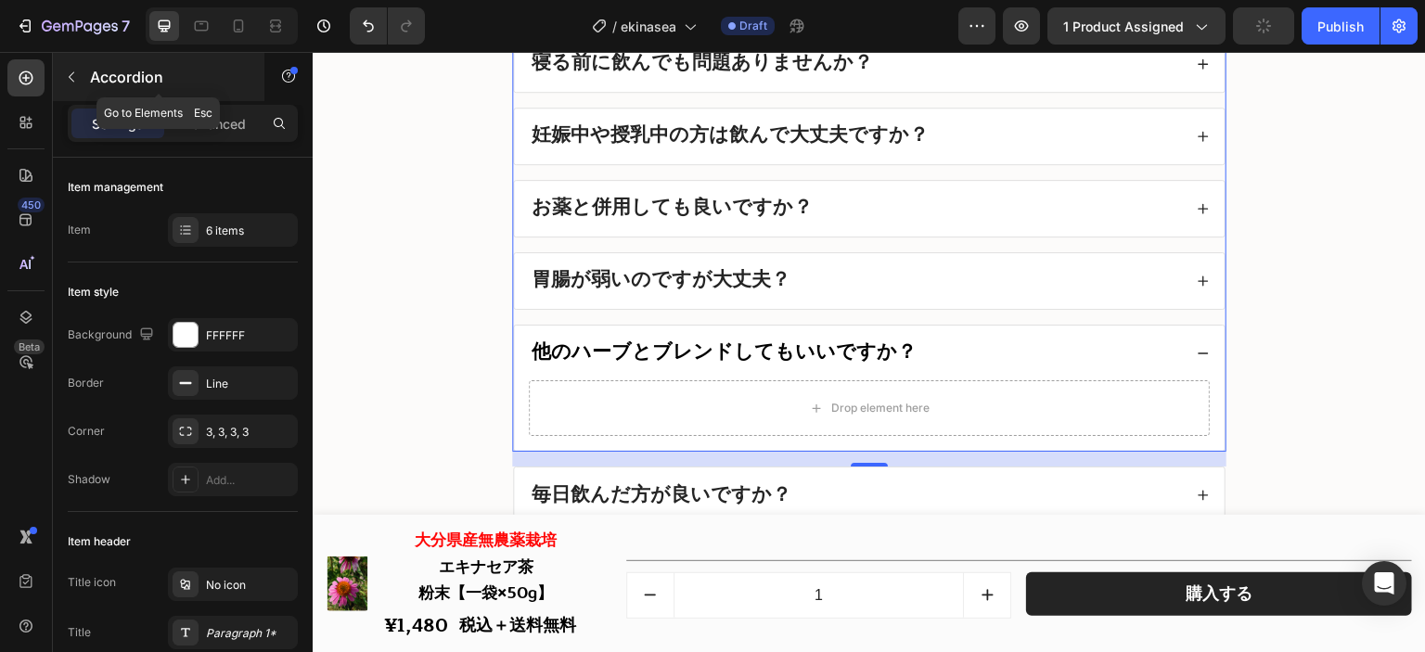
click at [69, 82] on icon "button" at bounding box center [71, 77] width 15 height 15
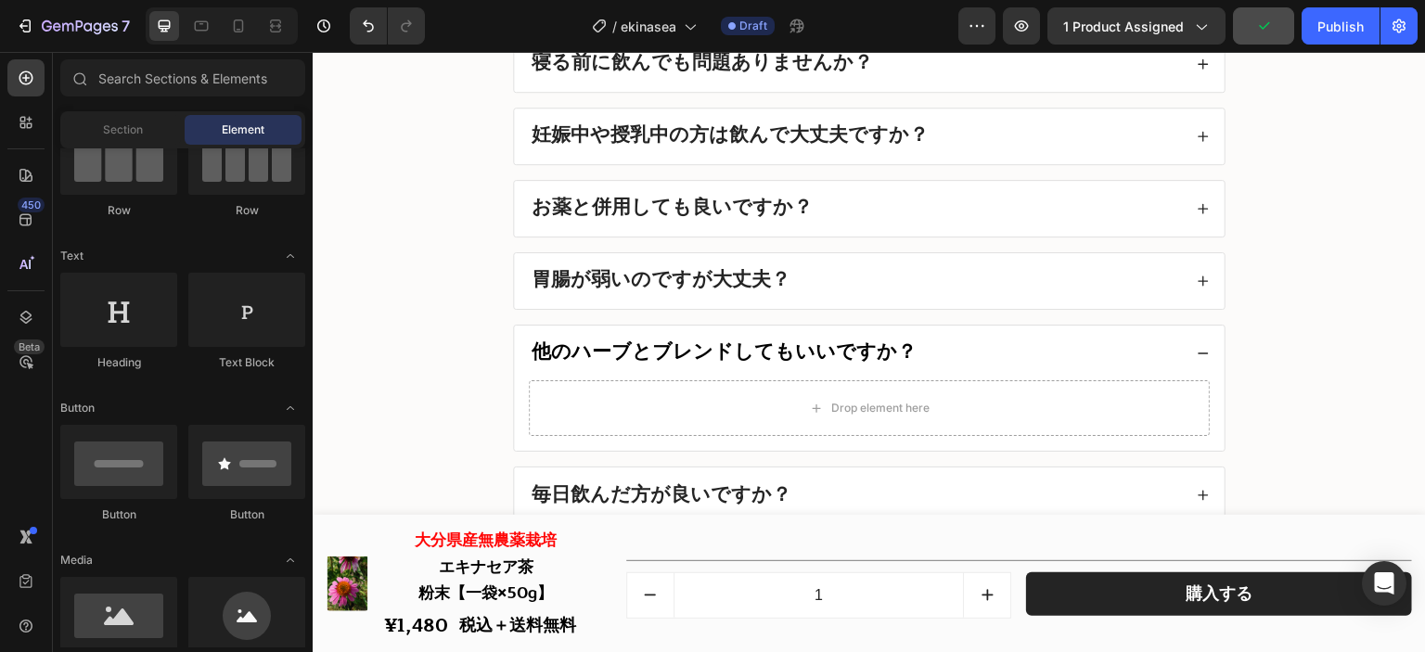
scroll to position [0, 0]
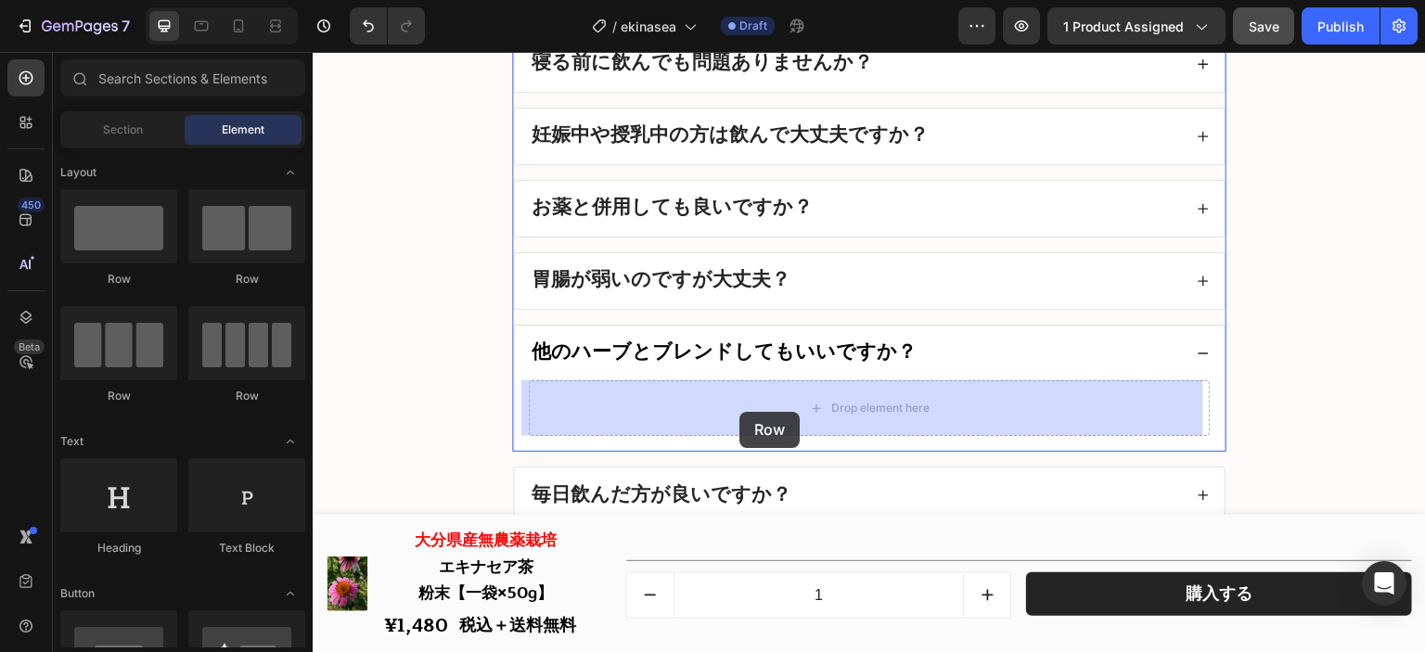
drag, startPoint x: 435, startPoint y: 303, endPoint x: 739, endPoint y: 412, distance: 323.1
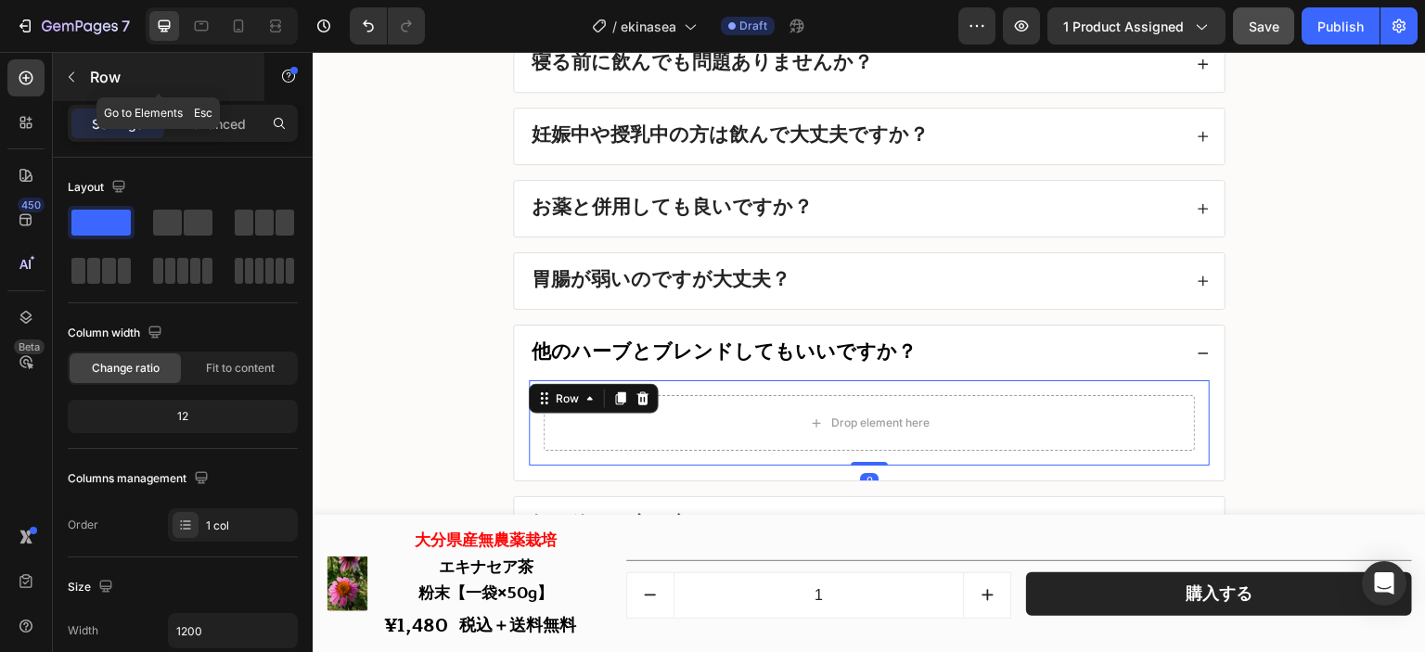
click at [64, 80] on icon "button" at bounding box center [71, 77] width 15 height 15
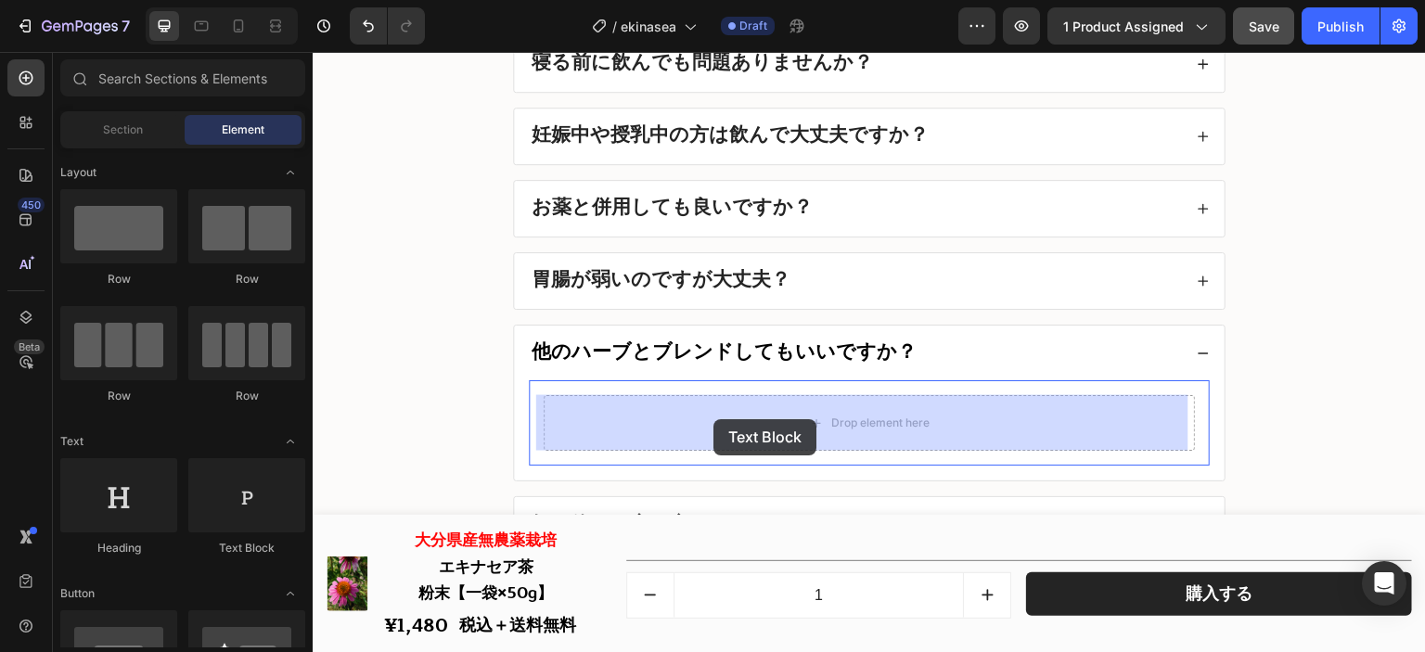
drag, startPoint x: 547, startPoint y: 558, endPoint x: 713, endPoint y: 419, distance: 216.1
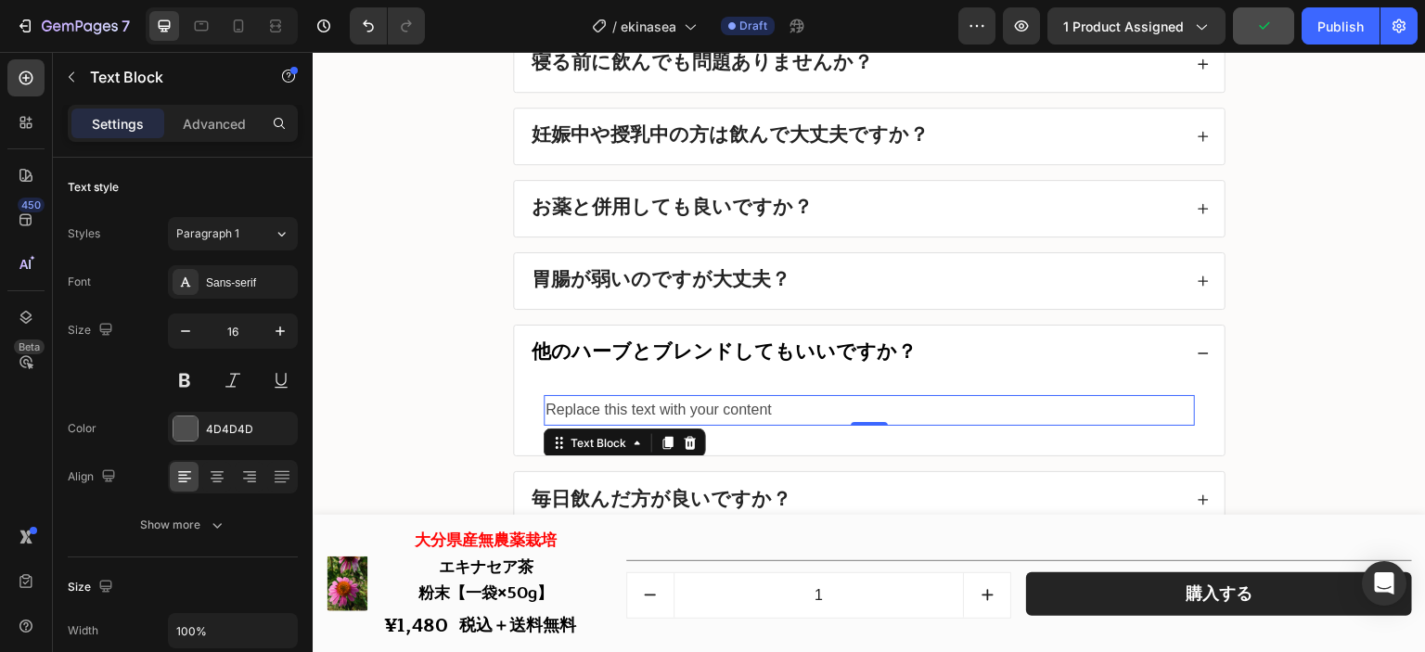
click at [767, 404] on div "Replace this text with your content" at bounding box center [869, 410] width 651 height 31
click at [767, 404] on p "Replace this text with your content" at bounding box center [870, 410] width 648 height 27
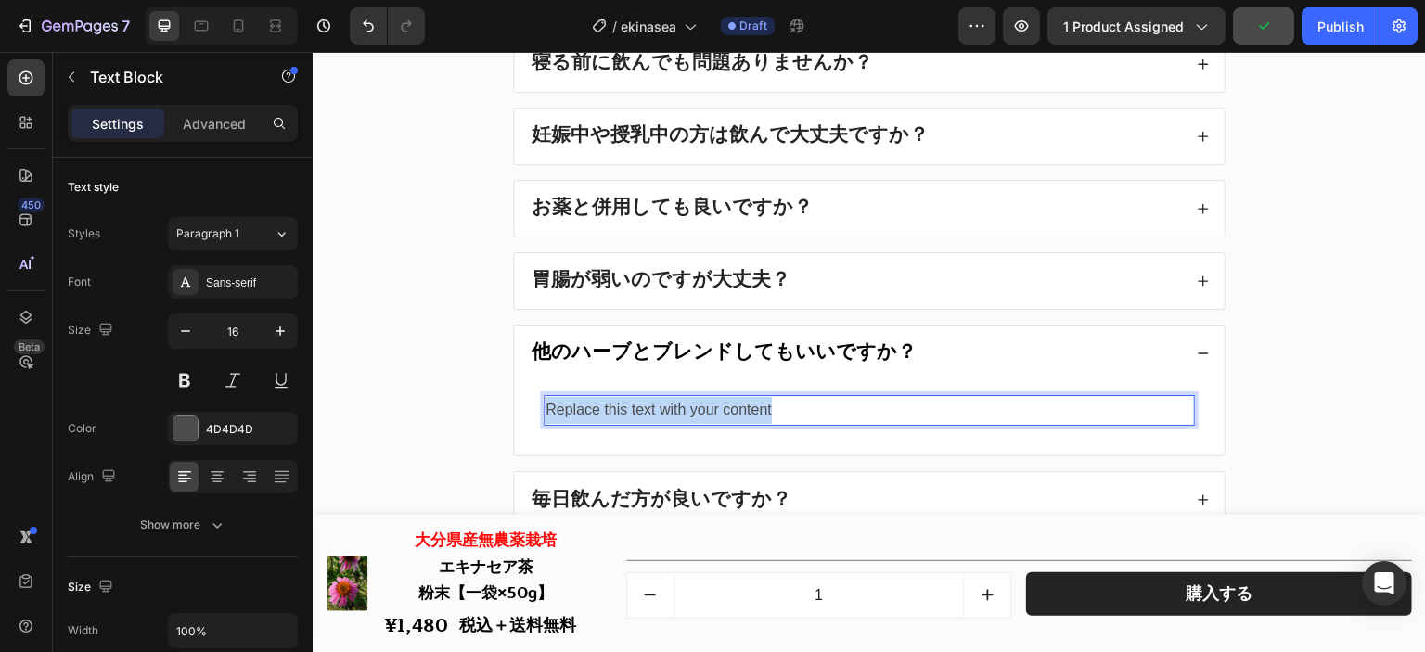
click at [767, 404] on p "Replace this text with your content" at bounding box center [870, 410] width 648 height 27
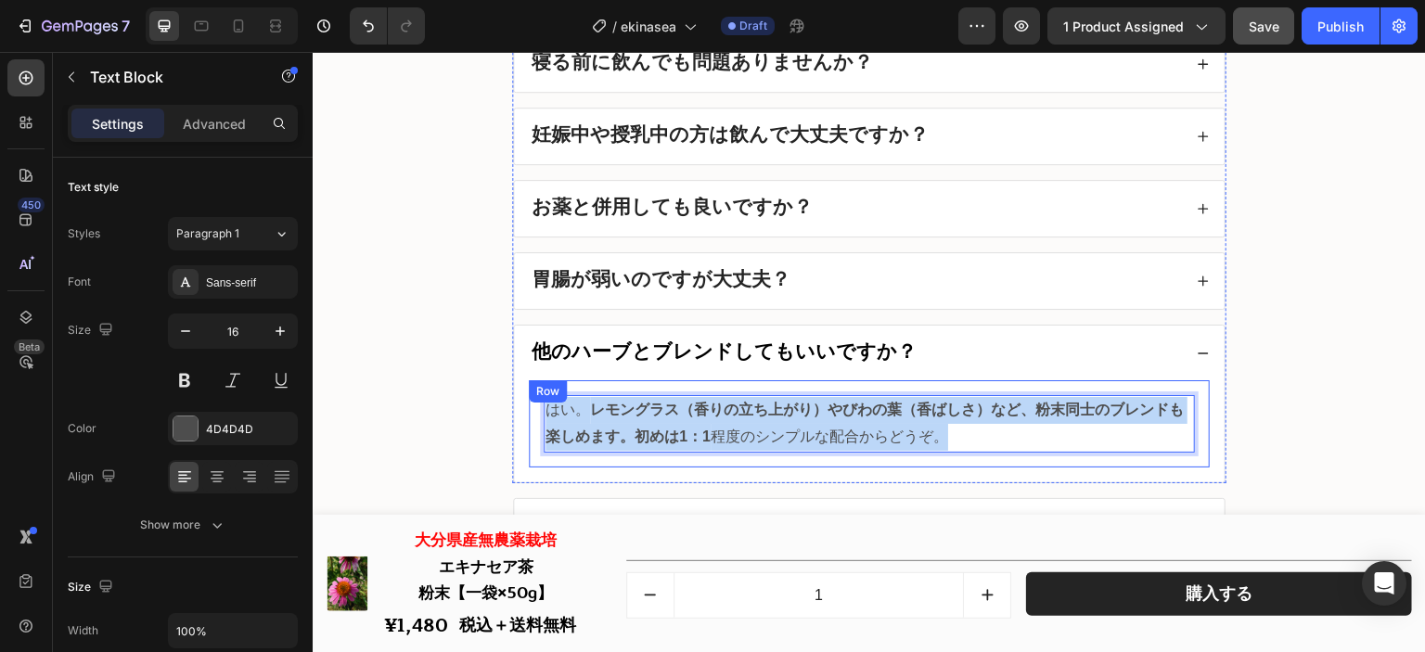
drag, startPoint x: 964, startPoint y: 432, endPoint x: 508, endPoint y: 407, distance: 456.2
click at [514, 407] on div "はい。 レモングラス（香りの立ち上がり）やびわの葉（香ばしさ）など、粉末同士のブレンドも楽しめます。初めは1：1 程度のシンプルな配合からどうぞ。 Text …" at bounding box center [869, 431] width 711 height 102
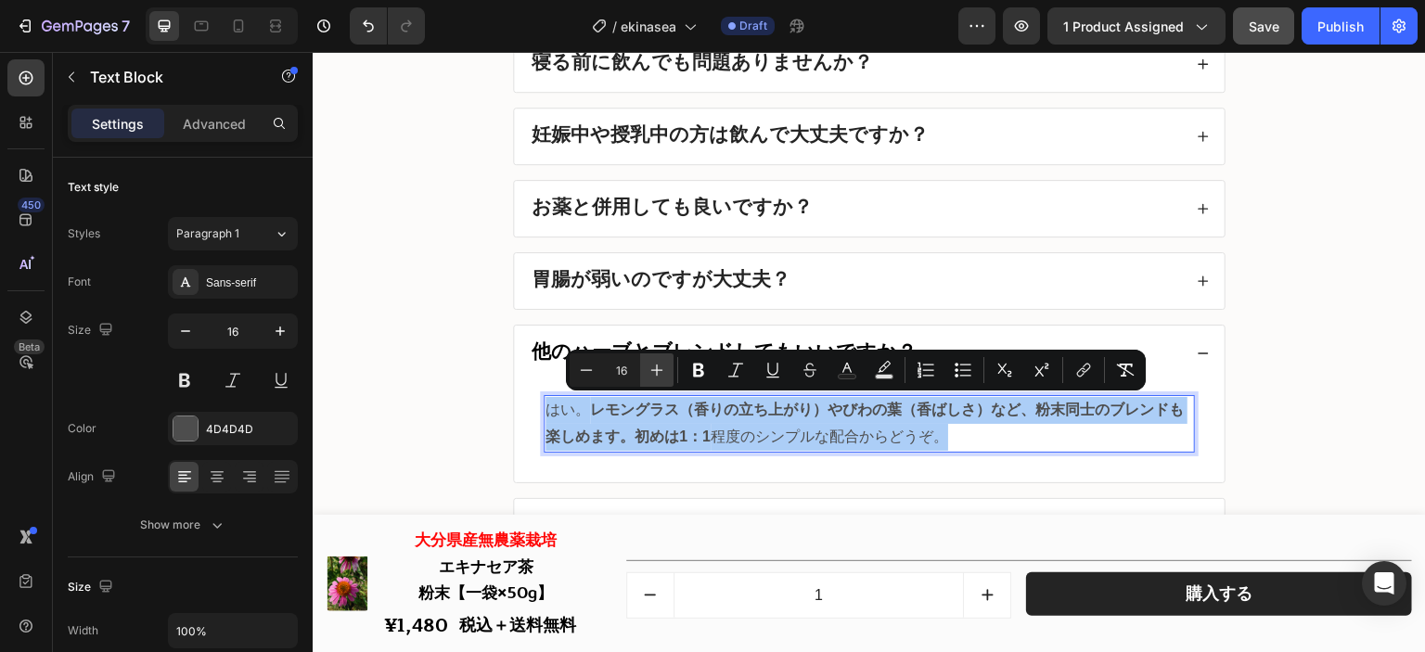
click at [657, 370] on icon "Editor contextual toolbar" at bounding box center [657, 371] width 12 height 12
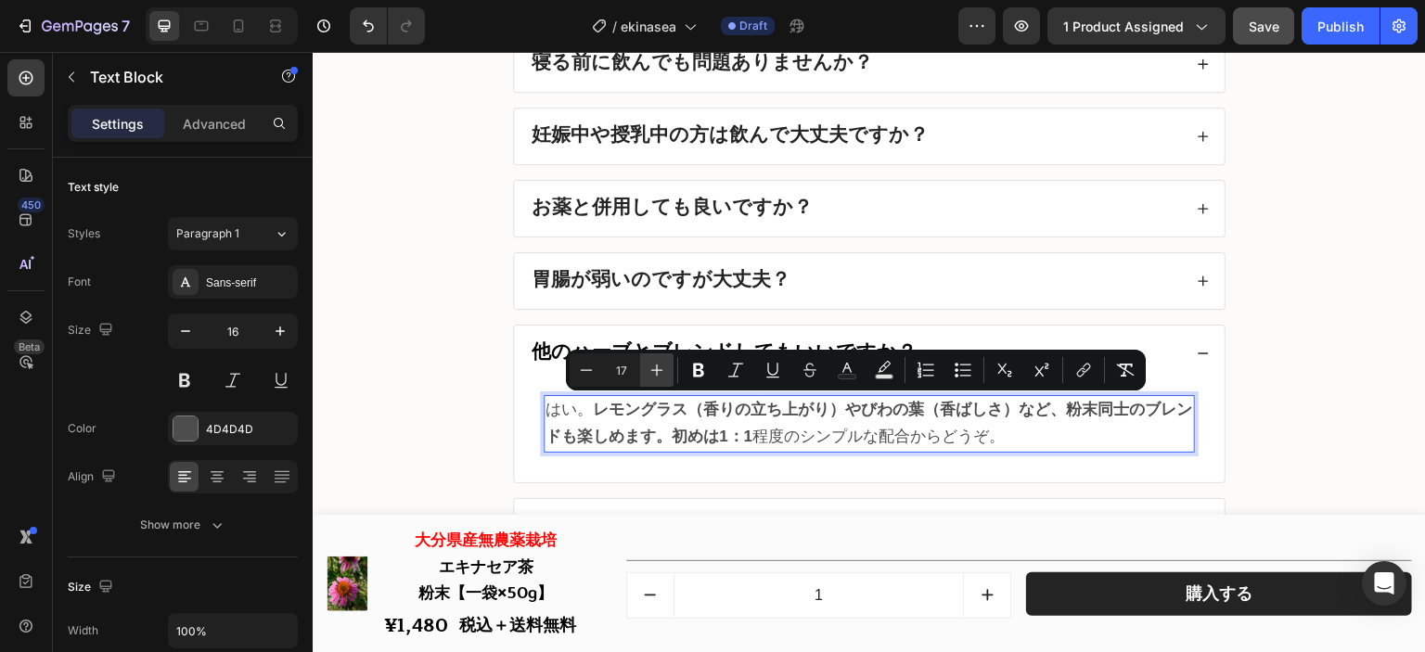
click at [657, 370] on icon "Editor contextual toolbar" at bounding box center [657, 371] width 12 height 12
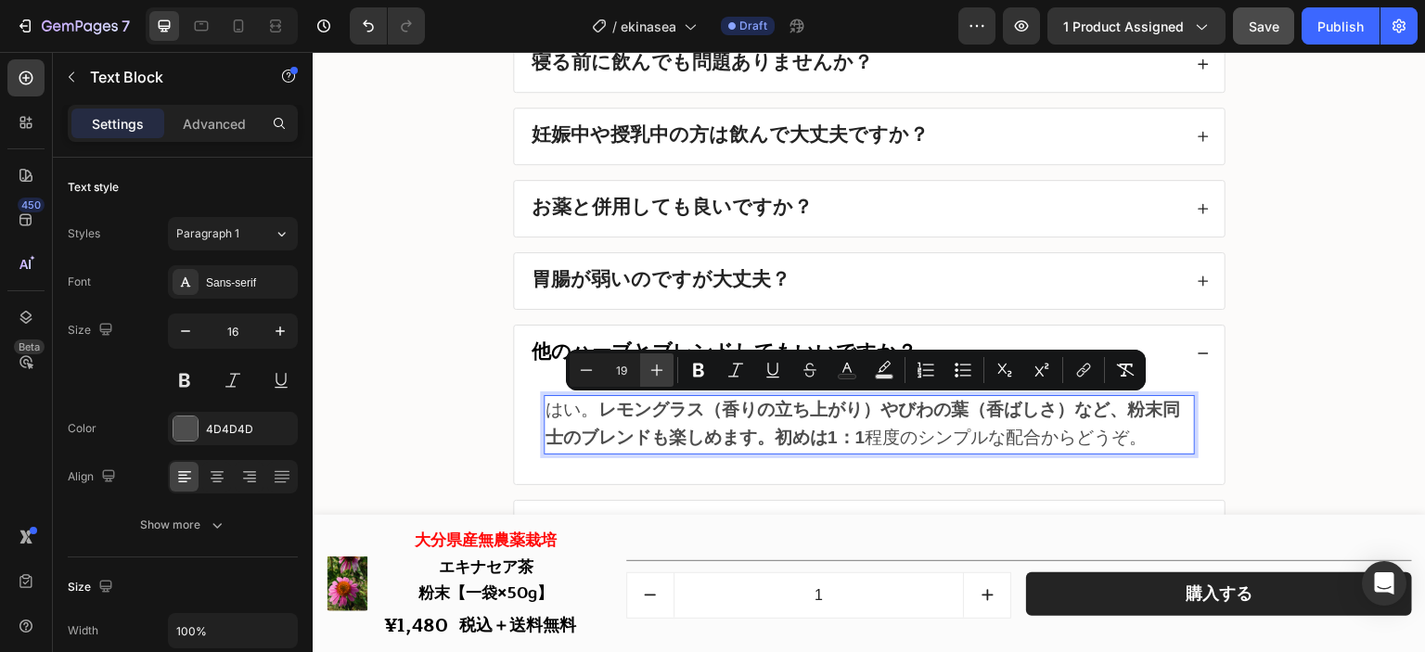
click at [657, 370] on icon "Editor contextual toolbar" at bounding box center [657, 371] width 12 height 12
type input "20"
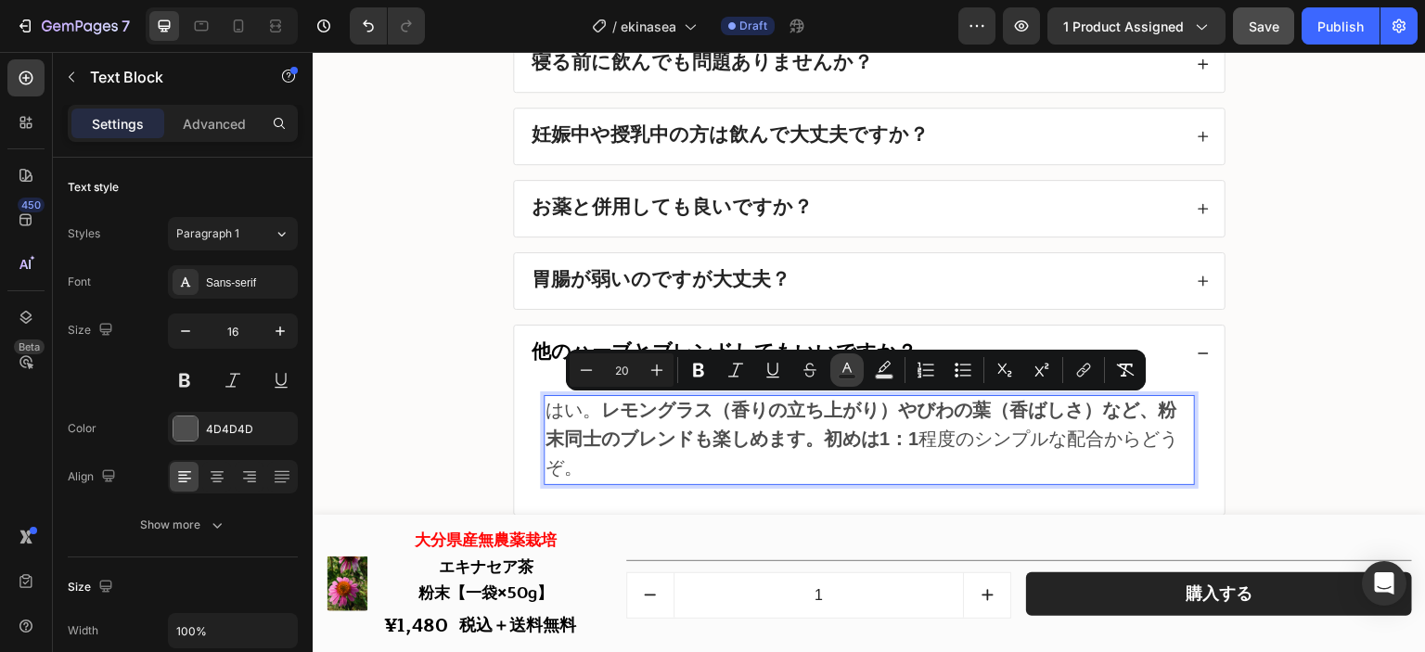
click at [846, 366] on icon "Editor contextual toolbar" at bounding box center [847, 370] width 19 height 19
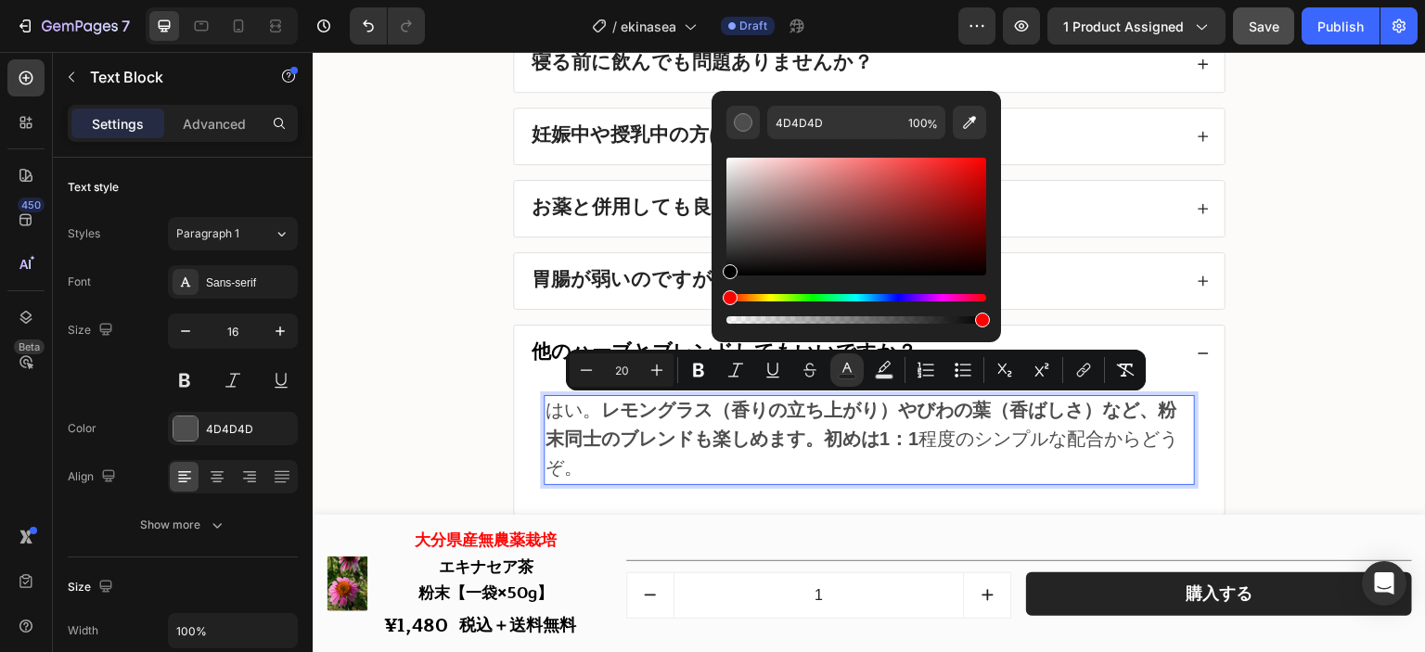
type input "000000"
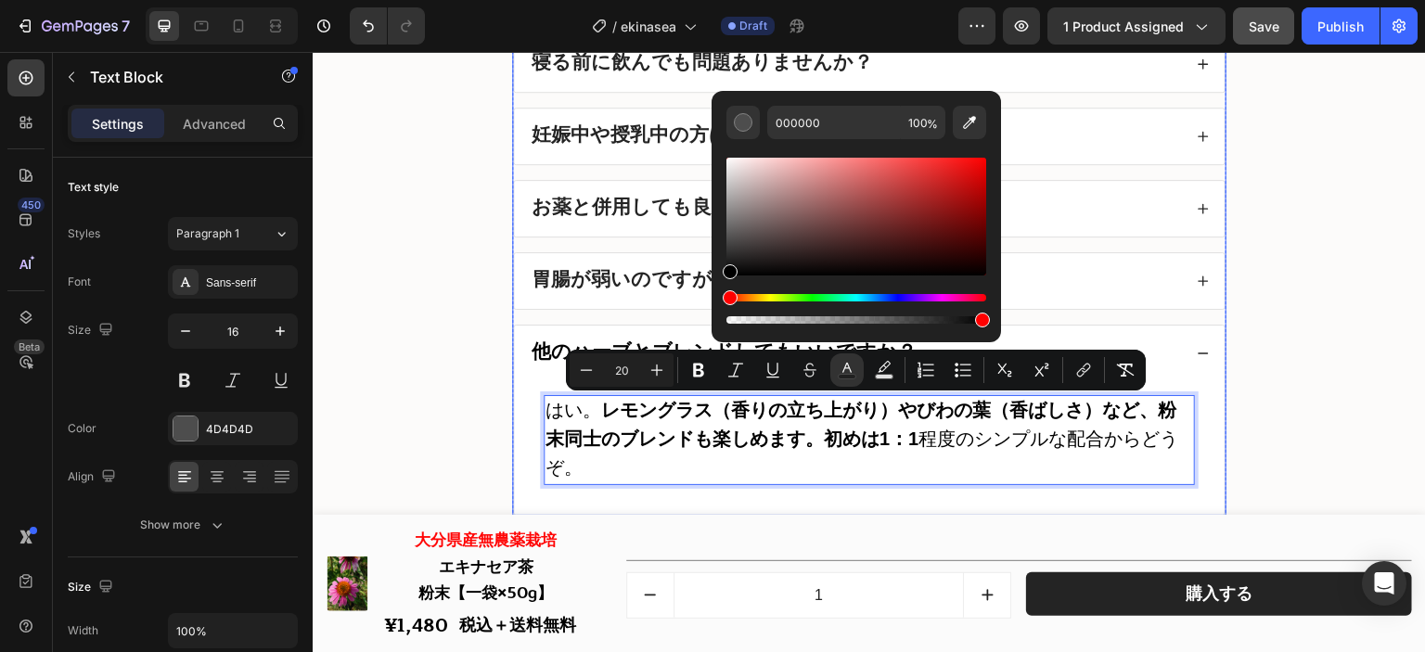
drag, startPoint x: 1088, startPoint y: 319, endPoint x: 692, endPoint y: 330, distance: 396.3
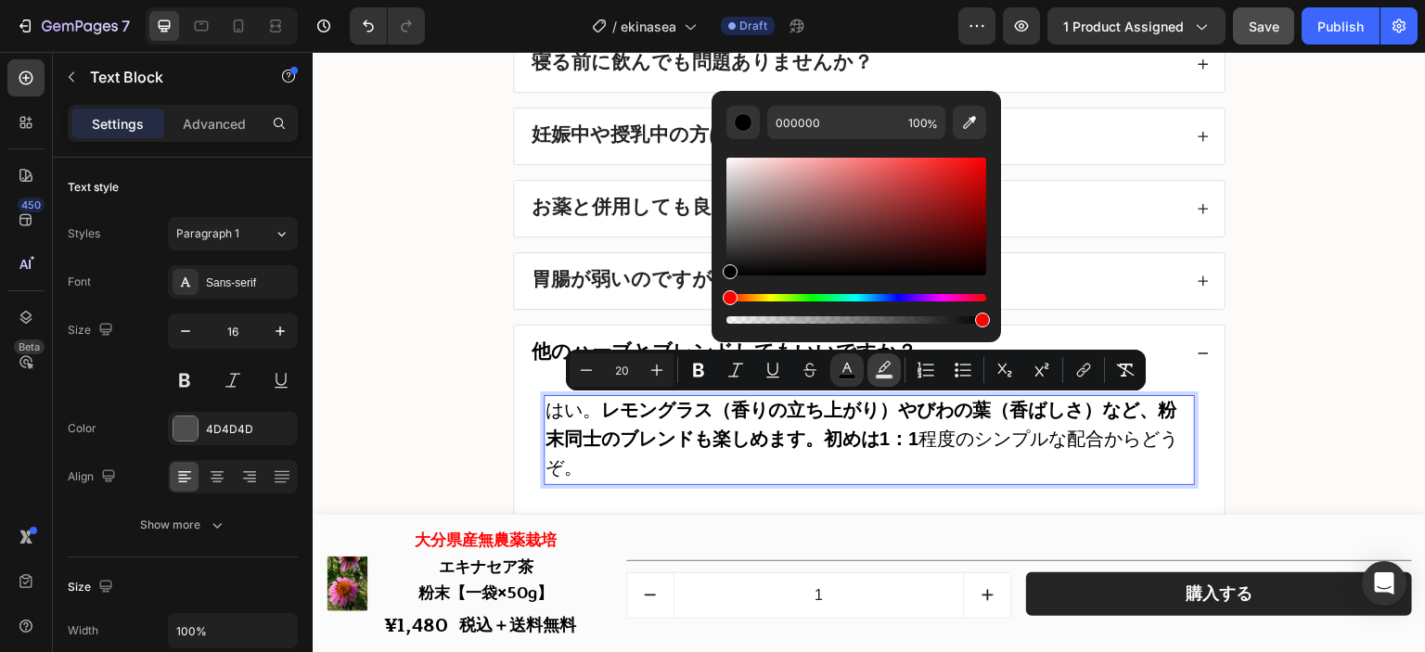
click at [898, 367] on button "Text Background Color" at bounding box center [883, 369] width 33 height 33
drag, startPoint x: 1066, startPoint y: 241, endPoint x: 702, endPoint y: 122, distance: 382.9
type input "FFFFFF"
drag, startPoint x: 1244, startPoint y: 373, endPoint x: 1027, endPoint y: 309, distance: 226.3
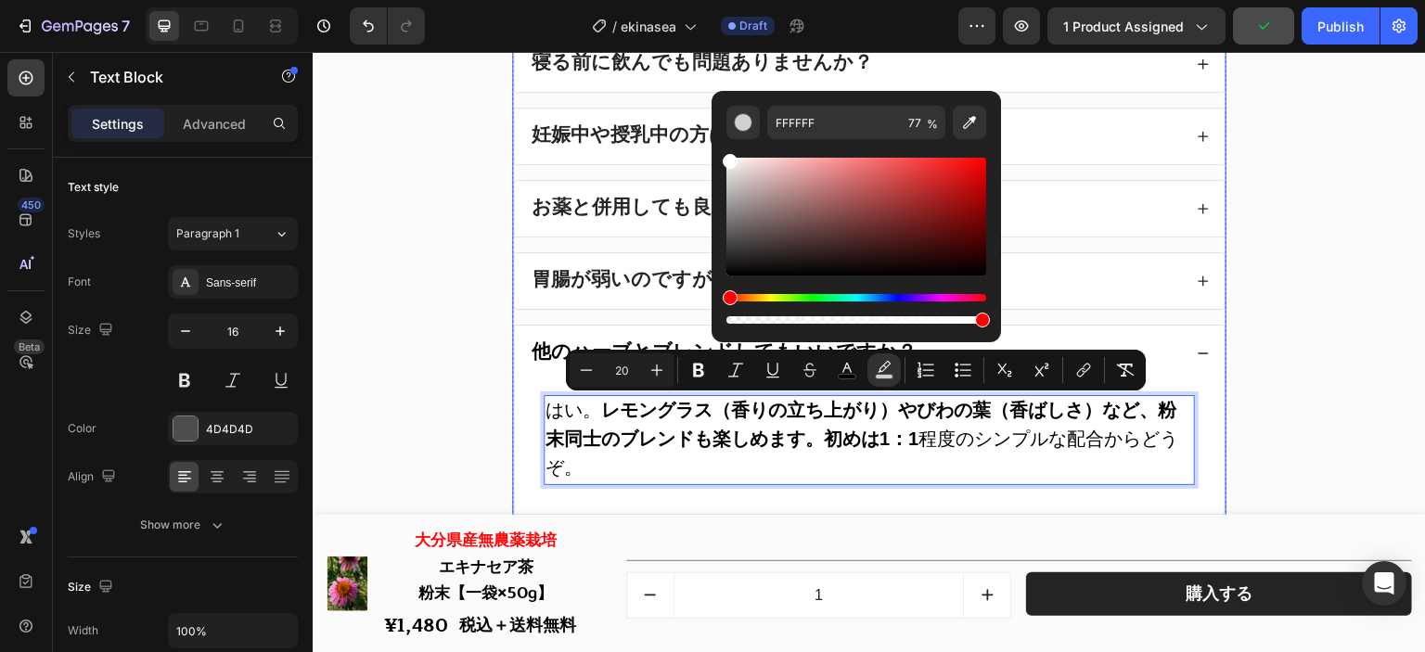
type input "100"
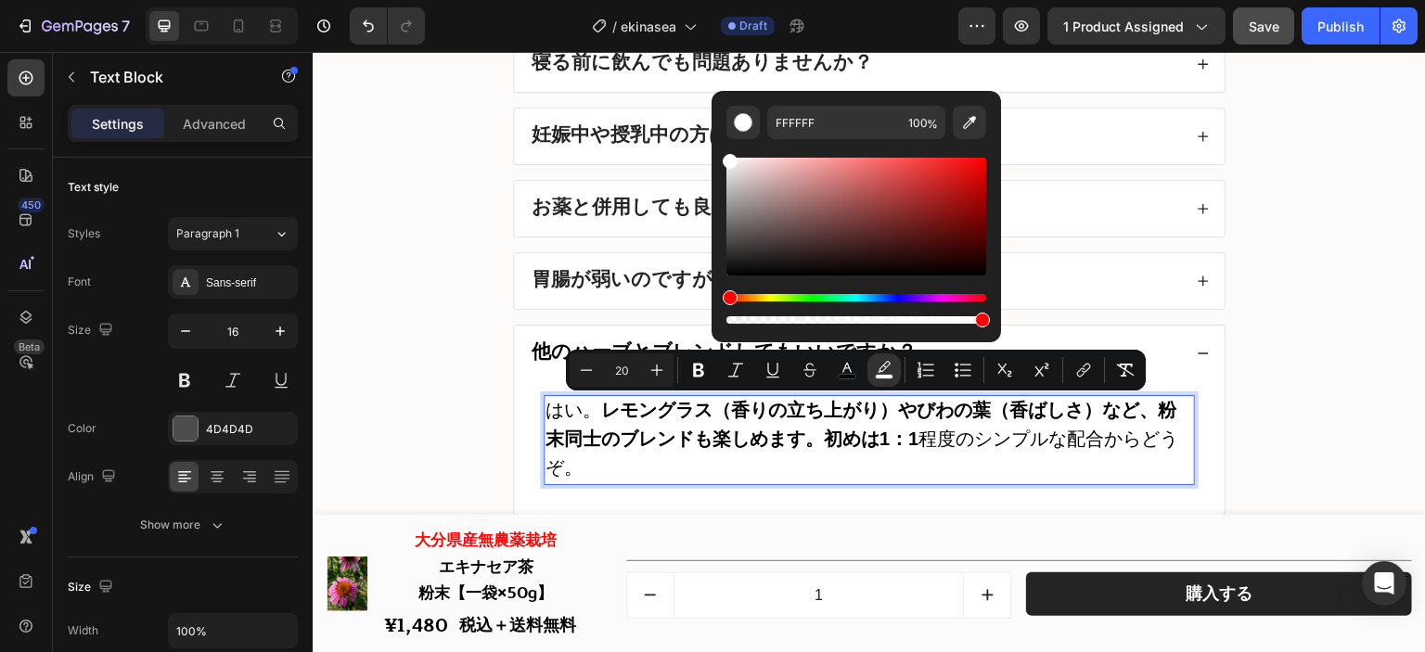
click at [675, 411] on strong "レモングラス（香りの立ち上がり）やびわの葉（香ばしさ）など、粉末同士のブレンドも楽しめます。初めは1：1" at bounding box center [861, 424] width 631 height 49
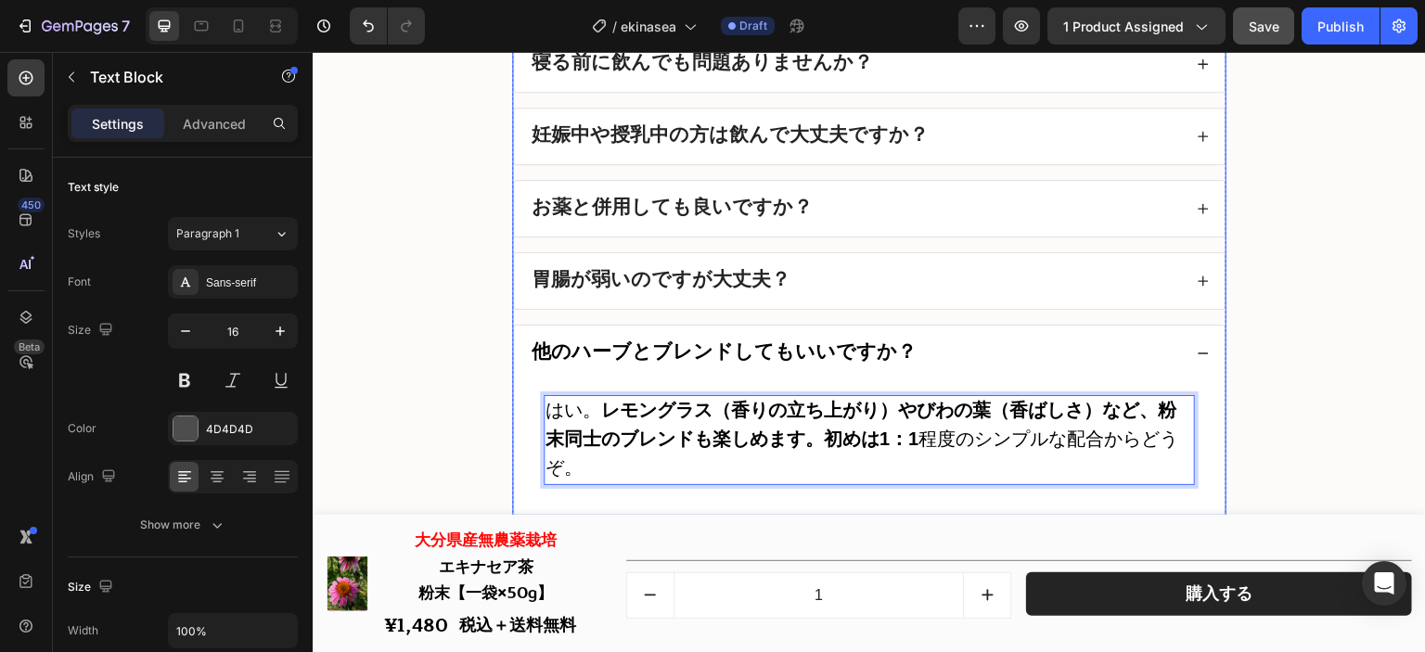
click at [829, 271] on div "胃腸が弱いのですが大丈夫？" at bounding box center [855, 281] width 653 height 26
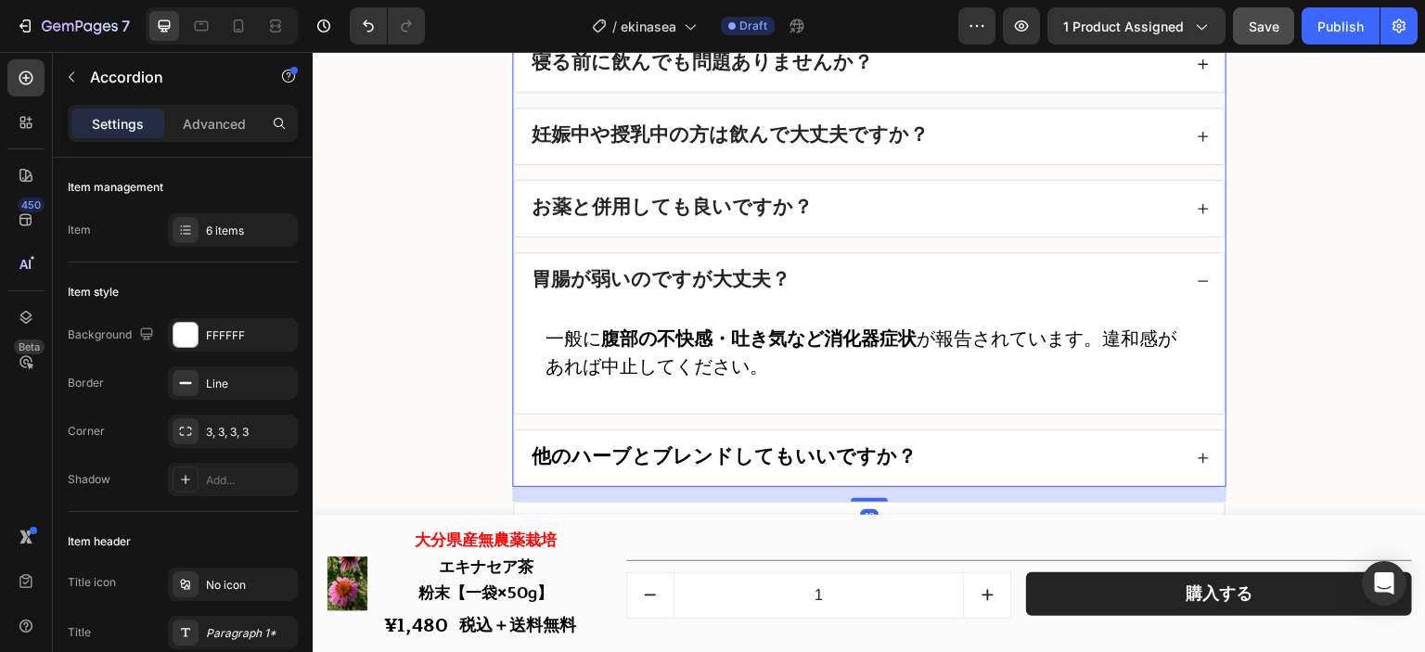
click at [822, 274] on div "胃腸が弱いのですが大丈夫？" at bounding box center [855, 281] width 653 height 26
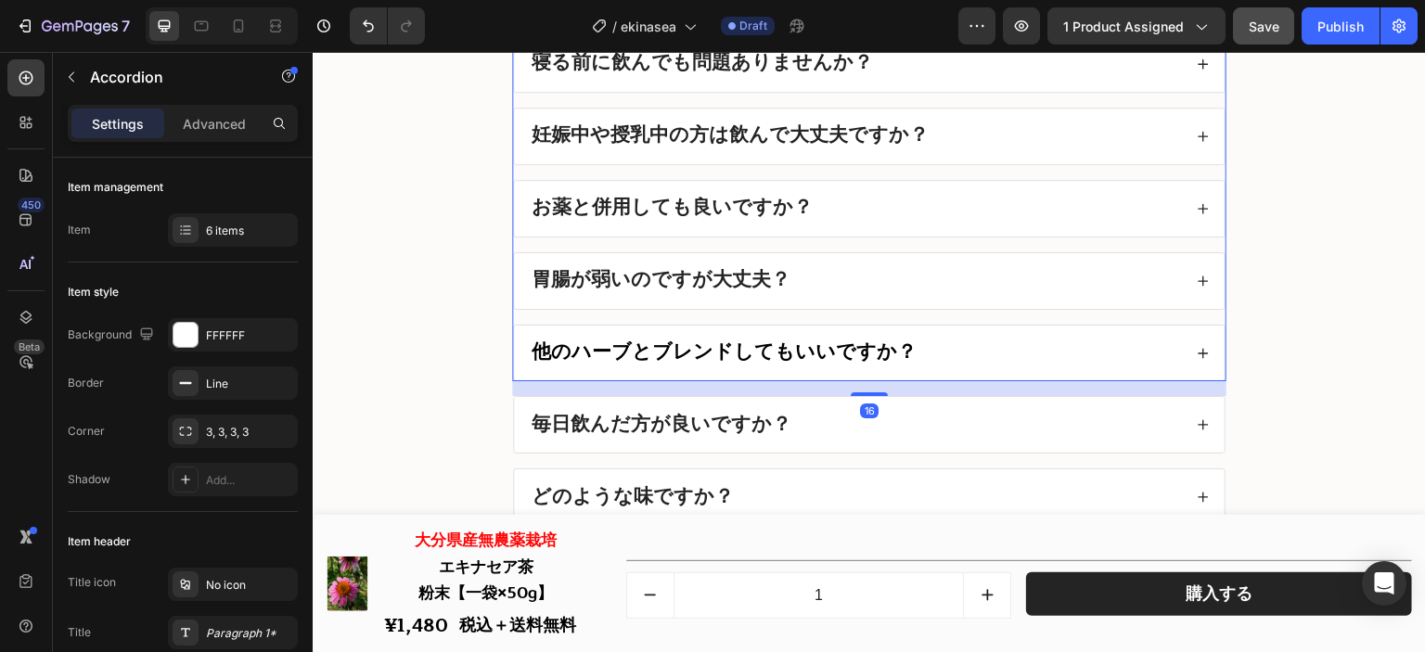
click at [852, 203] on div "お薬と併用しても良いですか？" at bounding box center [855, 209] width 653 height 26
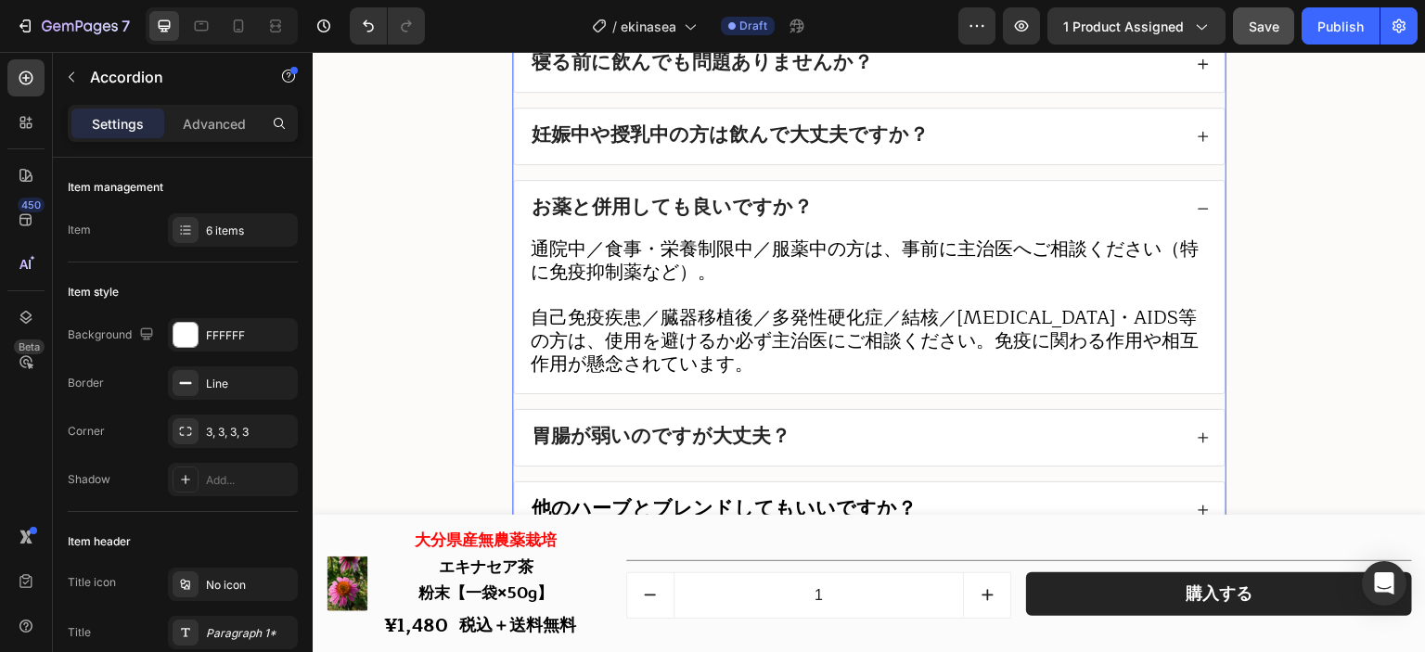
click at [851, 203] on div "お薬と併用しても良いですか？" at bounding box center [855, 209] width 653 height 26
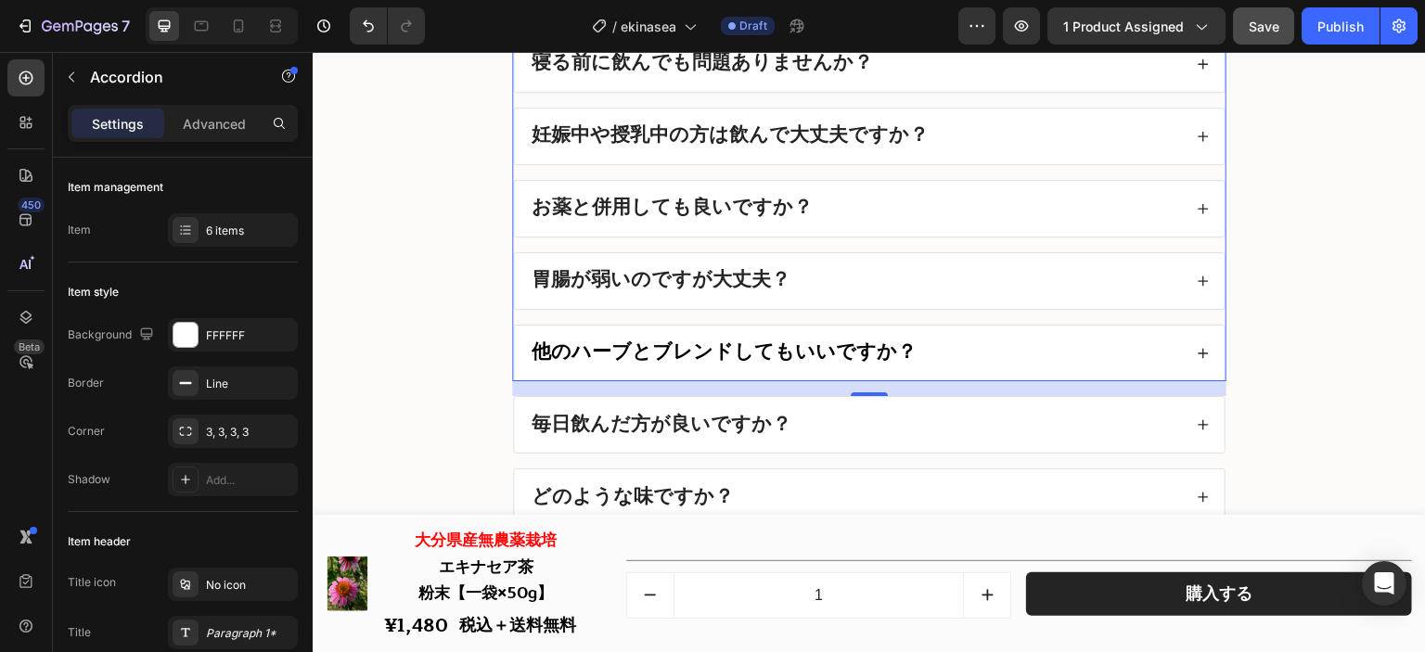
click at [915, 340] on div "他のハーブとブレンドしてもいいですか？" at bounding box center [855, 353] width 653 height 26
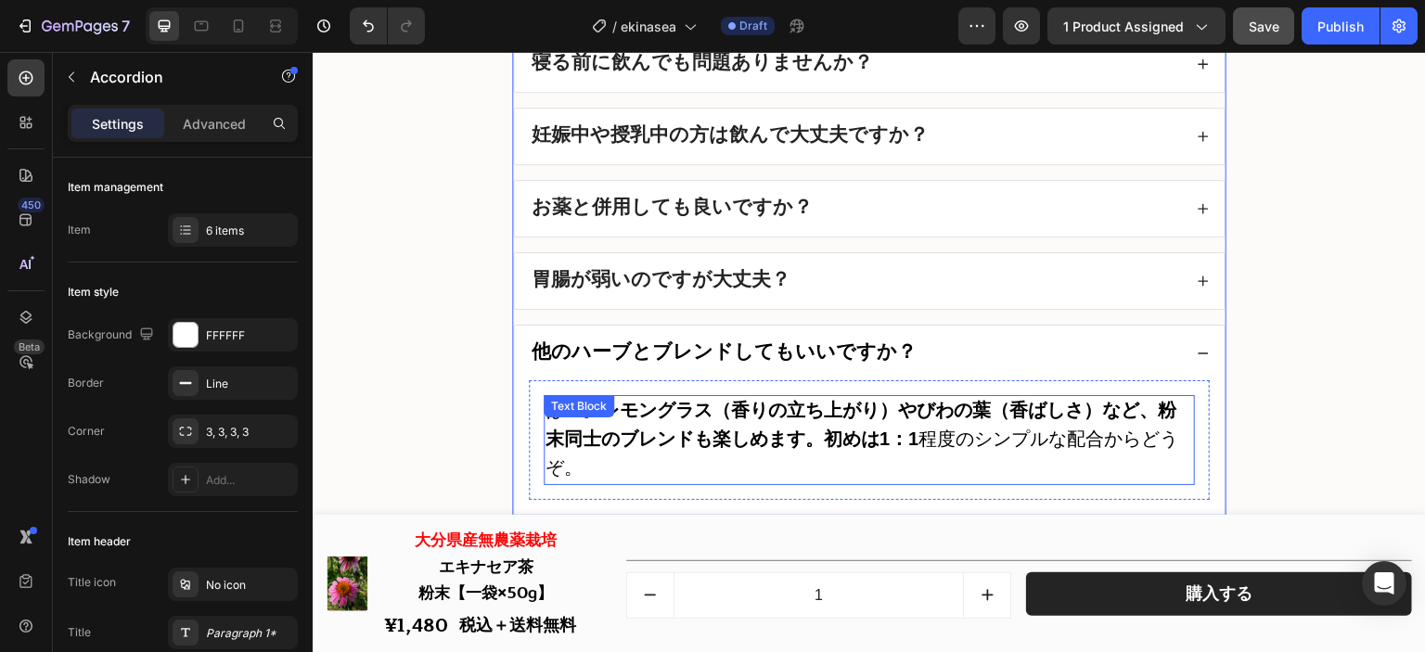
click at [620, 423] on div "はい。 レモングラス（香りの立ち上がり）やびわの葉（香ばしさ）など、粉末同士のブレンドも楽しめます。初めは1：1 程度のシンプルな配合からどうぞ。 Text …" at bounding box center [869, 439] width 651 height 89
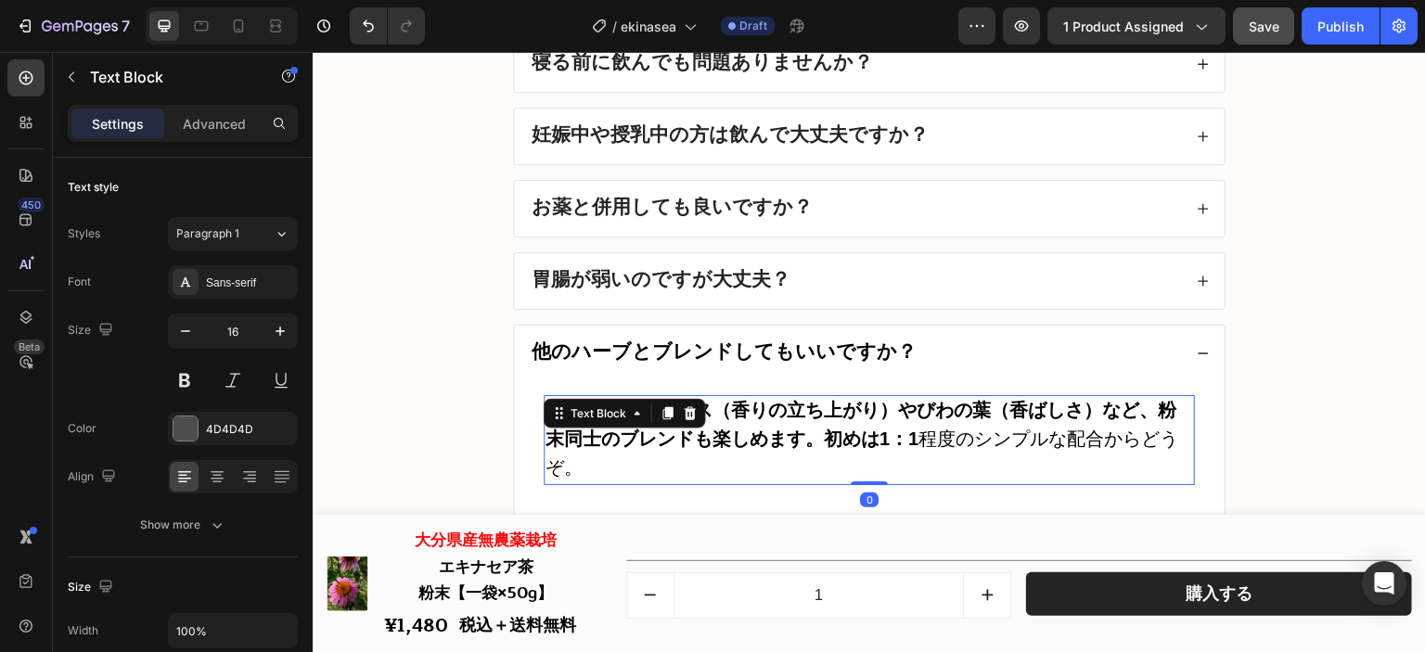
click at [747, 420] on strong "レモングラス（香りの立ち上がり）やびわの葉（香ばしさ）など、粉末同士のブレンドも楽しめます。初めは1：1" at bounding box center [861, 424] width 631 height 49
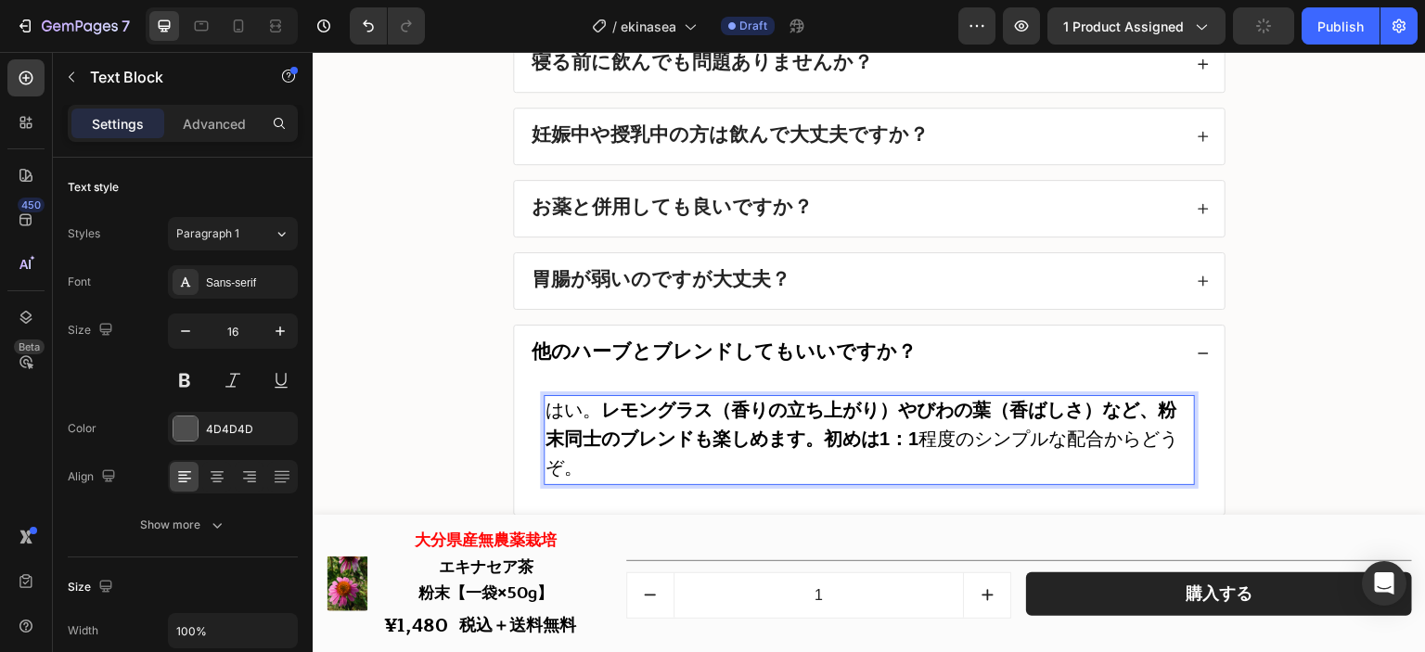
click at [584, 416] on span "はい。 レモングラス（香りの立ち上がり）やびわの葉（香ばしさ）など、粉末同士のブレンドも楽しめます。初めは1：1 程度のシンプルな配合からどうぞ。" at bounding box center [862, 439] width 633 height 78
click at [602, 416] on strong "レモングラス（香りの立ち上がり）やびわの葉（香ばしさ）など、粉末同士のブレンドも楽しめます。初めは1：1" at bounding box center [861, 424] width 631 height 49
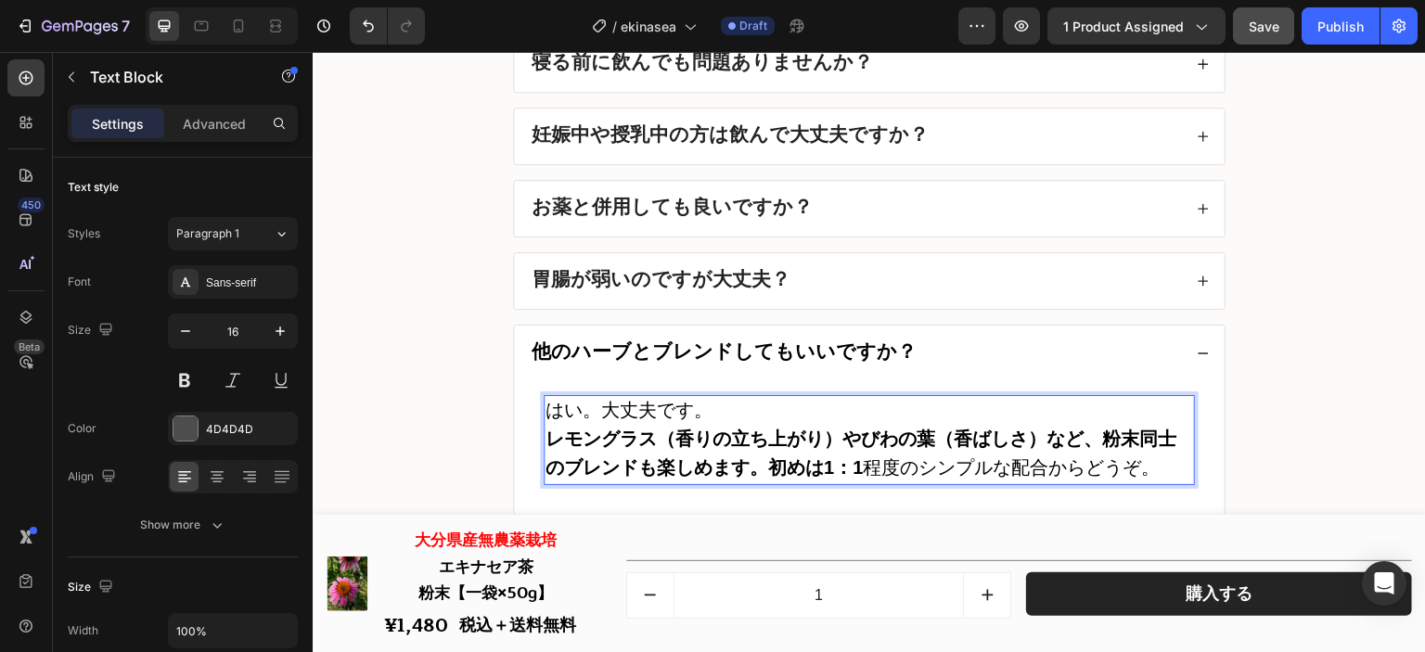
click at [749, 472] on strong "レモングラス（香りの立ち上がり）やびわの葉（香ばしさ）など、粉末同士のブレンドも楽しめます。初めは1：1" at bounding box center [861, 453] width 631 height 49
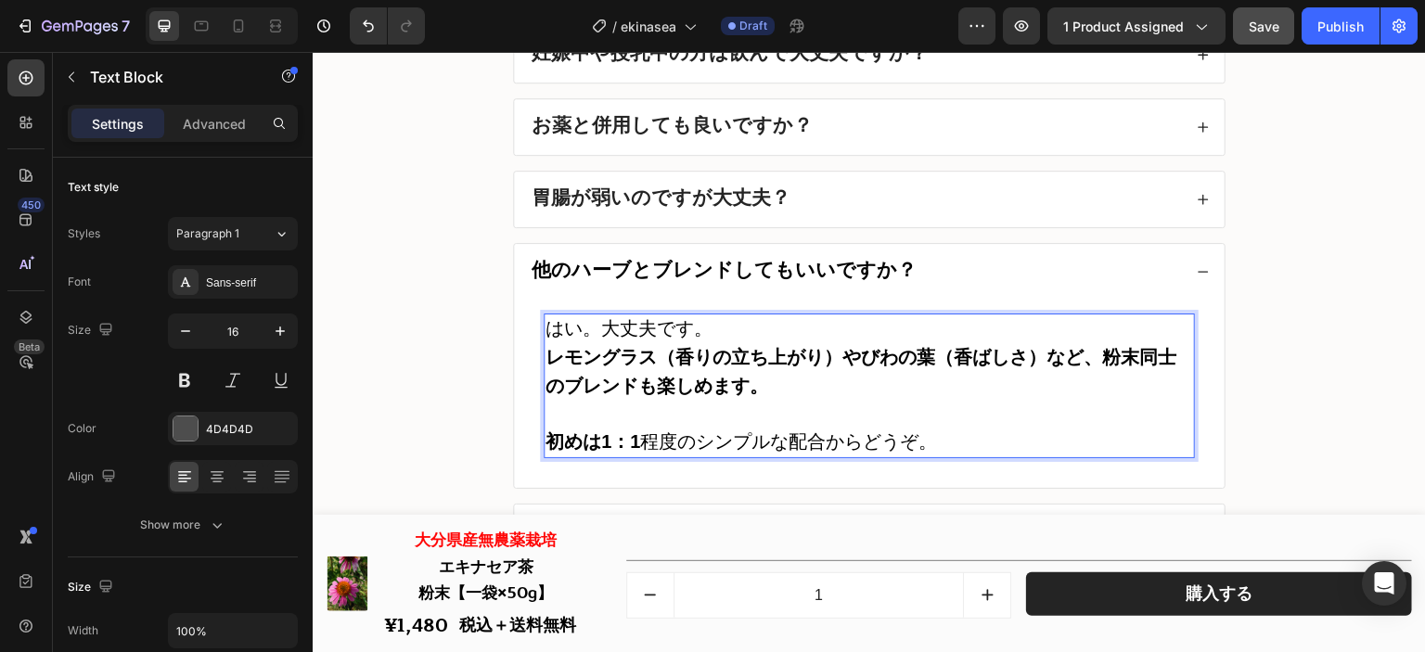
scroll to position [22505, 0]
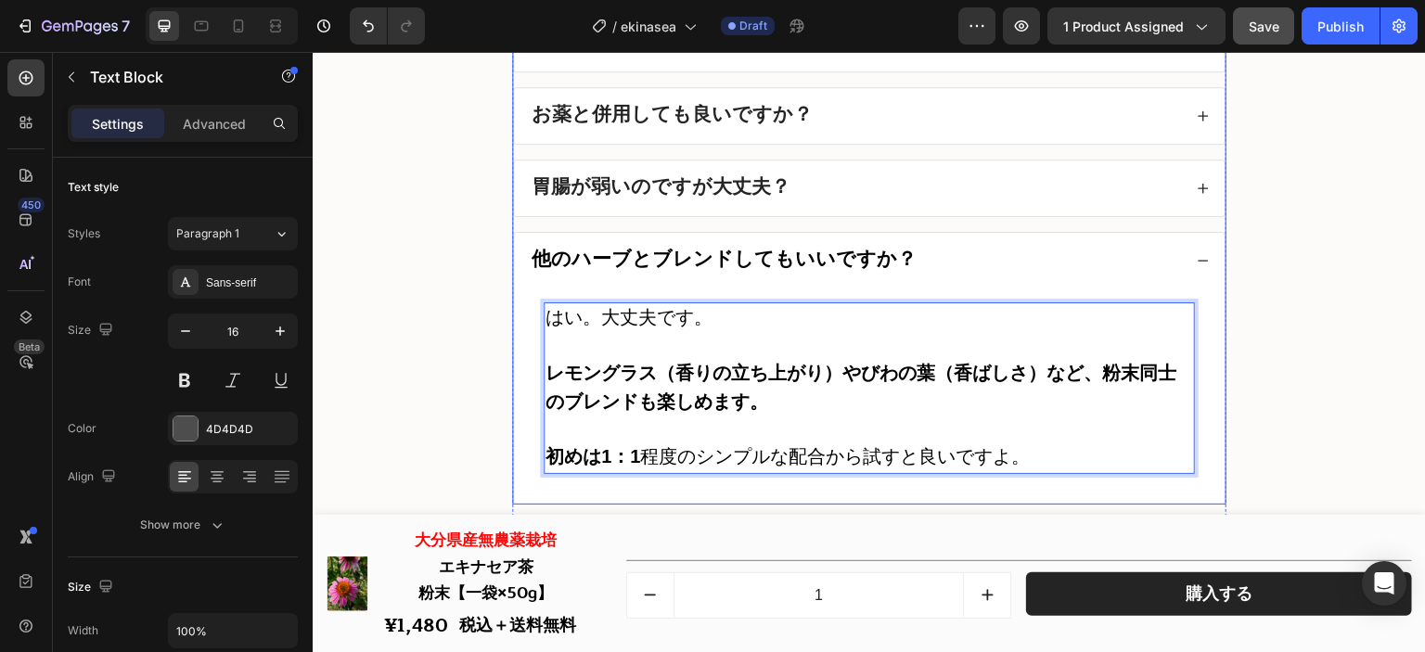
click at [948, 266] on div "他のハーブとブレンドしてもいいですか？" at bounding box center [855, 261] width 653 height 26
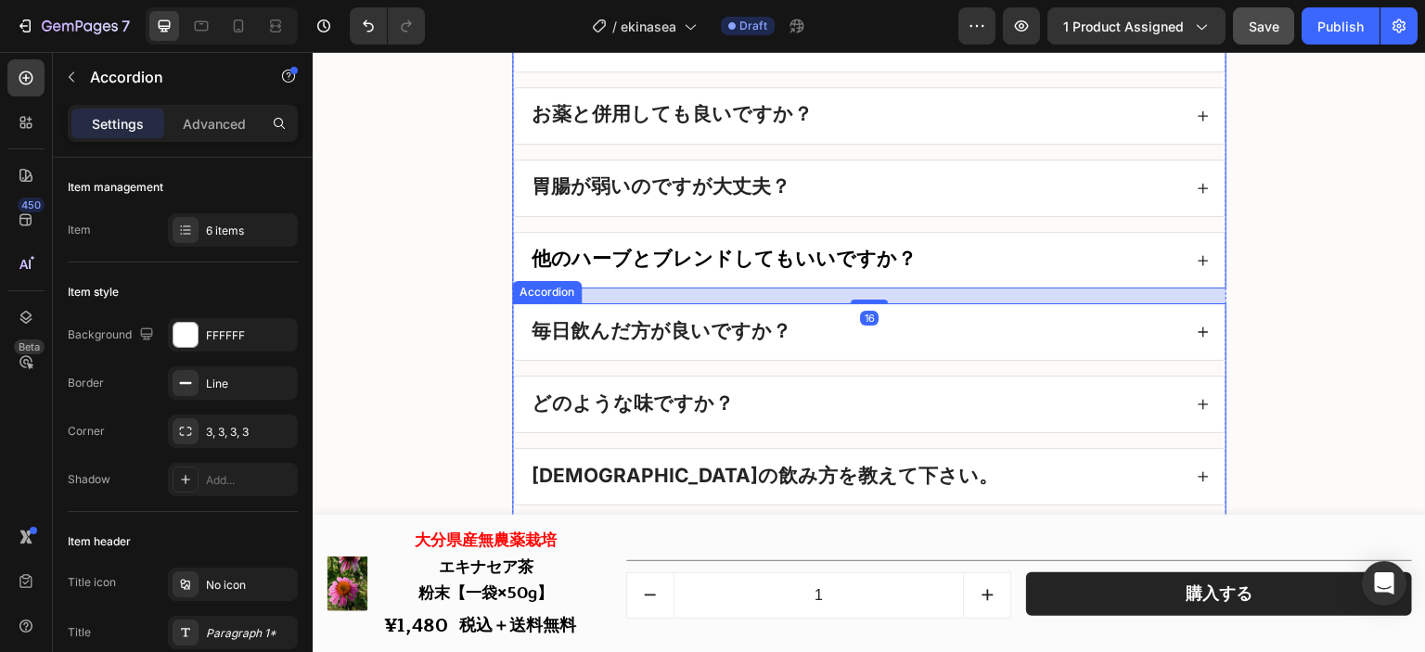
click at [944, 337] on div "毎日飲んだ方が良いですか？" at bounding box center [855, 332] width 653 height 26
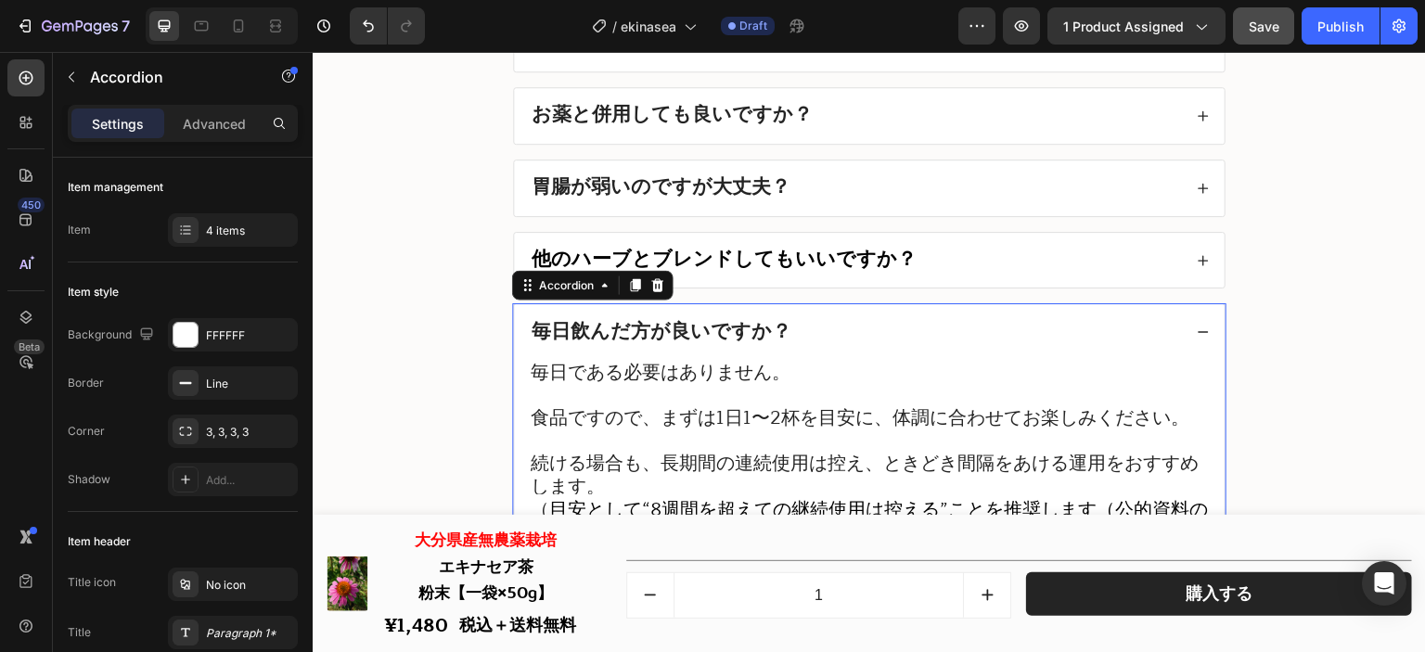
scroll to position [22598, 0]
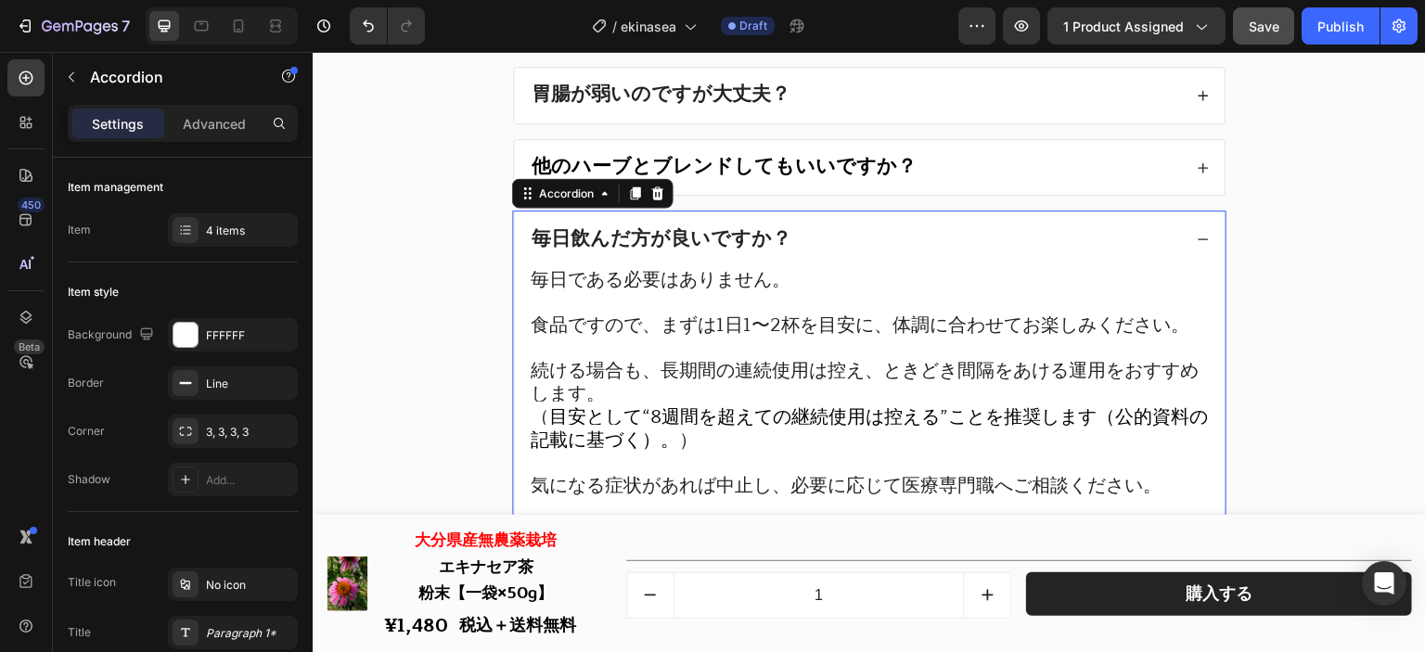
click at [956, 229] on div "毎日飲んだ方が良いですか？" at bounding box center [855, 239] width 653 height 26
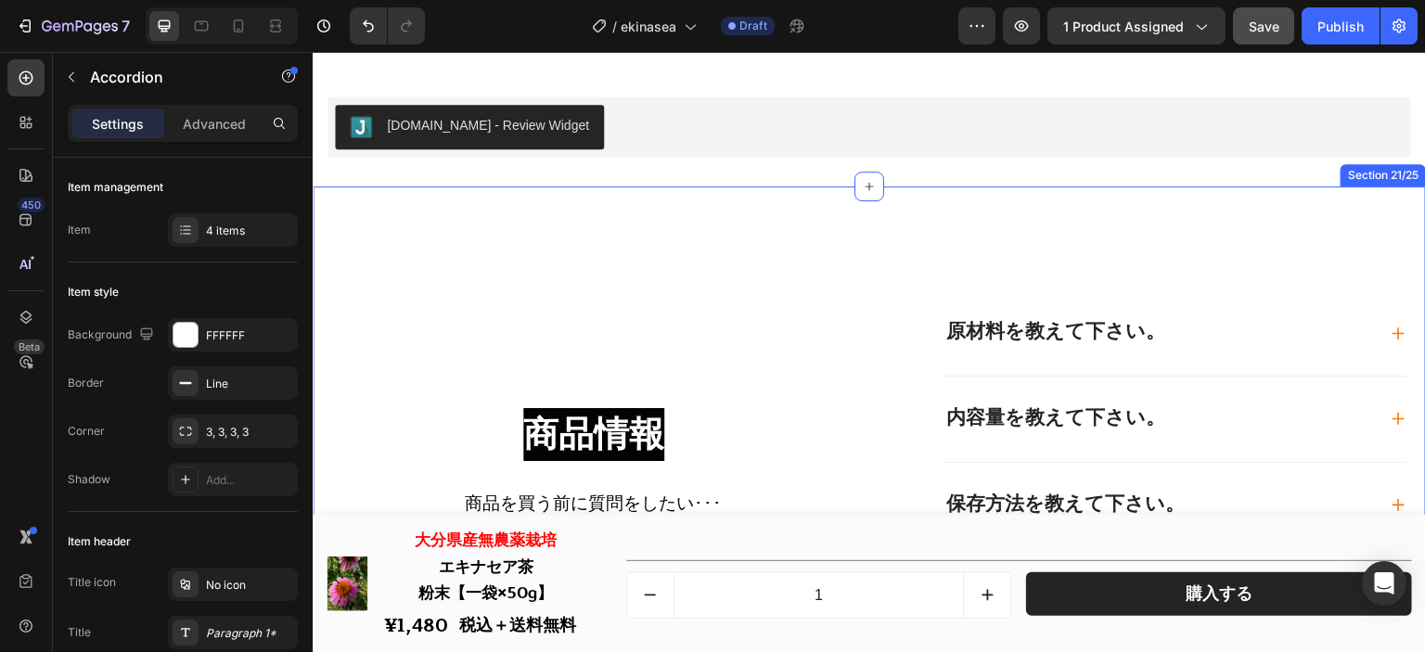
scroll to position [20928, 0]
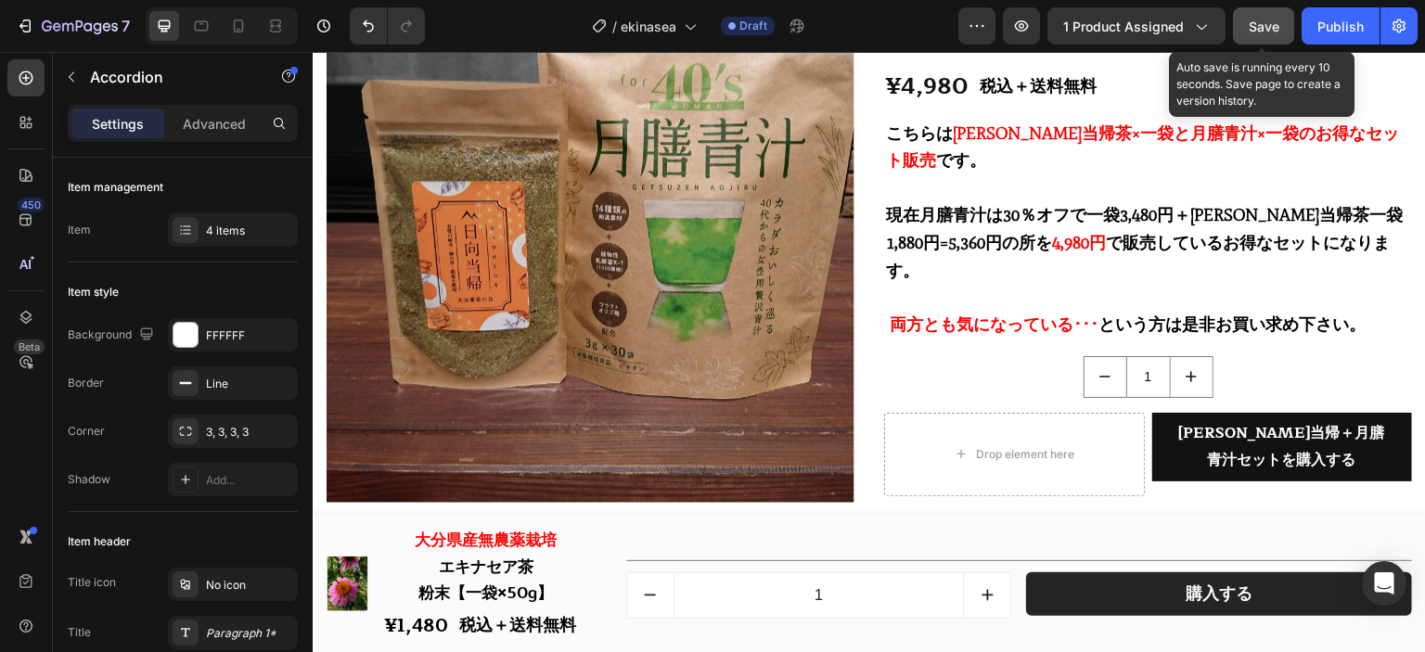
click at [1266, 32] on span "Save" at bounding box center [1264, 27] width 31 height 16
